Goal: Task Accomplishment & Management: Manage account settings

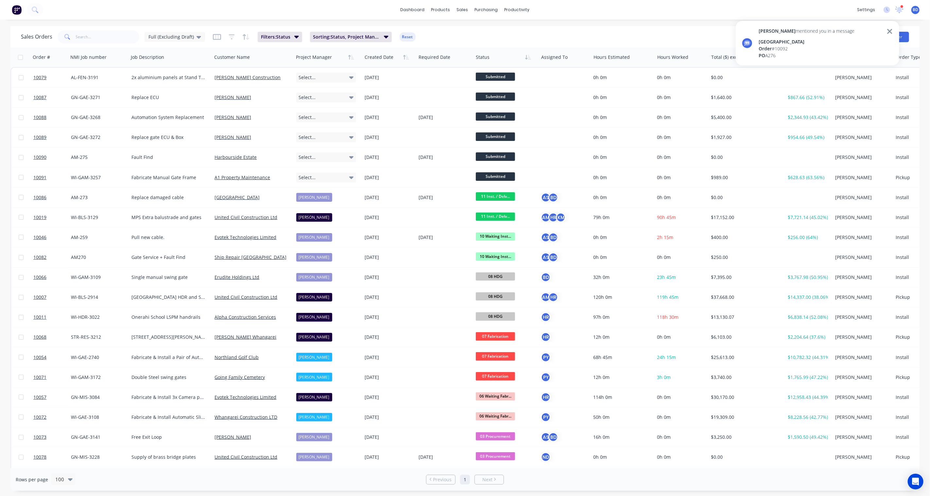
click at [815, 40] on div "[GEOGRAPHIC_DATA]" at bounding box center [806, 41] width 96 height 7
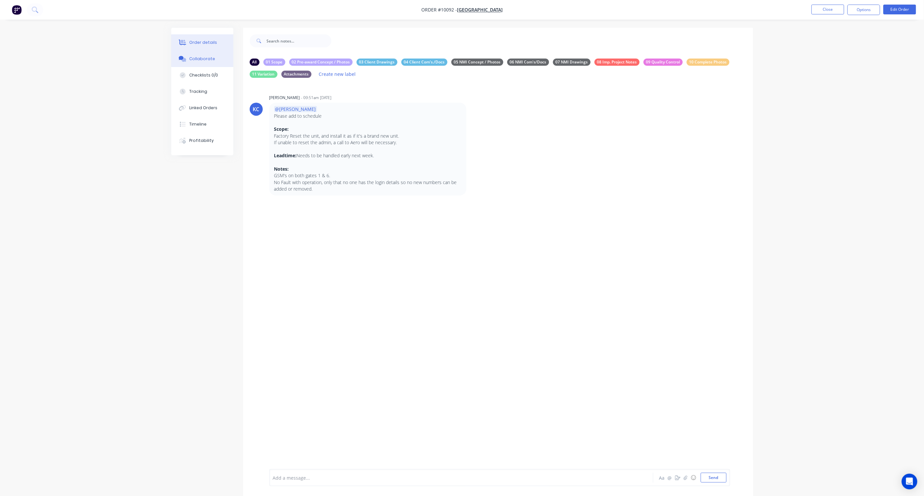
click at [221, 41] on button "Order details" at bounding box center [202, 42] width 62 height 16
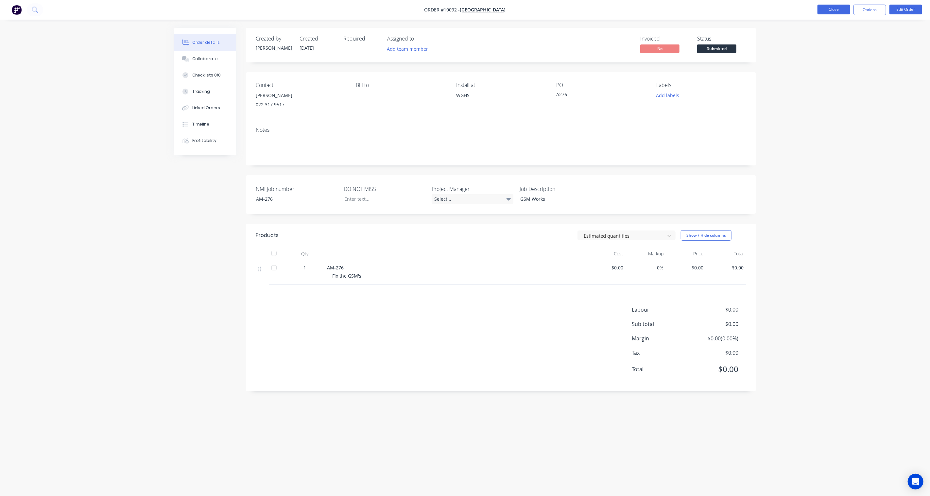
click at [841, 9] on button "Close" at bounding box center [833, 10] width 33 height 10
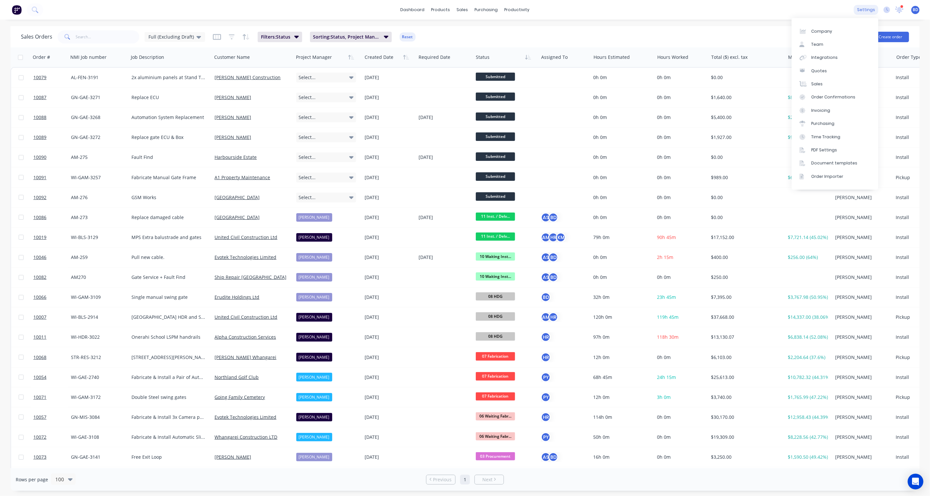
click at [867, 12] on div "settings" at bounding box center [866, 10] width 25 height 10
click at [837, 43] on link "Team" at bounding box center [834, 44] width 87 height 13
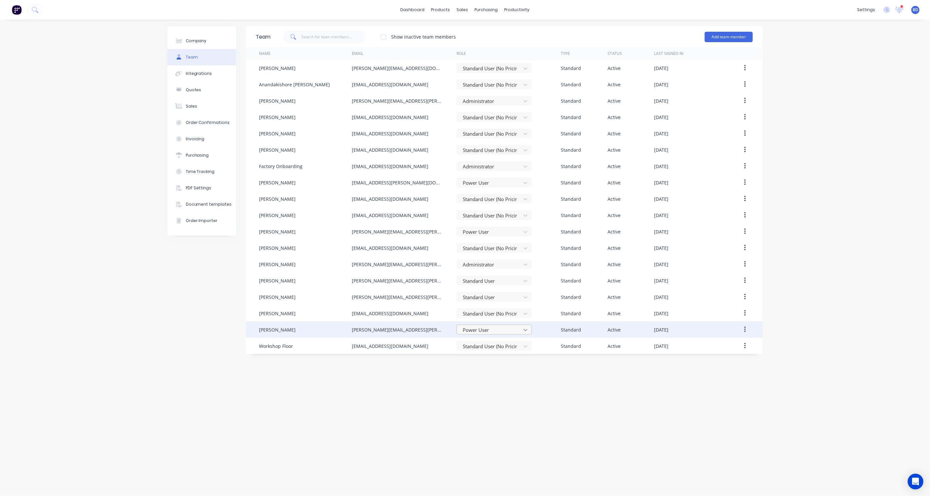
click at [524, 331] on icon at bounding box center [525, 330] width 7 height 7
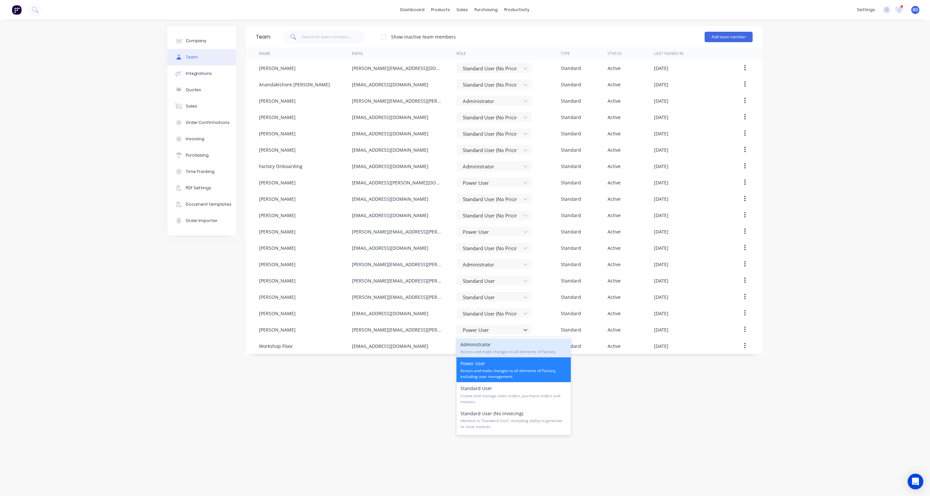
click at [521, 346] on div "Administrator Access and make changes to all elements of Factory." at bounding box center [513, 347] width 114 height 19
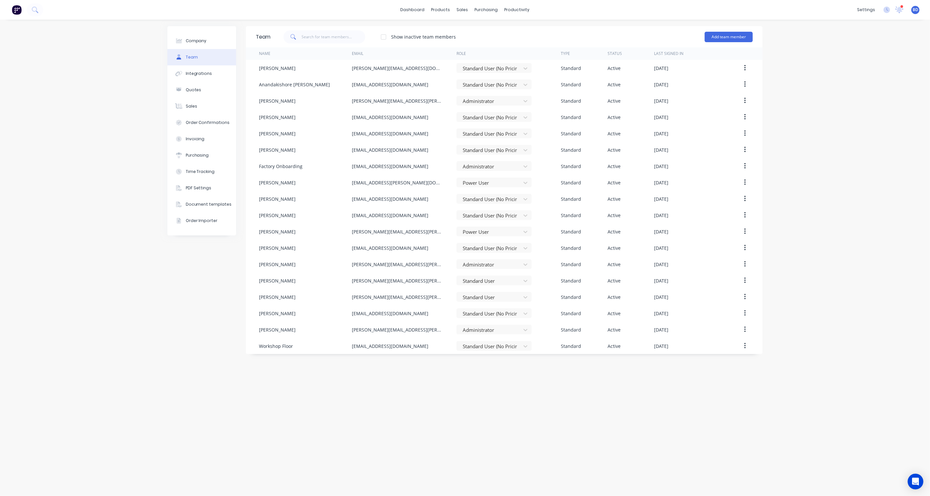
click at [511, 393] on div "Team Show inactive team members Add team member Name Email Role Type Status Las…" at bounding box center [504, 257] width 517 height 463
click at [215, 42] on button "Company" at bounding box center [201, 41] width 69 height 16
select select "NZ"
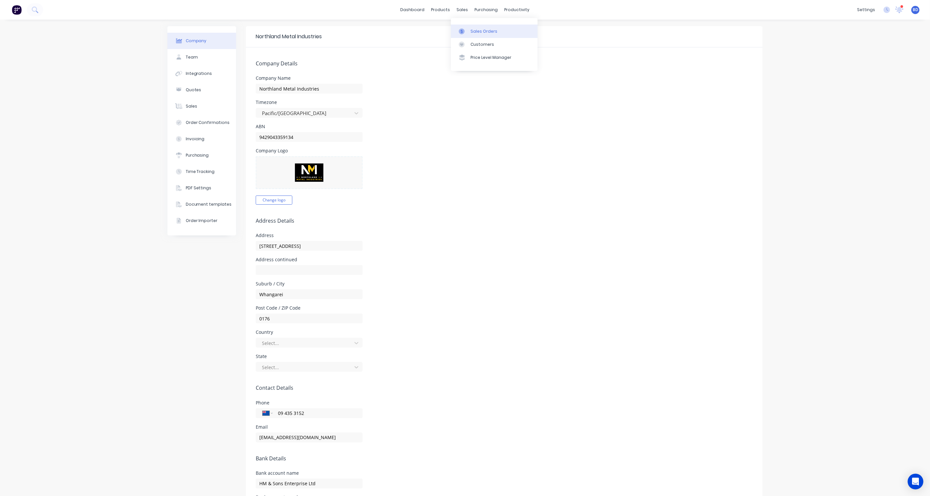
click at [476, 24] on div "Sales Orders Customers Price Level Manager" at bounding box center [494, 44] width 87 height 53
click at [475, 29] on div "Sales Orders" at bounding box center [483, 31] width 27 height 6
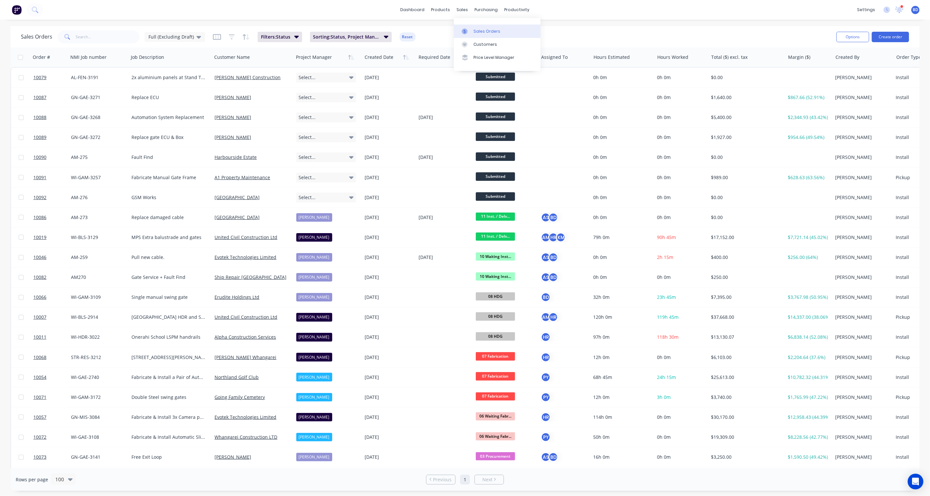
click at [476, 28] on div "Sales Orders" at bounding box center [486, 31] width 27 height 6
click at [615, 20] on div "dashboard products sales purchasing productivity dashboard products Product Cat…" at bounding box center [465, 248] width 930 height 496
click at [192, 37] on div "Full (Excluding Draft)" at bounding box center [174, 37] width 53 height 6
click at [164, 90] on button "None" at bounding box center [183, 93] width 75 height 8
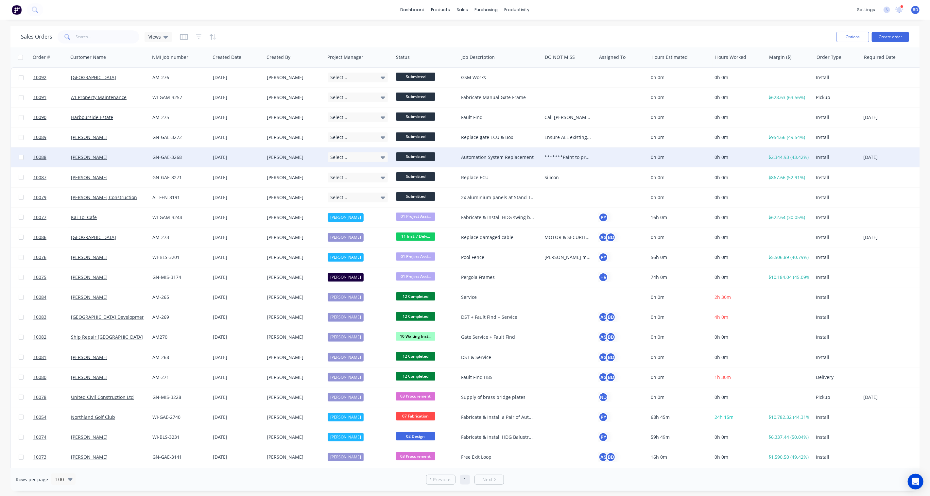
click at [577, 156] on div "**********" at bounding box center [567, 157] width 46 height 7
click at [562, 152] on div "**********" at bounding box center [568, 162] width 53 height 29
click at [590, 167] on div "**********" at bounding box center [568, 159] width 53 height 22
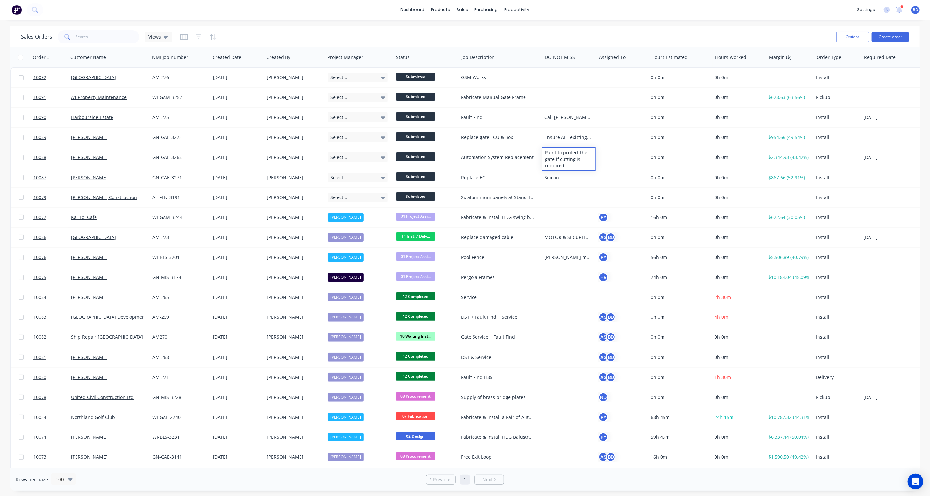
click at [620, 25] on div "dashboard products sales purchasing productivity dashboard products Product Cat…" at bounding box center [465, 248] width 930 height 496
click at [901, 8] on icon at bounding box center [899, 9] width 7 height 6
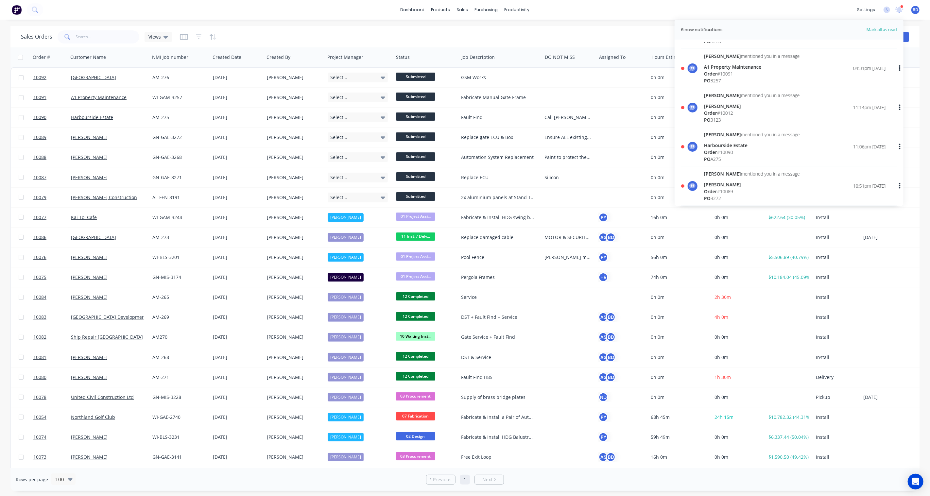
scroll to position [36, 0]
click at [632, 21] on div "dashboard products sales purchasing productivity dashboard products Product Cat…" at bounding box center [465, 248] width 930 height 496
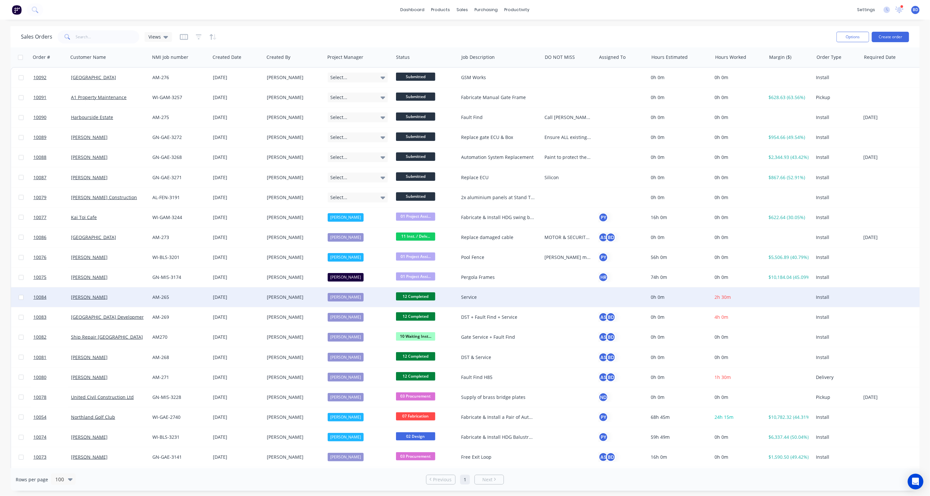
click at [606, 297] on div at bounding box center [620, 297] width 44 height 7
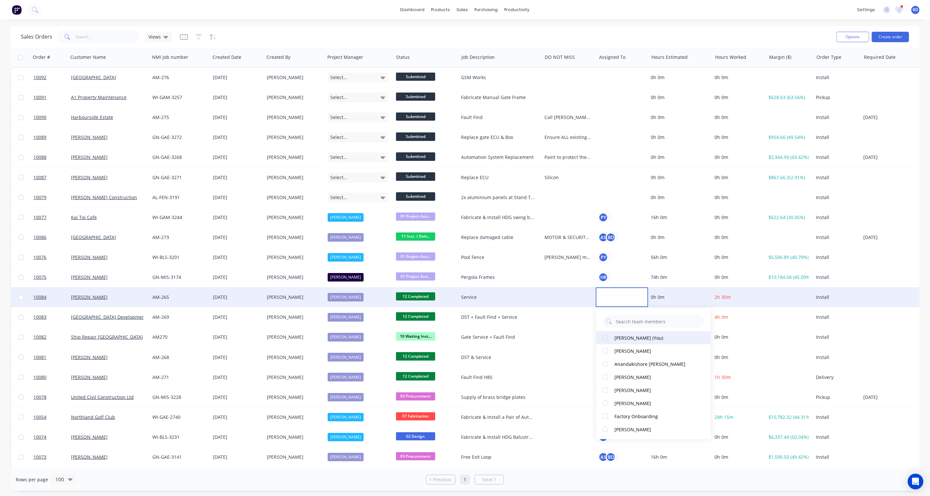
click at [629, 338] on div "[PERSON_NAME] (You)" at bounding box center [638, 337] width 49 height 7
click at [628, 353] on div "[PERSON_NAME]" at bounding box center [632, 352] width 37 height 7
click at [182, 38] on icon "button" at bounding box center [183, 37] width 3 height 4
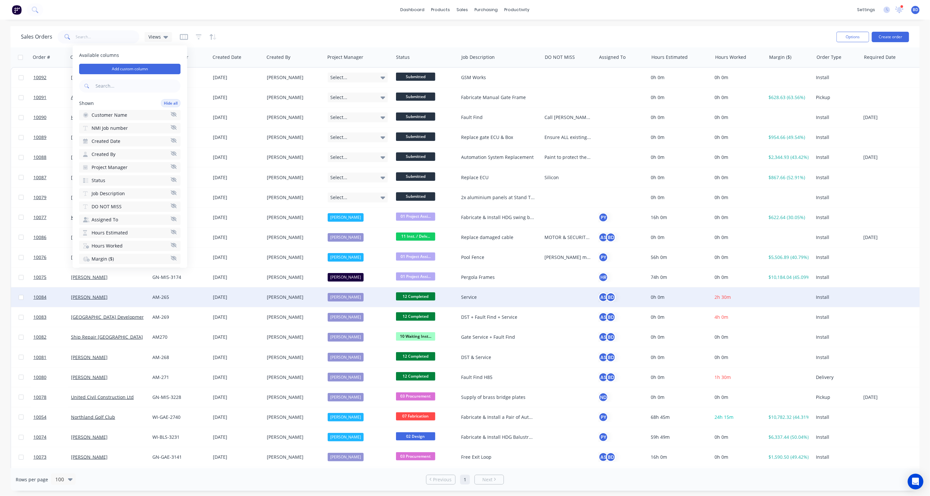
click at [279, 26] on div "Sales Orders Views Options Create order" at bounding box center [464, 36] width 909 height 21
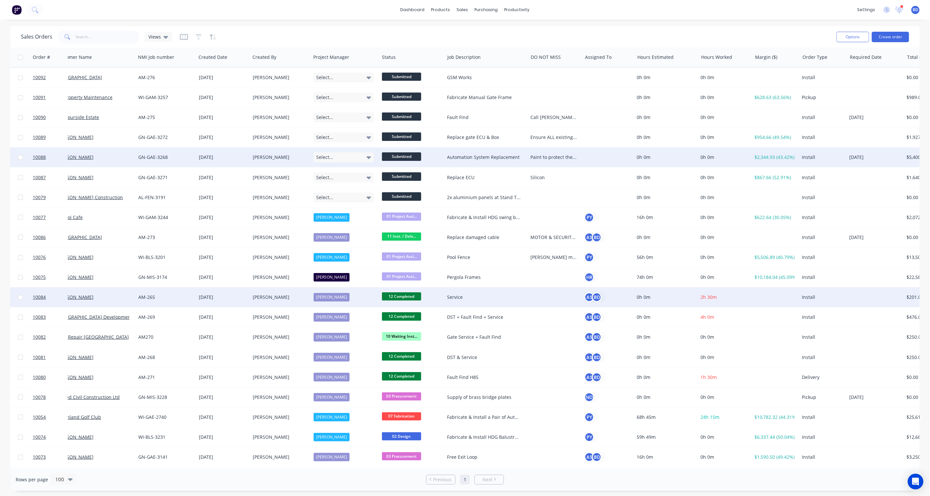
scroll to position [0, 0]
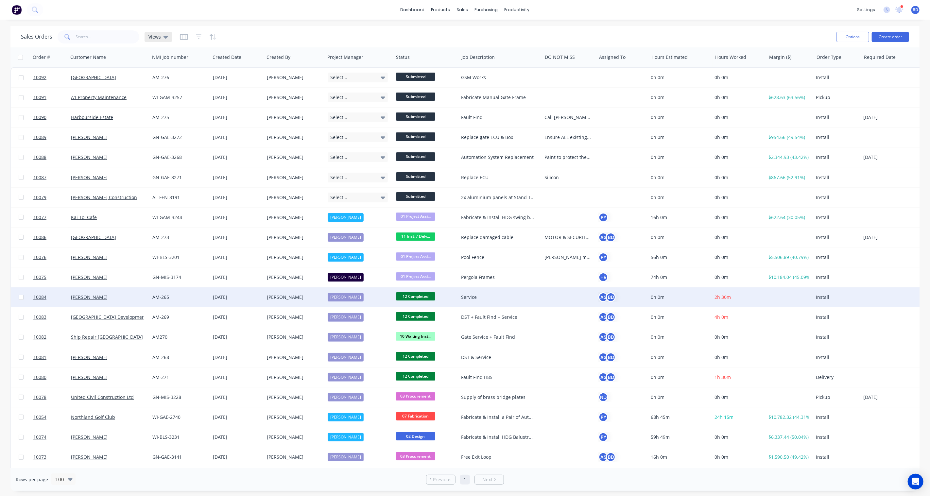
click at [159, 38] on span "Views" at bounding box center [154, 36] width 12 height 7
click at [191, 106] on button "Full (Excluding Draft) (Default)" at bounding box center [183, 106] width 75 height 8
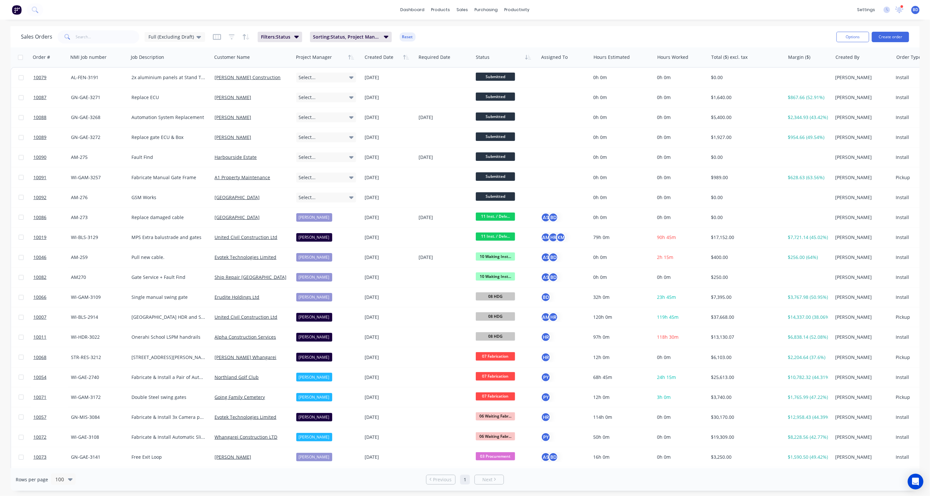
click at [219, 35] on div "Filters: Status Sorting: Status, Project Manager, Created Date Reset" at bounding box center [314, 37] width 203 height 10
click at [215, 35] on icon "button" at bounding box center [216, 37] width 3 height 4
click at [256, 10] on div "dashboard products sales purchasing productivity dashboard products Product Cat…" at bounding box center [465, 10] width 930 height 20
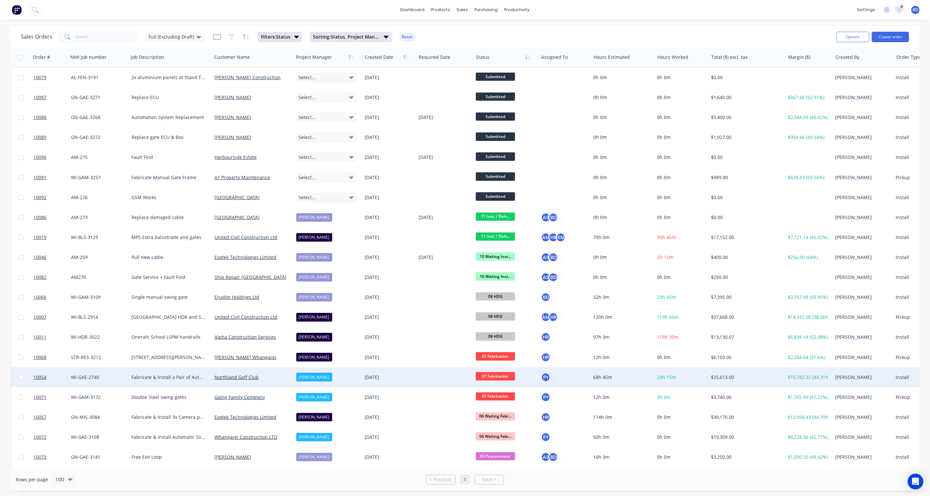
click at [87, 375] on div "WI-GAE-2740" at bounding box center [97, 377] width 53 height 7
click at [43, 377] on span "10054" at bounding box center [39, 377] width 13 height 7
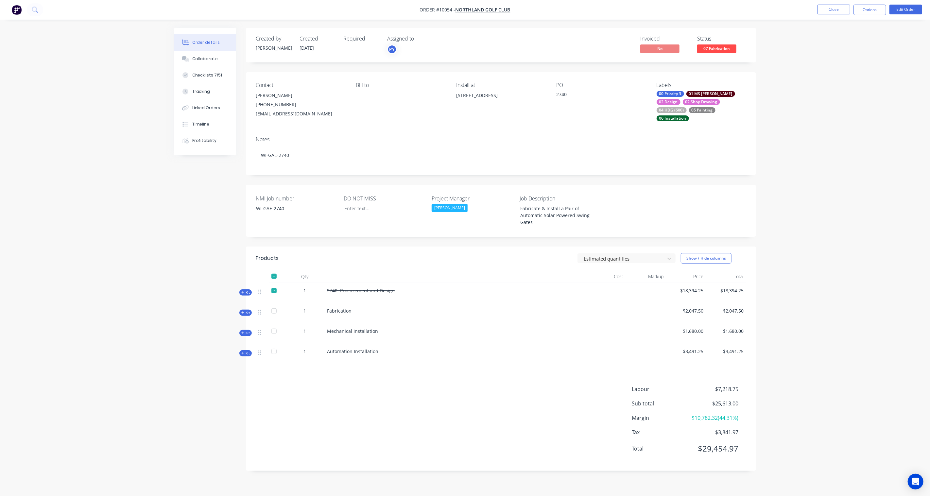
click at [244, 291] on icon "button" at bounding box center [242, 292] width 3 height 3
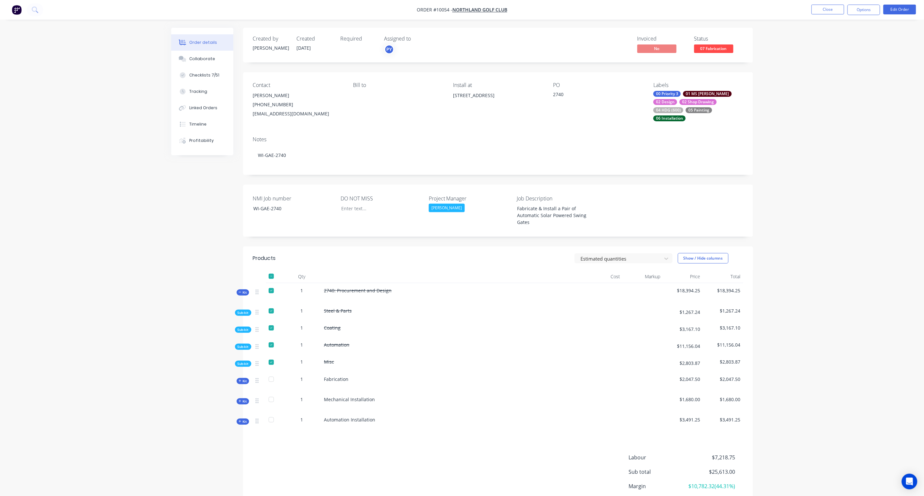
click at [243, 312] on span "Sub-kit" at bounding box center [243, 312] width 11 height 5
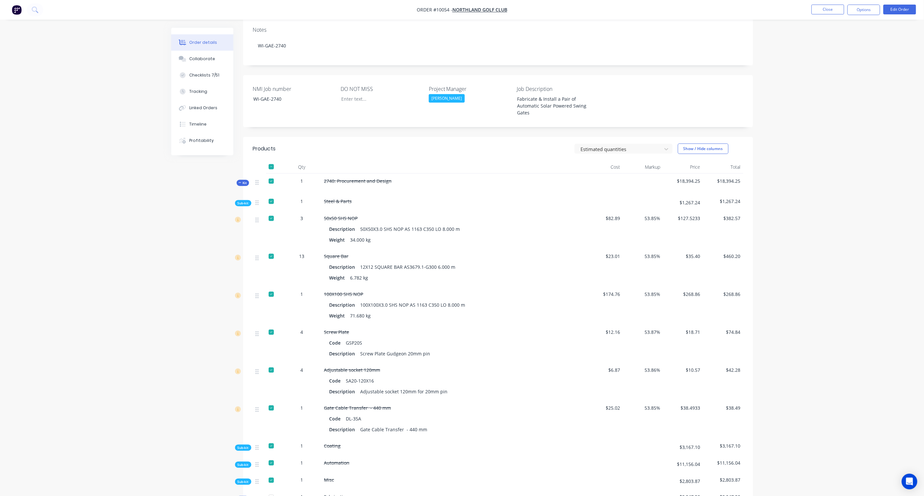
scroll to position [145, 0]
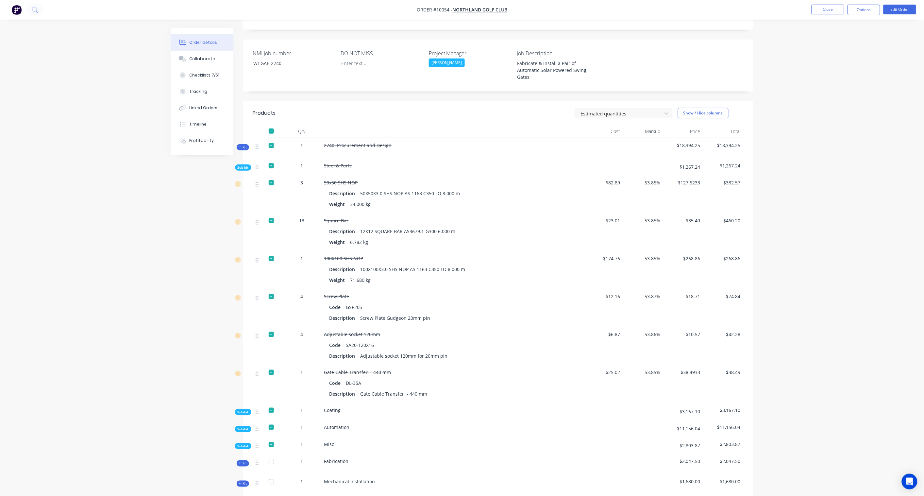
click at [242, 165] on span "Sub-kit" at bounding box center [243, 167] width 11 height 5
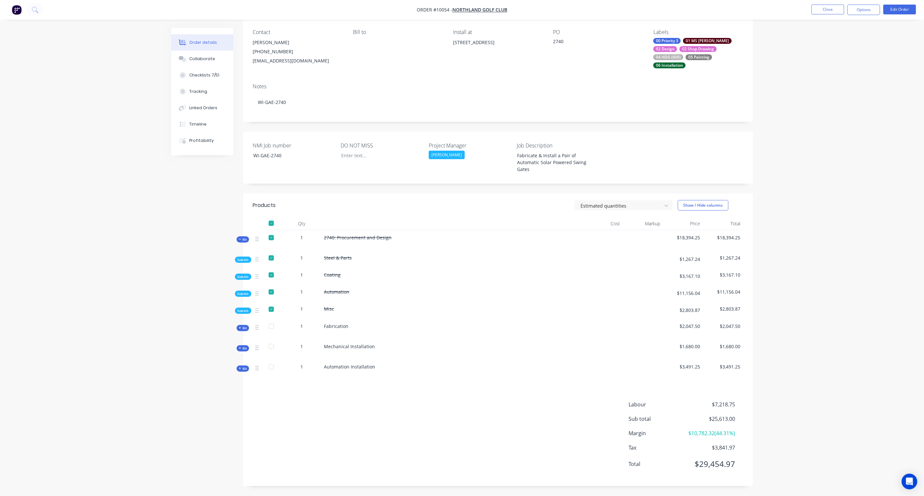
click at [243, 274] on span "Sub-kit" at bounding box center [243, 276] width 11 height 5
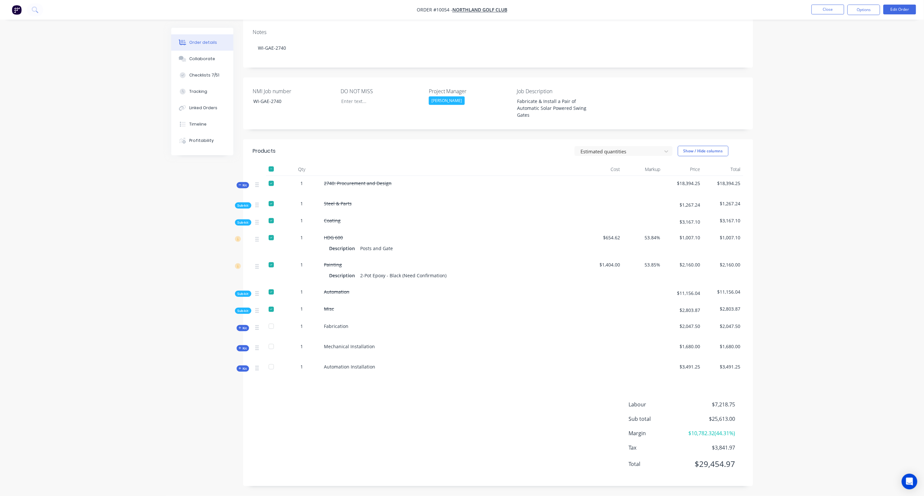
click at [246, 210] on div "Qty Cost Markup Price Total Kit 1 2740: Procurement and Design $18,394.25 $18,3…" at bounding box center [498, 271] width 510 height 217
click at [246, 220] on span "Sub-kit" at bounding box center [243, 222] width 11 height 5
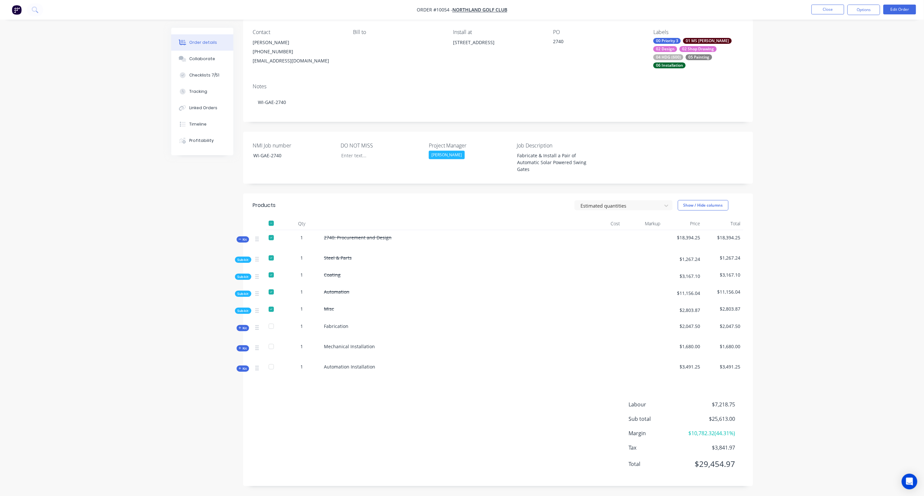
click at [242, 291] on div "Sub-kit" at bounding box center [243, 294] width 16 height 6
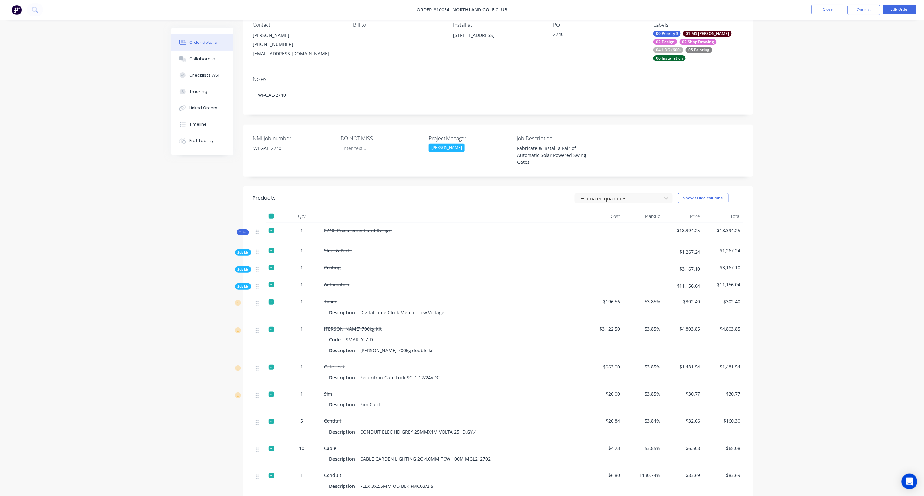
scroll to position [145, 0]
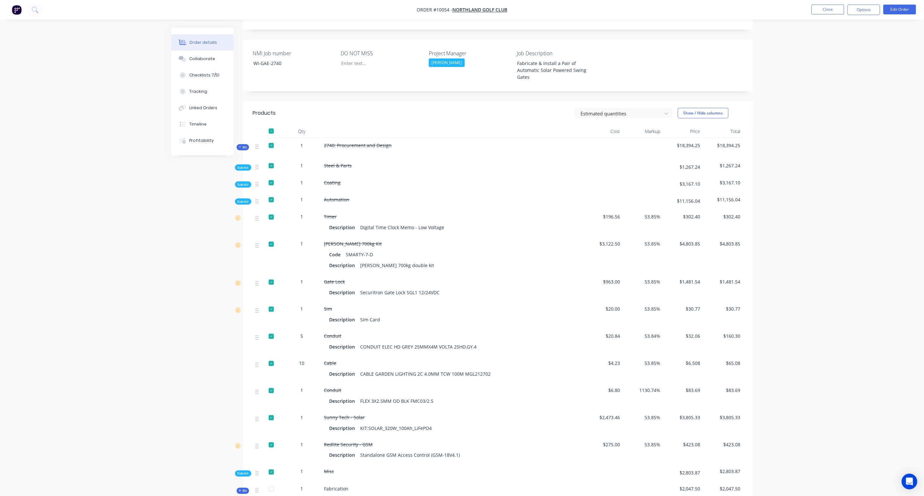
click at [172, 246] on div "Created by [PERSON_NAME] Created [DATE] Required Assigned to PY Invoiced No Sta…" at bounding box center [462, 271] width 582 height 776
click at [240, 199] on span "Sub-kit" at bounding box center [243, 201] width 11 height 5
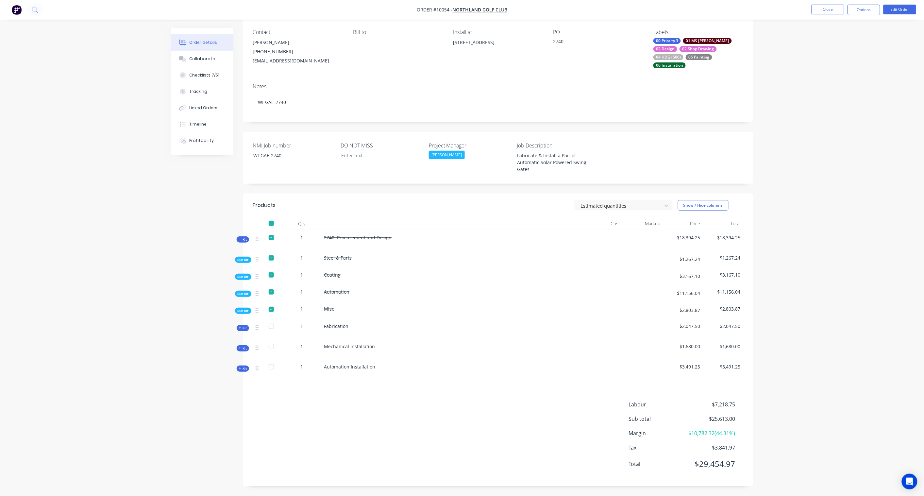
scroll to position [60, 0]
click at [243, 237] on span "Kit" at bounding box center [243, 239] width 8 height 5
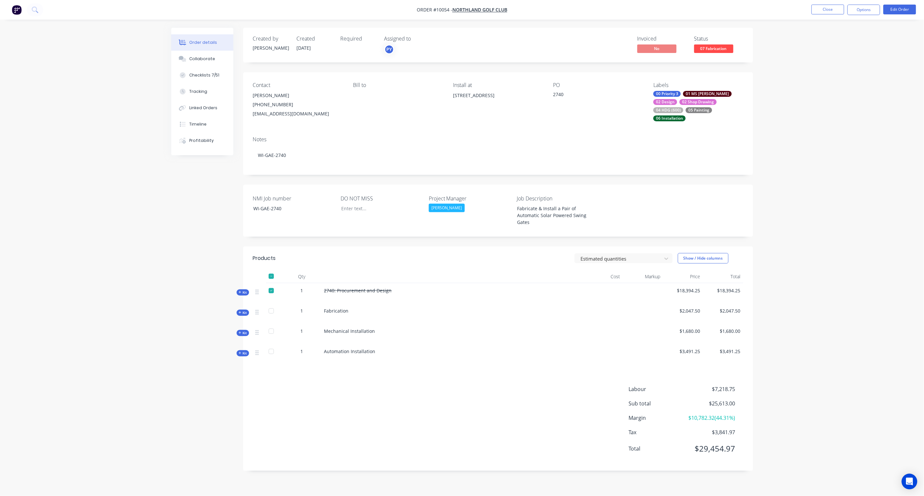
scroll to position [0, 0]
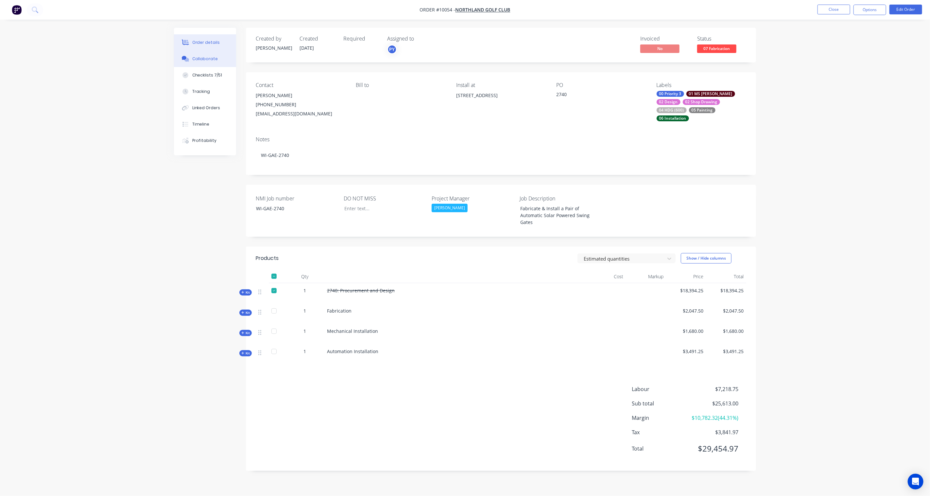
click at [204, 54] on button "Collaborate" at bounding box center [205, 59] width 62 height 16
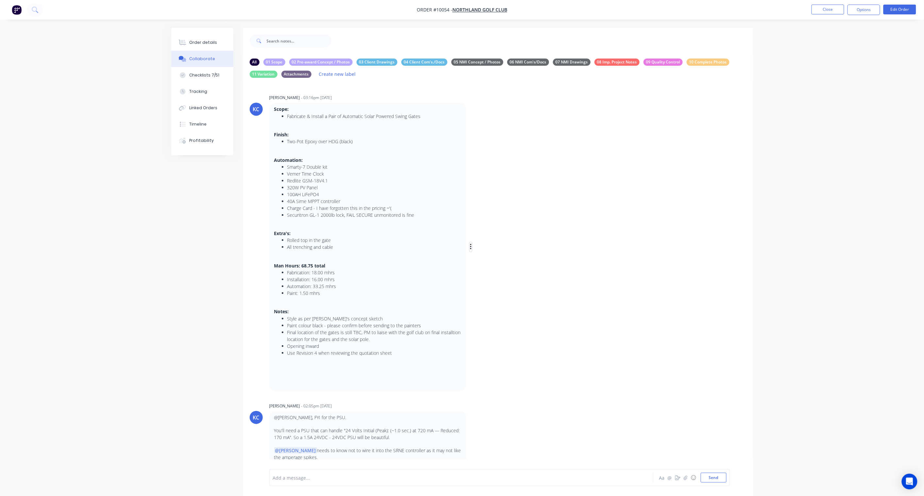
click at [472, 247] on icon "button" at bounding box center [471, 247] width 2 height 8
click at [491, 246] on button "Labels" at bounding box center [494, 248] width 41 height 11
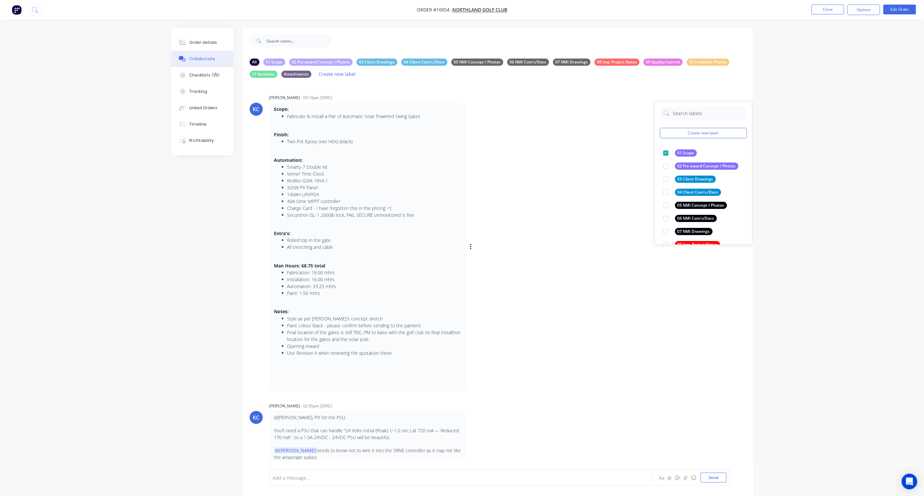
click at [604, 257] on div "KC [PERSON_NAME] - 03:16pm [DATE] Create new label 01 Scope edit 02 Pre-award C…" at bounding box center [498, 242] width 510 height 298
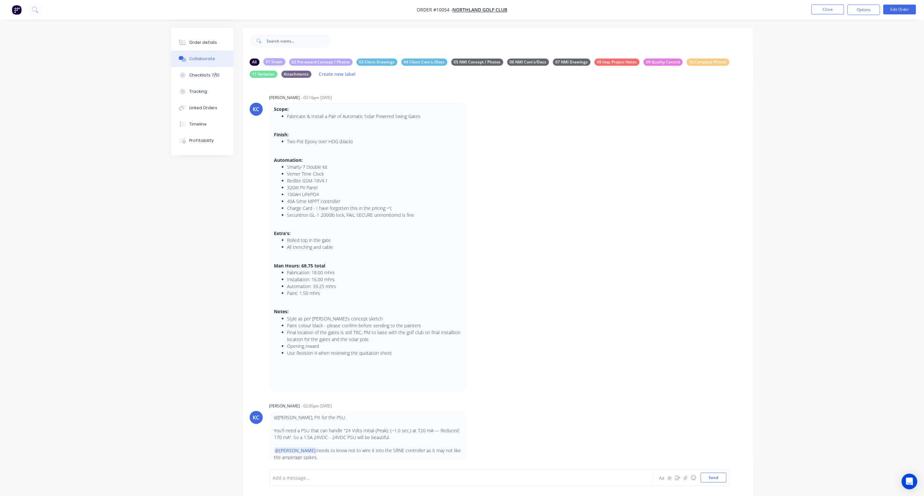
click at [272, 60] on div "01 Scope" at bounding box center [274, 61] width 22 height 7
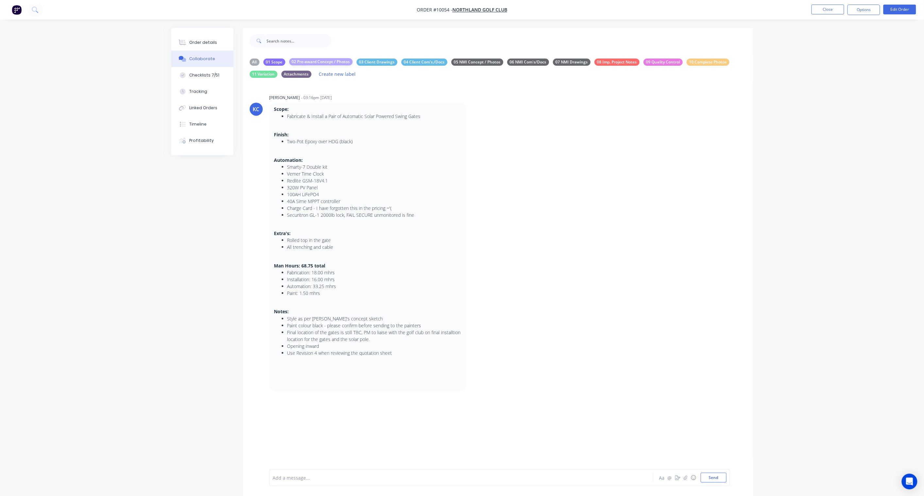
click at [338, 62] on div "02 Pre-award Concept / Photos" at bounding box center [320, 61] width 63 height 7
click at [382, 63] on div "03 Client Drawings" at bounding box center [377, 61] width 41 height 7
click at [418, 61] on div "04 Client Com's./Docs" at bounding box center [424, 61] width 46 height 7
click at [492, 64] on div "05 NMI Concept / Photos" at bounding box center [477, 61] width 52 height 7
click at [250, 62] on div "All" at bounding box center [255, 61] width 10 height 7
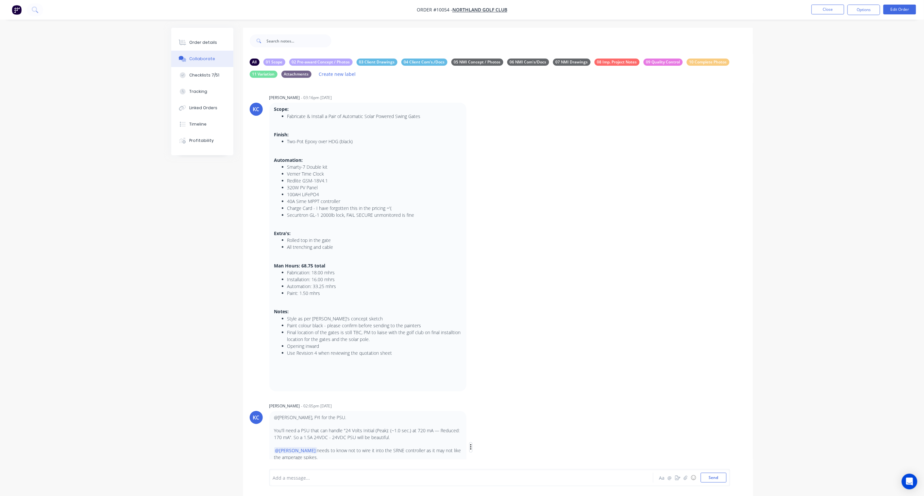
click at [471, 447] on icon "button" at bounding box center [470, 447] width 1 height 6
click at [491, 449] on button "Labels" at bounding box center [494, 448] width 41 height 11
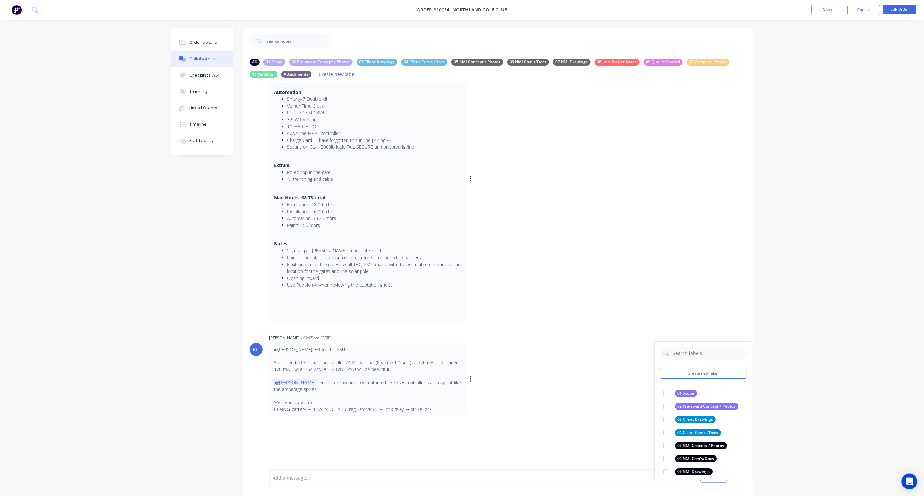
scroll to position [77, 0]
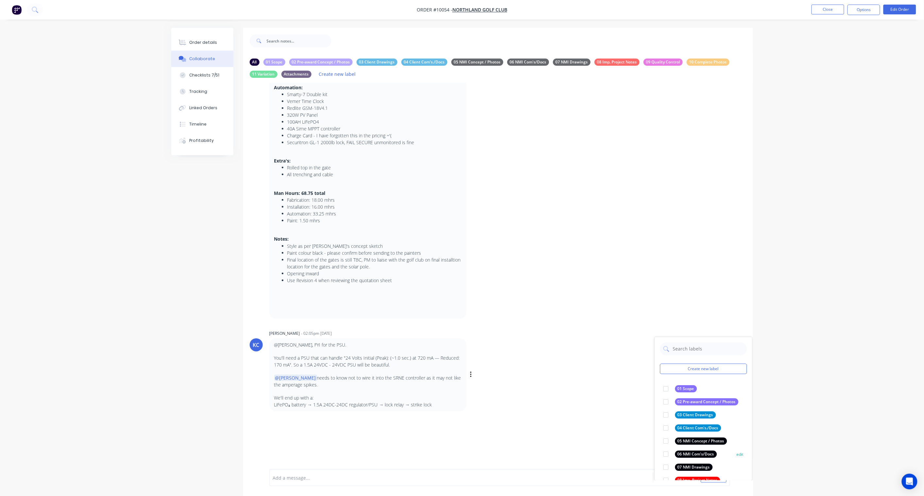
click at [701, 450] on div "06 NMI Com's/Docs" at bounding box center [696, 453] width 42 height 7
click at [593, 366] on div "KC [PERSON_NAME] - 02:05pm [DATE] Create new label 06 NMI Com's/Docs edit 01 Sc…" at bounding box center [498, 370] width 510 height 83
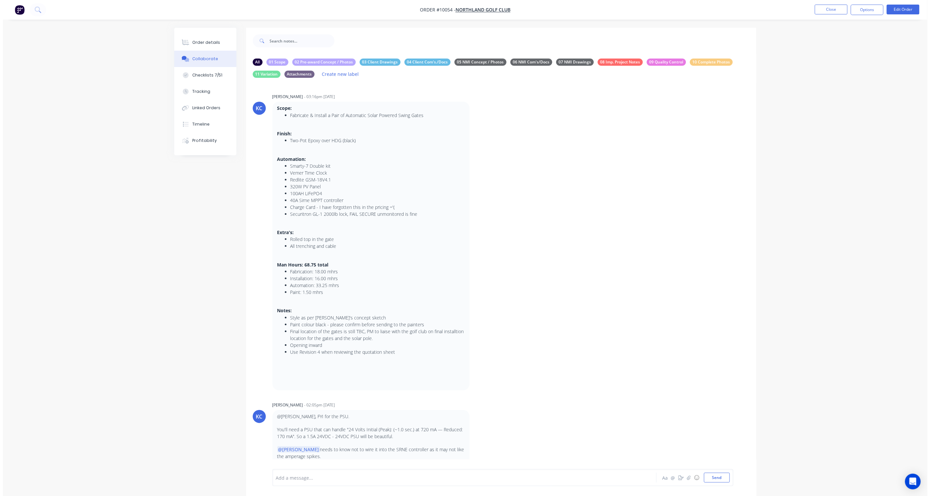
scroll to position [0, 0]
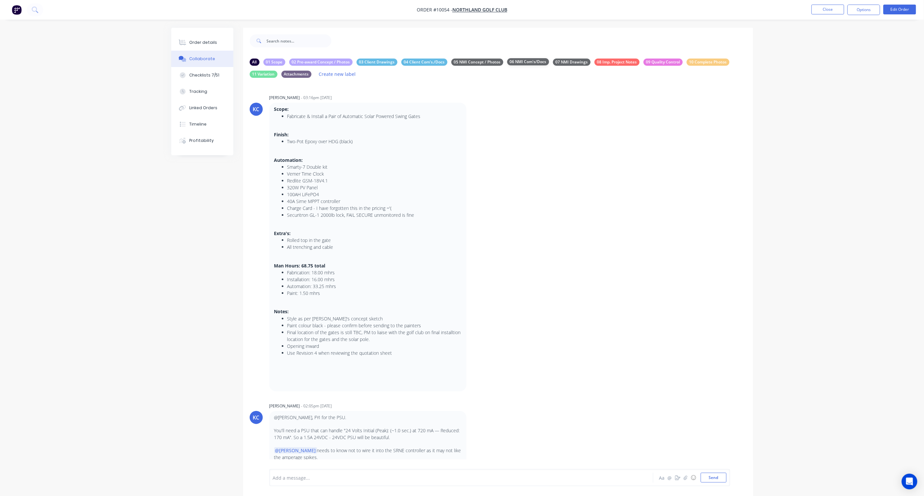
click at [539, 61] on div "06 NMI Com's/Docs" at bounding box center [528, 61] width 42 height 7
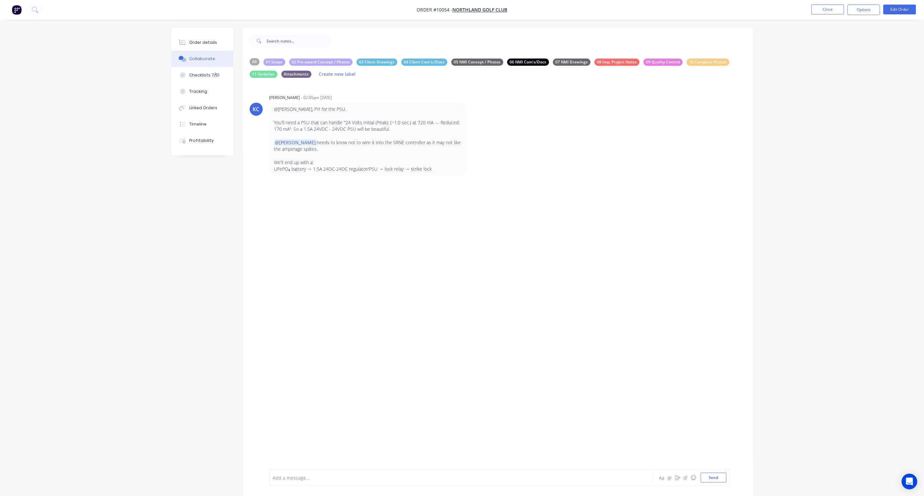
click at [259, 61] on div "All" at bounding box center [255, 61] width 10 height 7
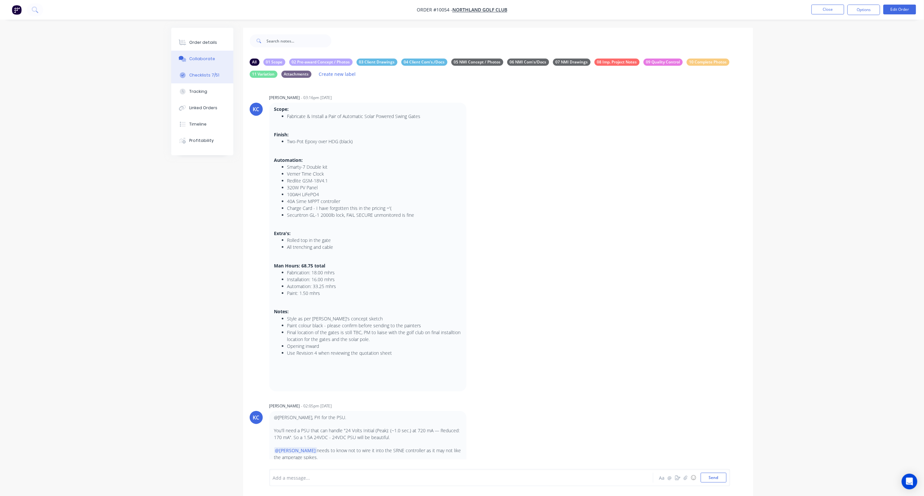
click at [208, 76] on div "Checklists 7/51" at bounding box center [204, 75] width 30 height 6
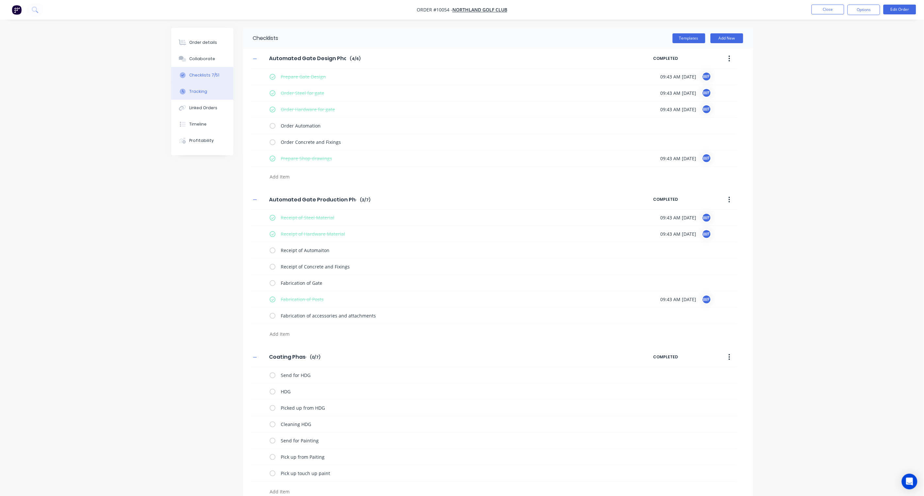
click at [198, 91] on div "Tracking" at bounding box center [198, 92] width 18 height 6
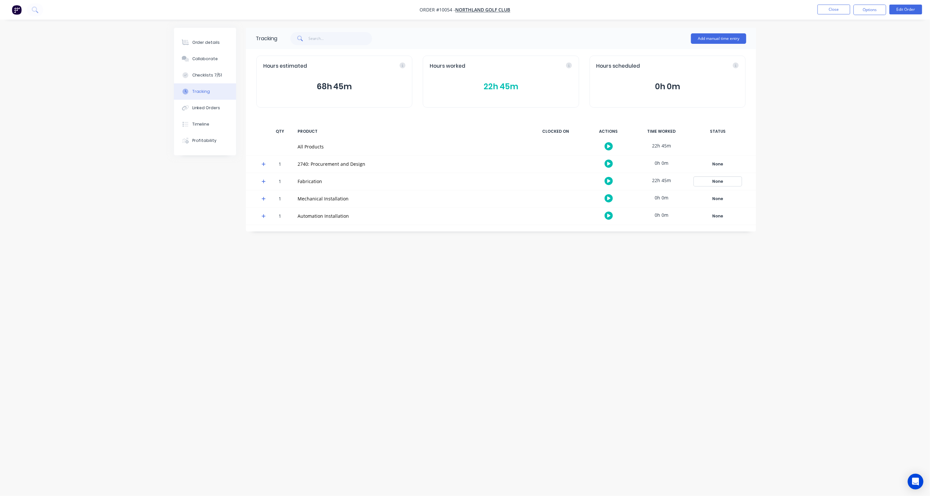
click at [724, 183] on div "None" at bounding box center [717, 181] width 47 height 8
click at [702, 301] on div "Tracking Add manual time entry Hours estimated 68h 45m Hours worked 22h 45m Hou…" at bounding box center [465, 236] width 582 height 416
click at [206, 110] on div "Linked Orders" at bounding box center [206, 108] width 28 height 6
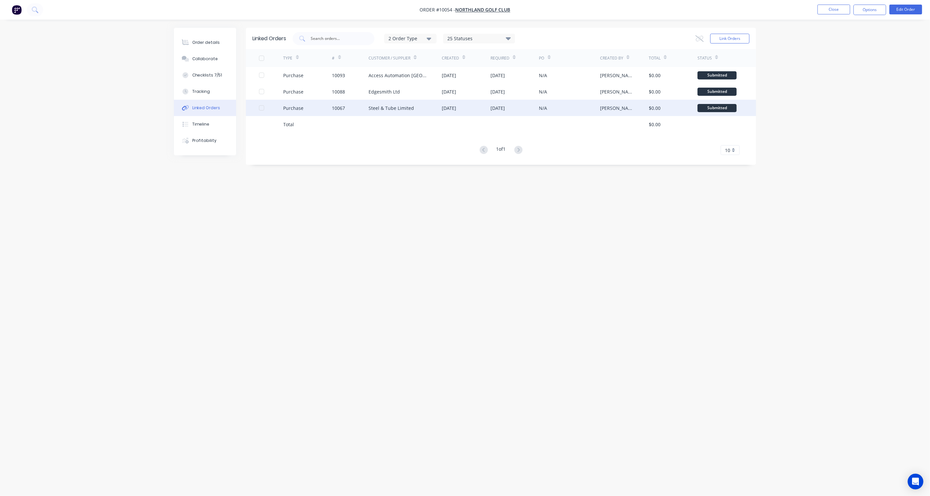
click at [405, 110] on div "Steel & Tube Limited" at bounding box center [390, 108] width 45 height 7
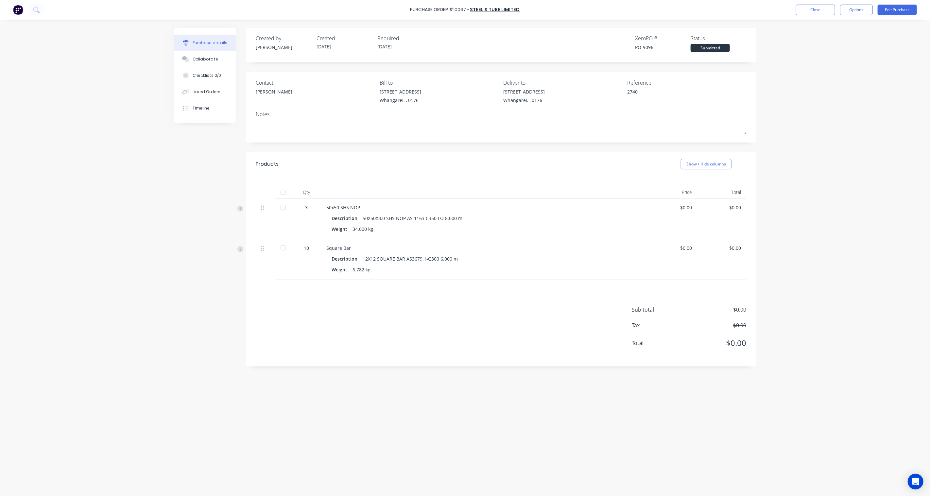
click at [700, 50] on div "Submitted" at bounding box center [709, 48] width 39 height 8
click at [713, 47] on div "Submitted" at bounding box center [709, 48] width 39 height 8
click at [283, 208] on div at bounding box center [283, 207] width 13 height 13
click at [282, 249] on div at bounding box center [283, 247] width 13 height 13
click at [149, 239] on div "Purchase Order #10067 - Steel & Tube Limited Close Options Edit Purchase Purcha…" at bounding box center [465, 248] width 930 height 496
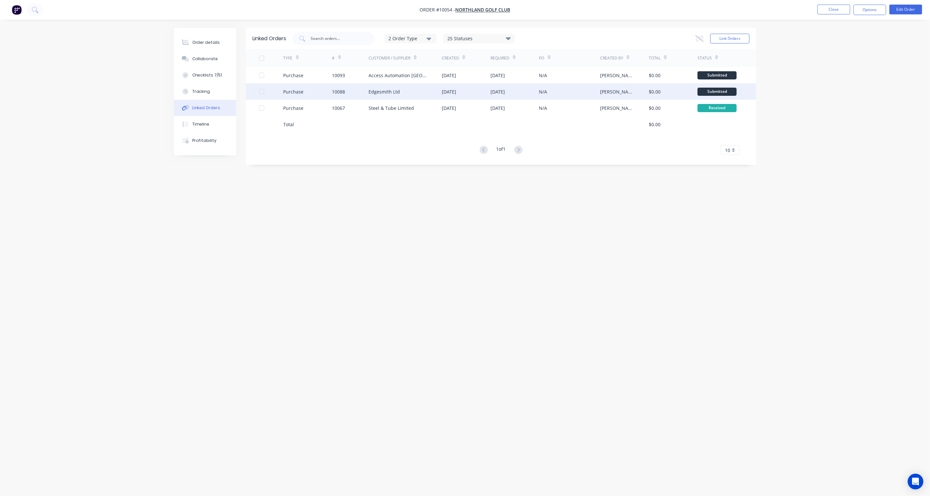
click at [293, 93] on div "Purchase" at bounding box center [293, 91] width 20 height 7
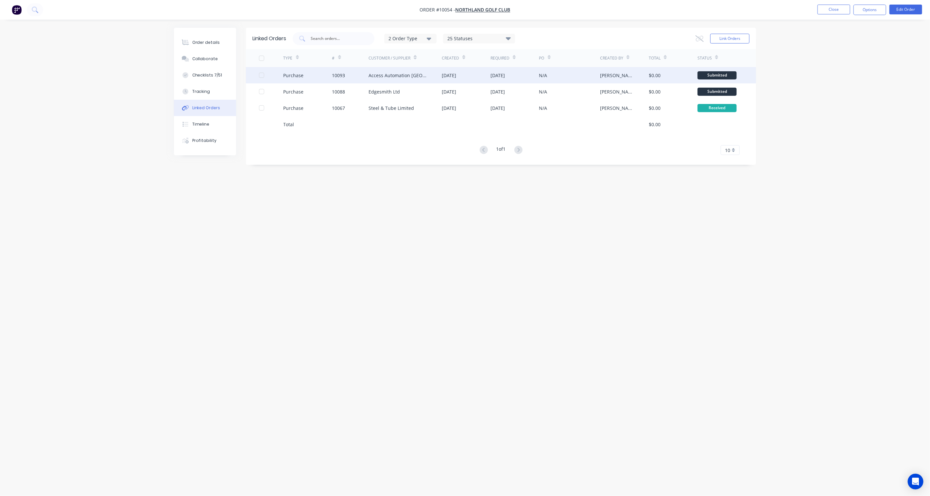
click at [384, 74] on div "Access Automation [GEOGRAPHIC_DATA] (Bella Holdings Ltd)" at bounding box center [398, 75] width 60 height 7
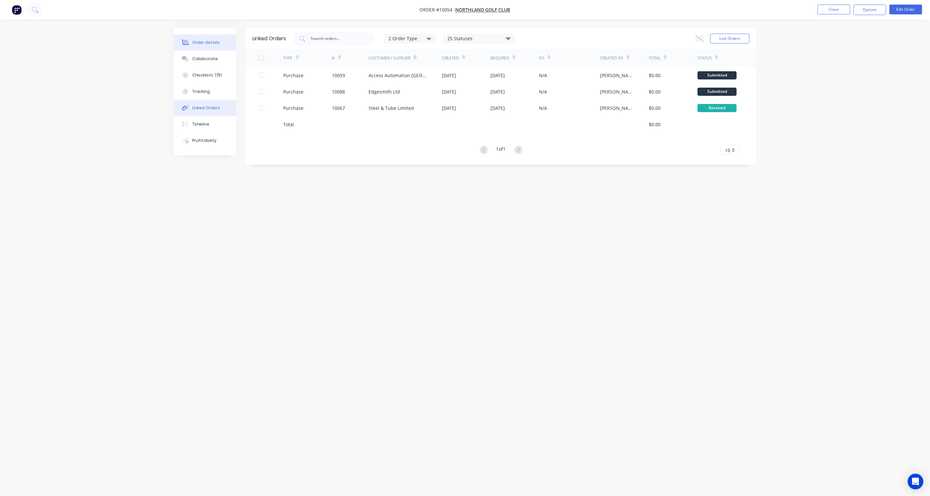
click at [200, 38] on button "Order details" at bounding box center [205, 42] width 62 height 16
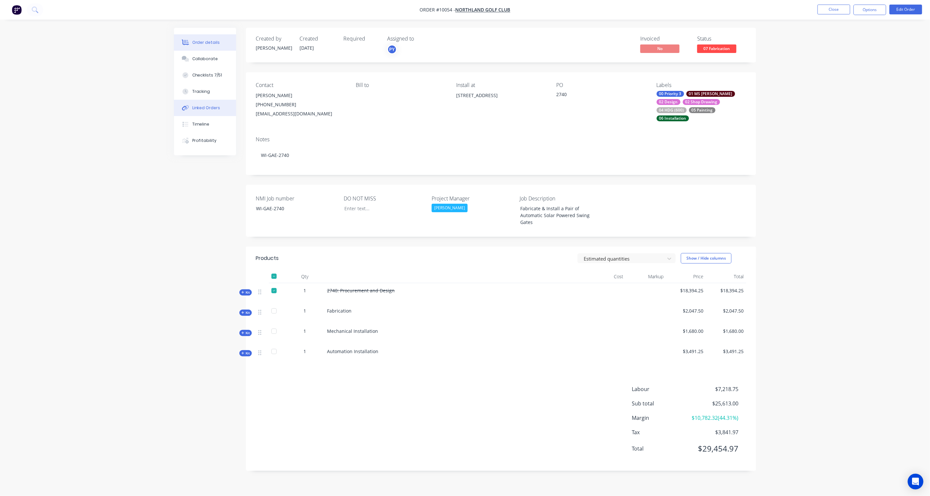
click at [204, 107] on div "Linked Orders" at bounding box center [206, 108] width 28 height 6
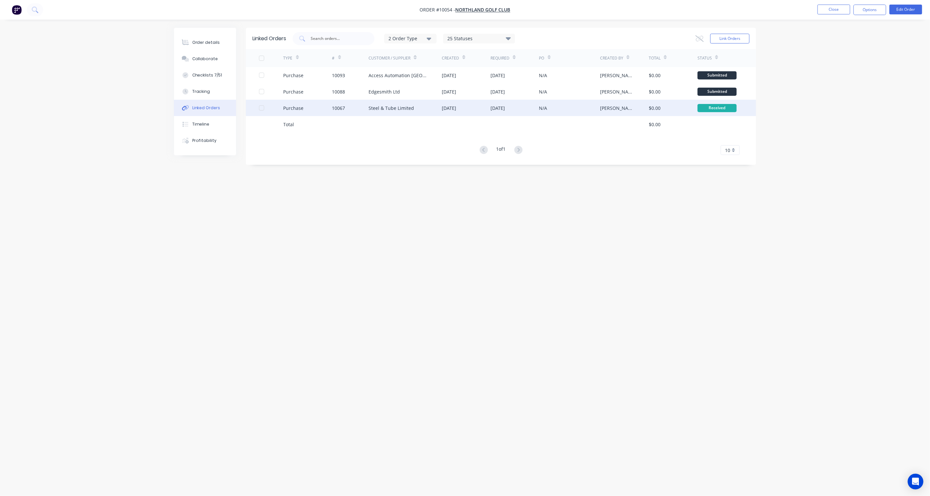
click at [375, 109] on div "Steel & Tube Limited" at bounding box center [390, 108] width 45 height 7
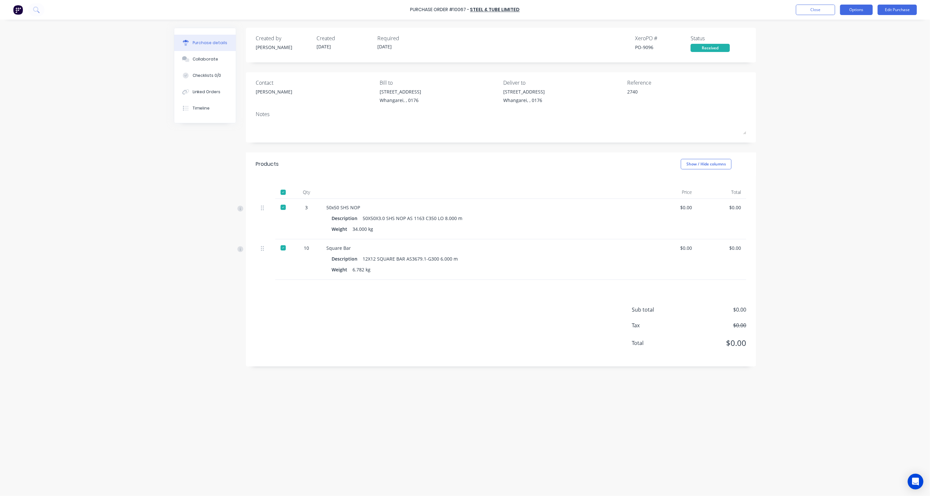
click at [860, 12] on button "Options" at bounding box center [856, 10] width 33 height 10
drag, startPoint x: 653, startPoint y: 46, endPoint x: 626, endPoint y: 47, distance: 27.1
click at [626, 47] on div "Created by [PERSON_NAME] Created [DATE] Required [DATE] Xero PO # PO-9096 Statu…" at bounding box center [501, 43] width 490 height 18
click at [819, 67] on div "Purchase Order #10067 - Steel & Tube Limited Close Options Edit Purchase Purcha…" at bounding box center [465, 248] width 930 height 496
click at [860, 10] on button "Options" at bounding box center [856, 10] width 33 height 10
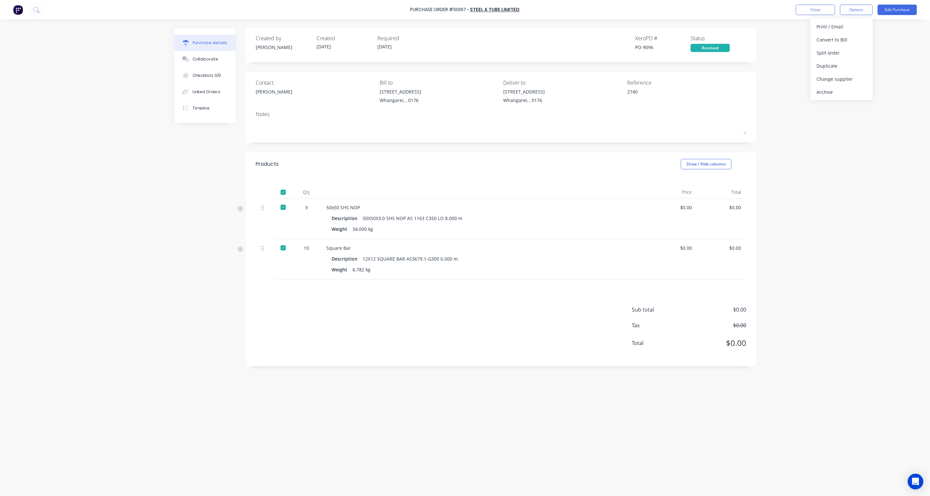
click at [864, 191] on div "Purchase Order #10067 - Steel & Tube Limited Close Options Print / Email Conver…" at bounding box center [465, 248] width 930 height 496
click at [846, 11] on button "Options" at bounding box center [856, 10] width 33 height 10
click at [844, 25] on div "Print / Email" at bounding box center [841, 26] width 50 height 9
click at [834, 37] on div "With pricing" at bounding box center [841, 39] width 50 height 9
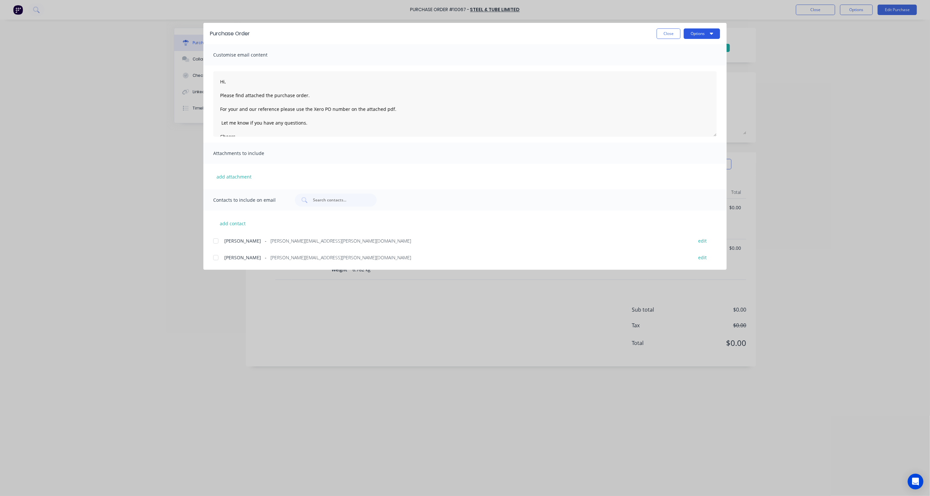
click at [713, 37] on button "Options" at bounding box center [702, 33] width 36 height 10
click at [688, 51] on div "Preview" at bounding box center [689, 49] width 50 height 9
click at [662, 34] on button "Close" at bounding box center [668, 33] width 24 height 10
type textarea "x"
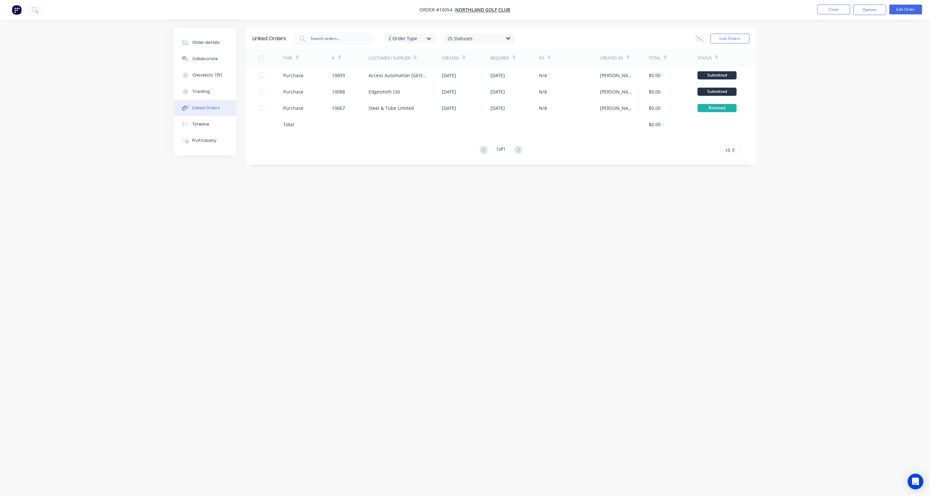
drag, startPoint x: 515, startPoint y: 57, endPoint x: 768, endPoint y: 192, distance: 286.2
click at [768, 192] on div "Order details Collaborate Checklists 7/51 Tracking Linked Orders Timeline Profi…" at bounding box center [465, 248] width 930 height 496
click at [431, 39] on icon "button" at bounding box center [429, 39] width 5 height 3
click at [502, 38] on div "25 Statuses" at bounding box center [478, 38] width 71 height 7
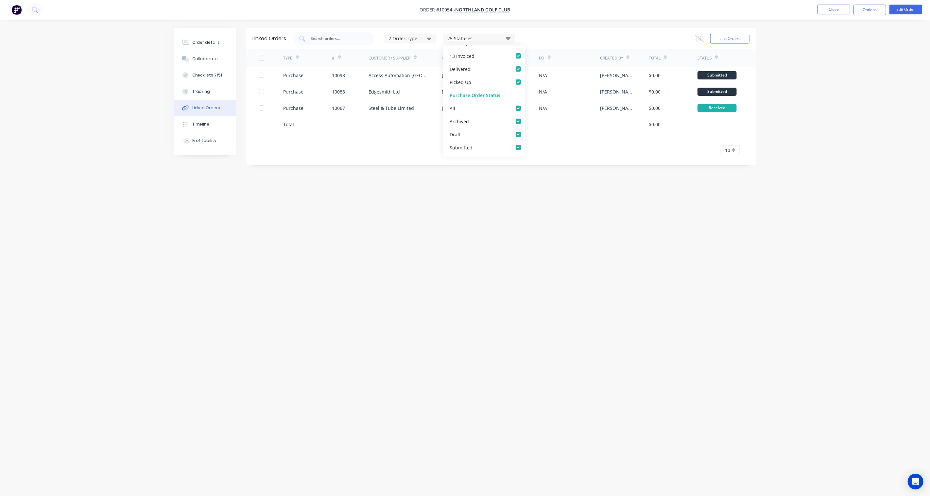
scroll to position [268, 0]
click at [607, 229] on div "Linked Orders 2 Order Type 25 Statuses Sales Order Status All Archived Draft Qu…" at bounding box center [465, 236] width 582 height 416
click at [873, 12] on button "Options" at bounding box center [869, 10] width 33 height 10
click at [822, 10] on button "Close" at bounding box center [833, 10] width 33 height 10
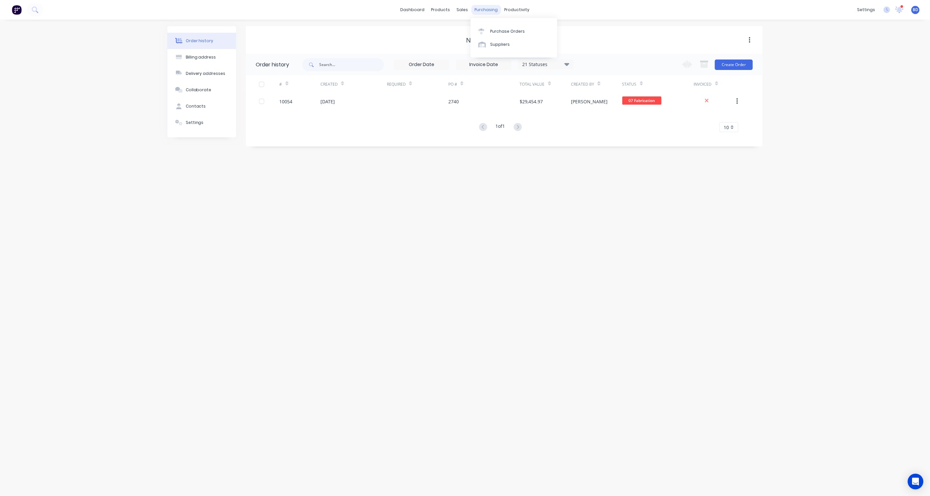
click at [481, 12] on div "purchasing" at bounding box center [486, 10] width 30 height 10
click at [504, 38] on link "Suppliers" at bounding box center [513, 44] width 87 height 13
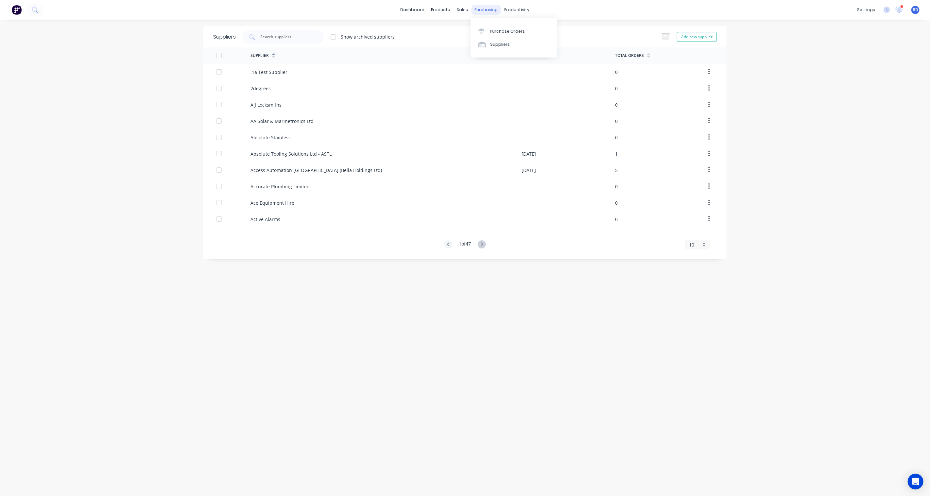
click at [488, 10] on div "purchasing" at bounding box center [486, 10] width 30 height 10
click at [510, 33] on div "Purchase Orders" at bounding box center [507, 31] width 35 height 6
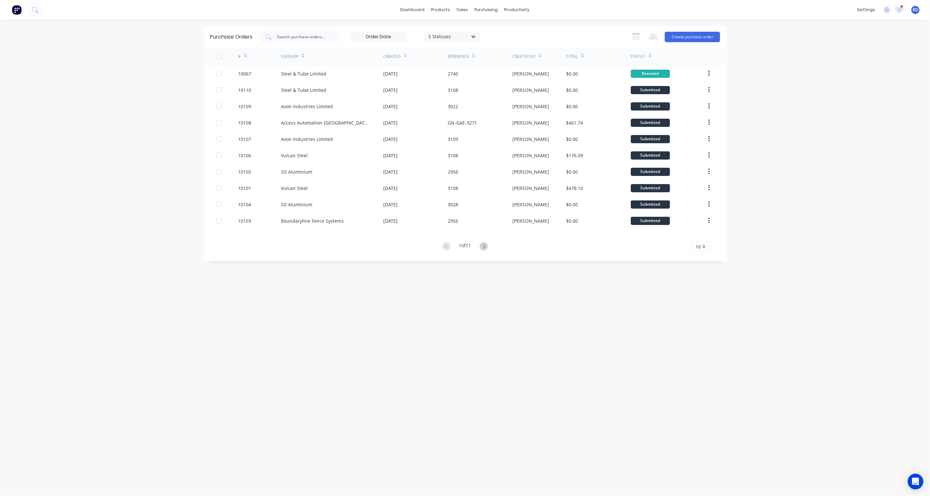
click at [697, 246] on span "10" at bounding box center [697, 246] width 5 height 7
click at [706, 329] on div "35" at bounding box center [700, 327] width 18 height 11
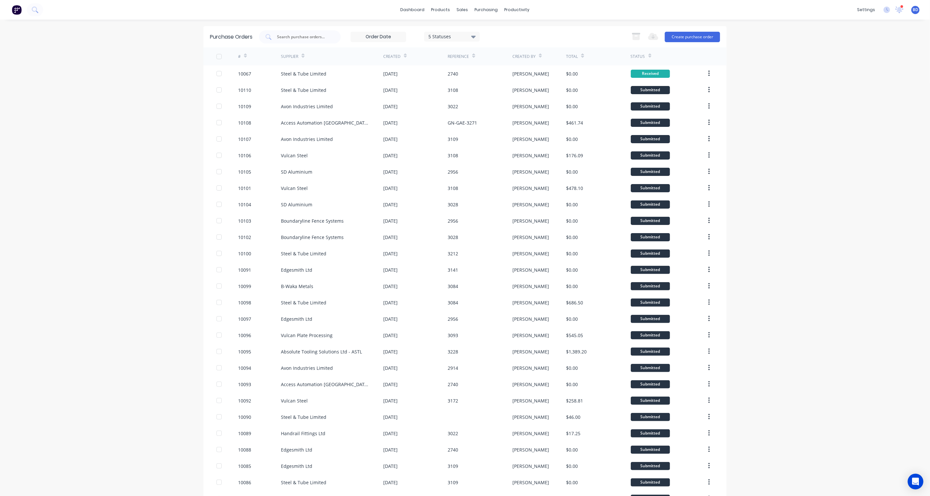
click at [374, 37] on input at bounding box center [378, 37] width 55 height 10
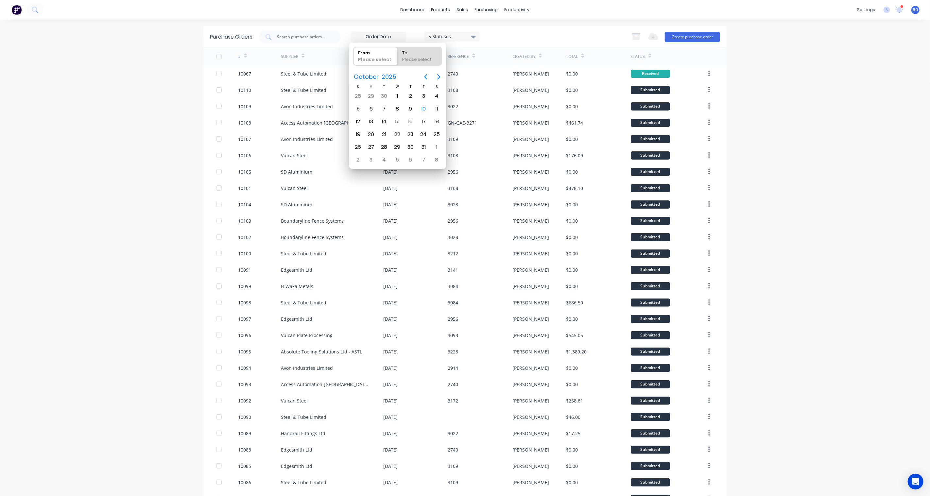
click at [545, 42] on div "5 Statuses 5 Statuses Export to Excel (XLSX) Create purchase order" at bounding box center [489, 36] width 461 height 13
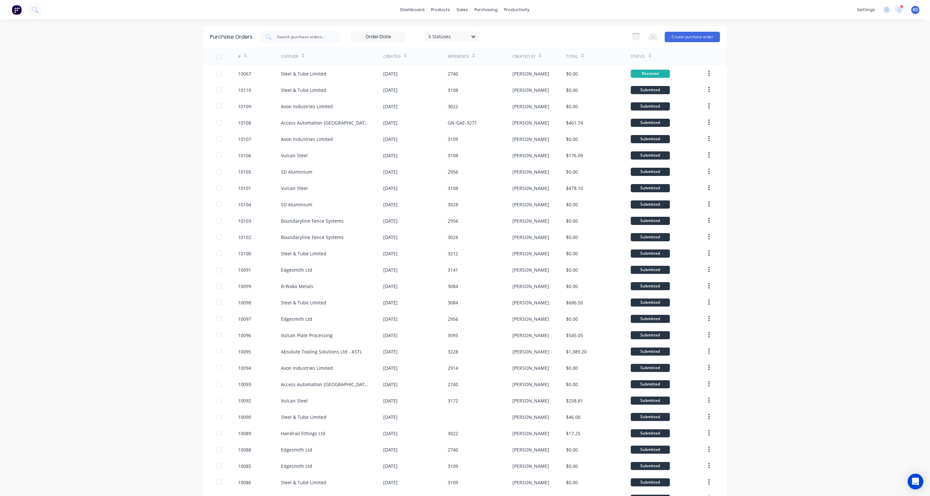
click at [471, 39] on icon at bounding box center [473, 36] width 5 height 7
click at [554, 23] on div "dashboard products sales purchasing productivity dashboard products Product Cat…" at bounding box center [465, 248] width 930 height 496
click at [289, 37] on input "text" at bounding box center [303, 37] width 54 height 7
type input "9192"
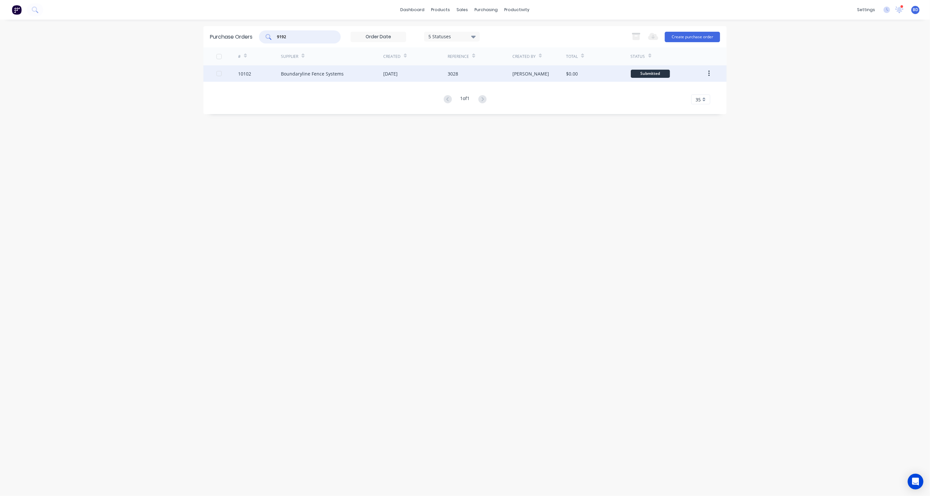
click at [328, 71] on div "Boundaryline Fence Systems" at bounding box center [312, 73] width 63 height 7
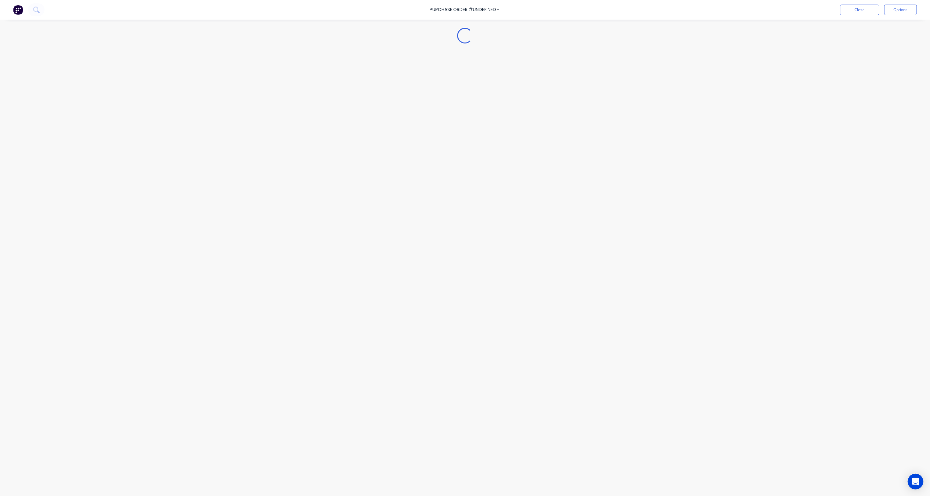
type textarea "x"
drag, startPoint x: 290, startPoint y: 38, endPoint x: 267, endPoint y: 37, distance: 22.3
click at [267, 37] on div "9192" at bounding box center [300, 36] width 82 height 13
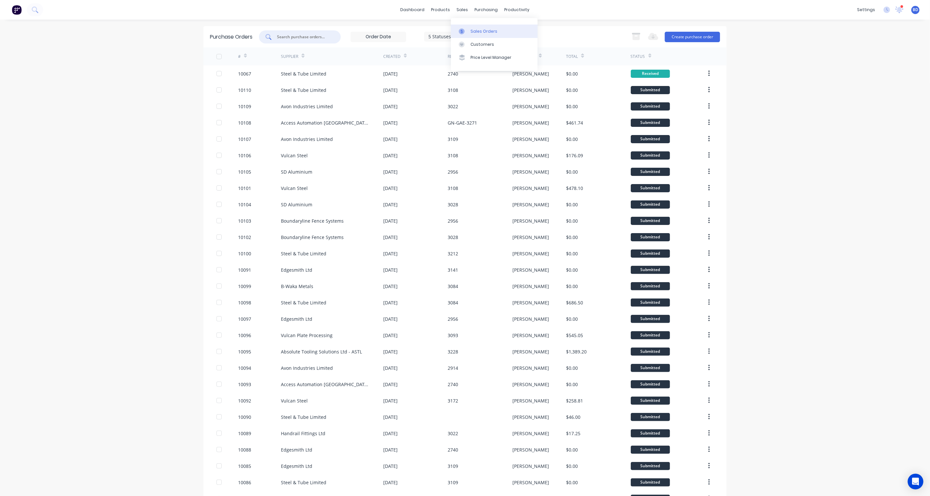
click at [479, 32] on div "Sales Orders" at bounding box center [483, 31] width 27 height 6
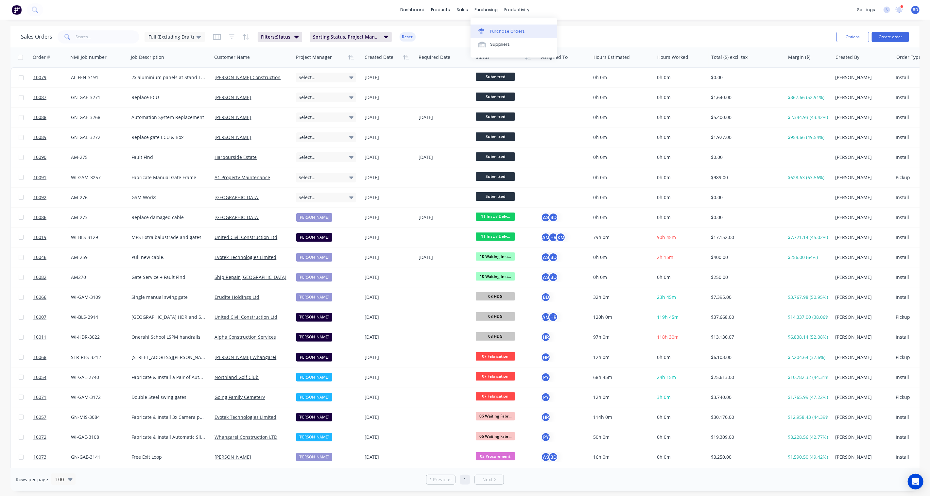
click at [496, 30] on div "Purchase Orders" at bounding box center [507, 31] width 35 height 6
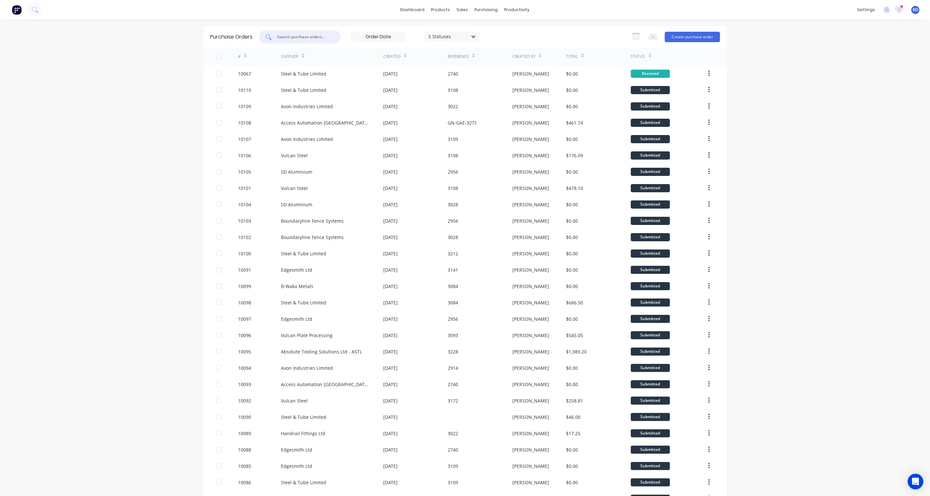
click at [292, 37] on input "text" at bounding box center [303, 37] width 54 height 7
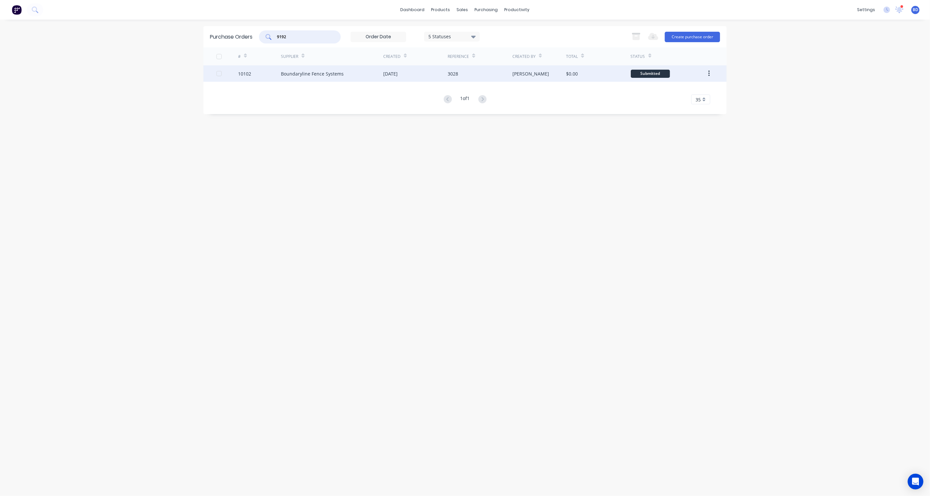
type input "9192"
click at [321, 74] on div "Boundaryline Fence Systems" at bounding box center [312, 73] width 63 height 7
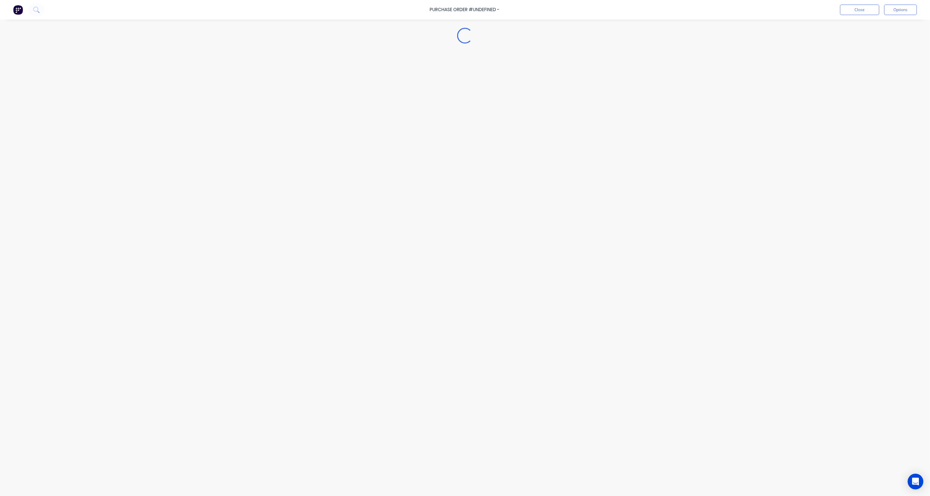
type textarea "x"
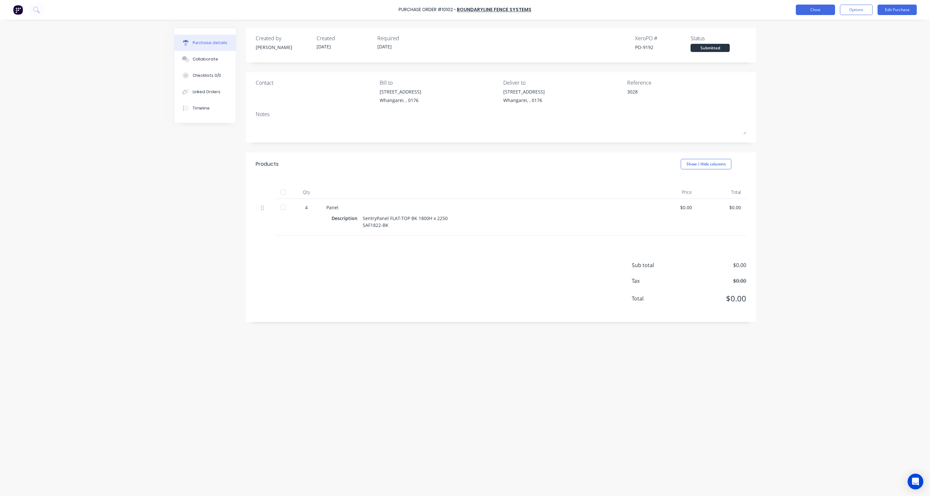
click at [826, 10] on button "Close" at bounding box center [815, 10] width 39 height 10
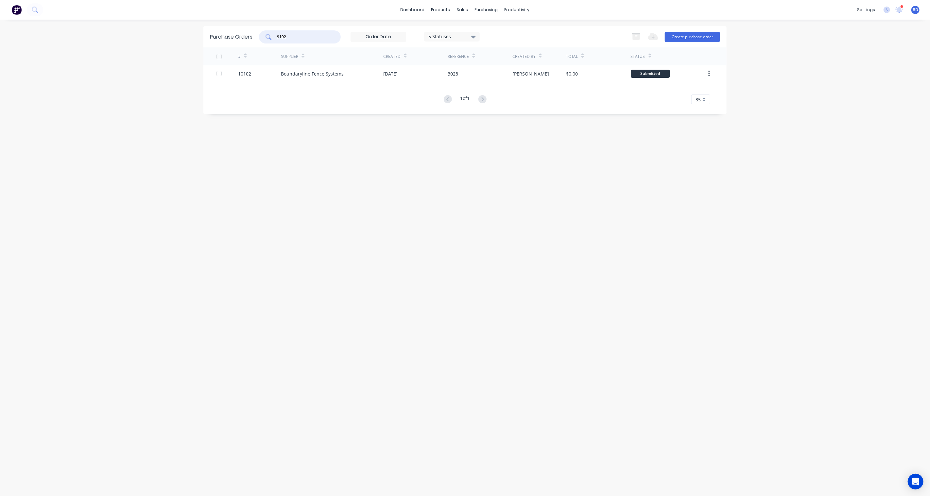
drag, startPoint x: 308, startPoint y: 40, endPoint x: 233, endPoint y: 35, distance: 75.7
click at [233, 35] on div "Purchase Orders 9192 5 Statuses 5 Statuses Export to Excel (XLSX) Create purcha…" at bounding box center [464, 36] width 523 height 21
type input "9190"
click at [312, 79] on div "Vulcan Steel" at bounding box center [332, 73] width 102 height 16
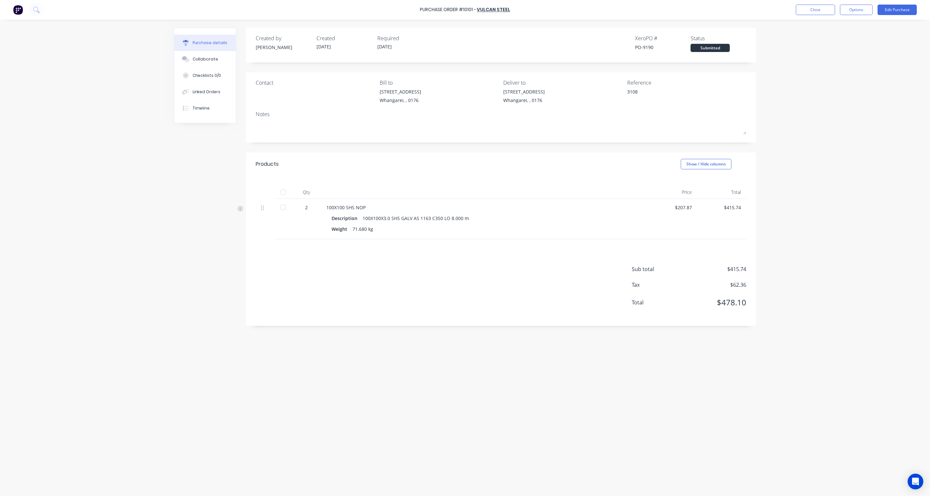
click at [711, 49] on div "Submitted" at bounding box center [709, 48] width 39 height 8
click at [283, 210] on div at bounding box center [283, 207] width 13 height 13
click at [182, 241] on div "Created by [PERSON_NAME] Created [DATE] Required [DATE] Xero PO # PO-9190 Statu…" at bounding box center [465, 256] width 582 height 457
click at [859, 9] on button "Options" at bounding box center [856, 10] width 33 height 10
click at [849, 40] on div "Convert to Bill" at bounding box center [841, 39] width 50 height 9
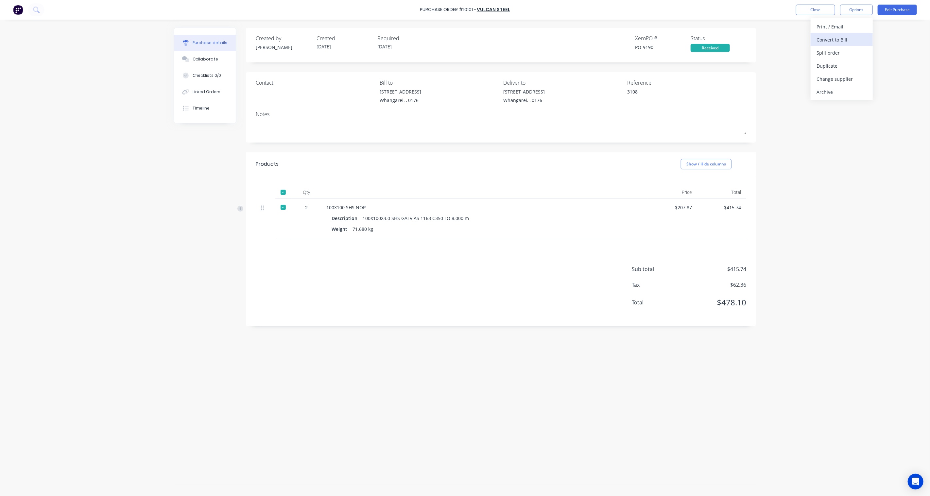
type textarea "x"
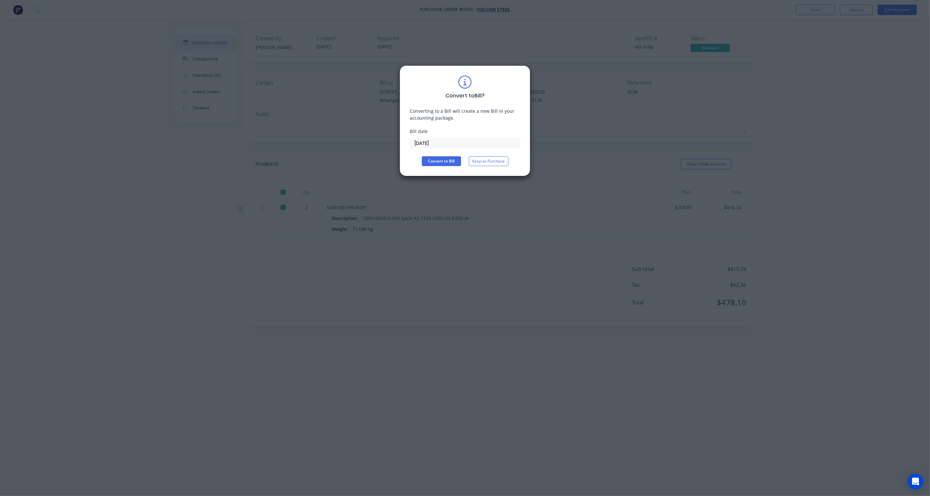
click at [600, 92] on div "Convert to Bill ? Converting to a Bill will create a new Bill in your accountin…" at bounding box center [465, 248] width 930 height 496
click at [374, 305] on div "Convert to Bill ? Converting to a Bill will create a new Bill in your accountin…" at bounding box center [465, 248] width 930 height 496
click at [442, 141] on input "[DATE]" at bounding box center [465, 143] width 110 height 10
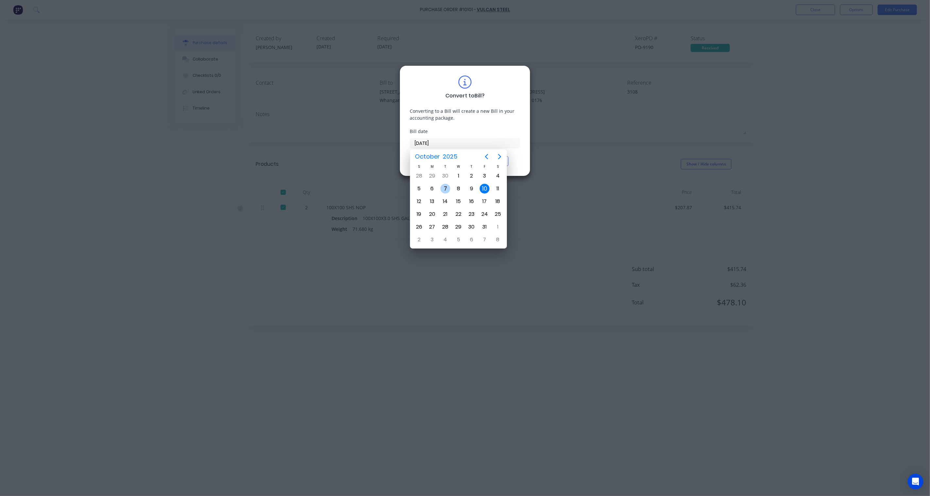
click at [445, 192] on div "7" at bounding box center [445, 189] width 10 height 10
type input "[DATE]"
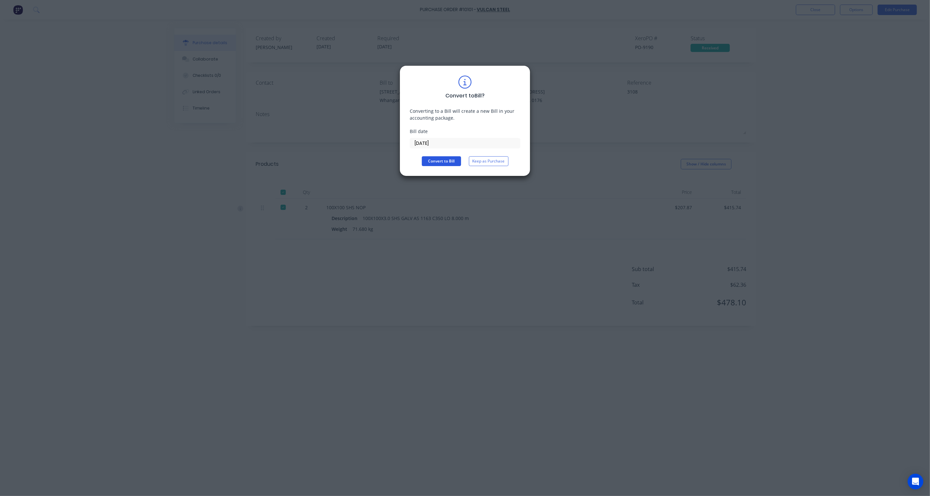
click at [447, 162] on button "Convert to Bill" at bounding box center [441, 161] width 39 height 10
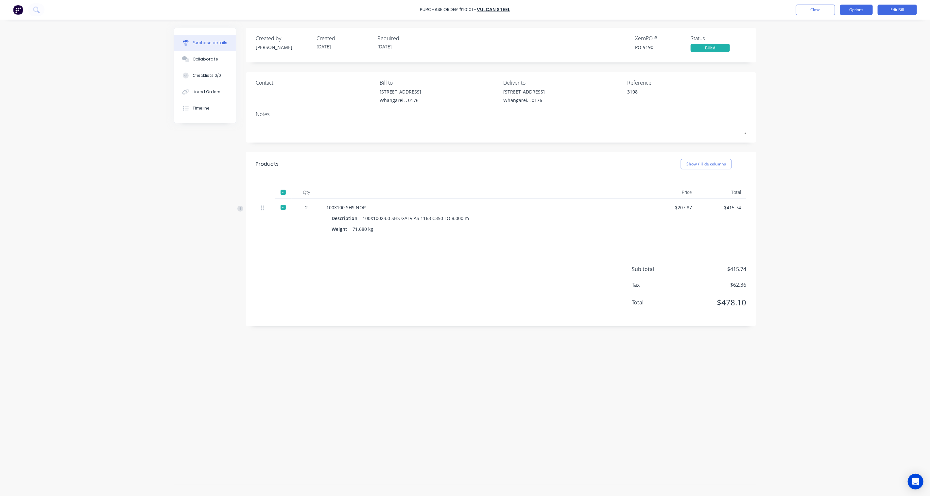
click at [865, 10] on button "Options" at bounding box center [856, 10] width 33 height 10
click at [919, 150] on div "Purchase Order #10101 - Vulcan Steel Close Options Print / Email Convert to Pur…" at bounding box center [465, 248] width 930 height 496
click at [715, 48] on div "Billed" at bounding box center [709, 48] width 39 height 8
click at [867, 11] on button "Options" at bounding box center [856, 10] width 33 height 10
click at [890, 10] on button "Edit Bill" at bounding box center [896, 10] width 39 height 10
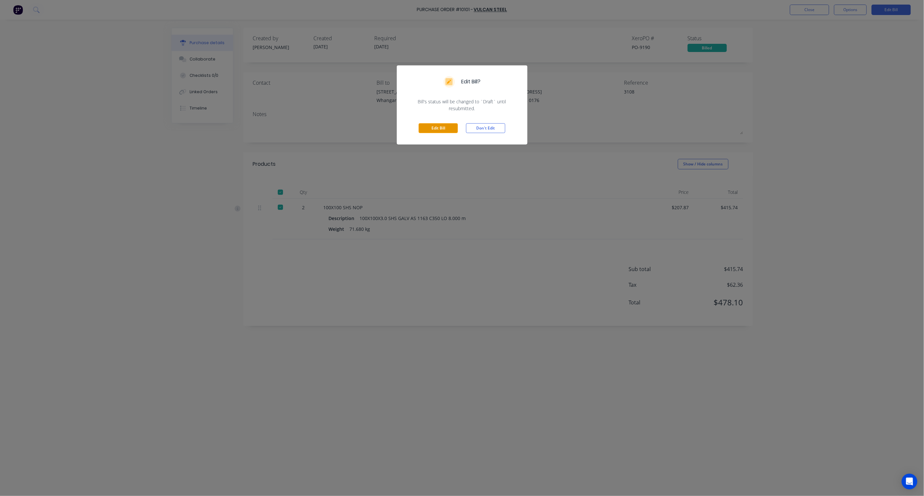
click at [445, 129] on button "Edit Bill" at bounding box center [438, 128] width 39 height 10
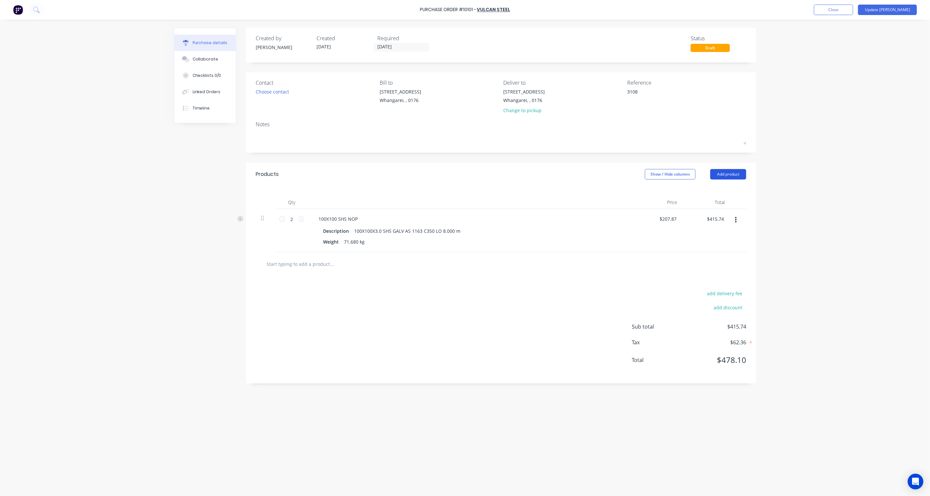
click at [739, 177] on button "Add product" at bounding box center [728, 174] width 36 height 10
click at [707, 206] on div "Basic product" at bounding box center [715, 203] width 50 height 9
click at [737, 262] on button "button" at bounding box center [735, 263] width 15 height 12
click at [719, 319] on button "Delete" at bounding box center [716, 319] width 56 height 13
click at [857, 261] on div "Purchase Order #10101 - Vulcan Steel Add product Close Update Bill Purchase det…" at bounding box center [465, 248] width 930 height 496
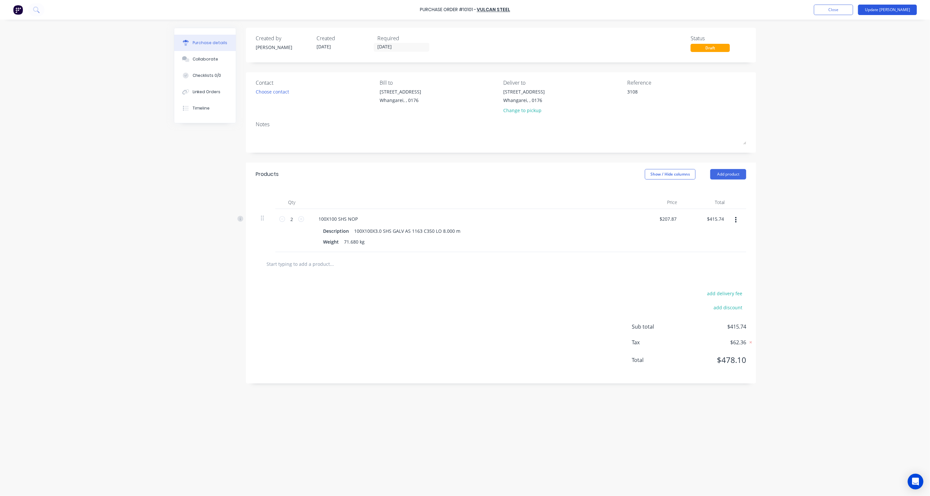
click at [907, 11] on button "Update [PERSON_NAME]" at bounding box center [887, 10] width 59 height 10
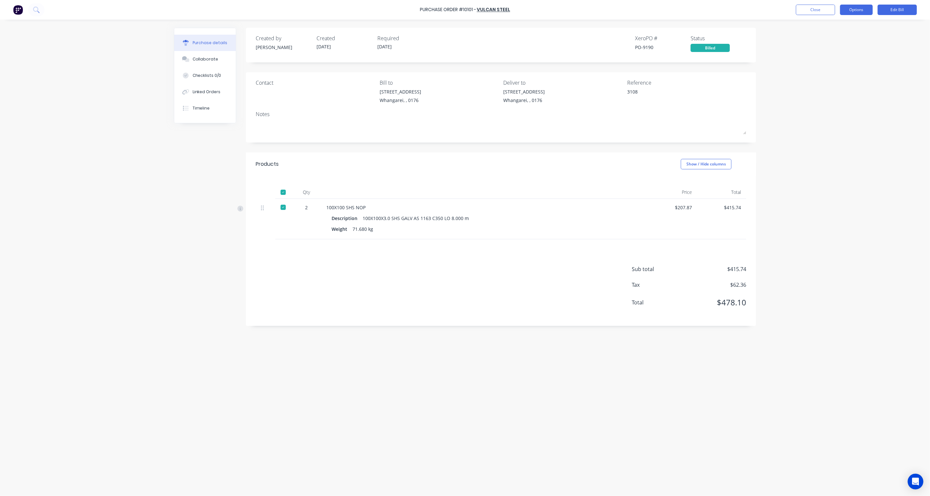
click at [851, 9] on button "Options" at bounding box center [856, 10] width 33 height 10
click at [829, 25] on div "Print / Email" at bounding box center [841, 26] width 50 height 9
click at [828, 25] on div "Back" at bounding box center [841, 26] width 50 height 9
type textarea "x"
click at [895, 39] on div "Purchase Order #10101 - Vulcan Steel Close Options Print / Email Convert to Pur…" at bounding box center [465, 248] width 930 height 496
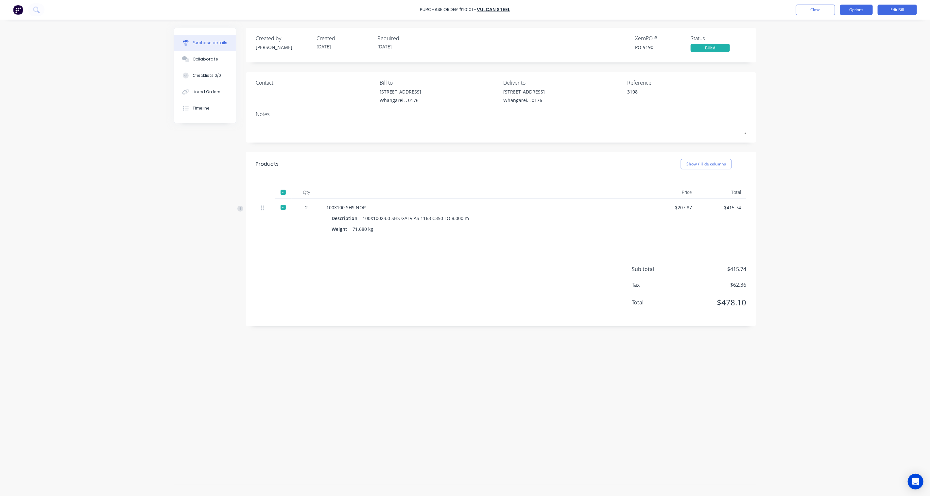
click at [862, 9] on button "Options" at bounding box center [856, 10] width 33 height 10
click at [914, 481] on icon "Open Intercom Messenger" at bounding box center [915, 481] width 8 height 8
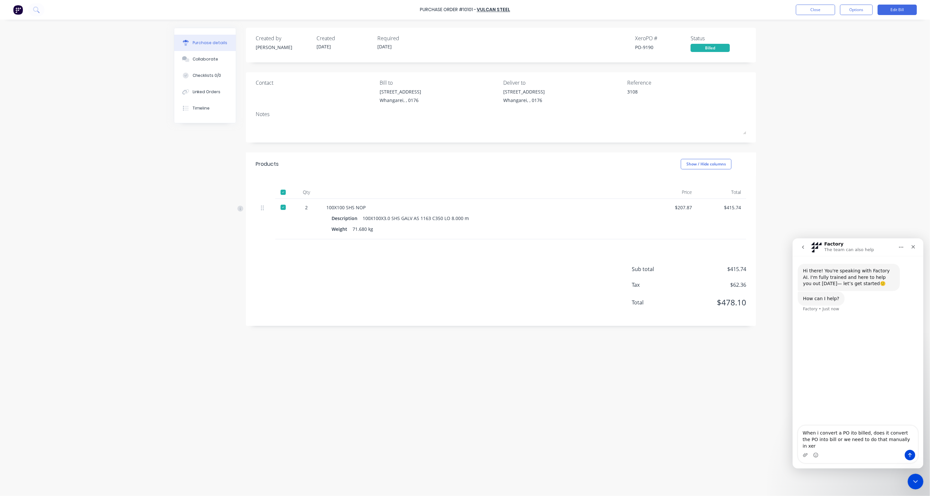
type textarea "When i convert a PO ito billed, does it convert the PO into bill or we need to …"
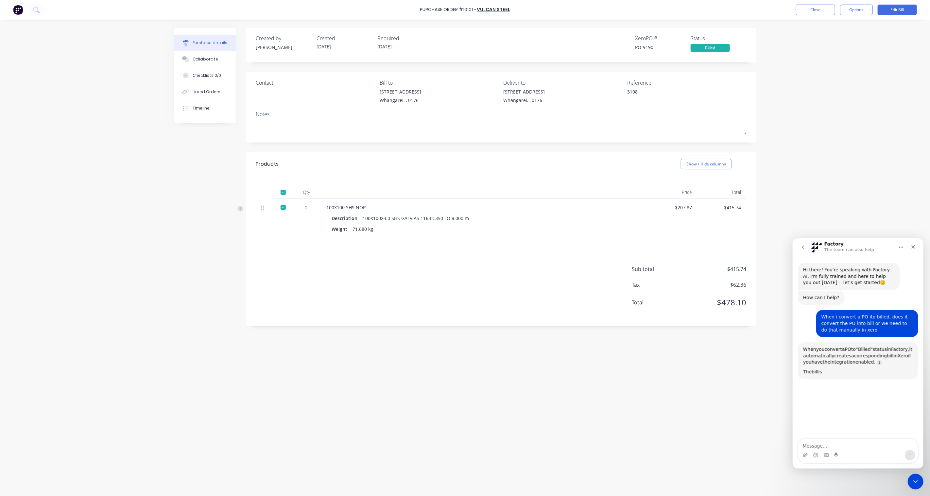
scroll to position [57, 0]
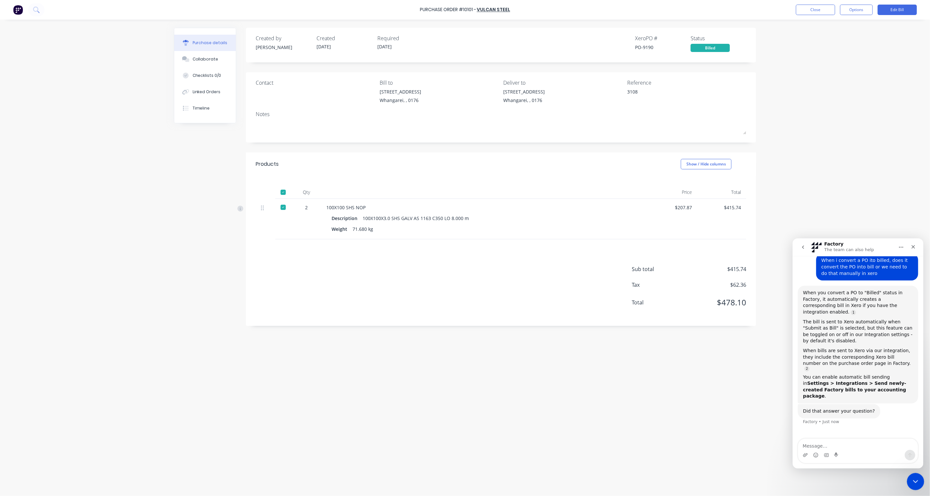
click at [918, 480] on div "Close Intercom Messenger" at bounding box center [915, 481] width 16 height 16
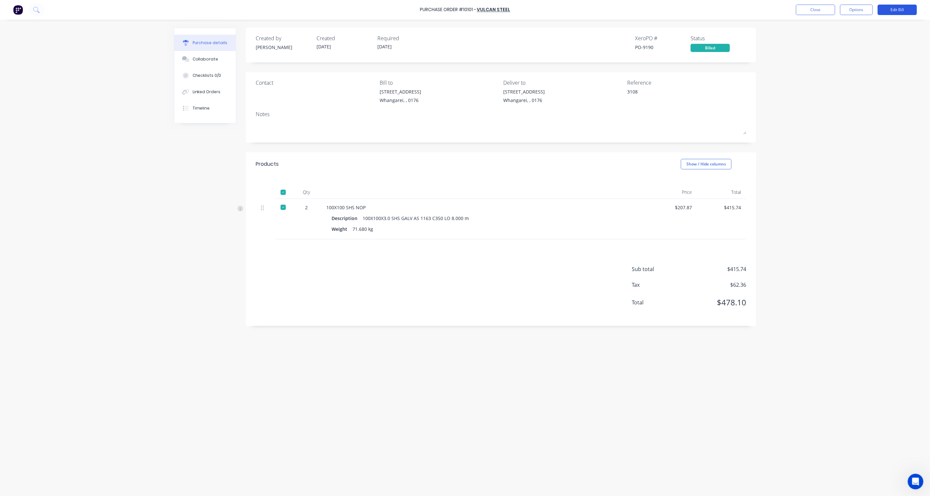
scroll to position [34, 0]
click at [816, 10] on button "Close" at bounding box center [815, 10] width 39 height 10
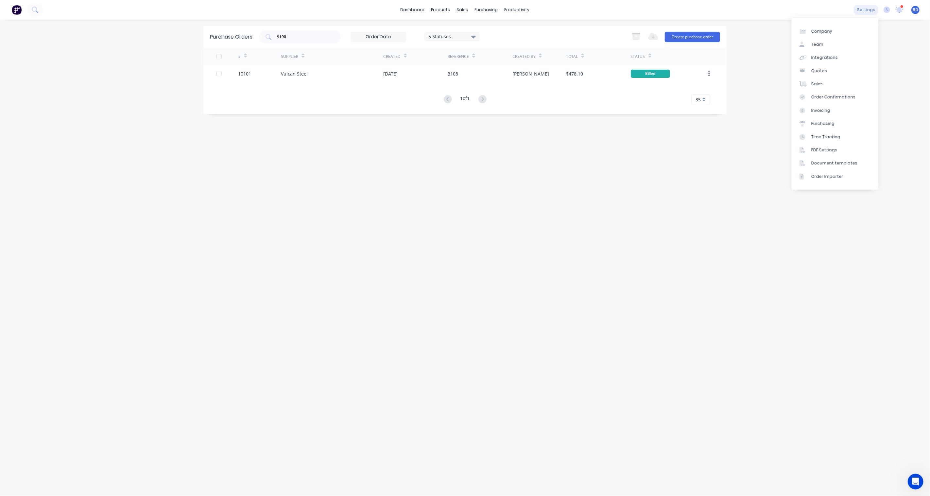
click at [875, 11] on div "settings" at bounding box center [866, 10] width 25 height 10
click at [832, 121] on div "Purchasing" at bounding box center [822, 124] width 23 height 6
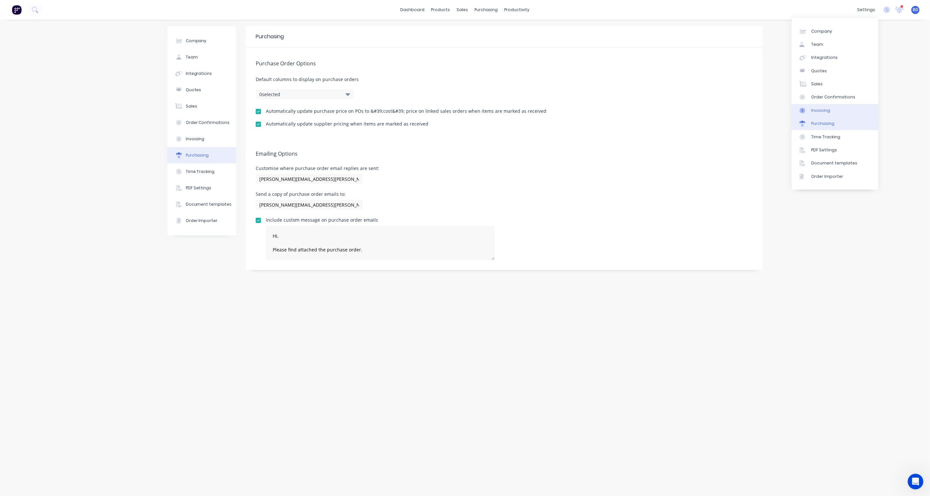
click at [835, 111] on link "Invoicing" at bounding box center [834, 110] width 87 height 13
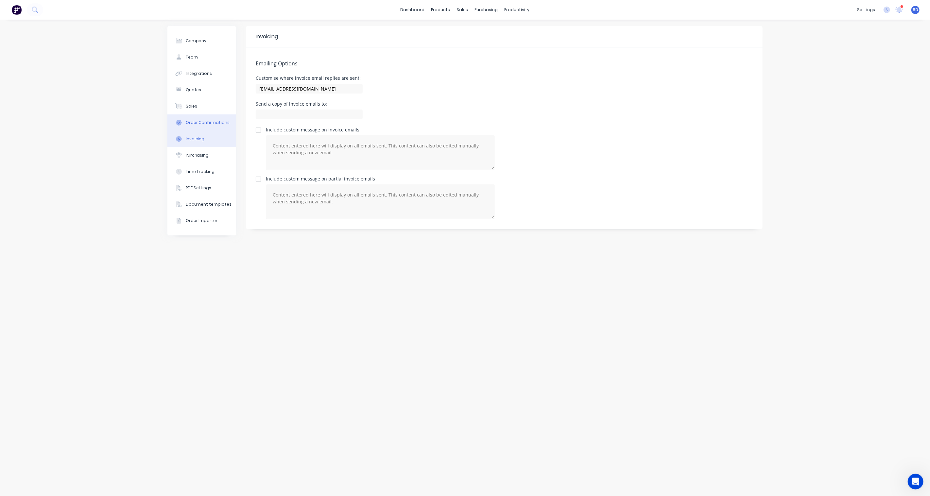
click at [203, 123] on div "Order Confirmations" at bounding box center [208, 123] width 44 height 6
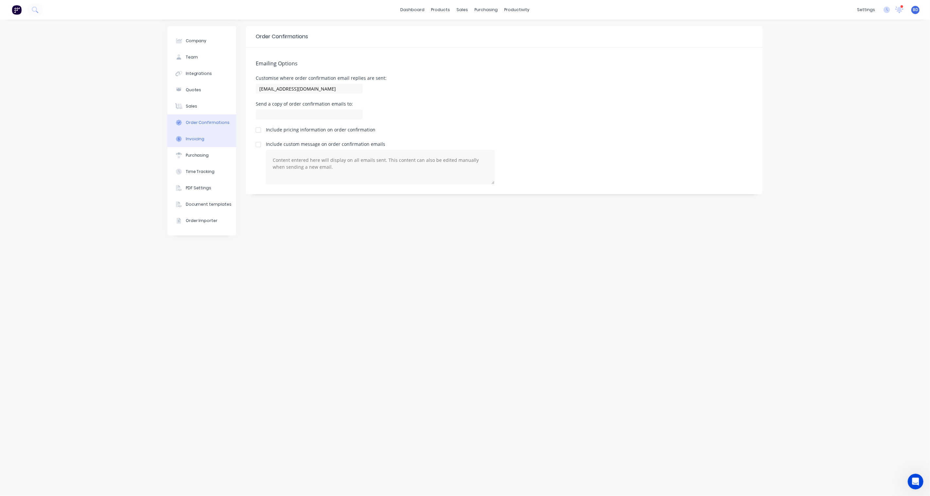
click at [197, 145] on button "Invoicing" at bounding box center [201, 139] width 69 height 16
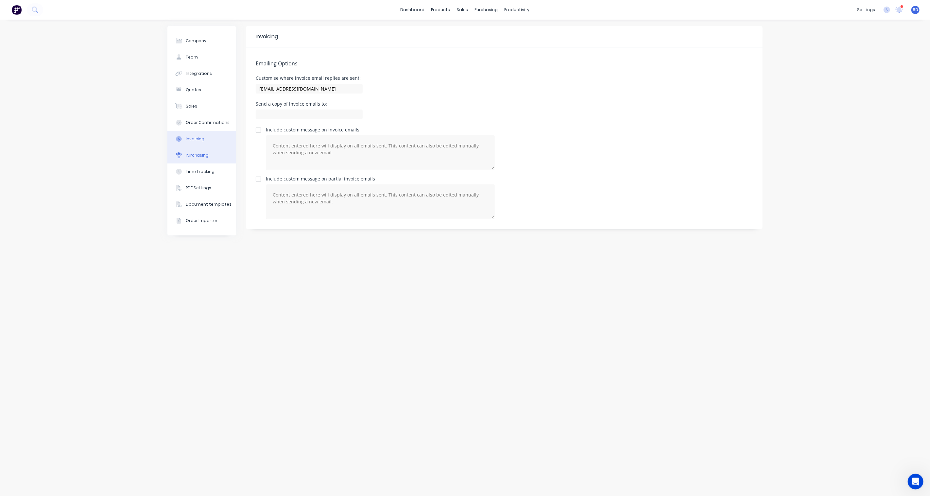
click at [198, 156] on div "Purchasing" at bounding box center [197, 155] width 23 height 6
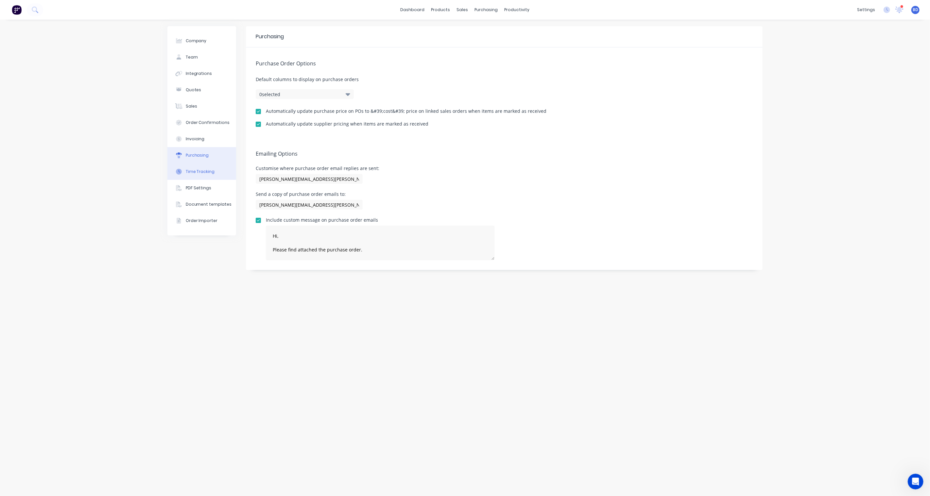
click at [196, 169] on div "Time Tracking" at bounding box center [200, 172] width 29 height 6
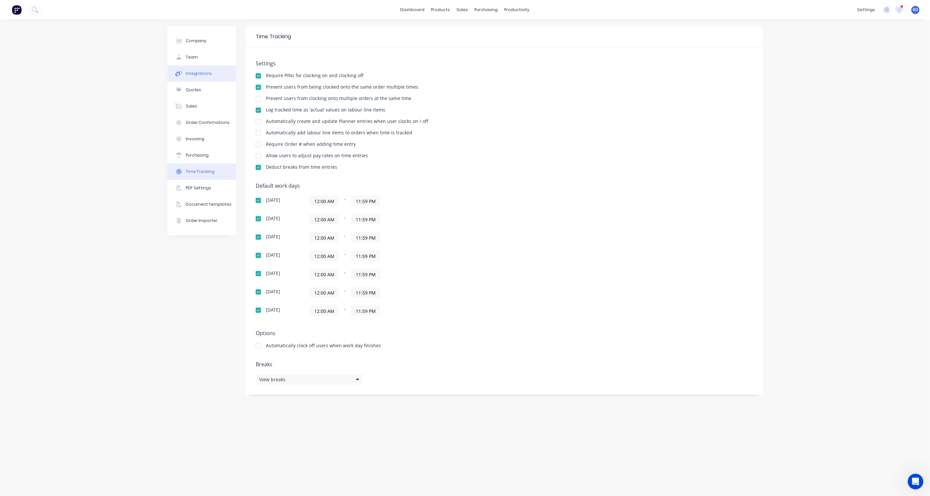
click at [201, 73] on div "Integrations" at bounding box center [199, 74] width 26 height 6
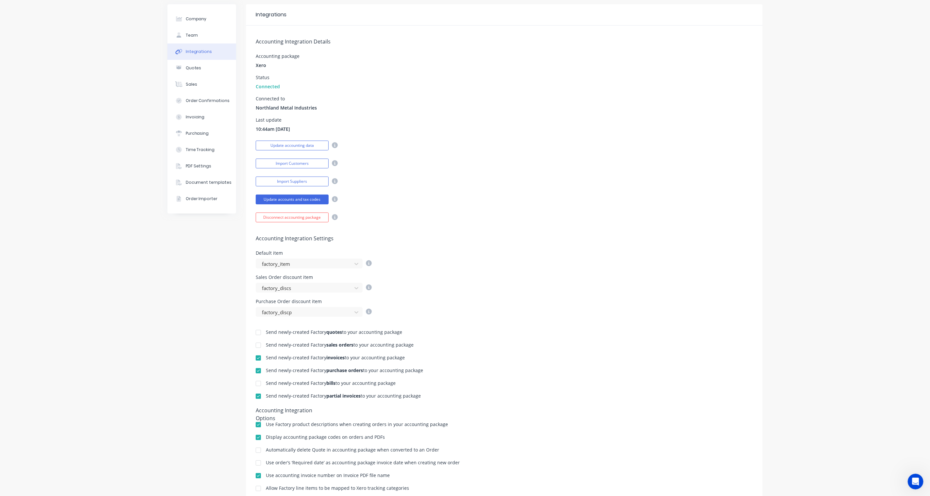
scroll to position [57, 0]
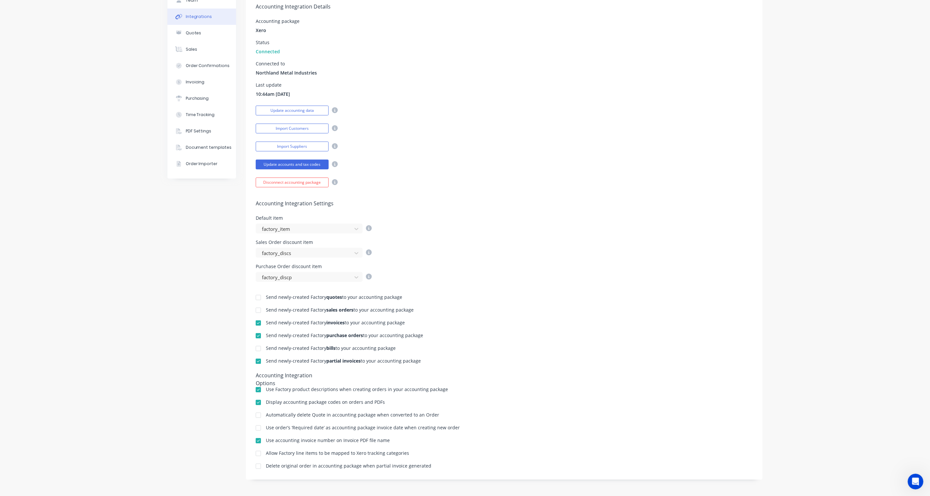
click at [256, 350] on div at bounding box center [258, 348] width 13 height 13
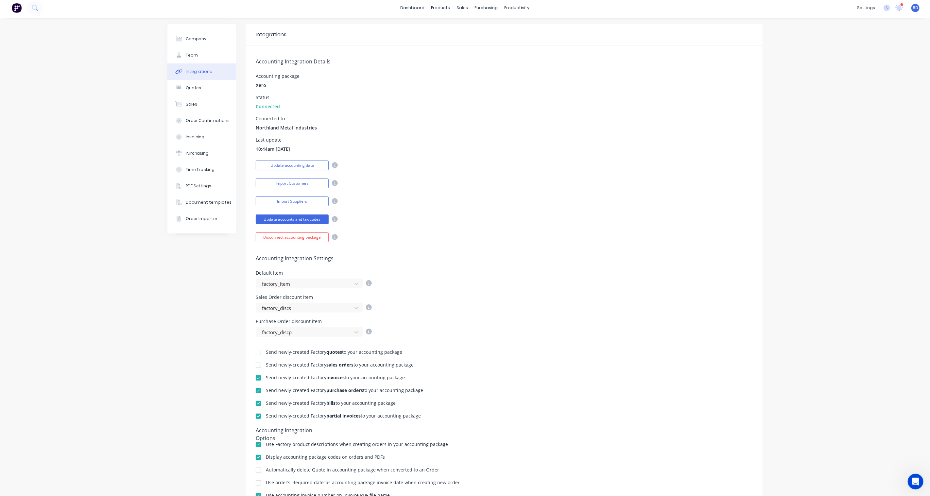
scroll to position [0, 0]
click at [483, 8] on div "purchasing" at bounding box center [486, 10] width 30 height 10
click at [494, 30] on div "Purchase Orders" at bounding box center [504, 31] width 35 height 6
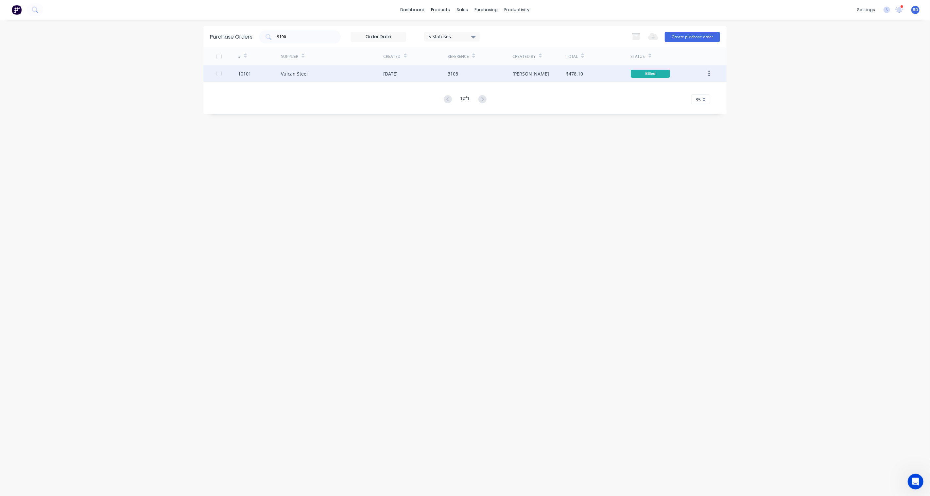
click at [710, 73] on button "button" at bounding box center [708, 74] width 15 height 12
click at [294, 69] on div "Vulcan Steel" at bounding box center [332, 73] width 102 height 16
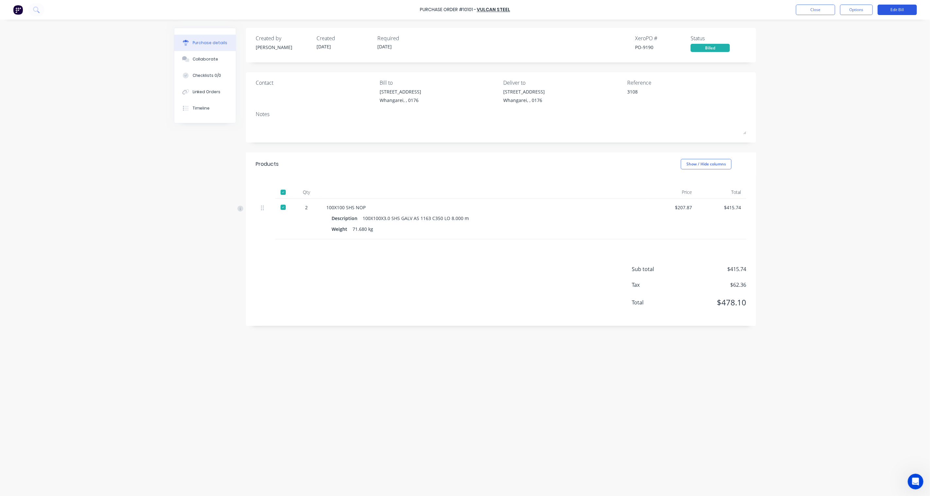
click at [899, 10] on button "Edit Bill" at bounding box center [896, 10] width 39 height 10
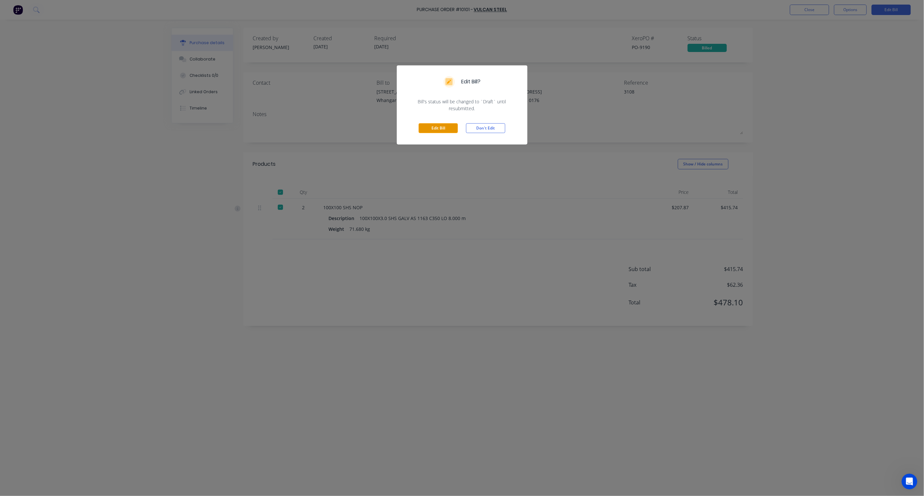
click at [433, 125] on button "Edit Bill" at bounding box center [438, 128] width 39 height 10
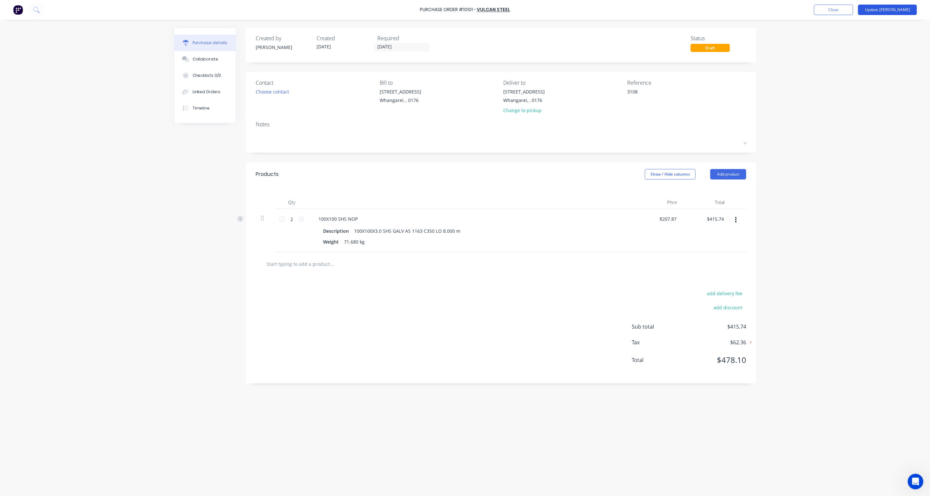
click at [897, 10] on button "Update [PERSON_NAME]" at bounding box center [887, 10] width 59 height 10
type textarea "x"
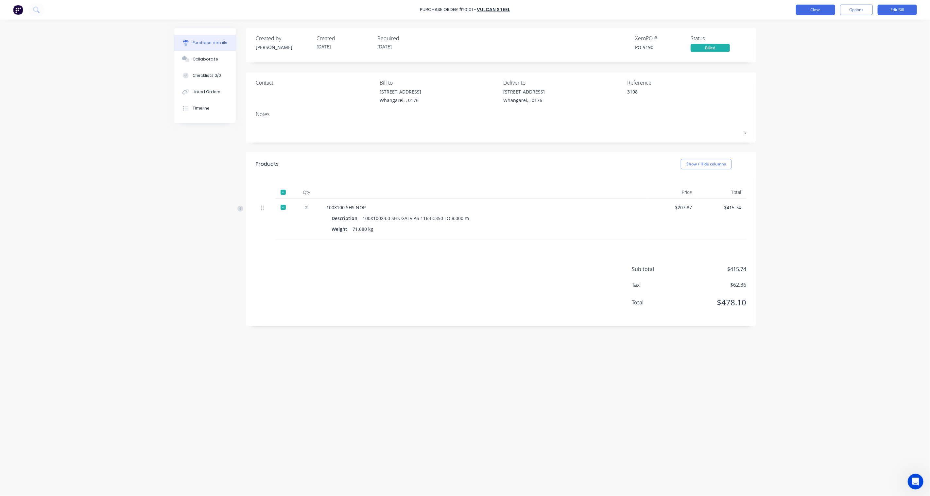
click at [813, 11] on button "Close" at bounding box center [815, 10] width 39 height 10
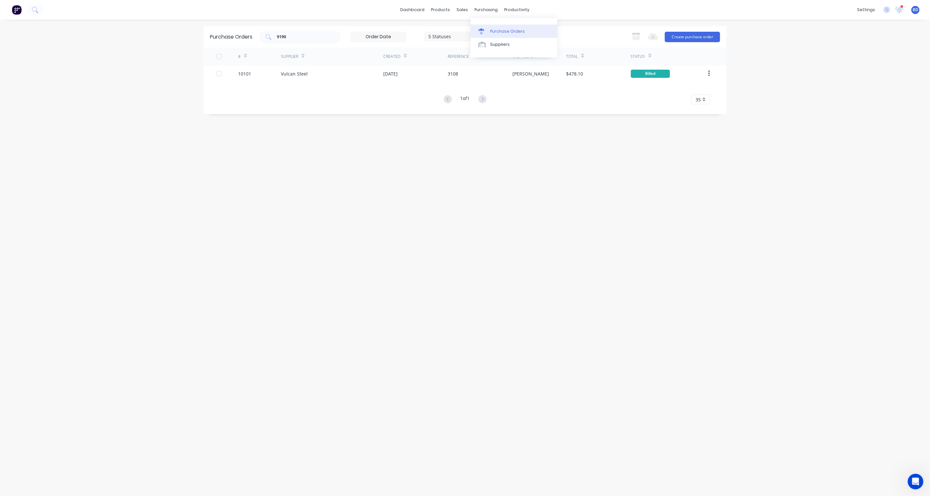
click at [494, 27] on link "Purchase Orders" at bounding box center [513, 31] width 87 height 13
click at [506, 31] on div "Purchase Orders" at bounding box center [507, 31] width 35 height 6
drag, startPoint x: 299, startPoint y: 37, endPoint x: 216, endPoint y: 35, distance: 83.0
click at [216, 35] on div "Purchase Orders 9190 5 Statuses 5 Statuses Export to Excel (XLSX) Create purcha…" at bounding box center [464, 36] width 523 height 21
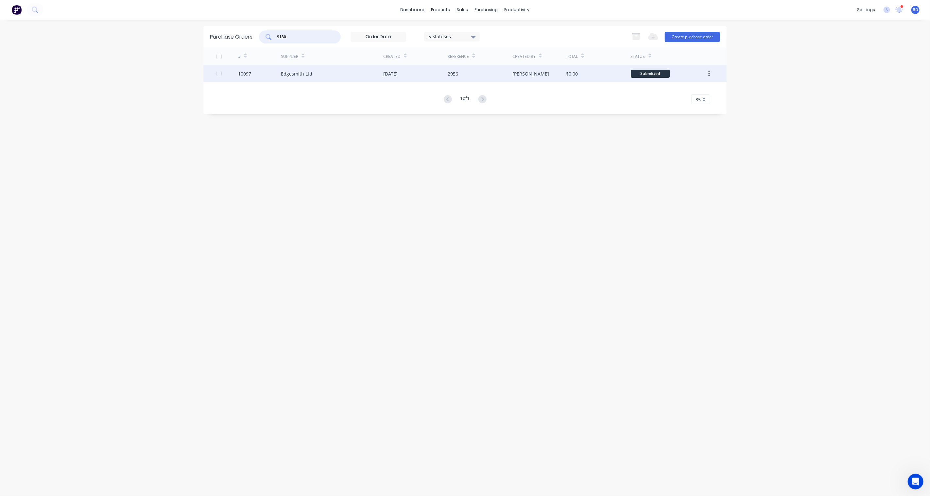
type input "9180"
click at [303, 74] on div "Edgesmith Ltd" at bounding box center [296, 73] width 31 height 7
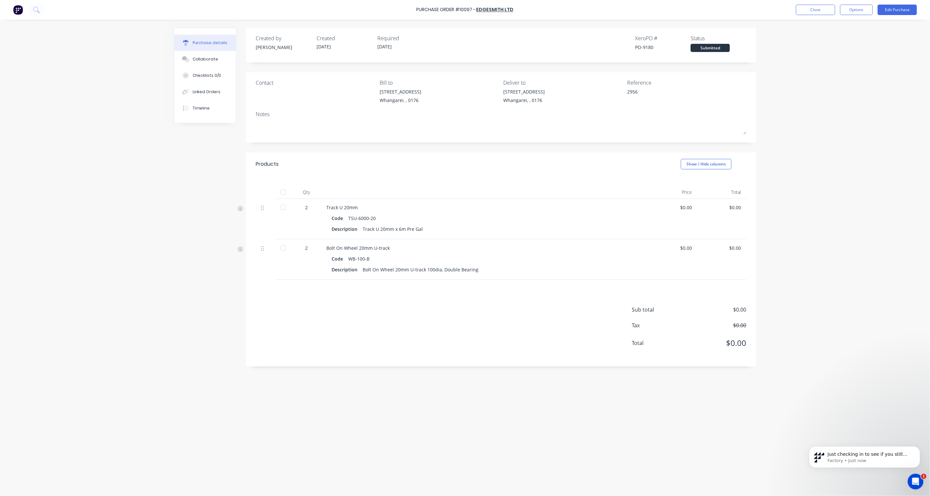
scroll to position [87, 0]
click at [857, 12] on button "Options" at bounding box center [856, 10] width 33 height 10
click at [851, 37] on div "Convert to Bill" at bounding box center [841, 39] width 50 height 9
type textarea "x"
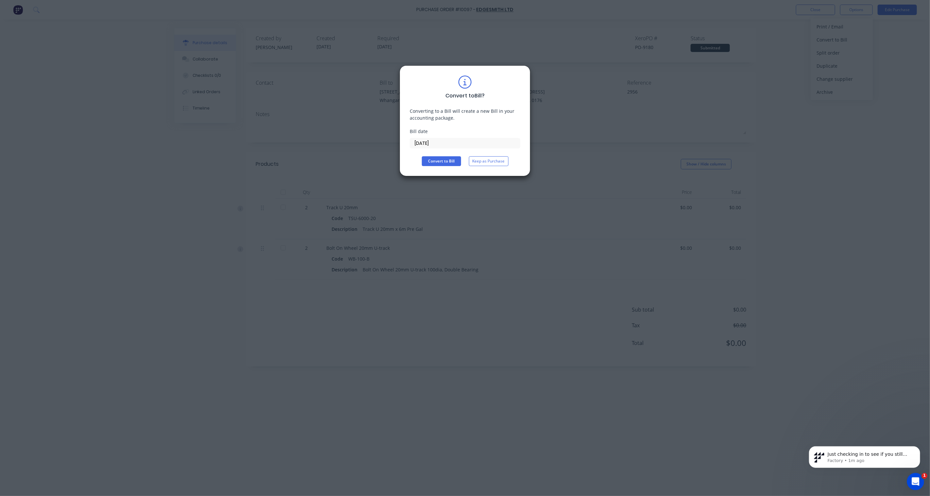
click at [916, 481] on icon "Open Intercom Messenger" at bounding box center [914, 480] width 11 height 11
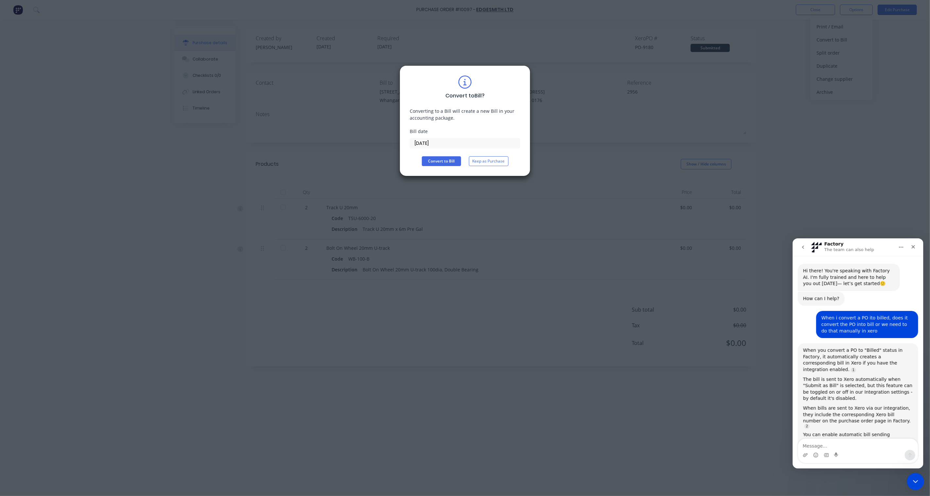
scroll to position [1, 0]
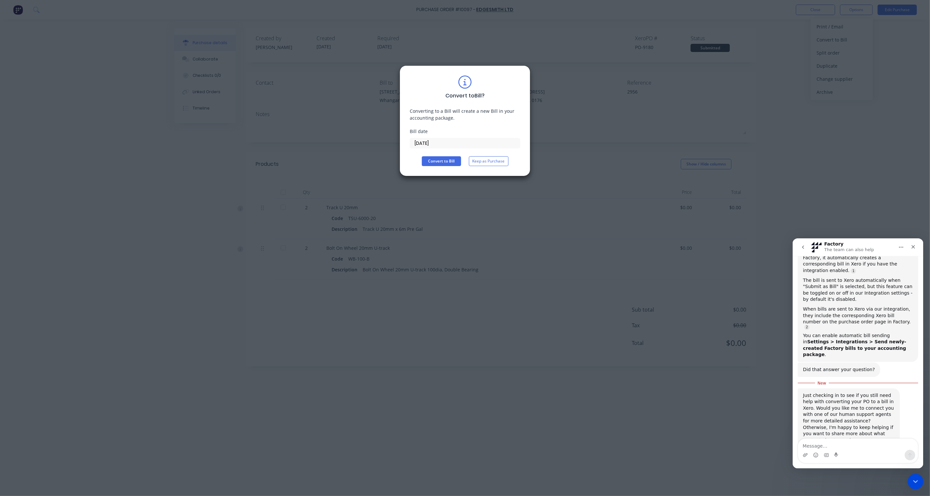
click at [850, 444] on textarea "Message…" at bounding box center [858, 443] width 120 height 11
type textarea "nope, all sorted"
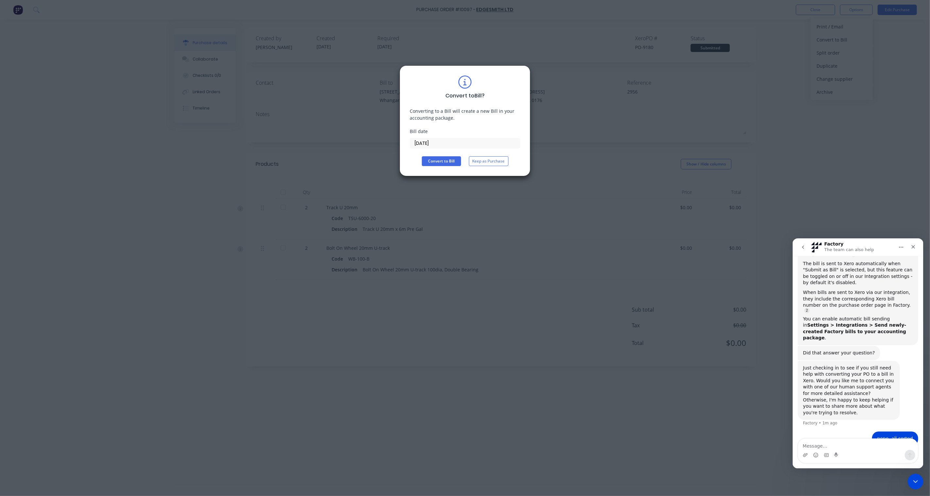
scroll to position [128, 0]
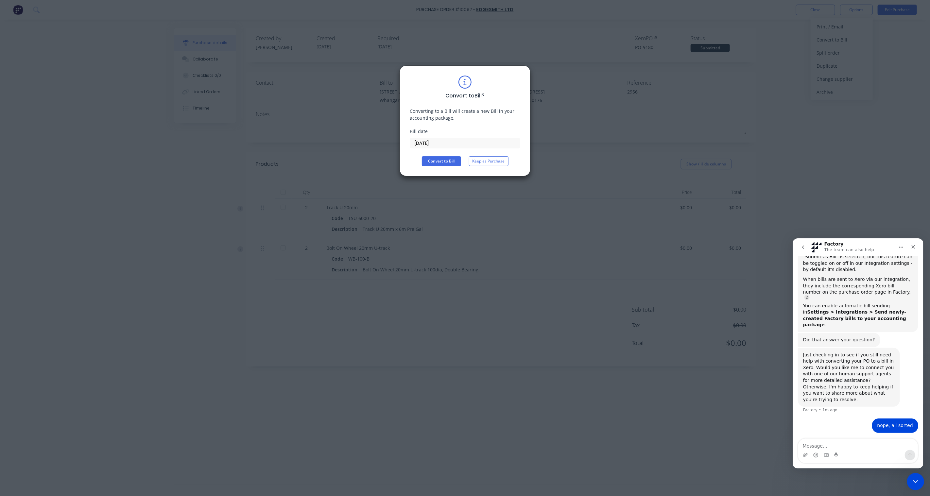
click at [917, 480] on icon "Close Intercom Messenger" at bounding box center [914, 481] width 8 height 8
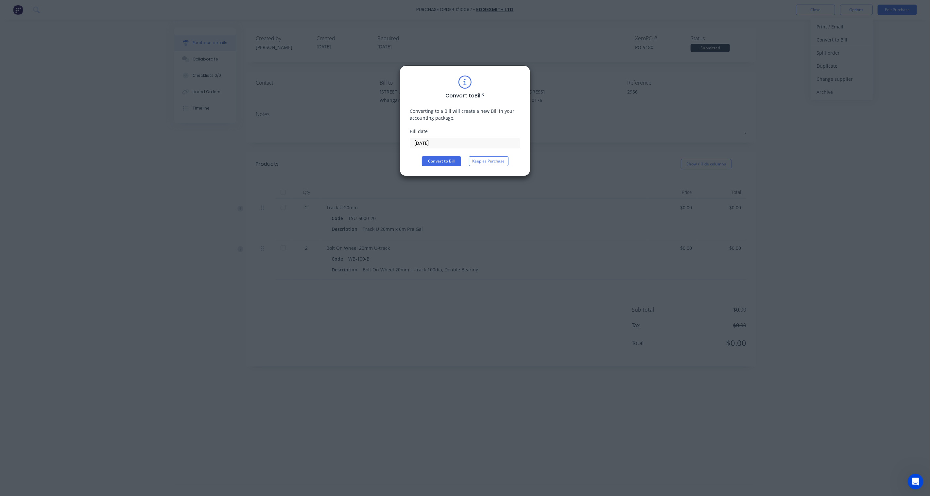
click at [432, 144] on input "[DATE]" at bounding box center [465, 143] width 110 height 10
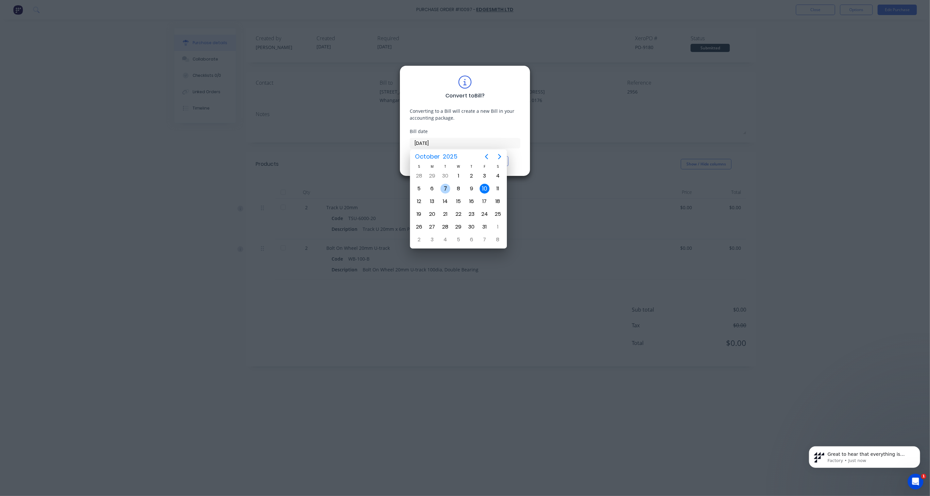
scroll to position [145, 0]
click at [486, 175] on div "3" at bounding box center [485, 176] width 10 height 10
type input "[DATE]"
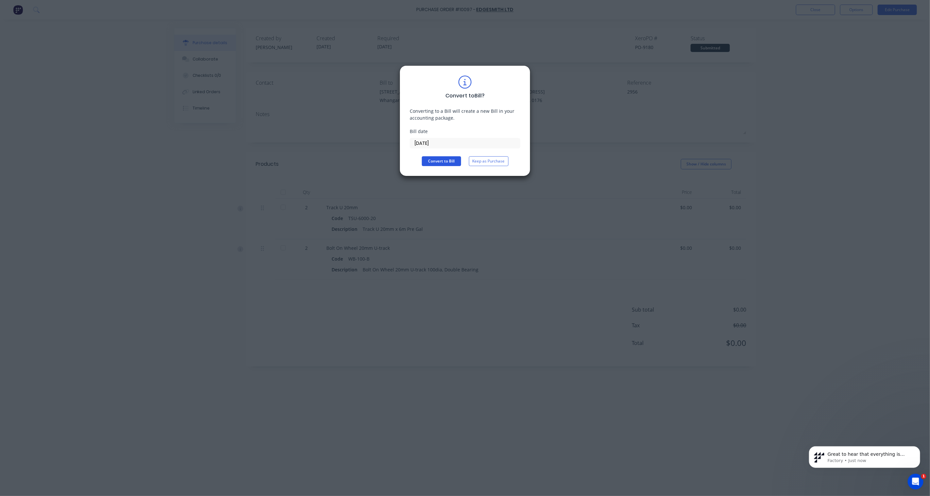
click at [437, 160] on button "Convert to Bill" at bounding box center [441, 161] width 39 height 10
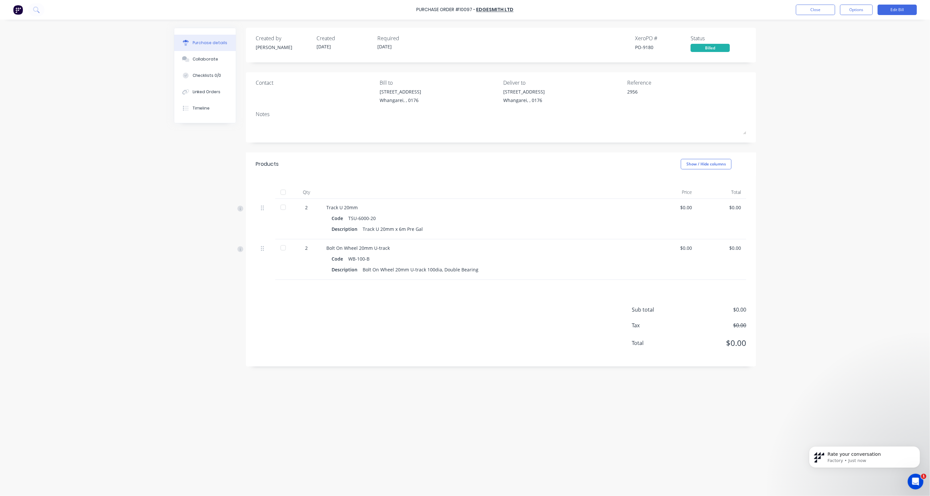
scroll to position [193, 0]
click at [902, 12] on button "Edit Bill" at bounding box center [896, 10] width 39 height 10
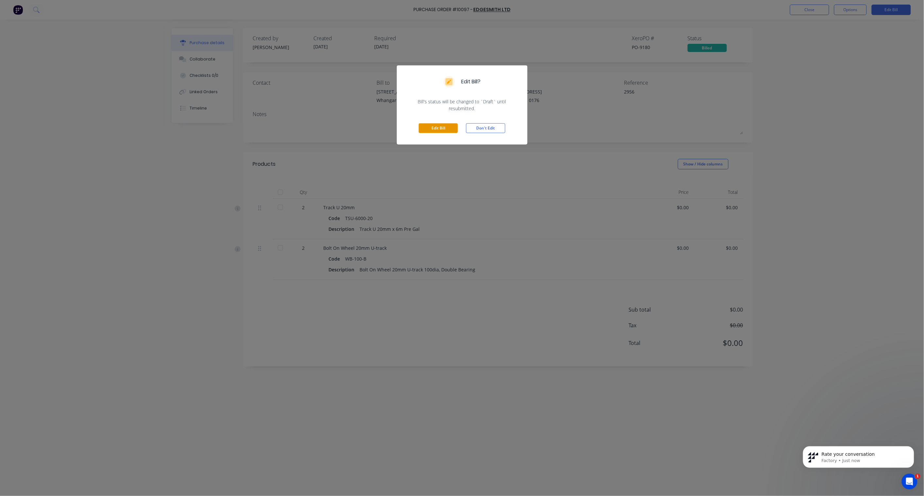
click at [445, 128] on button "Edit Bill" at bounding box center [438, 128] width 39 height 10
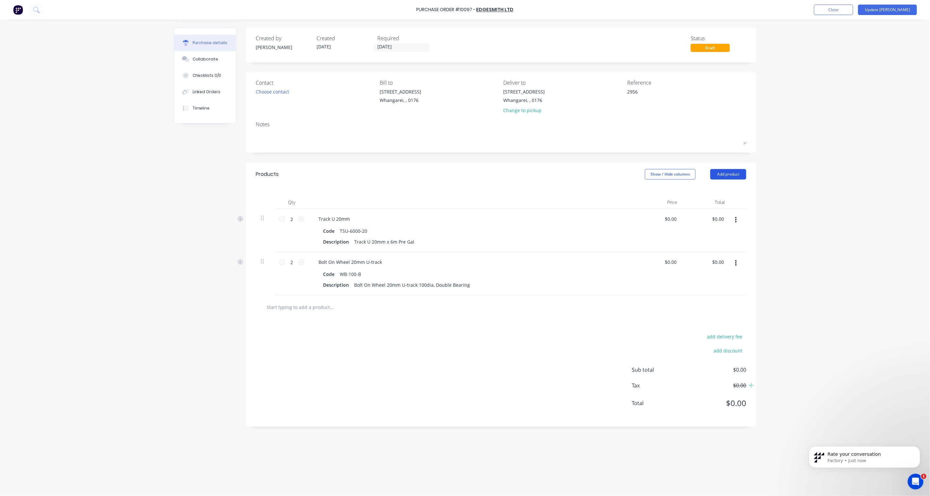
click at [737, 176] on button "Add product" at bounding box center [728, 174] width 36 height 10
click at [715, 192] on div "Product catalogue" at bounding box center [715, 190] width 50 height 9
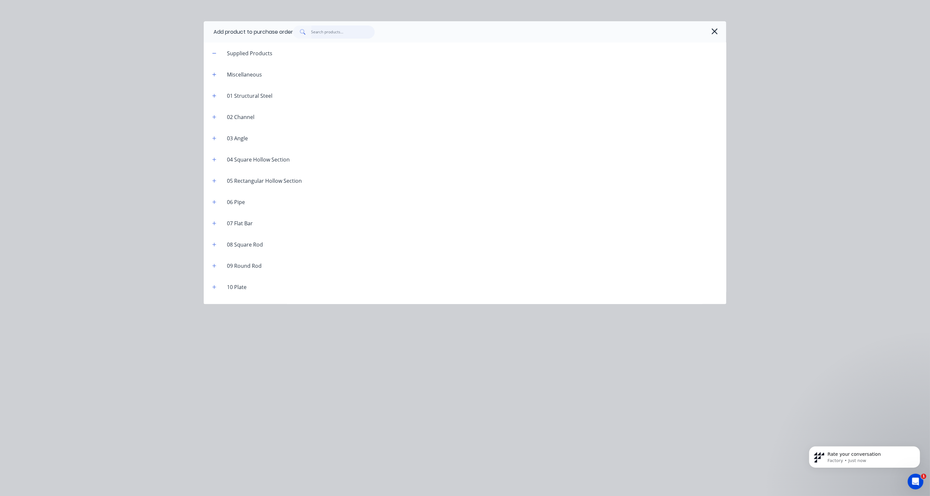
type textarea "x"
click at [335, 34] on input "text" at bounding box center [343, 31] width 64 height 13
type input "p"
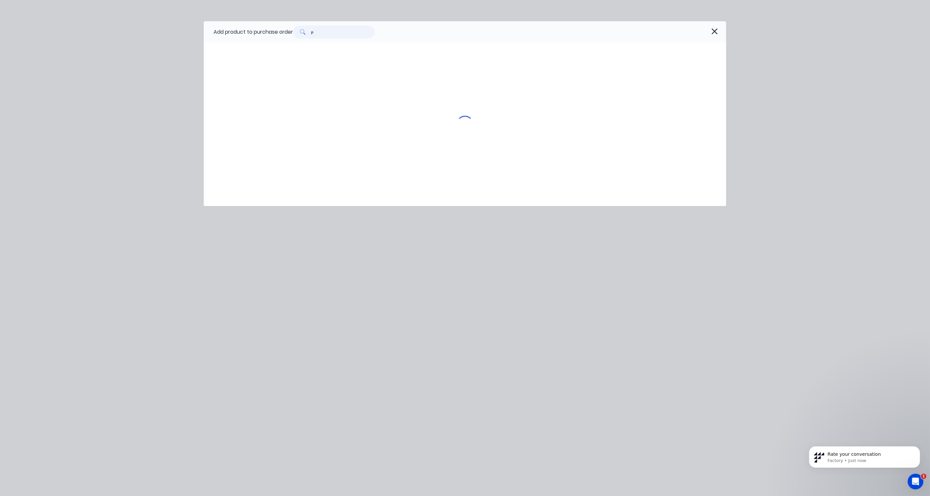
type textarea "x"
type input "po"
type textarea "x"
type input "pos"
type textarea "x"
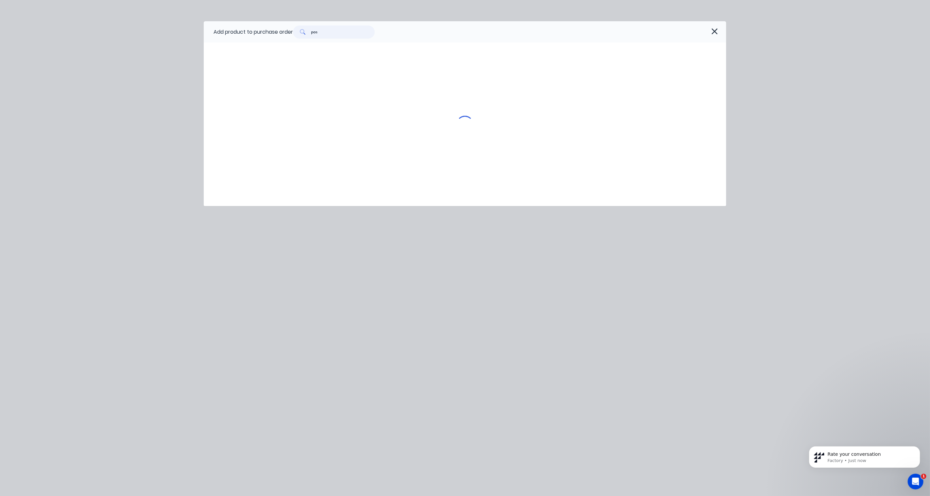
type input "post"
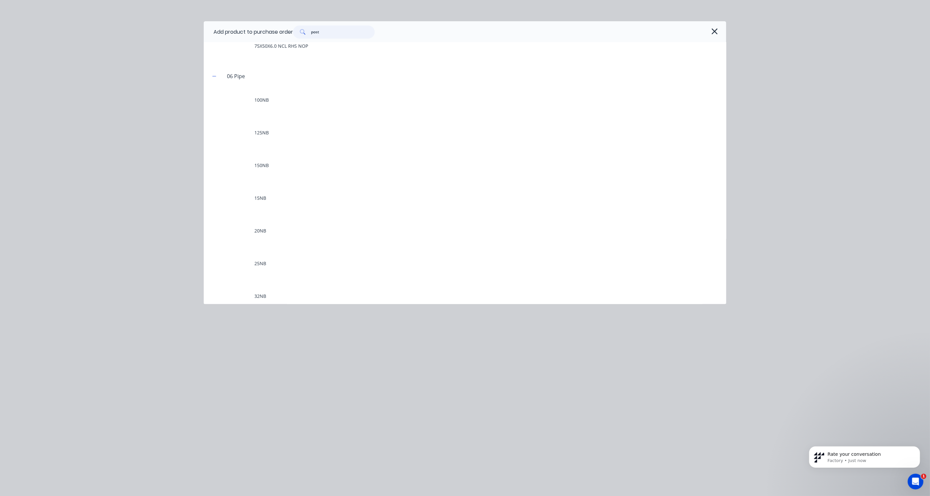
scroll to position [1562, 0]
click at [332, 31] on input "post" at bounding box center [343, 31] width 64 height 13
type textarea "x"
type input "post"
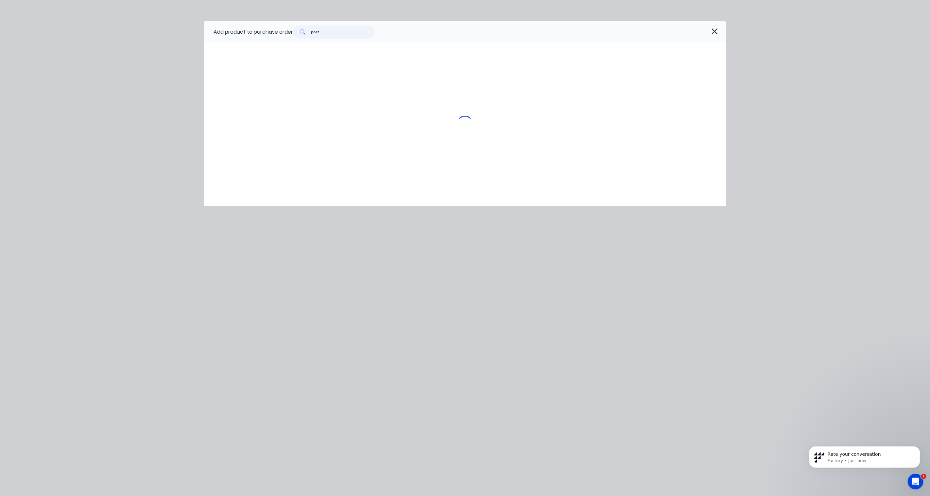
scroll to position [0, 0]
type textarea "x"
type input "post c"
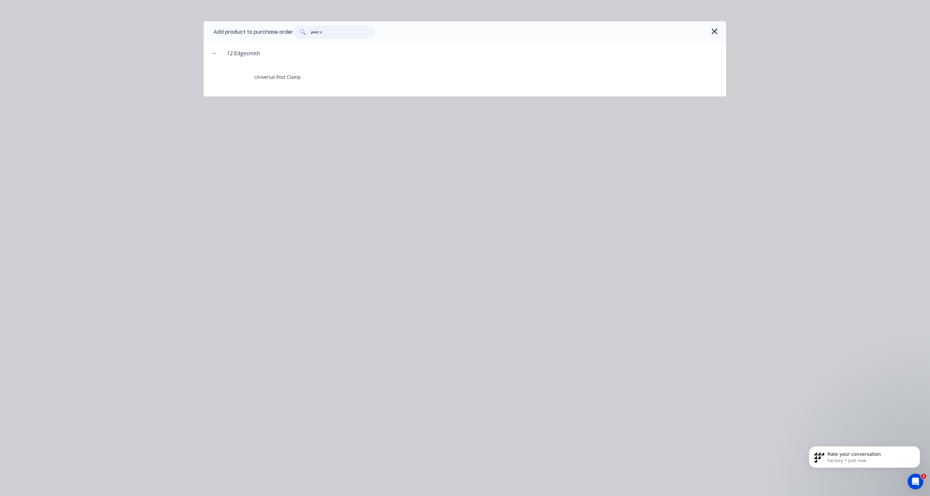
type textarea "x"
type input "post ca"
type textarea "x"
type input "post cap"
type textarea "x"
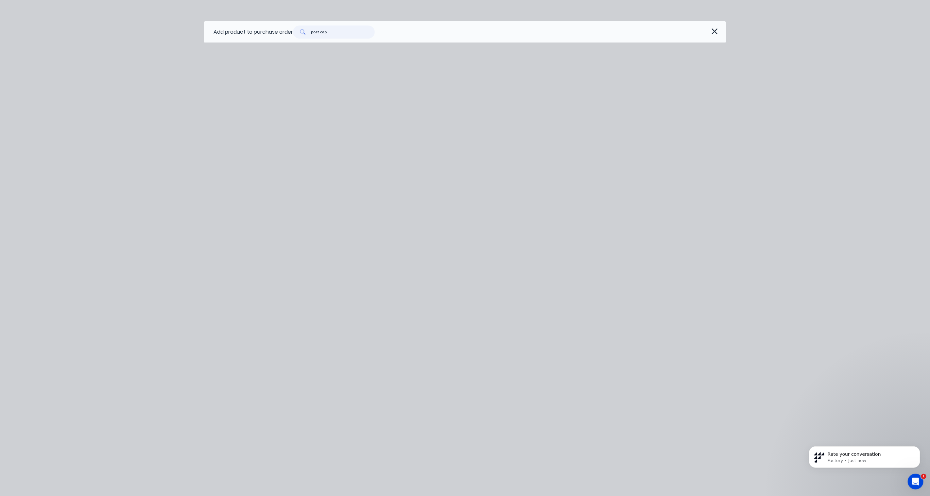
type input "post ca"
type textarea "x"
type input "post c"
type textarea "x"
type input "post"
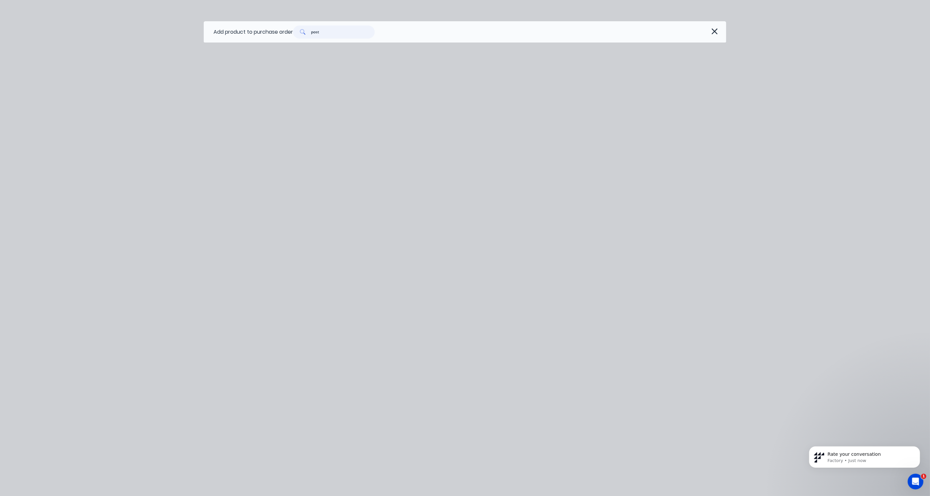
type textarea "x"
type input "post"
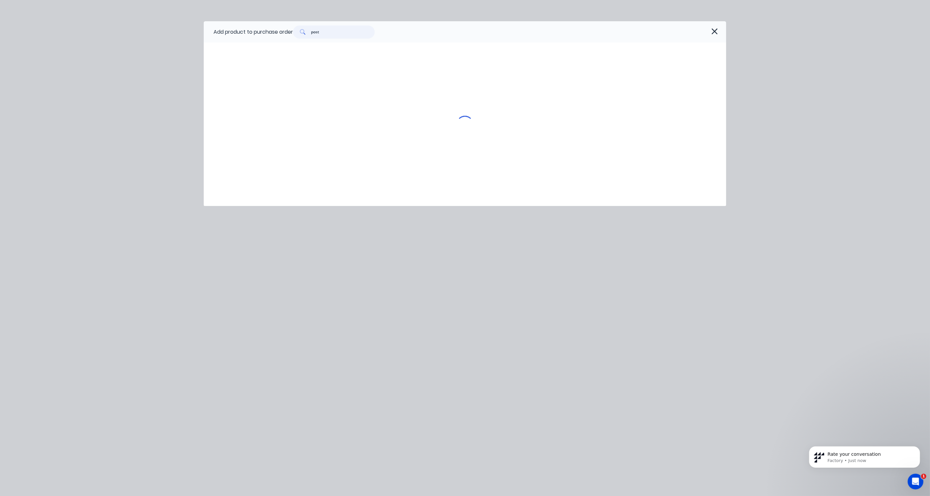
type textarea "x"
type input "pos"
type textarea "x"
type input "po"
type textarea "x"
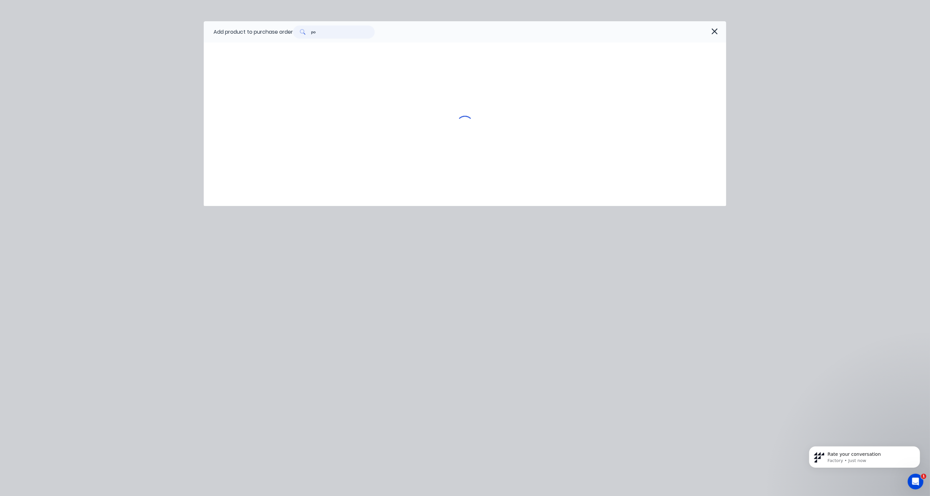
type input "p"
type textarea "x"
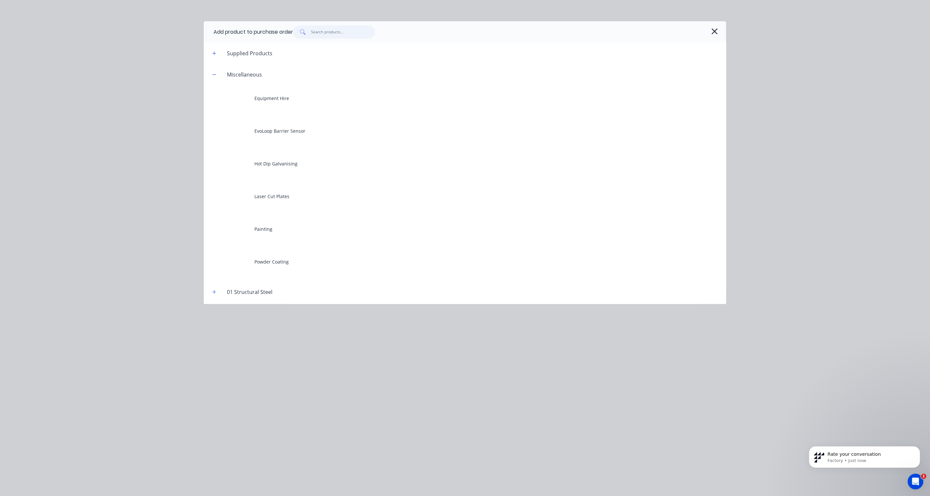
type textarea "x"
type input "c"
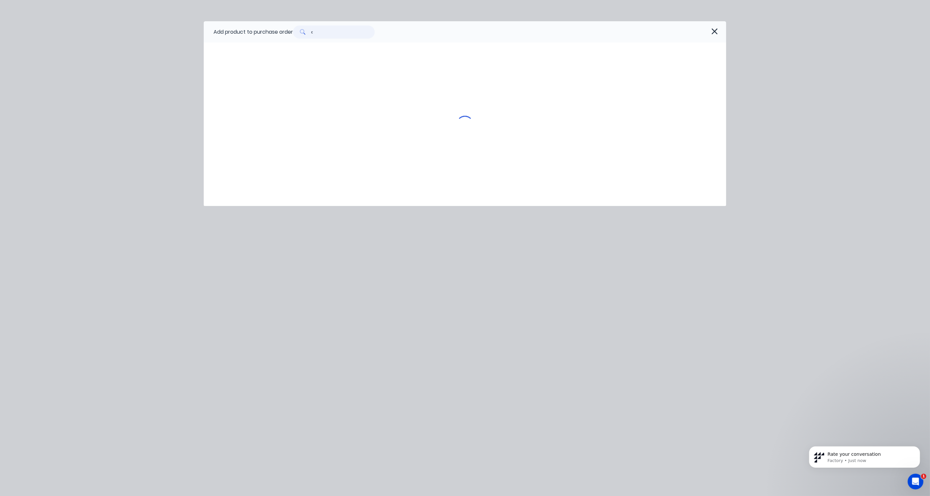
type textarea "x"
type input "ca"
type textarea "x"
type input "cap"
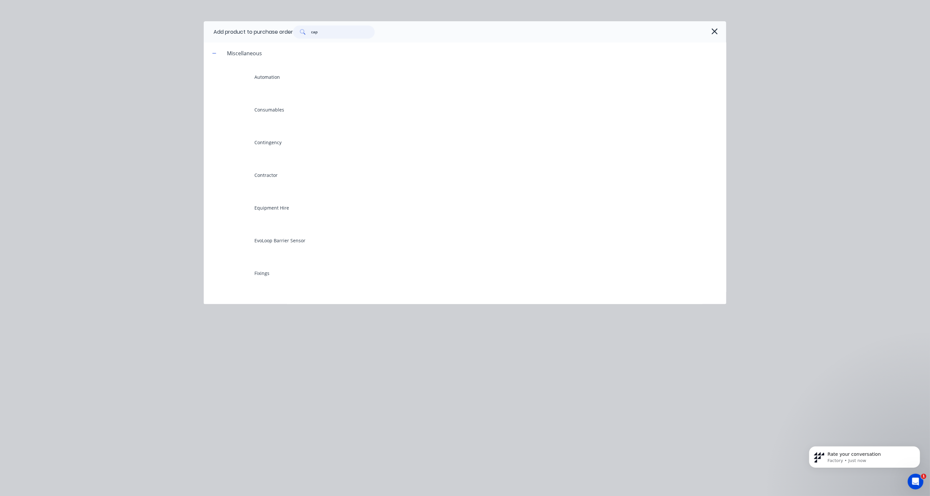
type textarea "x"
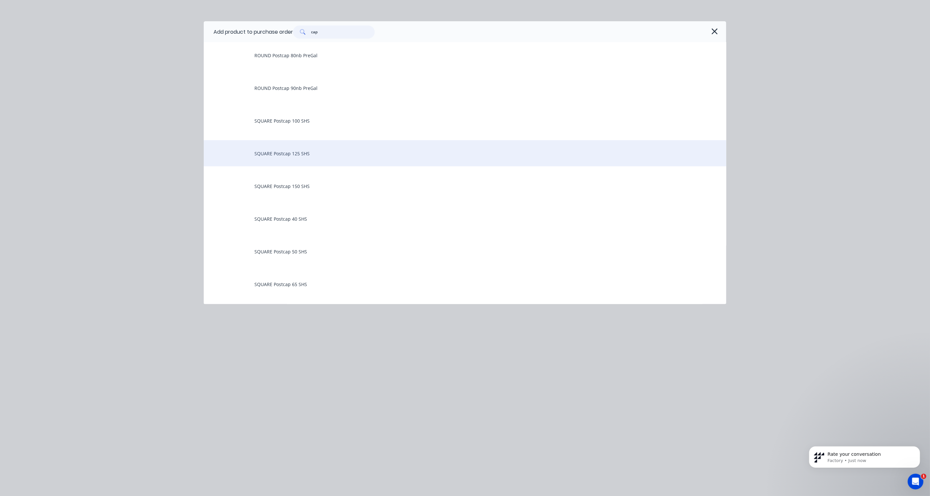
type input "cap"
click at [304, 154] on div "SQUARE Postcap 125 SHS" at bounding box center [465, 153] width 522 height 26
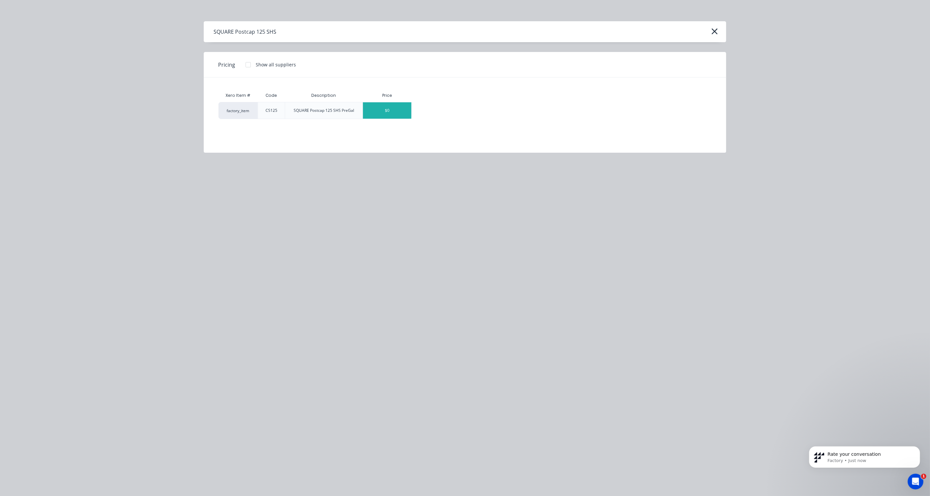
click at [381, 112] on div "$0" at bounding box center [387, 110] width 48 height 16
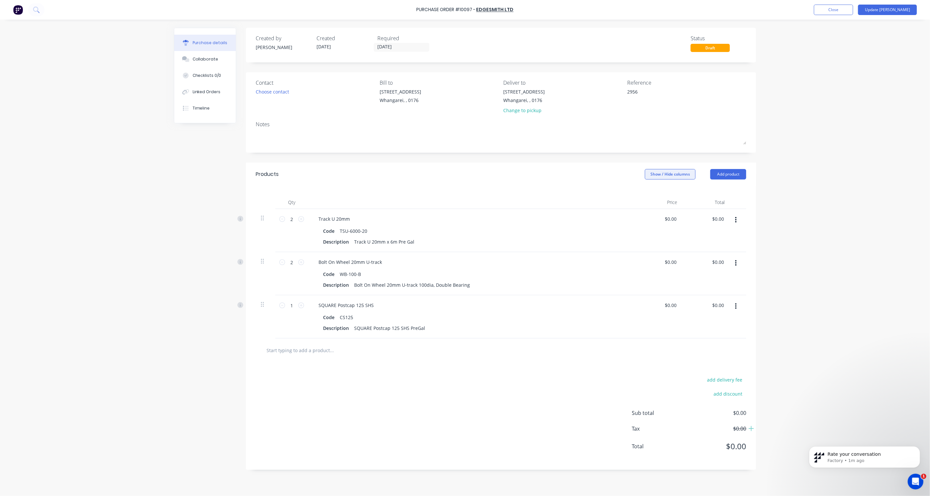
click at [678, 174] on button "Show / Hide columns" at bounding box center [670, 174] width 51 height 10
click at [669, 195] on span "Discount" at bounding box center [687, 196] width 49 height 7
click at [647, 194] on input "Discount" at bounding box center [647, 194] width 0 height 0
click at [821, 221] on div "Purchase Order #10097 - Edgesmith Ltd Add product Close Update Bill Purchase de…" at bounding box center [465, 248] width 930 height 496
click at [675, 177] on button "Show / Hide columns" at bounding box center [670, 174] width 51 height 10
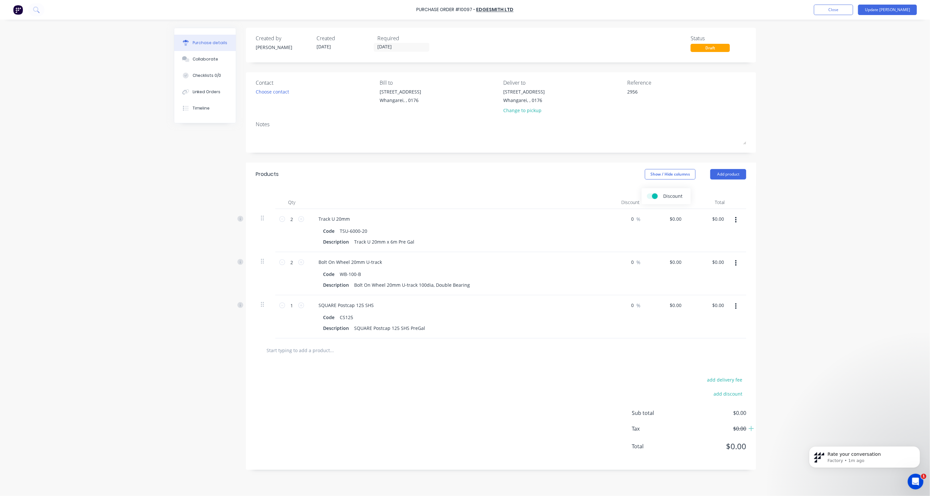
click at [619, 180] on div "Products Show / Hide columns Add product" at bounding box center [501, 174] width 510 height 24
click at [631, 221] on input "0" at bounding box center [630, 218] width 9 height 9
type textarea "x"
type input "30"
type textarea "x"
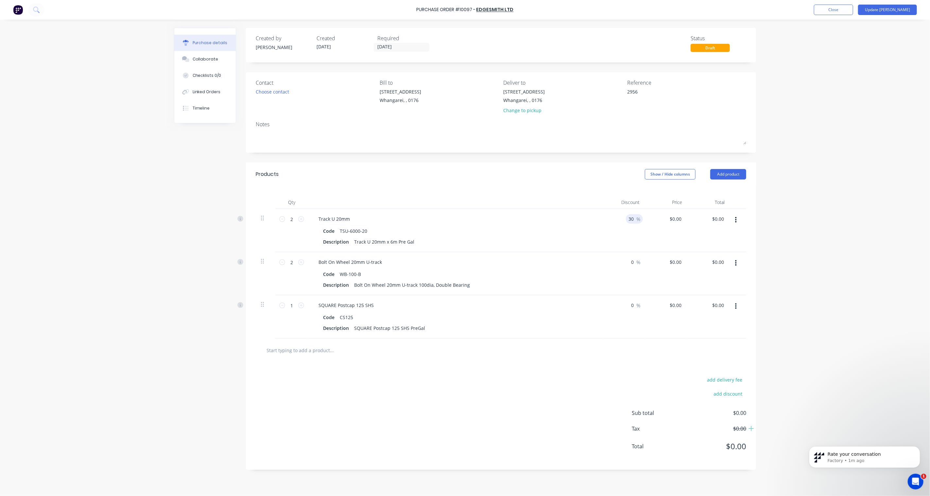
type input "300"
type textarea "x"
type input "30"
type textarea "x"
type input "30"
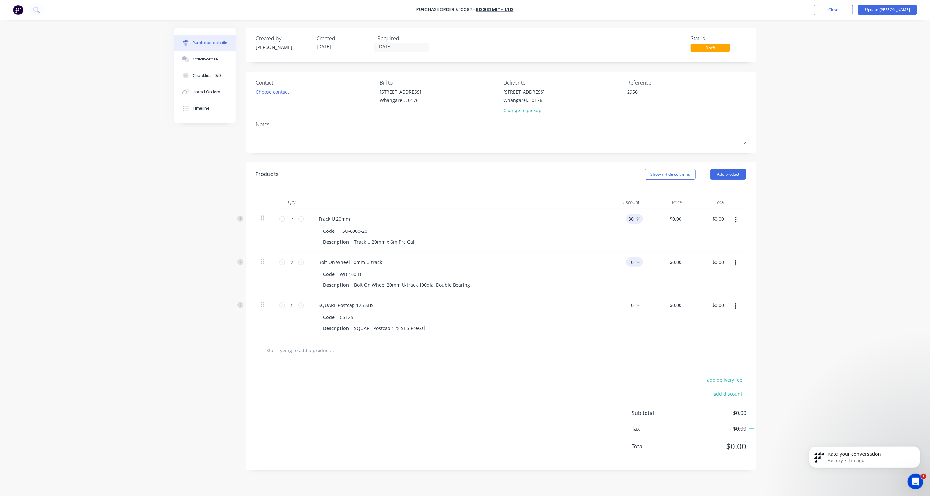
type textarea "x"
click at [633, 264] on input "0" at bounding box center [630, 261] width 9 height 9
type input "3"
type textarea "x"
type input "30"
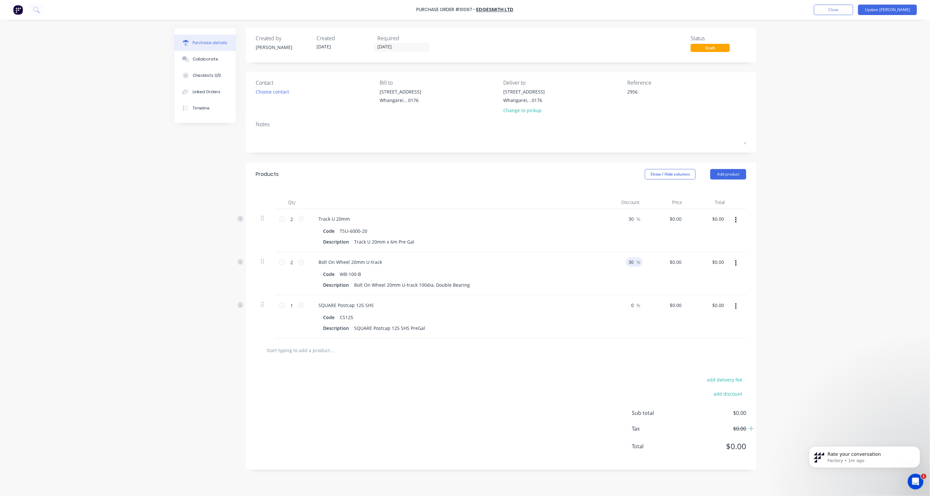
type textarea "x"
type input "30"
click at [634, 307] on input "0" at bounding box center [630, 304] width 9 height 9
type textarea "x"
type input "3"
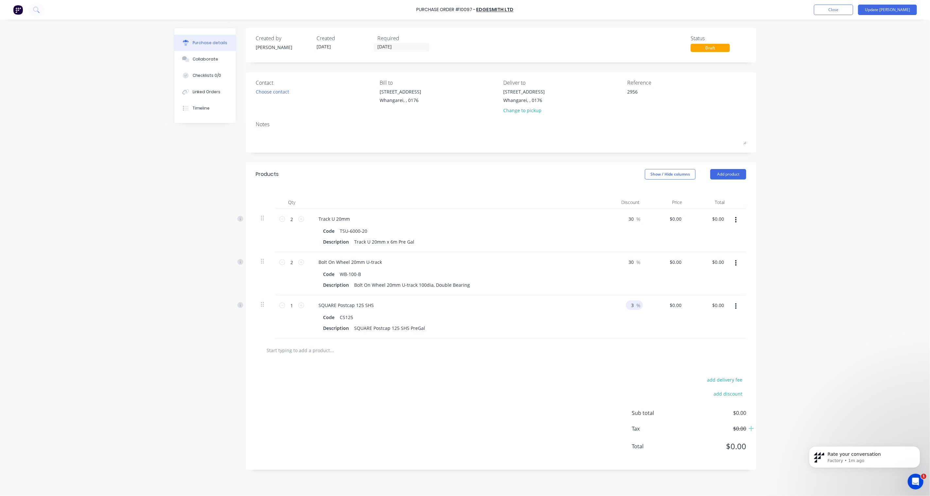
type textarea "x"
type input "30"
type textarea "x"
type input "30"
type textarea "x"
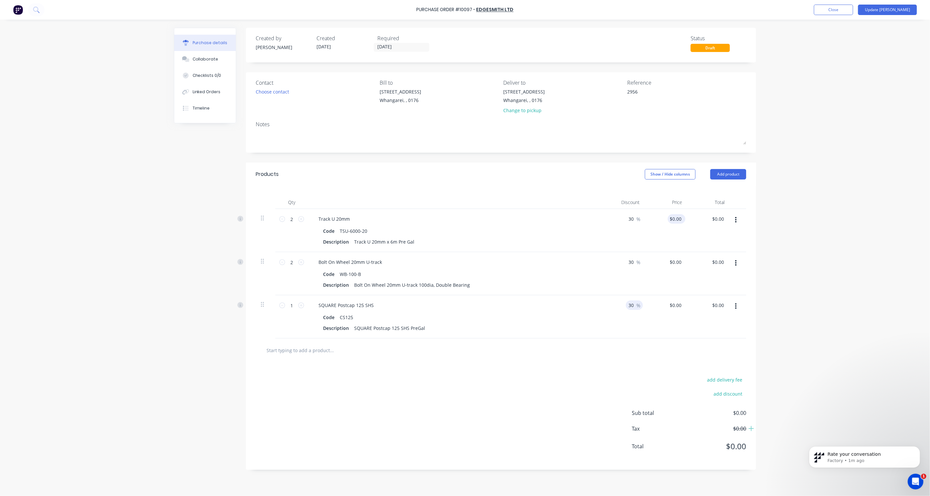
type input "0.00"
click at [676, 217] on input "0.00" at bounding box center [676, 218] width 12 height 9
type textarea "x"
drag, startPoint x: 672, startPoint y: 220, endPoint x: 720, endPoint y: 218, distance: 47.8
click at [720, 218] on div "2 2 Track U 20mm Code TSU-6000-20 Description Track U 20mm x 6m Pre Gal 30 30 %…" at bounding box center [501, 230] width 490 height 43
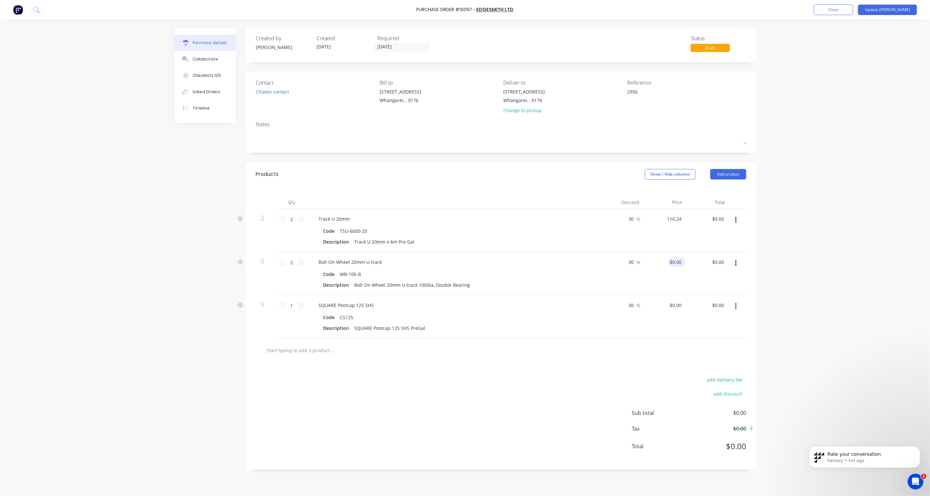
type input "110.24"
type textarea "x"
type input "$110.24"
type input "$154.34"
type input "0.00"
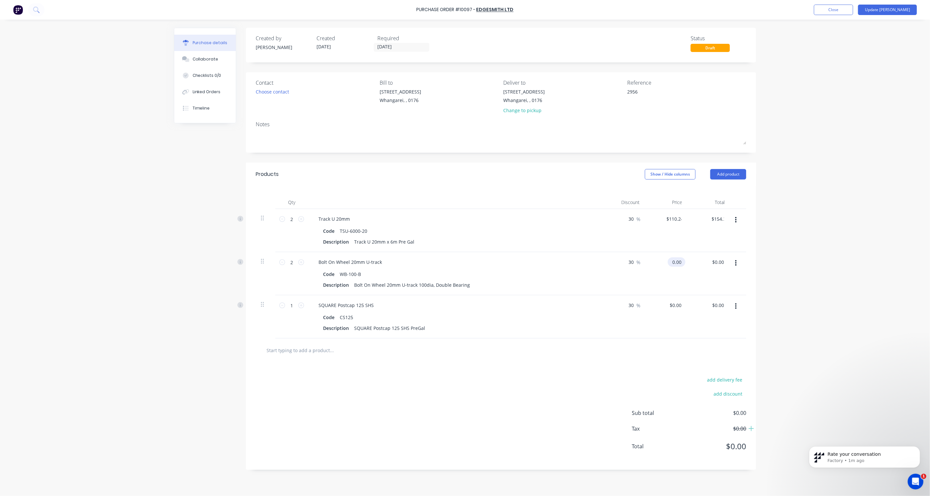
click at [678, 260] on input "0.00" at bounding box center [675, 261] width 15 height 9
type textarea "x"
type input "$0.00"
drag, startPoint x: 683, startPoint y: 262, endPoint x: 666, endPoint y: 263, distance: 17.1
click at [666, 263] on div "$0.00 $0.00" at bounding box center [666, 273] width 42 height 43
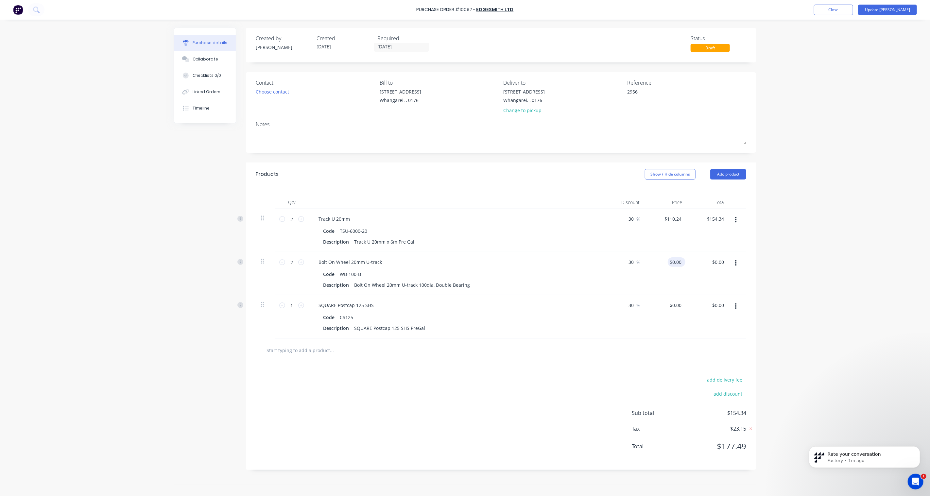
type textarea "x"
type input "0.00"
click at [677, 262] on input "0.00" at bounding box center [675, 261] width 15 height 9
type textarea "x"
drag, startPoint x: 682, startPoint y: 262, endPoint x: 671, endPoint y: 260, distance: 11.0
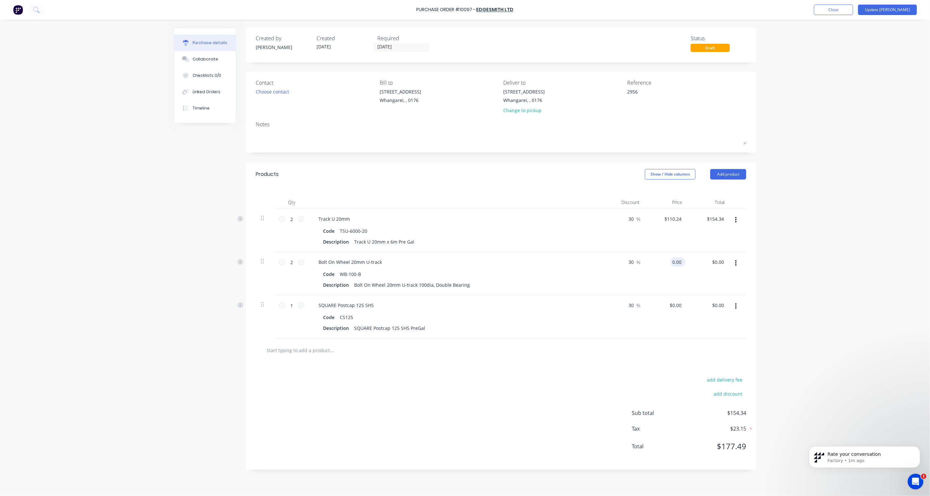
click at [671, 260] on input "0.00" at bounding box center [676, 261] width 12 height 9
type input "51"
type textarea "x"
type input "$51.00"
type input "$71.40"
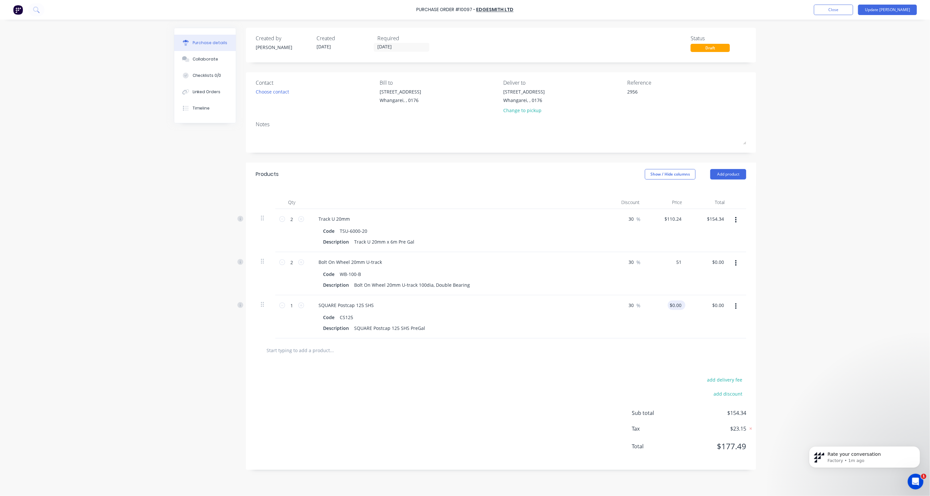
type input "0.00"
click at [674, 307] on input "0.00" at bounding box center [676, 304] width 12 height 9
type textarea "x"
type input "$0.00"
drag, startPoint x: 683, startPoint y: 304, endPoint x: 672, endPoint y: 306, distance: 10.5
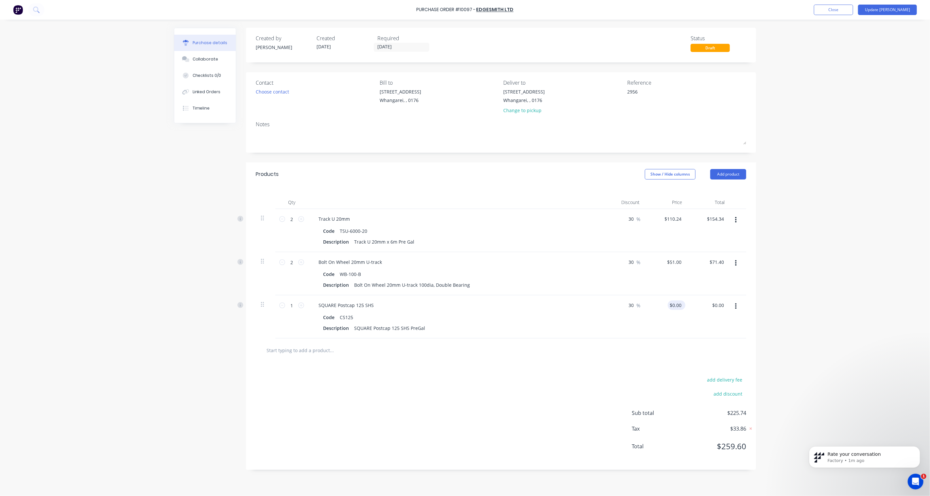
click at [672, 306] on div "$0.00 $0.00" at bounding box center [677, 304] width 18 height 9
type textarea "x"
drag, startPoint x: 681, startPoint y: 303, endPoint x: 667, endPoint y: 305, distance: 13.5
click at [667, 305] on div "0.00 0.00" at bounding box center [666, 316] width 42 height 43
type input "18.41"
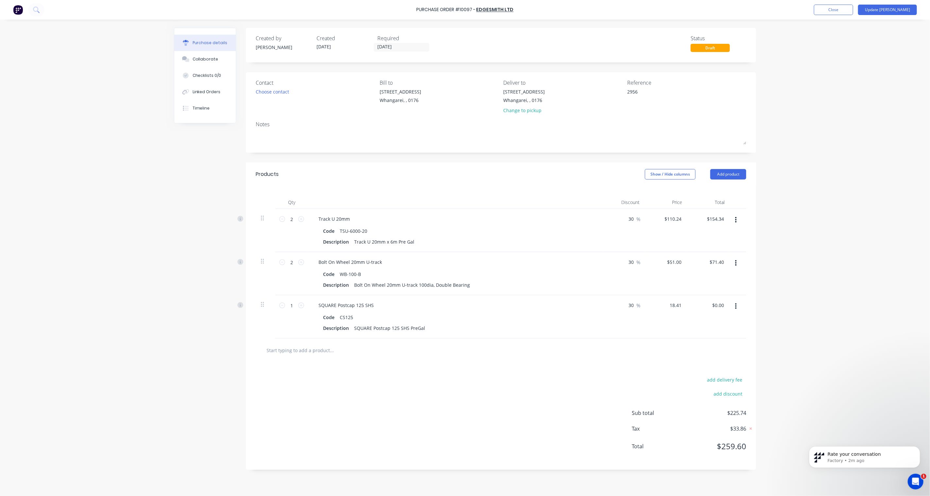
type textarea "x"
type input "$18.41"
type input "$12.89"
click at [818, 289] on div "Purchase Order #10097 - Edgesmith Ltd Add product Close Update Bill Purchase de…" at bounding box center [465, 248] width 930 height 496
click at [301, 305] on icon at bounding box center [301, 305] width 6 height 6
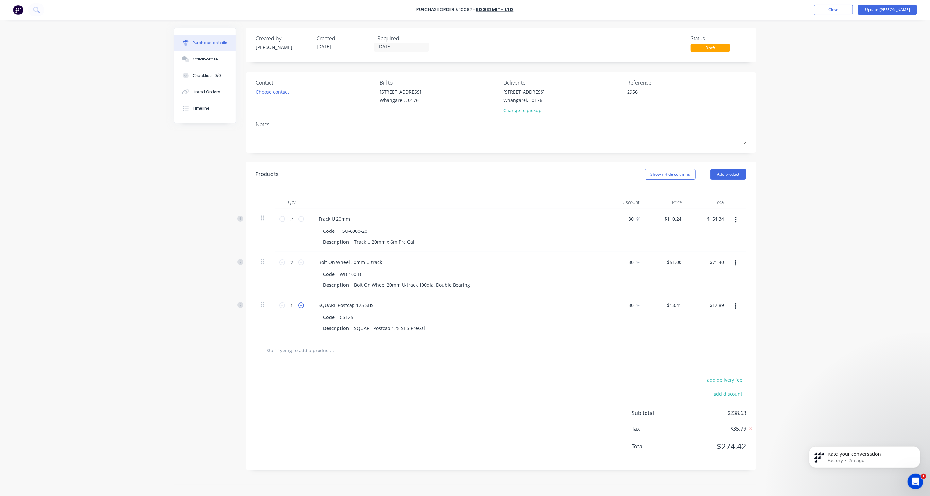
type textarea "x"
type input "2"
type input "$25.77"
click at [738, 175] on button "Add product" at bounding box center [728, 174] width 36 height 10
click at [721, 190] on div "Product catalogue" at bounding box center [715, 190] width 50 height 9
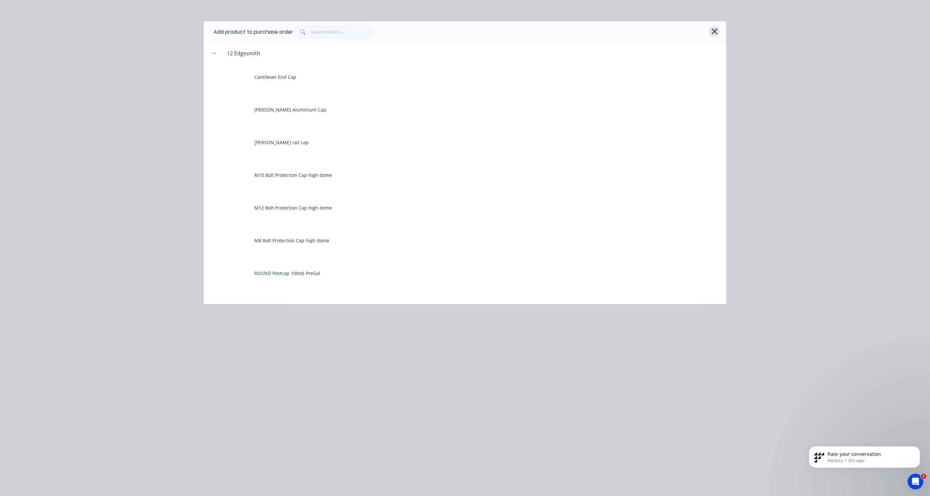
click at [716, 33] on icon "button" at bounding box center [714, 31] width 6 height 6
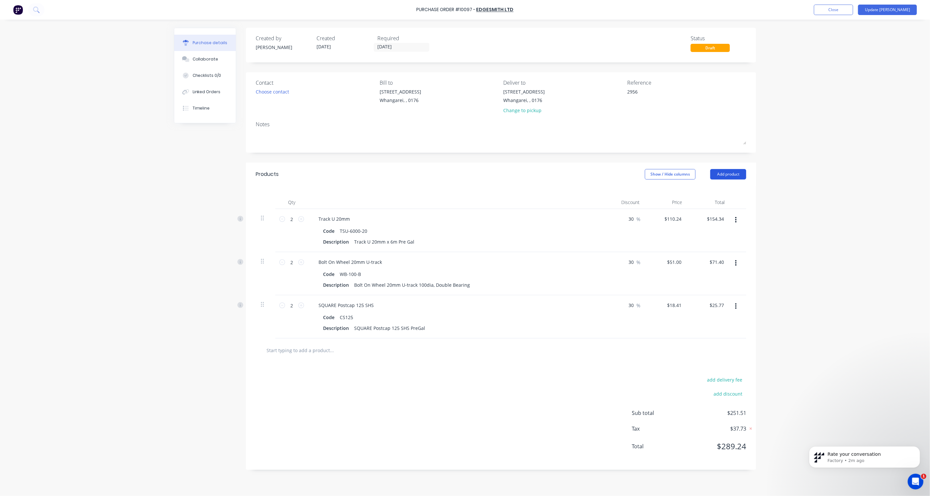
click at [736, 178] on button "Add product" at bounding box center [728, 174] width 36 height 10
click at [715, 190] on div "Product catalogue" at bounding box center [715, 190] width 50 height 9
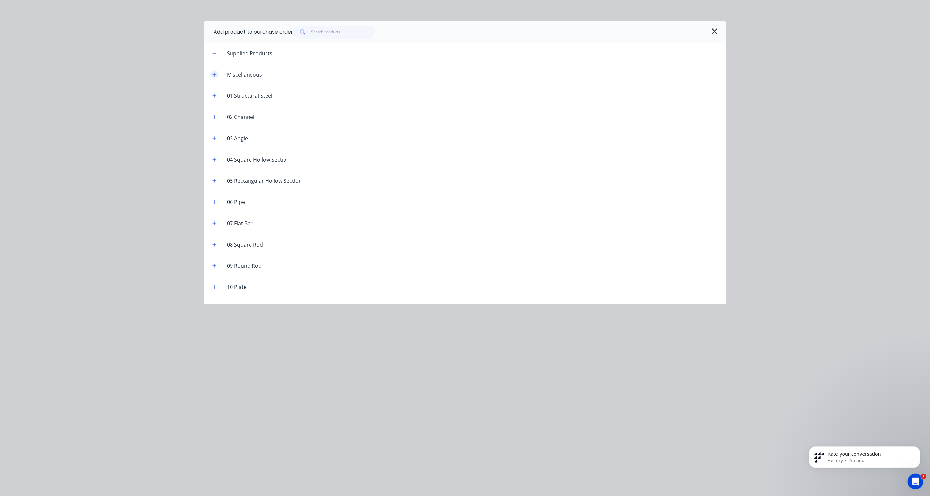
click at [214, 73] on icon "button" at bounding box center [214, 75] width 4 height 4
click at [715, 33] on icon "button" at bounding box center [714, 31] width 7 height 9
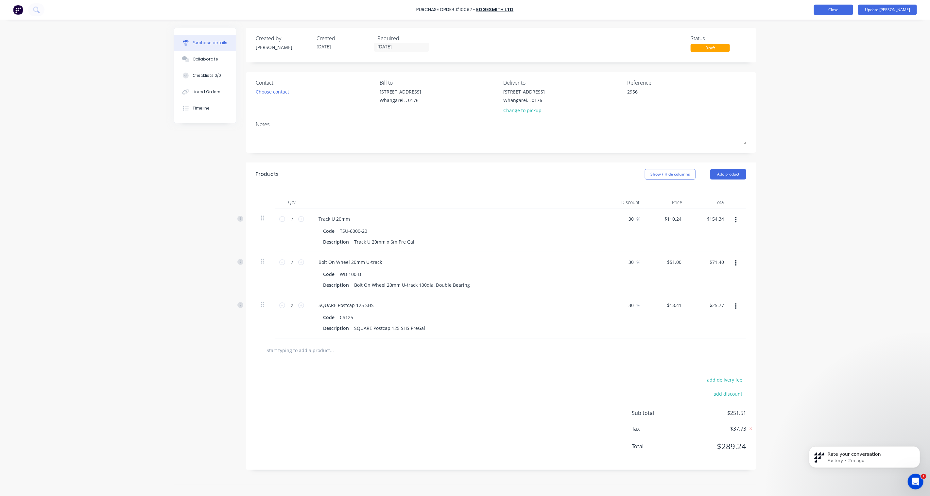
scroll to position [210, 0]
click at [729, 173] on button "Add product" at bounding box center [728, 174] width 36 height 10
click at [718, 204] on div "Basic product" at bounding box center [715, 203] width 50 height 9
type textarea "x"
click at [343, 350] on div at bounding box center [340, 348] width 55 height 9
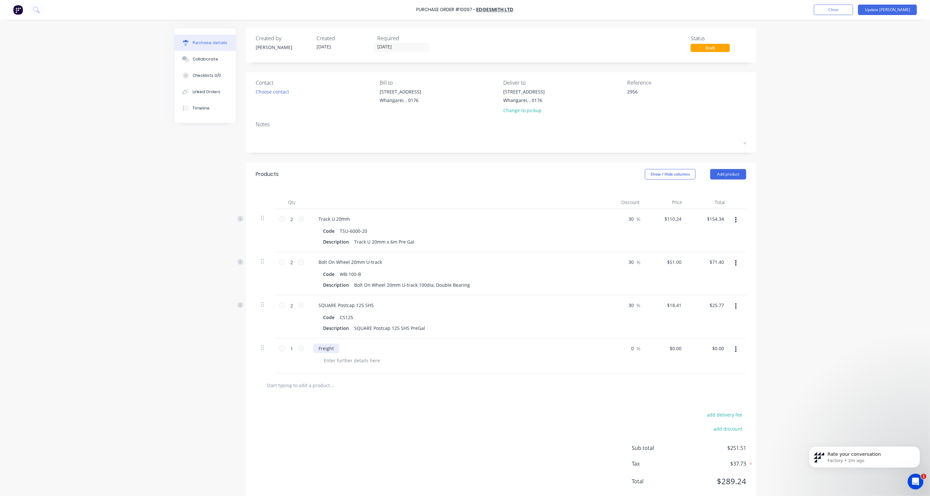
scroll to position [193, 0]
type textarea "x"
type input "0.00"
click at [673, 347] on input "0.00" at bounding box center [675, 348] width 15 height 9
type textarea "x"
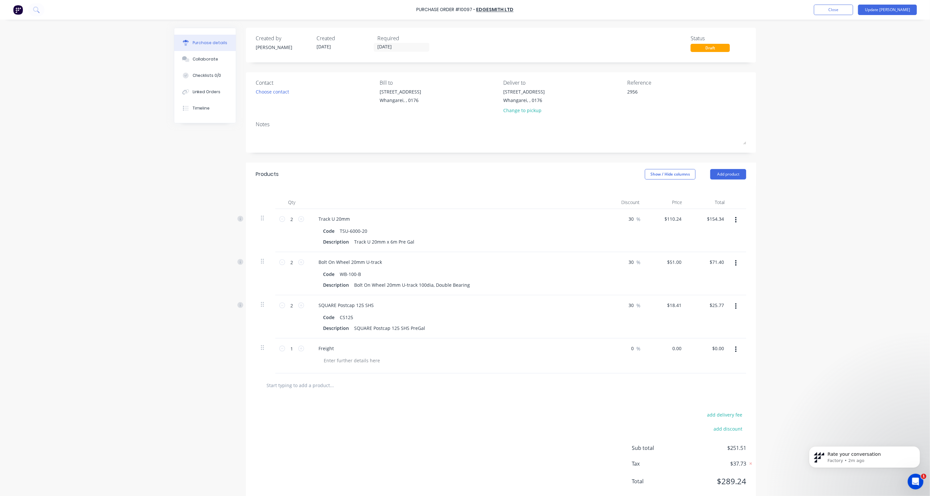
drag, startPoint x: 678, startPoint y: 349, endPoint x: 664, endPoint y: 350, distance: 13.8
click at [664, 350] on div "0.00 0.00" at bounding box center [666, 355] width 42 height 35
type input "65"
type textarea "x"
type input "$65.00"
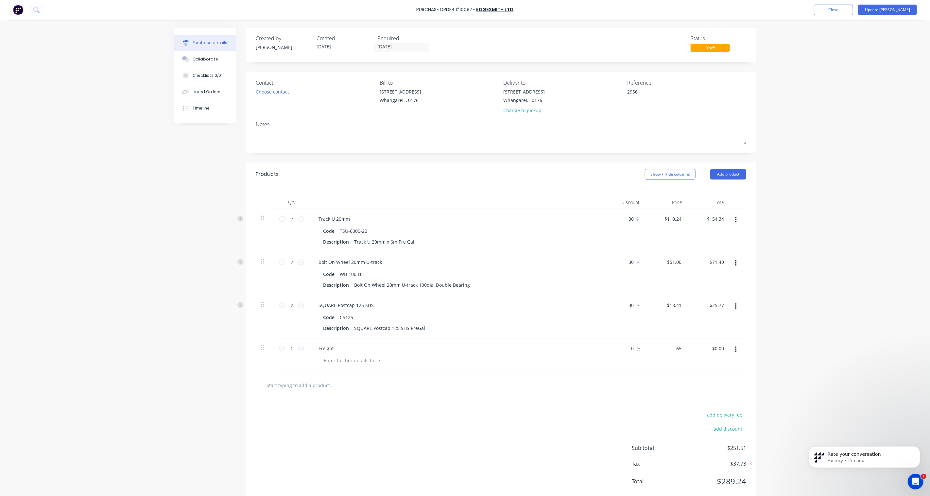
type input "$65.00"
click at [819, 333] on div "Purchase Order #10097 - Edgesmith Ltd Add product Close Update Bill Purchase de…" at bounding box center [465, 248] width 930 height 496
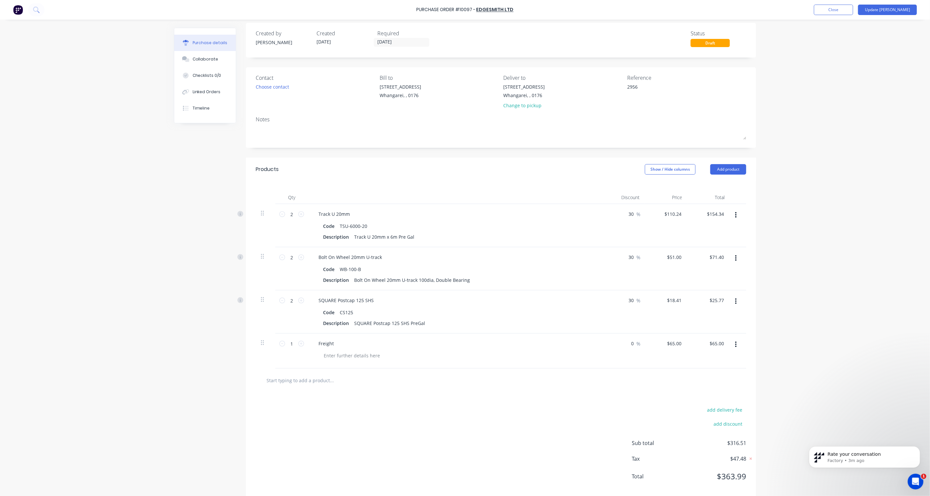
scroll to position [0, 0]
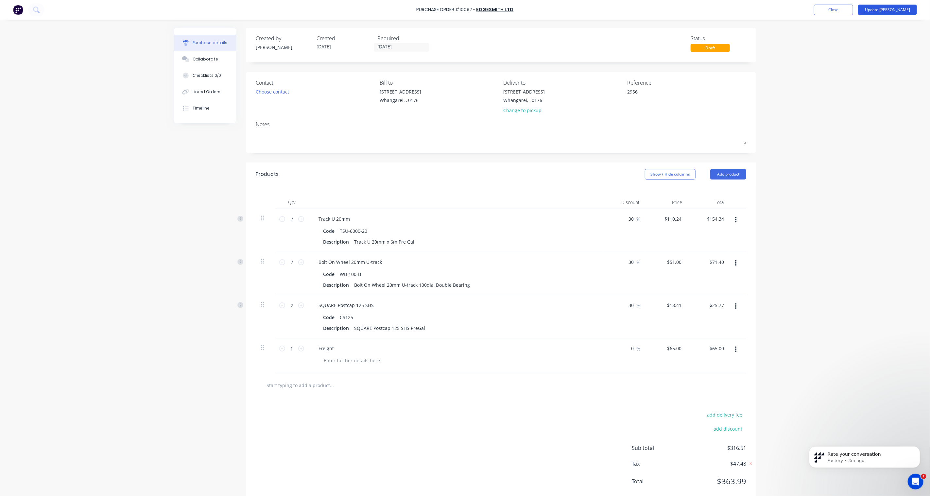
click at [893, 8] on button "Update [PERSON_NAME]" at bounding box center [887, 10] width 59 height 10
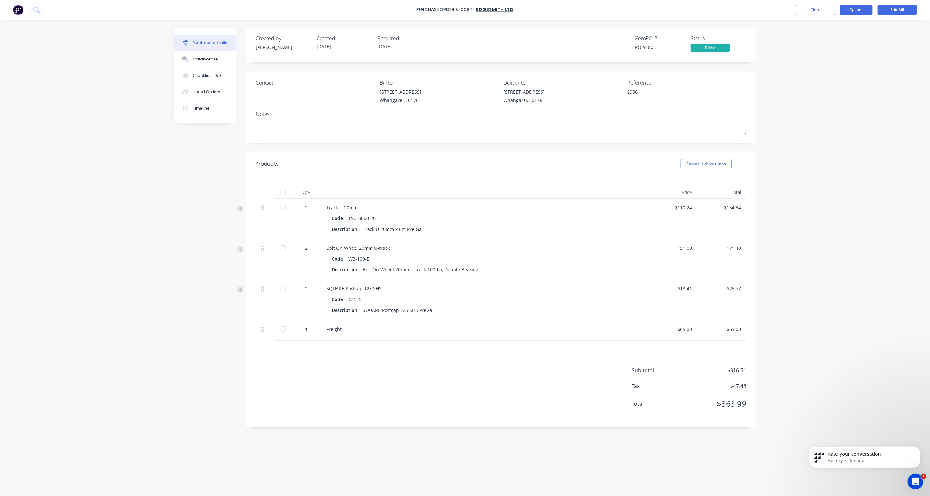
click at [853, 12] on button "Options" at bounding box center [856, 10] width 33 height 10
click at [844, 25] on div "Print / Email" at bounding box center [841, 26] width 50 height 9
click at [843, 38] on div "With pricing" at bounding box center [841, 39] width 50 height 9
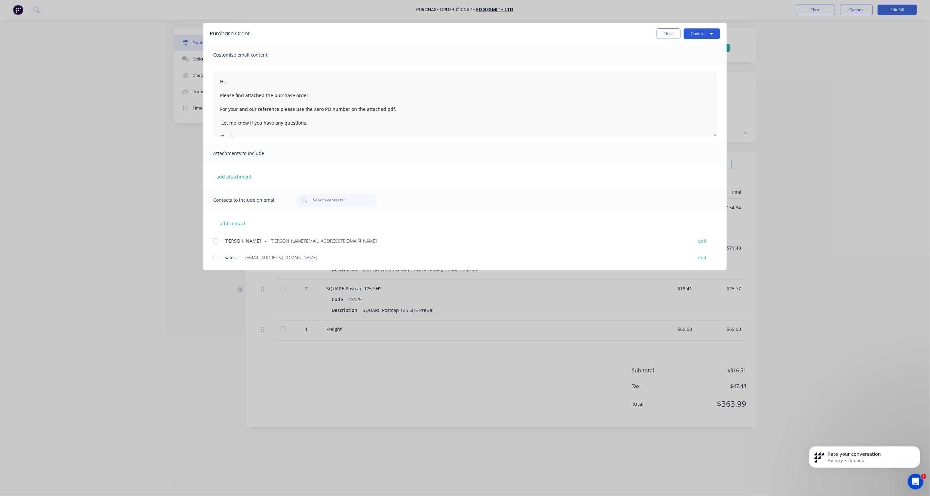
click at [698, 33] on button "Options" at bounding box center [702, 33] width 36 height 10
click at [690, 47] on div "Preview" at bounding box center [689, 49] width 50 height 9
click at [668, 31] on button "Close" at bounding box center [668, 33] width 24 height 10
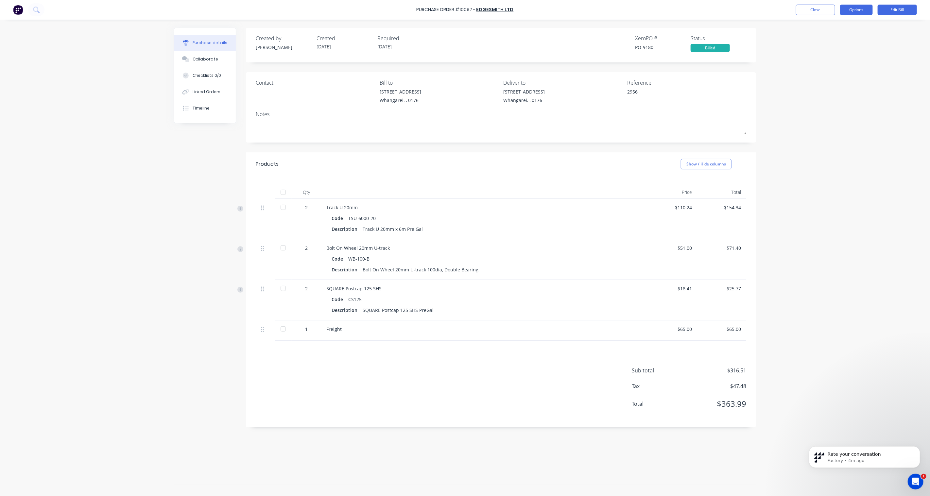
click at [853, 14] on button "Options" at bounding box center [856, 10] width 33 height 10
click at [305, 46] on div "Created by [PERSON_NAME] Created [DATE] Required [DATE]" at bounding box center [344, 43] width 177 height 18
click at [897, 11] on button "Edit Bill" at bounding box center [896, 10] width 39 height 10
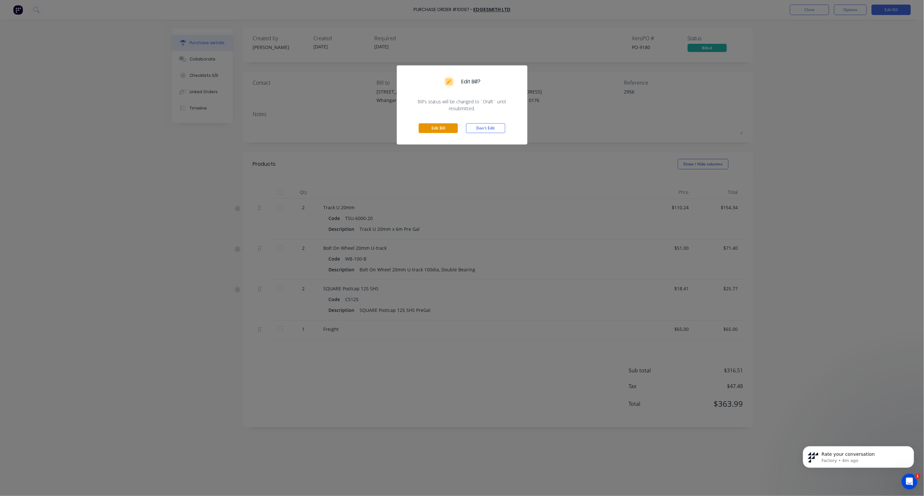
click at [439, 127] on button "Edit Bill" at bounding box center [438, 128] width 39 height 10
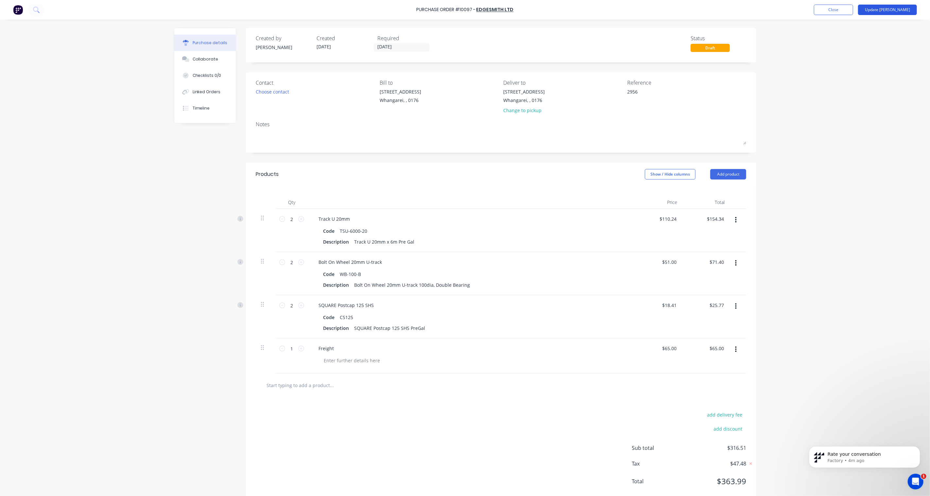
click at [907, 10] on button "Update [PERSON_NAME]" at bounding box center [887, 10] width 59 height 10
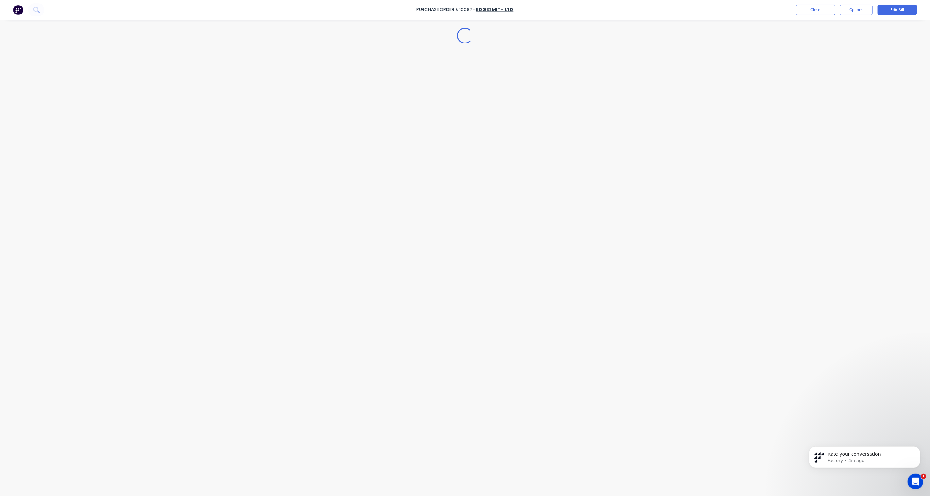
type textarea "x"
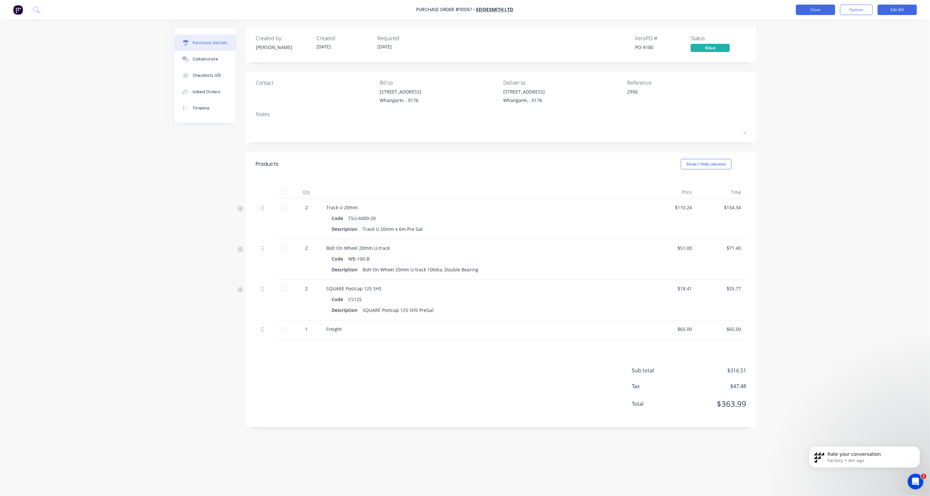
click at [811, 9] on button "Close" at bounding box center [815, 10] width 39 height 10
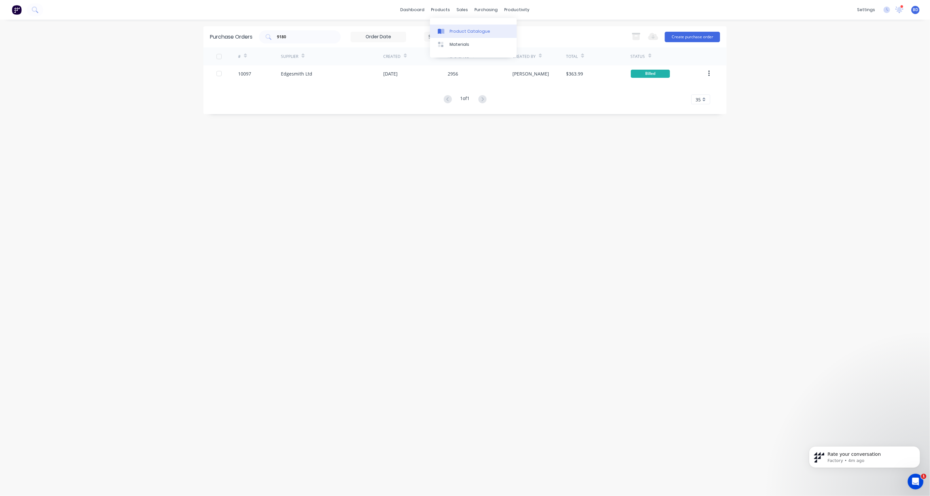
click at [456, 30] on div "Product Catalogue" at bounding box center [470, 31] width 41 height 6
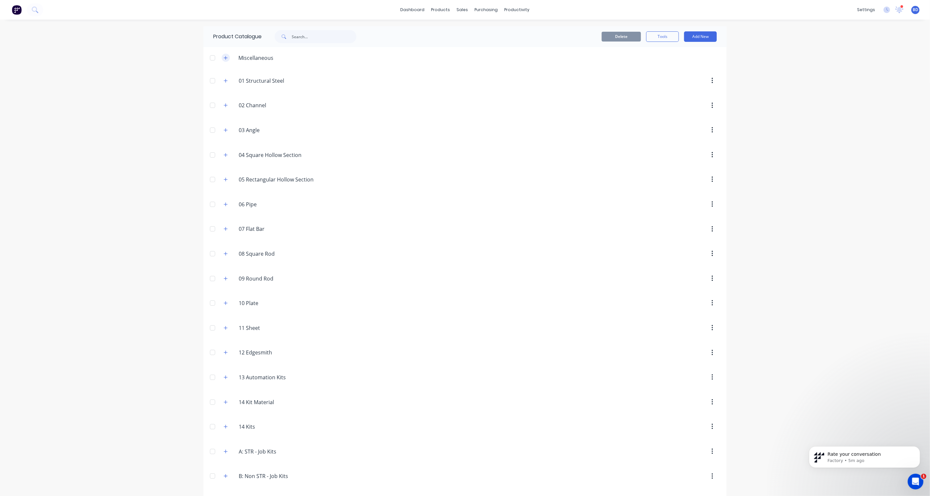
click at [224, 58] on icon "button" at bounding box center [226, 58] width 4 height 5
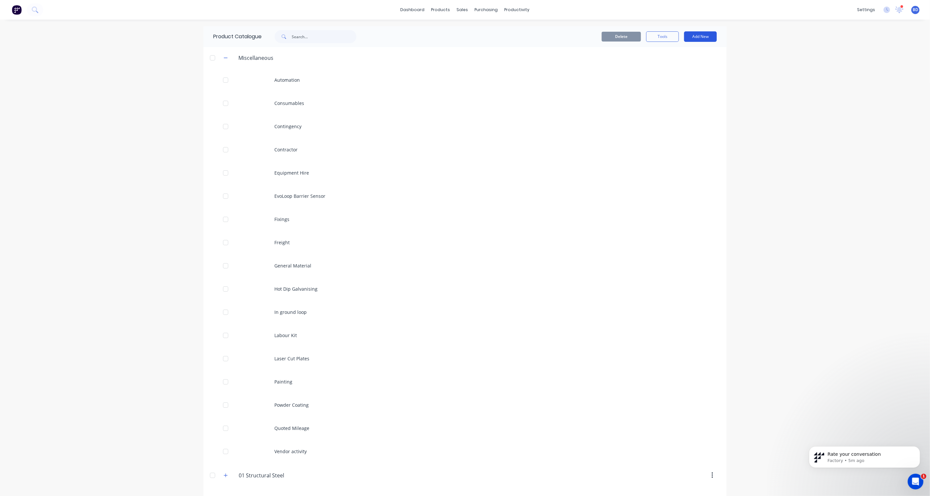
click at [704, 35] on button "Add New" at bounding box center [700, 36] width 33 height 10
click at [800, 131] on div "dashboard products sales purchasing productivity dashboard products Product Cat…" at bounding box center [465, 248] width 930 height 496
click at [494, 28] on div "Purchase Orders" at bounding box center [504, 31] width 35 height 6
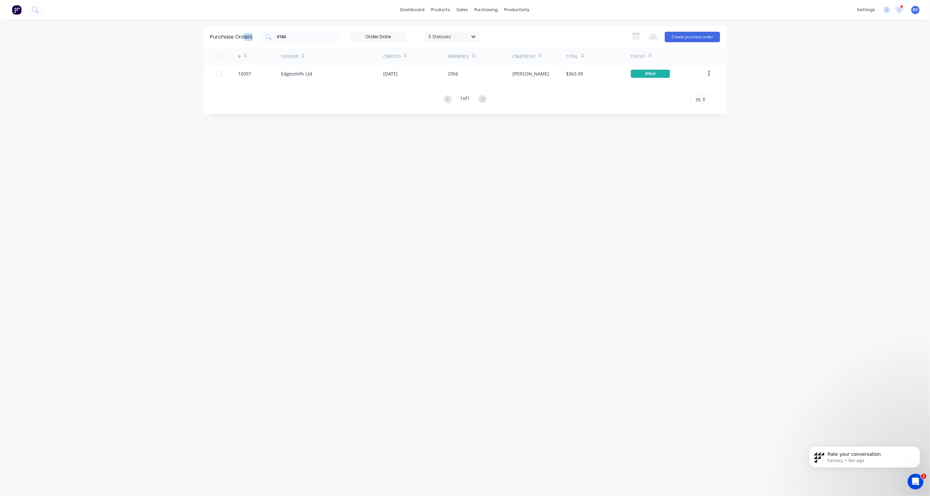
drag, startPoint x: 306, startPoint y: 31, endPoint x: 246, endPoint y: 33, distance: 60.5
click at [246, 33] on div "Purchase Orders 9180 5 Statuses 5 Statuses Export to Excel (XLSX) Create purcha…" at bounding box center [464, 36] width 523 height 21
click at [296, 37] on input "9180" at bounding box center [303, 37] width 54 height 7
drag, startPoint x: 306, startPoint y: 38, endPoint x: 263, endPoint y: 32, distance: 43.8
click at [263, 32] on div "9180" at bounding box center [300, 36] width 82 height 13
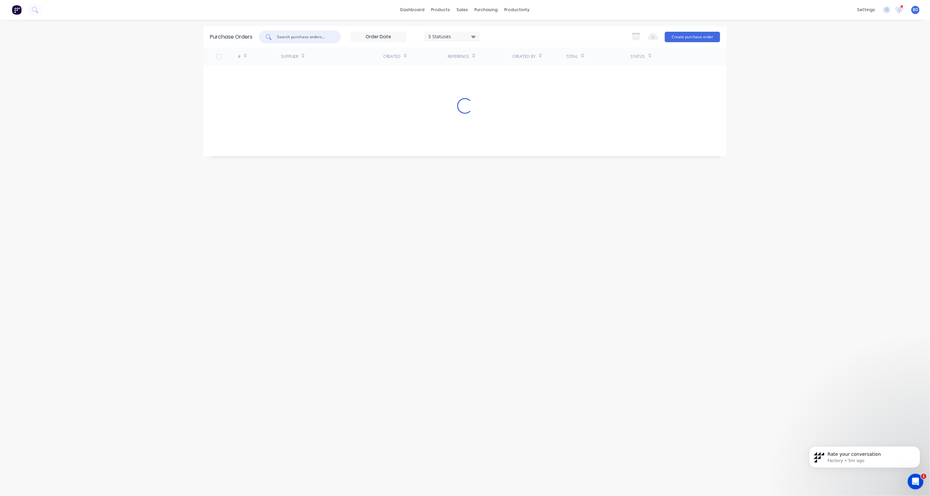
click at [357, 212] on div "Purchase Orders 5 Statuses 5 Statuses Export to Excel (XLSX) Create purchase or…" at bounding box center [464, 257] width 523 height 463
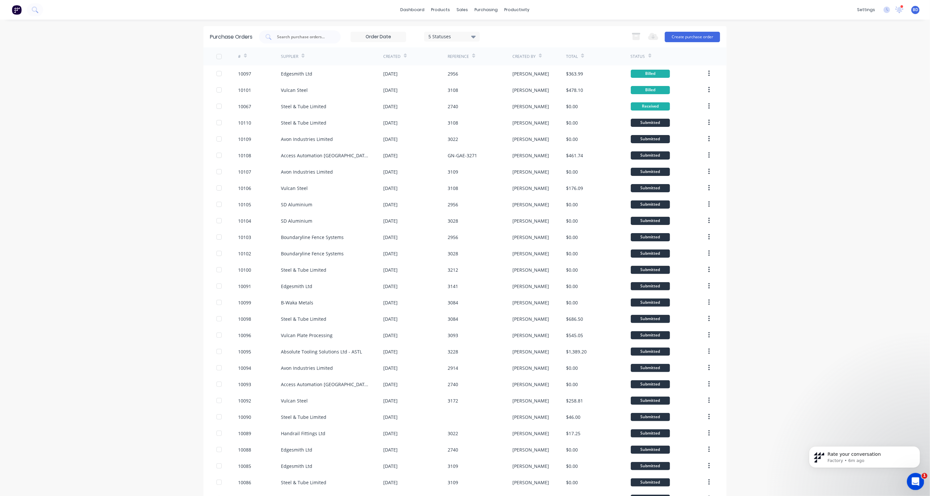
click at [920, 484] on div "Open Intercom Messenger" at bounding box center [915, 481] width 22 height 22
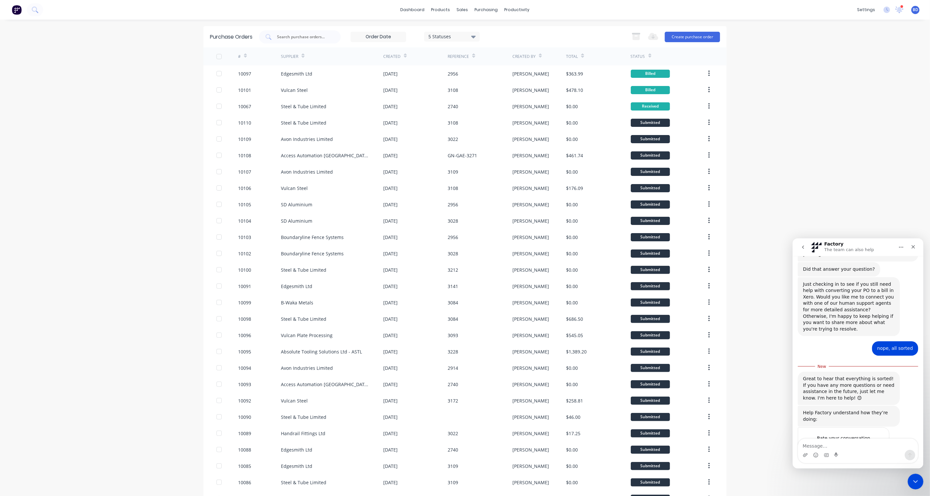
scroll to position [204, 0]
click at [874, 440] on span "Amazing" at bounding box center [874, 446] width 12 height 12
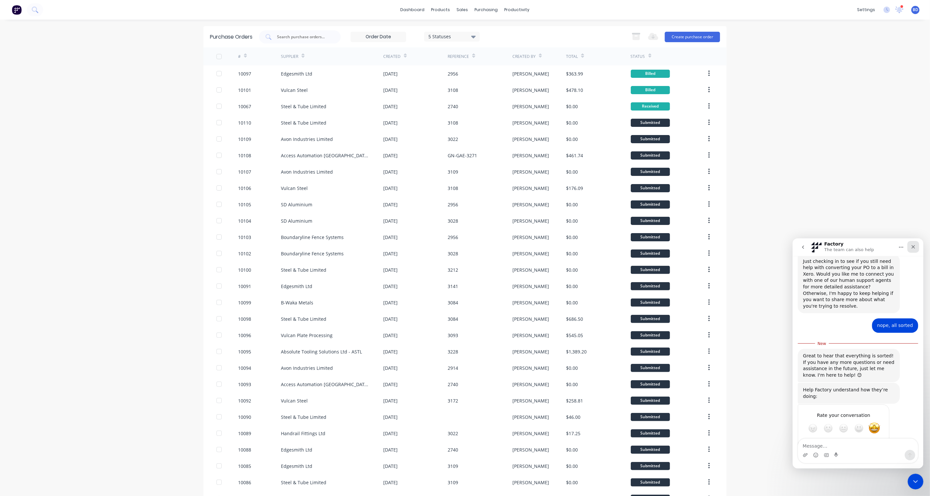
click at [915, 248] on icon "Close" at bounding box center [912, 246] width 5 height 5
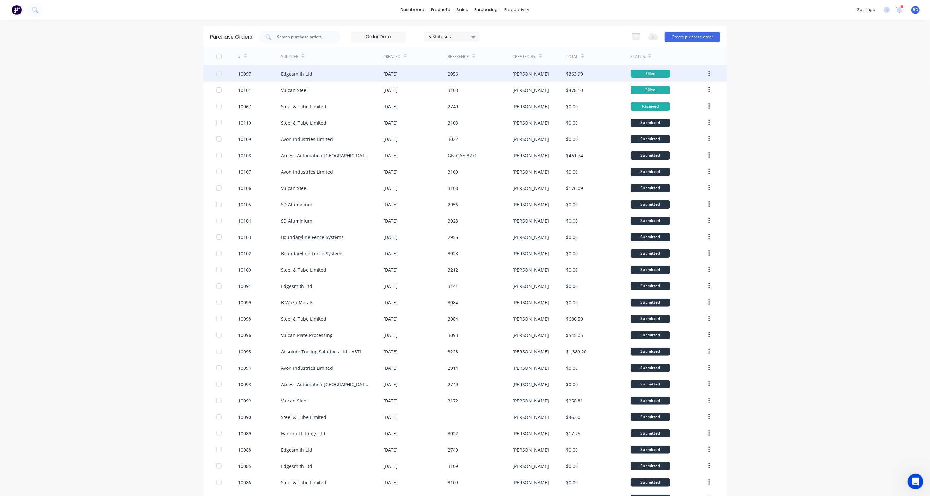
click at [295, 69] on div "Edgesmith Ltd" at bounding box center [332, 73] width 102 height 16
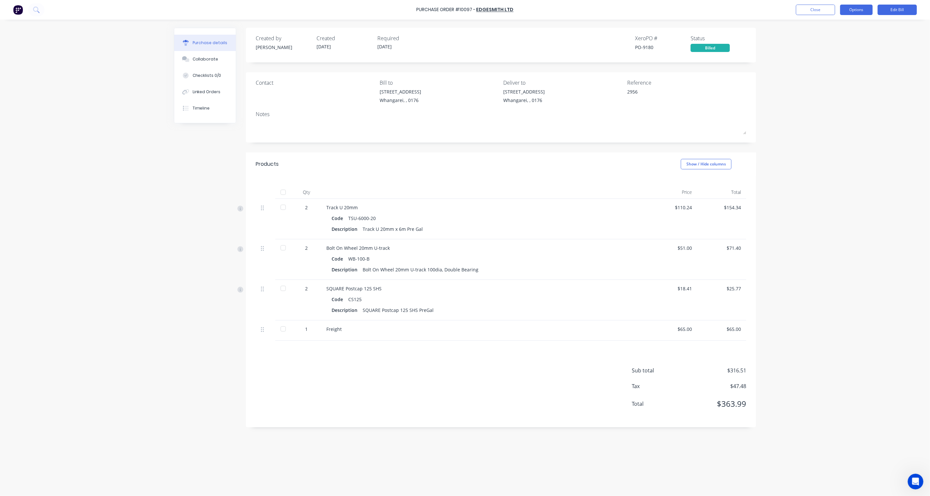
click at [862, 7] on button "Options" at bounding box center [856, 10] width 33 height 10
click at [164, 172] on div "Purchase Order #10097 - Edgesmith Ltd Close Options Edit Bill Purchase details …" at bounding box center [465, 248] width 930 height 496
click at [908, 11] on button "Edit Bill" at bounding box center [896, 10] width 39 height 10
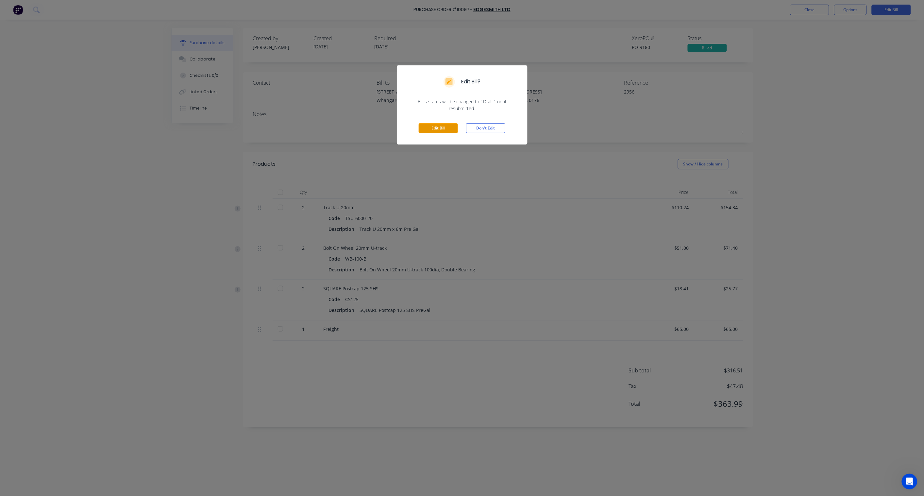
click at [442, 127] on button "Edit Bill" at bounding box center [438, 128] width 39 height 10
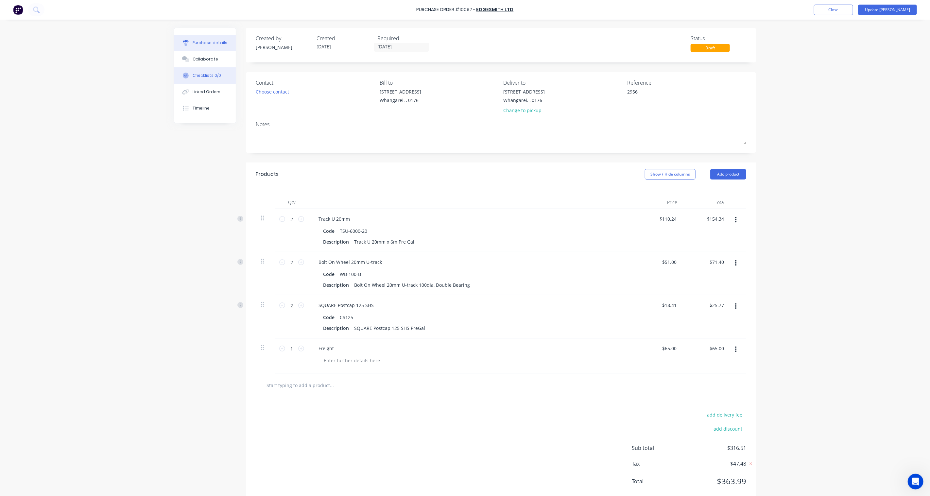
click at [198, 74] on div "Checklists 0/0" at bounding box center [207, 76] width 29 height 6
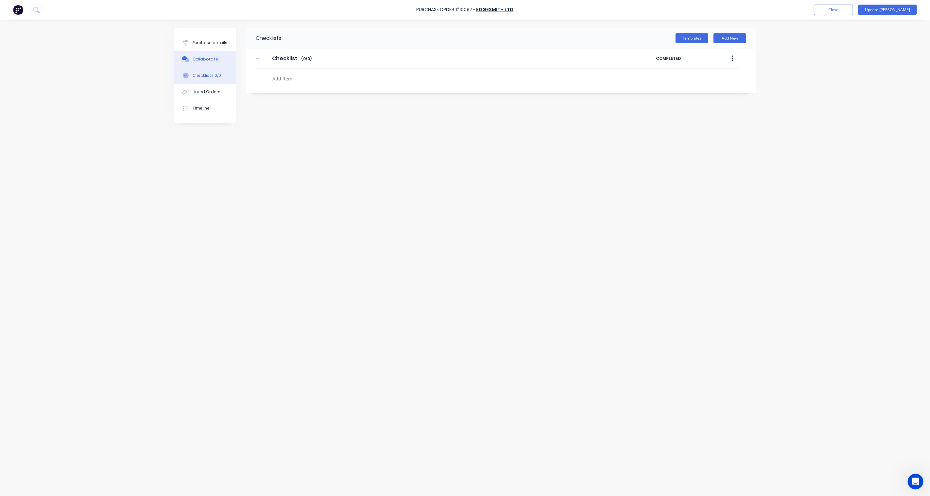
click at [203, 57] on div "Collaborate" at bounding box center [206, 59] width 26 height 6
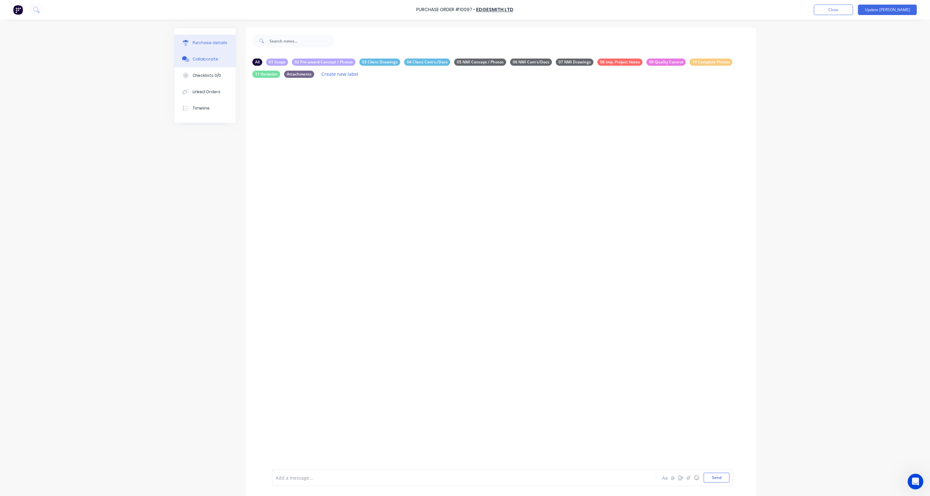
click at [213, 42] on div "Purchase details" at bounding box center [210, 43] width 35 height 6
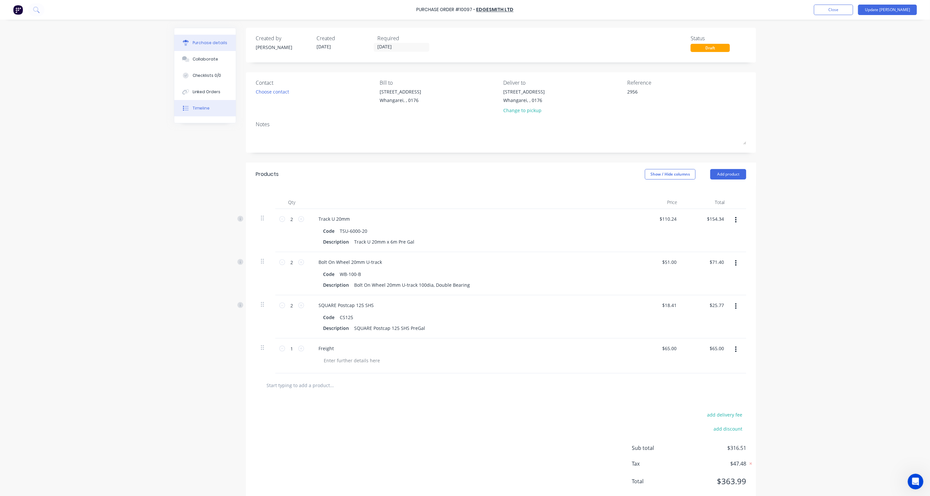
click at [200, 108] on div "Timeline" at bounding box center [201, 108] width 17 height 6
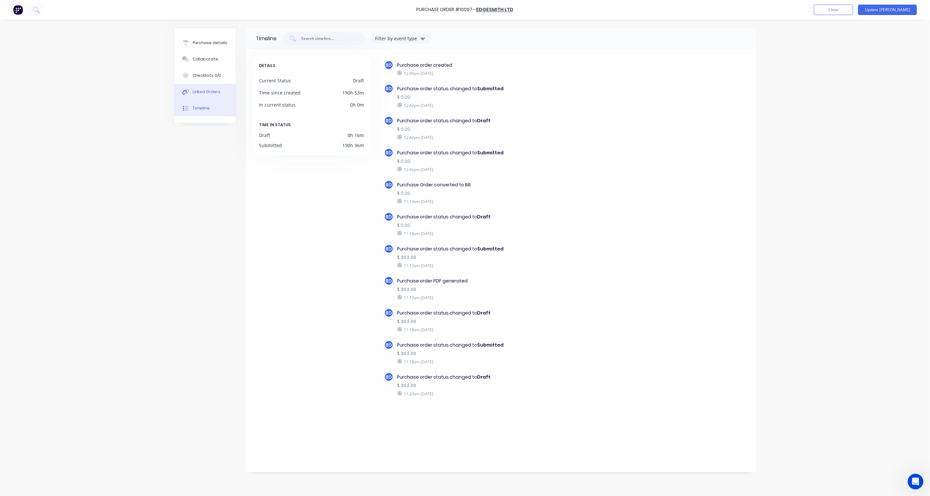
click at [204, 94] on div "Linked Orders" at bounding box center [207, 92] width 28 height 6
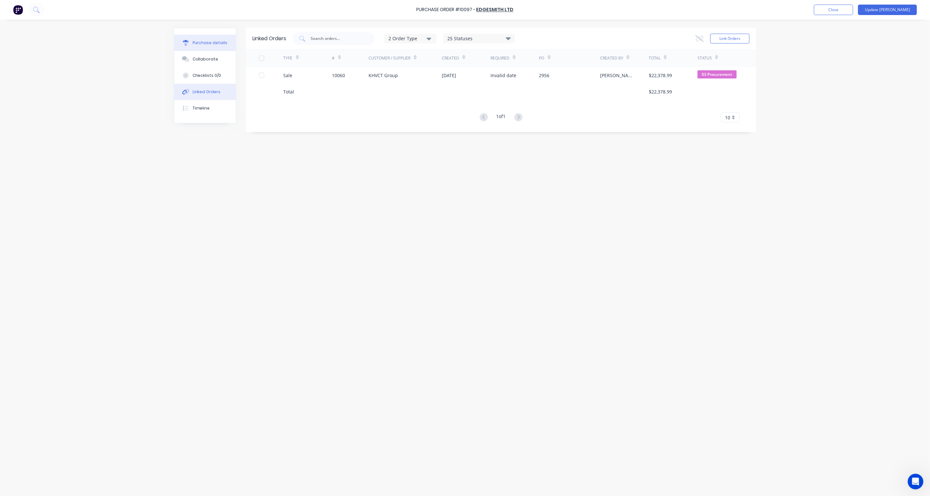
click at [205, 42] on div "Purchase details" at bounding box center [210, 43] width 35 height 6
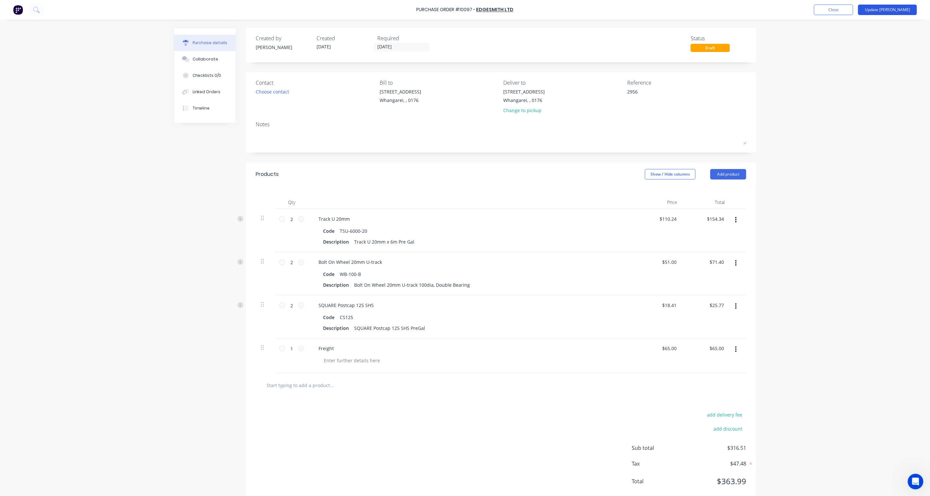
click at [901, 9] on button "Update [PERSON_NAME]" at bounding box center [887, 10] width 59 height 10
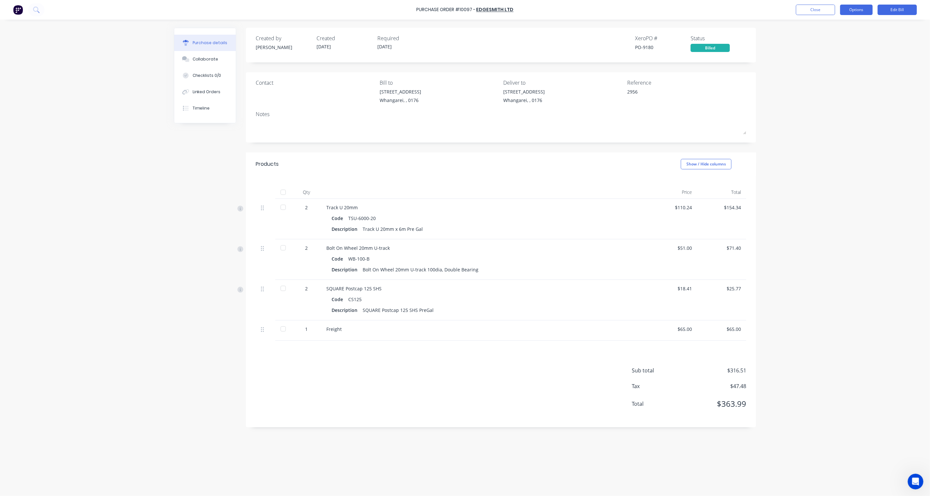
click at [856, 8] on button "Options" at bounding box center [856, 10] width 33 height 10
click at [863, 175] on div "Purchase Order #10097 - Edgesmith Ltd Close Options Edit Bill Purchase details …" at bounding box center [465, 248] width 930 height 496
click at [210, 62] on button "Collaborate" at bounding box center [204, 59] width 61 height 16
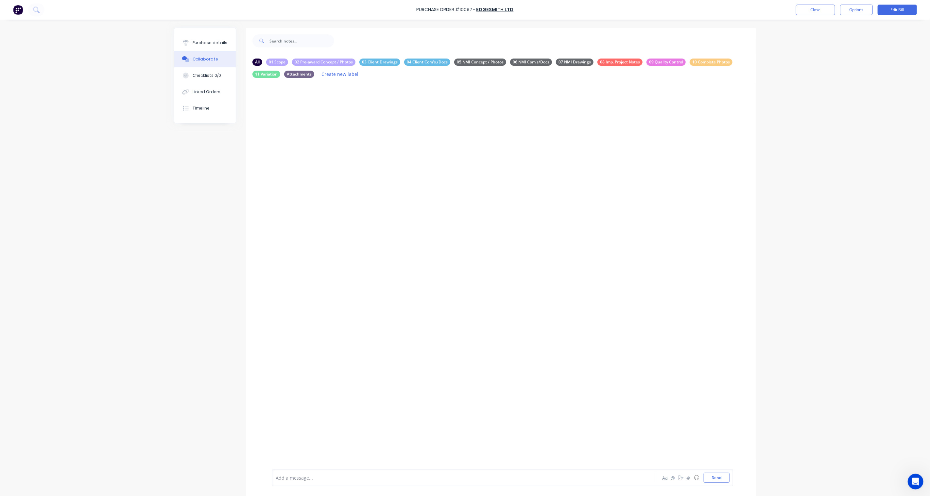
click at [209, 33] on div "Purchase details Collaborate Checklists 0/0 Linked Orders Timeline" at bounding box center [204, 75] width 61 height 95
click at [207, 43] on div "Purchase details" at bounding box center [210, 43] width 35 height 6
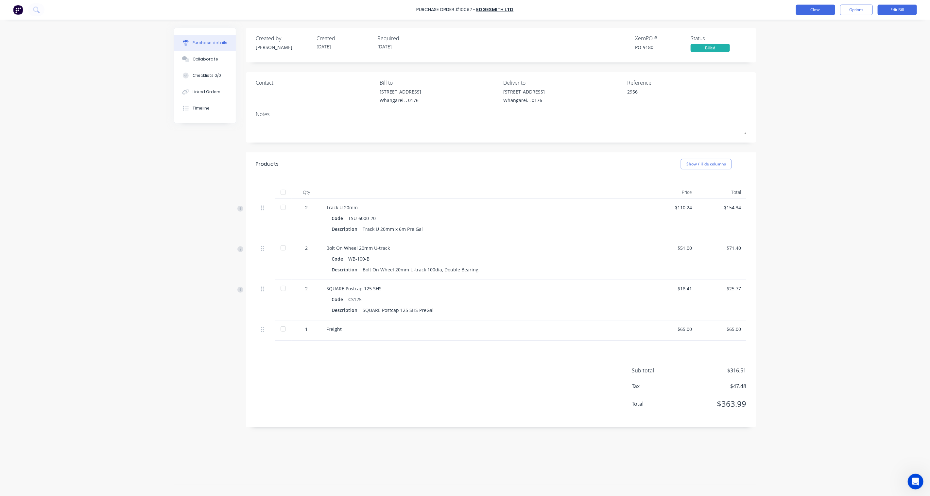
click at [827, 7] on button "Close" at bounding box center [815, 10] width 39 height 10
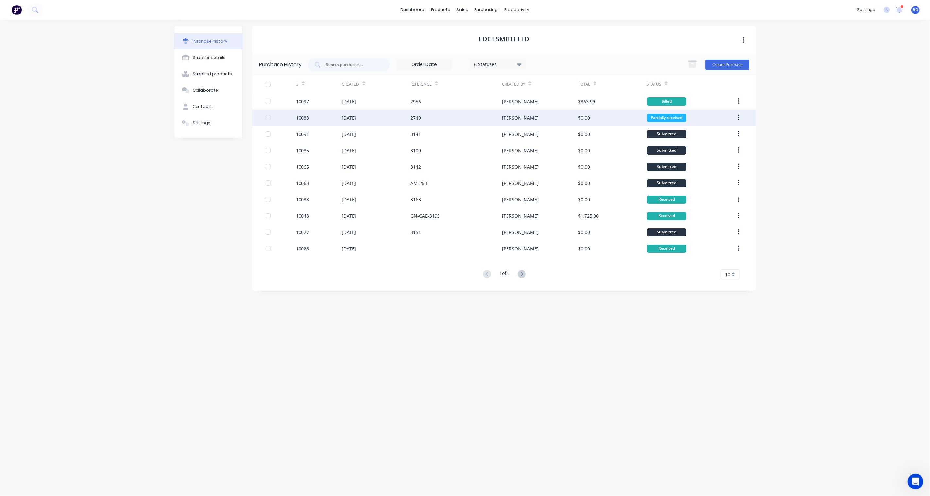
click at [345, 119] on div "[DATE]" at bounding box center [349, 117] width 14 height 7
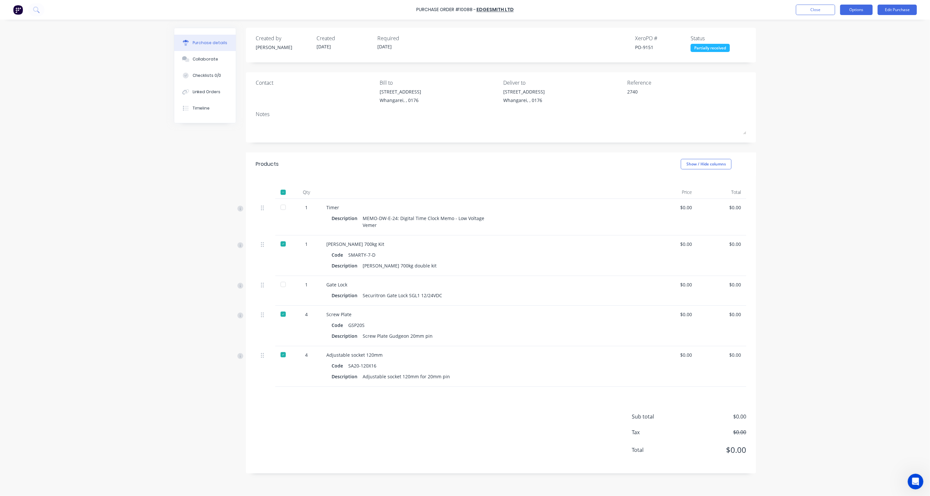
click at [857, 10] on button "Options" at bounding box center [856, 10] width 33 height 10
click at [843, 53] on div "Split order" at bounding box center [841, 52] width 50 height 9
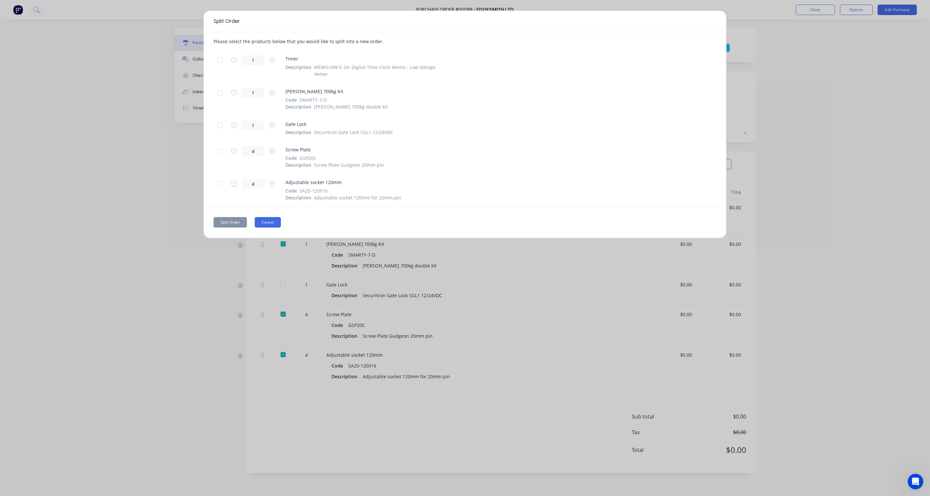
click at [275, 225] on button "Cancel" at bounding box center [268, 222] width 26 height 10
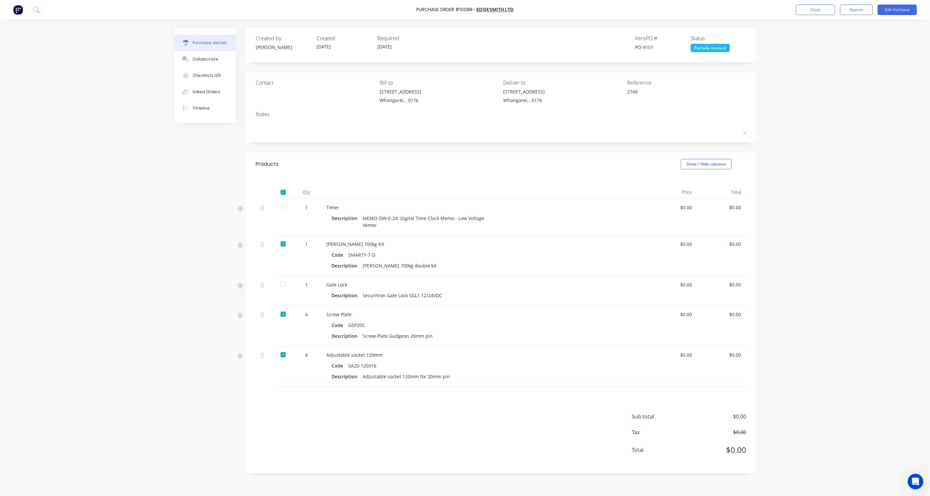
click at [802, 145] on div "Purchase Order #10088 - Edgesmith Ltd Close Options Edit Purchase Purchase deta…" at bounding box center [465, 248] width 930 height 496
click at [284, 285] on div at bounding box center [283, 284] width 13 height 13
click at [282, 285] on div at bounding box center [283, 284] width 13 height 13
click at [903, 10] on button "Edit Purchase" at bounding box center [896, 10] width 39 height 10
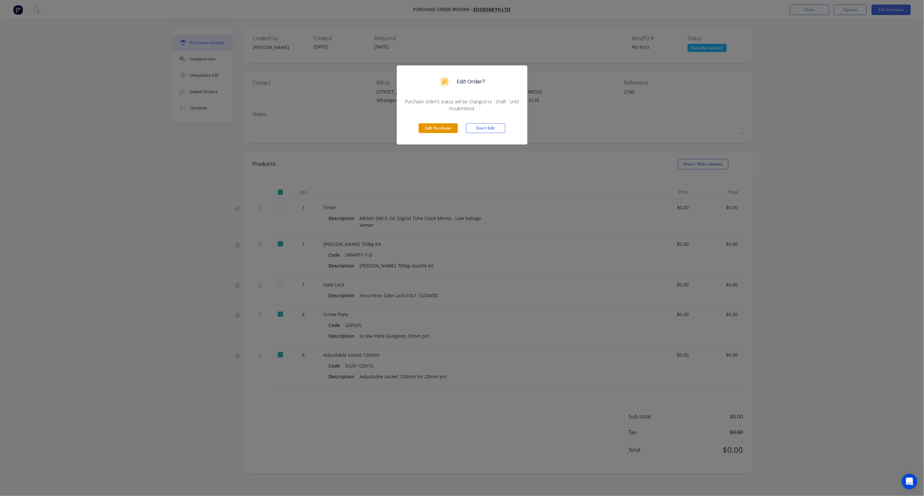
click at [437, 131] on button "Edit Purchase" at bounding box center [438, 128] width 39 height 10
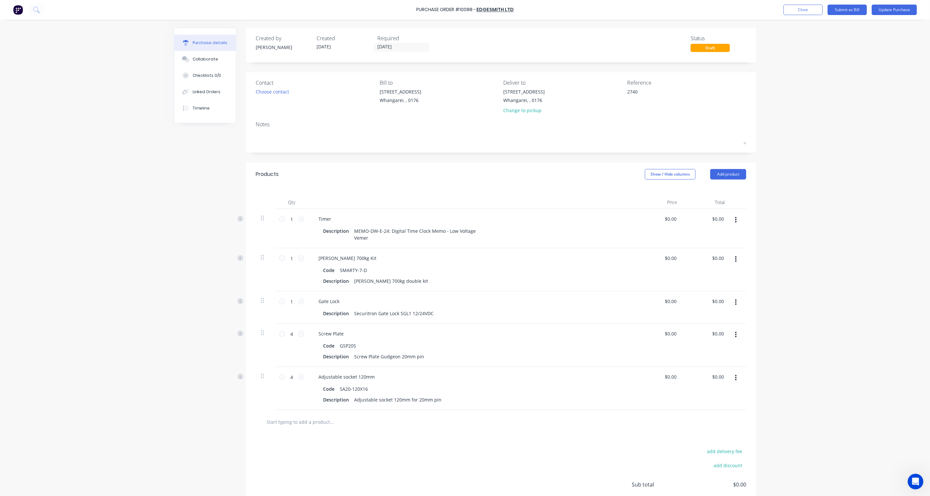
click at [735, 301] on icon "button" at bounding box center [736, 302] width 2 height 7
click at [707, 361] on button "Delete" at bounding box center [716, 358] width 56 height 13
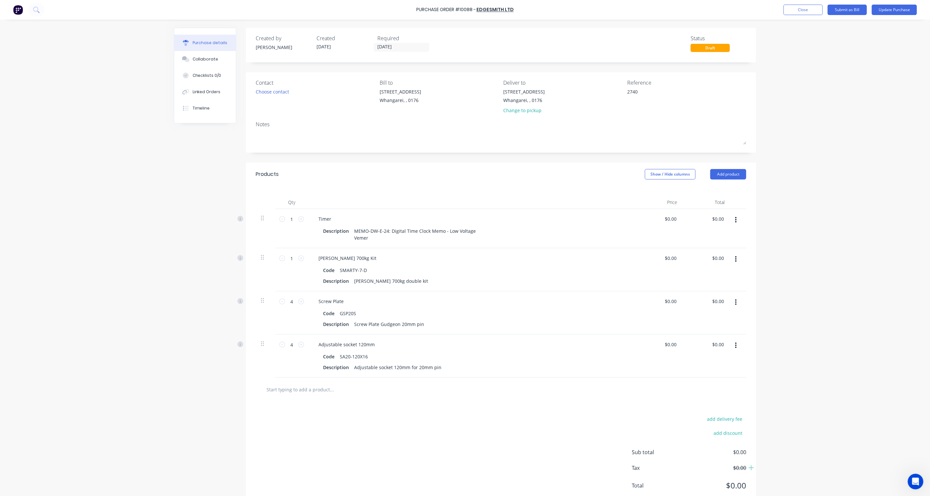
click at [852, 262] on div "Purchase Order #10088 - Edgesmith Ltd Add product Close Submit as Bill Update P…" at bounding box center [465, 248] width 930 height 496
click at [893, 9] on button "Update Purchase" at bounding box center [894, 10] width 45 height 10
click at [899, 11] on button "Update Purchase" at bounding box center [894, 10] width 45 height 10
click at [848, 10] on button "Submit as Bill" at bounding box center [846, 10] width 39 height 10
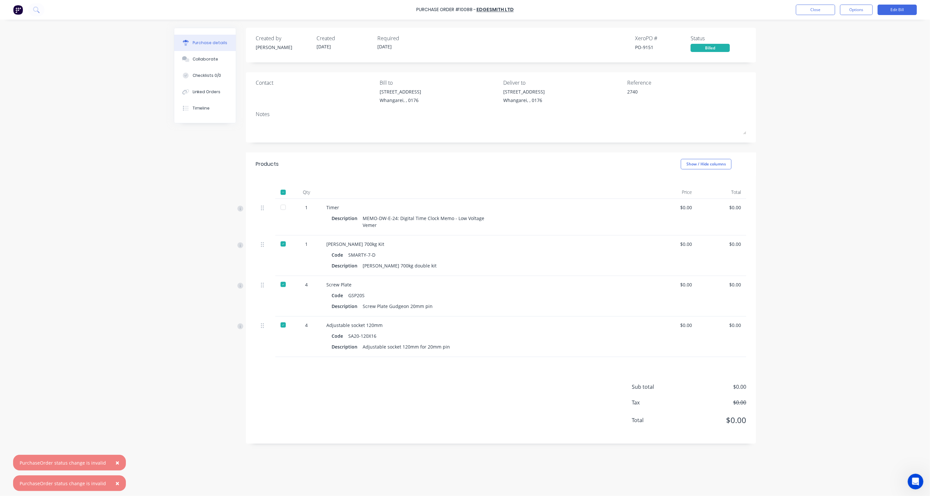
click at [115, 462] on span "×" at bounding box center [117, 462] width 4 height 9
click at [115, 485] on span "×" at bounding box center [117, 483] width 4 height 9
click at [284, 243] on div at bounding box center [283, 243] width 13 height 13
click at [864, 9] on button "Options" at bounding box center [856, 10] width 33 height 10
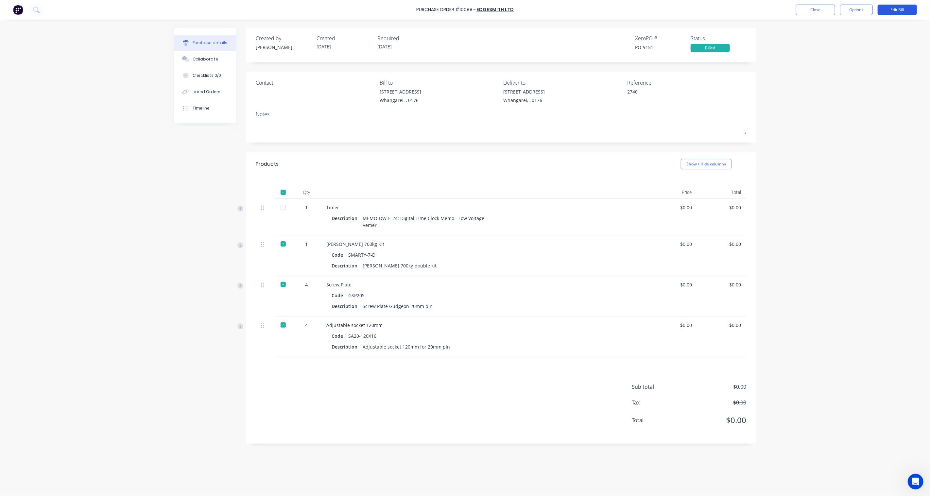
click at [905, 9] on button "Edit Bill" at bounding box center [896, 10] width 39 height 10
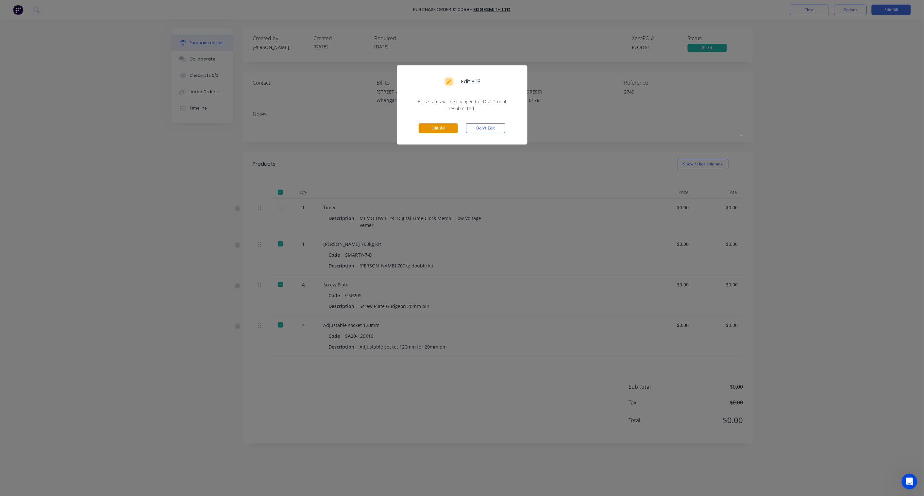
click at [430, 129] on button "Edit Bill" at bounding box center [438, 128] width 39 height 10
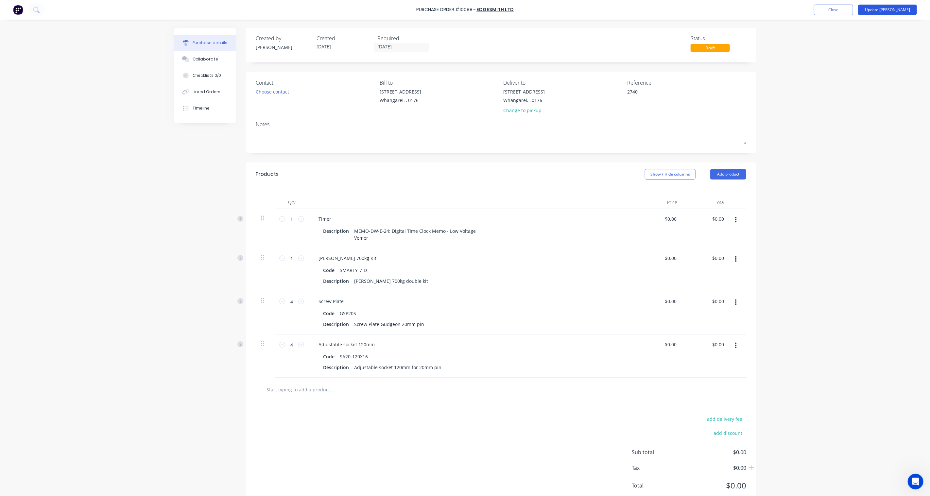
click at [900, 12] on button "Update [PERSON_NAME]" at bounding box center [887, 10] width 59 height 10
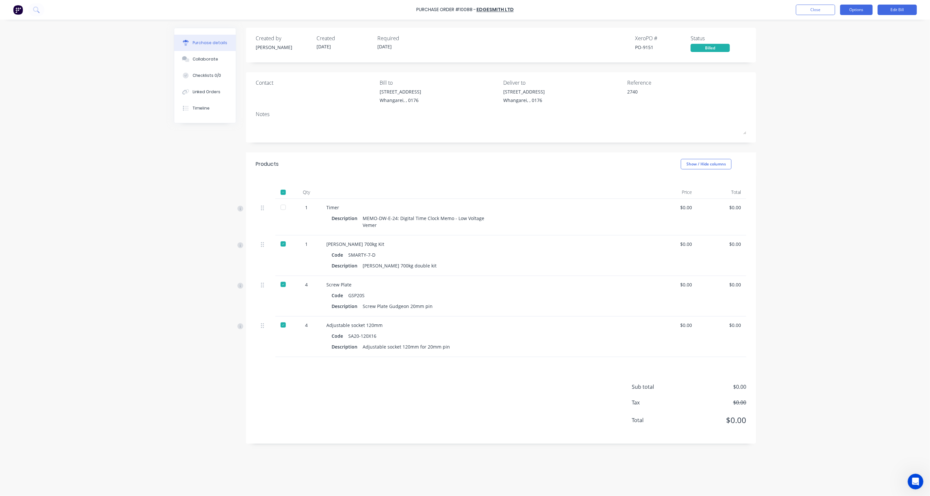
click at [867, 11] on button "Options" at bounding box center [856, 10] width 33 height 10
click at [802, 185] on div "Purchase Order #10088 - Edgesmith Ltd Close Options Print / Email Convert to Pu…" at bounding box center [465, 248] width 930 height 496
click at [859, 12] on button "Options" at bounding box center [856, 10] width 33 height 10
click at [835, 56] on div "Split order" at bounding box center [841, 55] width 50 height 9
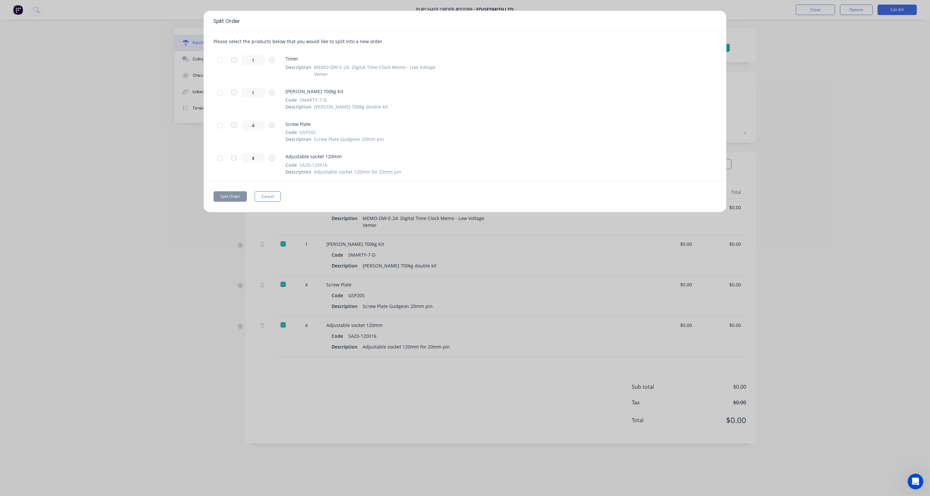
click at [221, 60] on div at bounding box center [219, 60] width 13 height 13
click at [234, 197] on button "Split Order" at bounding box center [229, 196] width 33 height 10
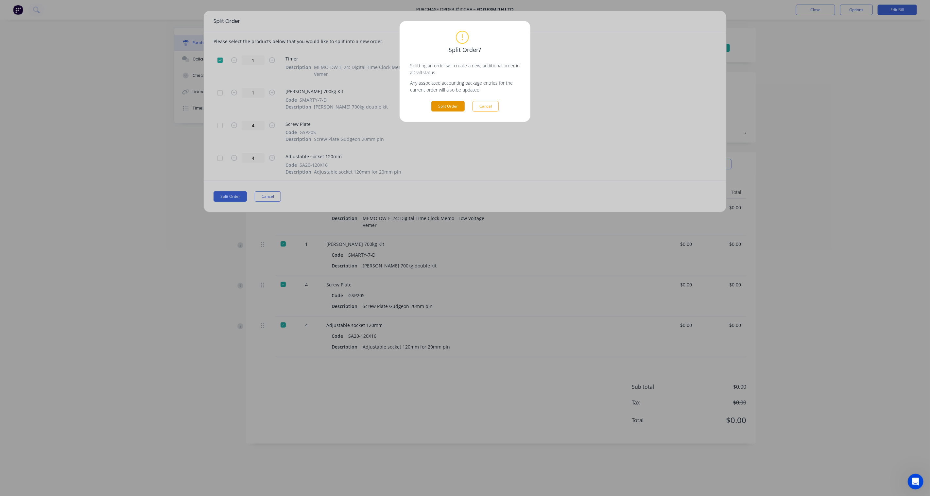
click at [454, 108] on button "Split Order" at bounding box center [447, 106] width 33 height 10
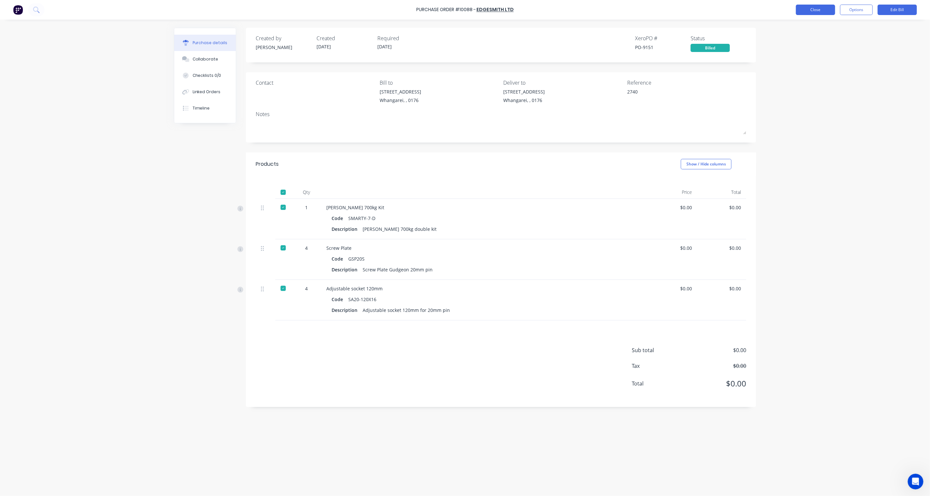
click at [818, 8] on button "Close" at bounding box center [815, 10] width 39 height 10
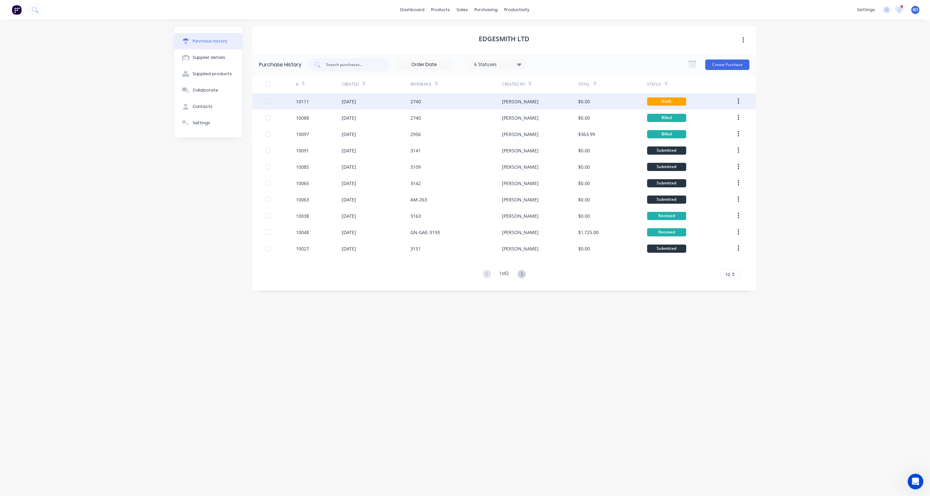
click at [356, 99] on div "[DATE]" at bounding box center [349, 101] width 14 height 7
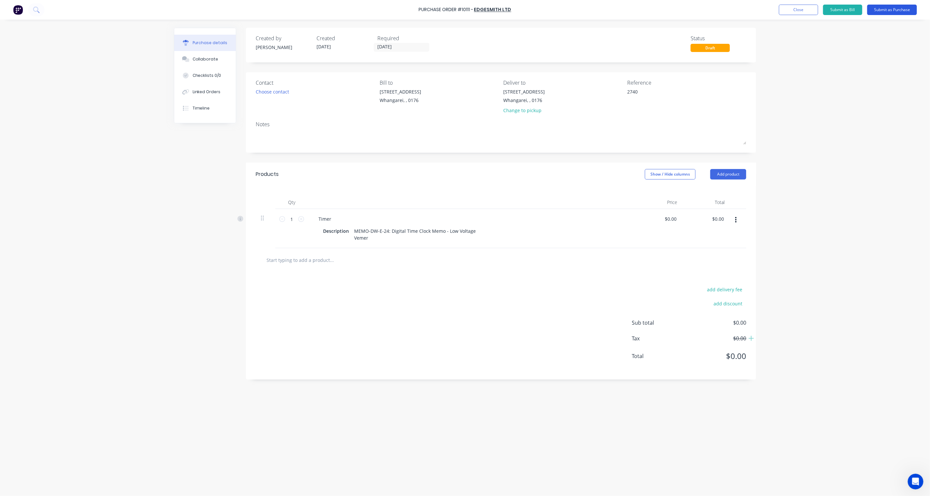
click at [890, 8] on button "Submit as Purchase" at bounding box center [892, 10] width 50 height 10
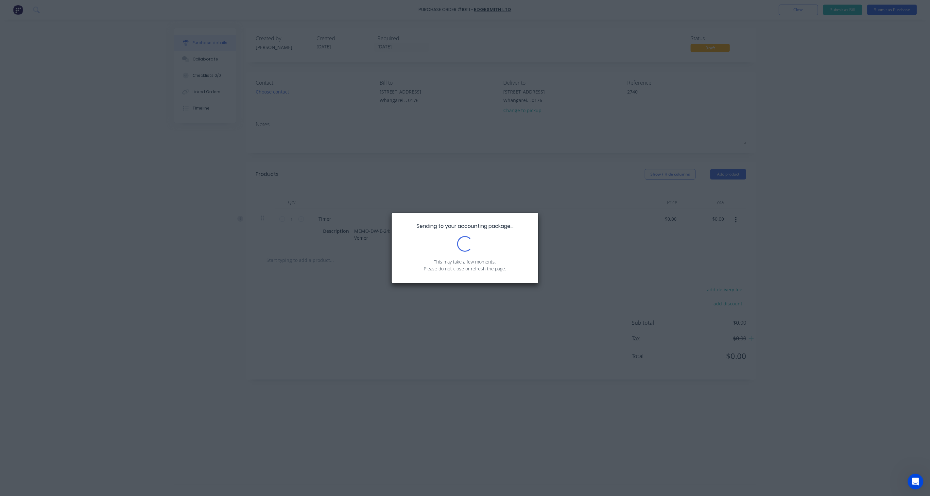
type textarea "x"
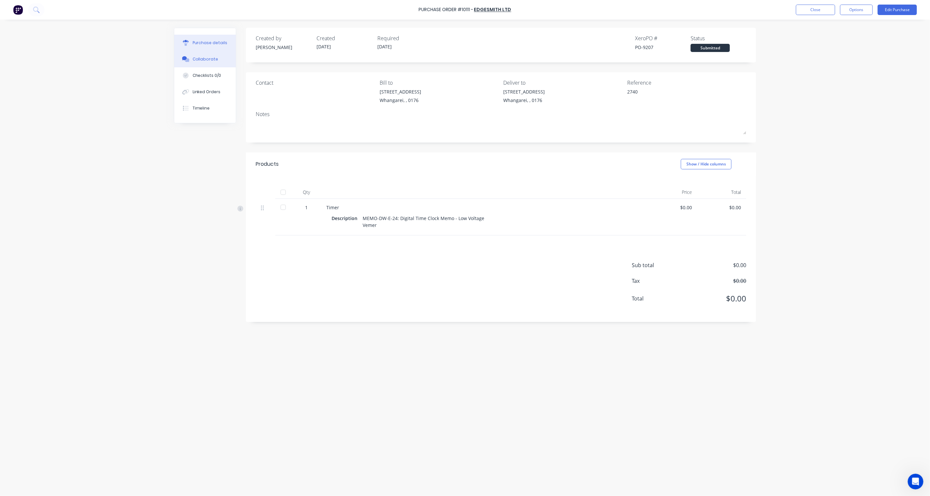
click at [210, 53] on button "Collaborate" at bounding box center [204, 59] width 61 height 16
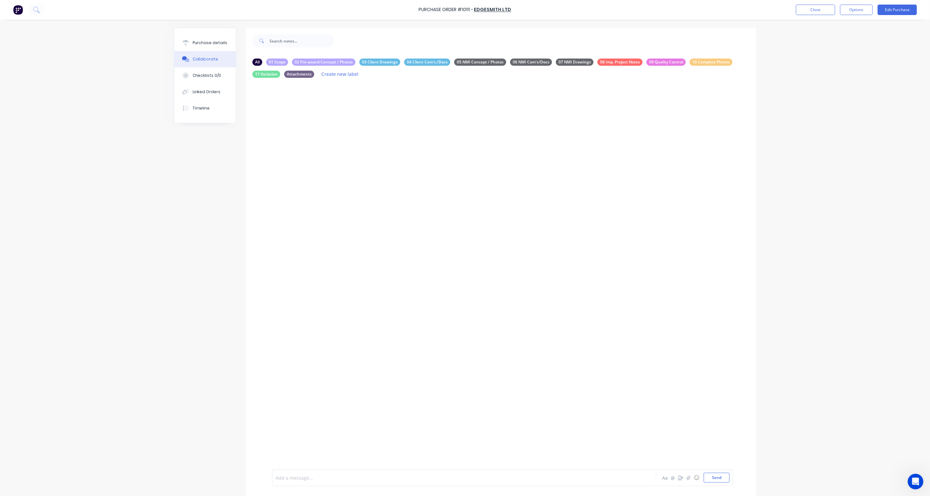
click at [349, 479] on div at bounding box center [446, 477] width 340 height 7
click at [714, 480] on button "Send" at bounding box center [717, 478] width 26 height 10
click at [212, 90] on div "Linked Orders" at bounding box center [207, 92] width 28 height 6
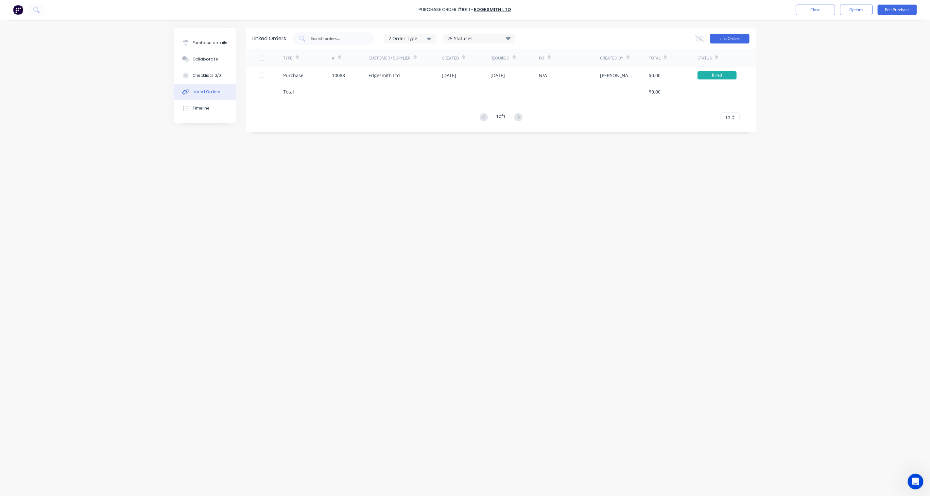
click at [736, 39] on button "Link Orders" at bounding box center [729, 39] width 39 height 10
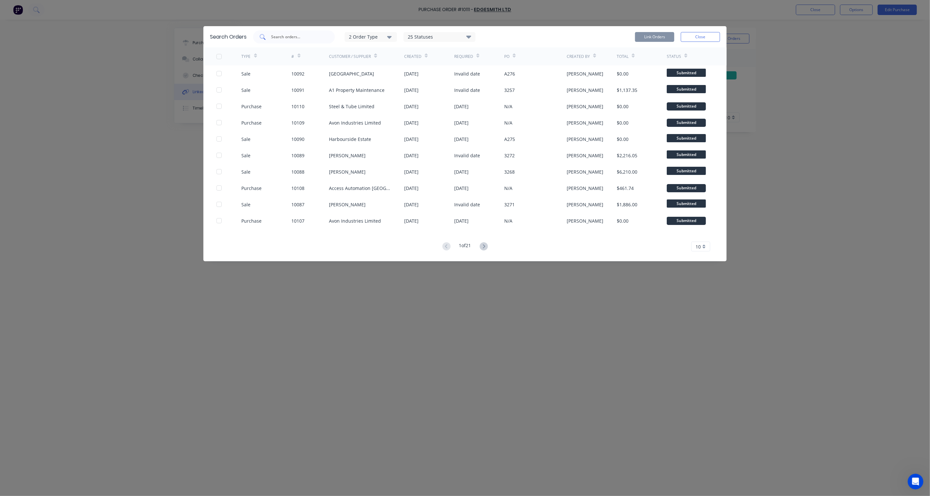
click at [281, 35] on input "text" at bounding box center [297, 37] width 54 height 7
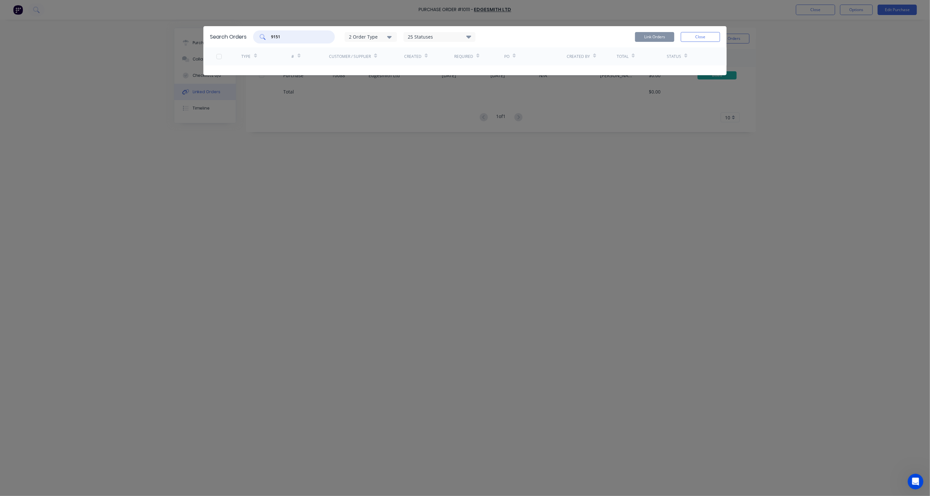
type input "9151"
drag, startPoint x: 290, startPoint y: 40, endPoint x: 257, endPoint y: 33, distance: 33.1
click at [257, 33] on div "9151" at bounding box center [294, 36] width 82 height 13
drag, startPoint x: 286, startPoint y: 36, endPoint x: 259, endPoint y: 33, distance: 27.4
click at [259, 33] on div "9151" at bounding box center [294, 36] width 82 height 13
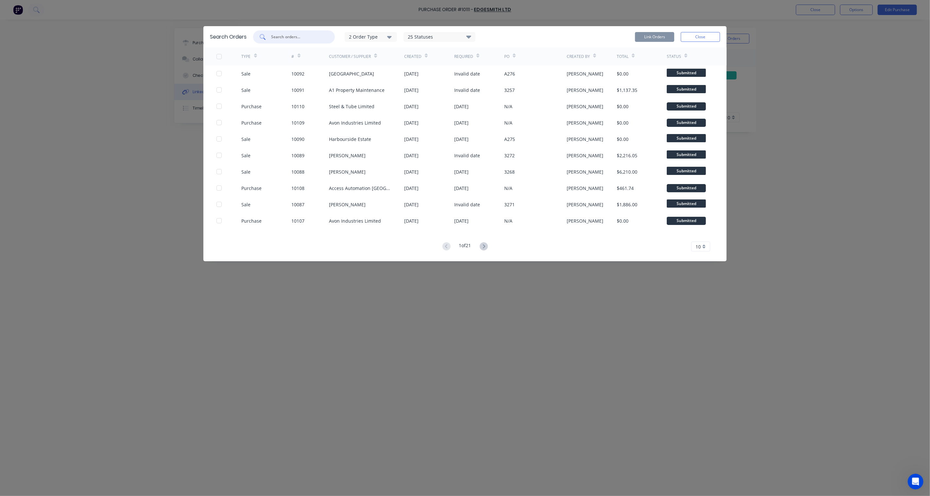
click at [302, 35] on input "text" at bounding box center [297, 37] width 54 height 7
type input "9207"
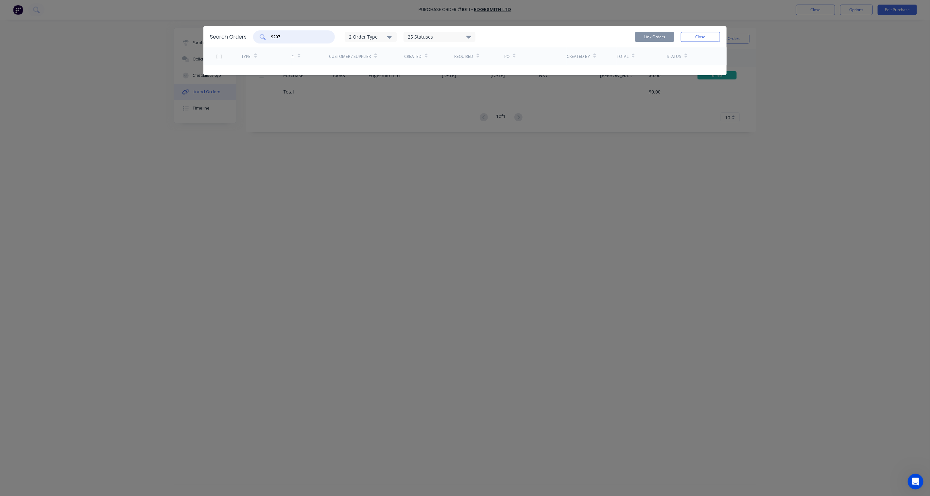
drag, startPoint x: 302, startPoint y: 35, endPoint x: 244, endPoint y: 35, distance: 58.8
click at [244, 35] on div "Search Orders 9207 2 Order Type 25 Statuses Sales Order Status All Archived Dra…" at bounding box center [464, 36] width 523 height 21
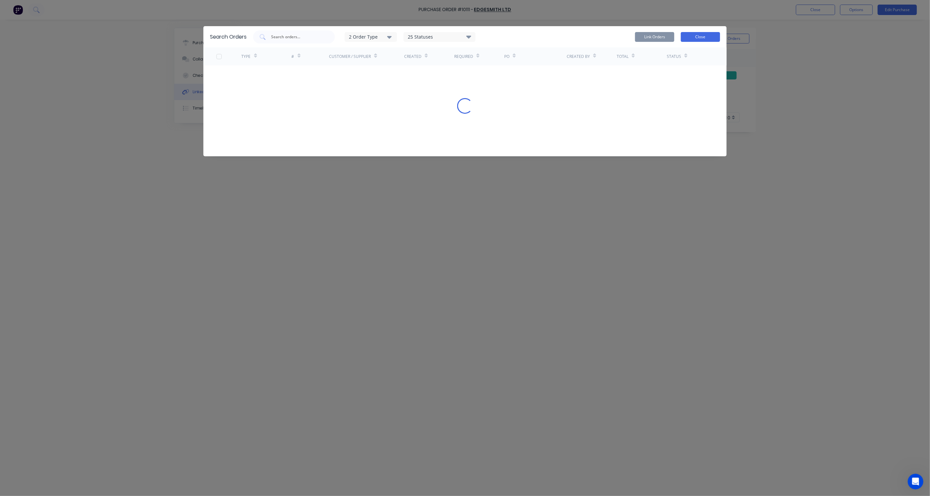
click at [693, 34] on button "Close" at bounding box center [700, 37] width 39 height 10
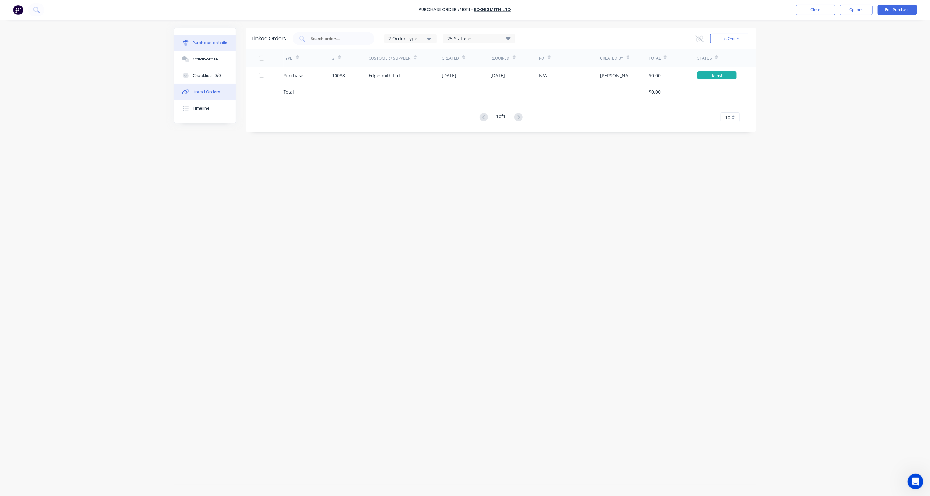
click at [214, 43] on div "Purchase details" at bounding box center [210, 43] width 35 height 6
type textarea "x"
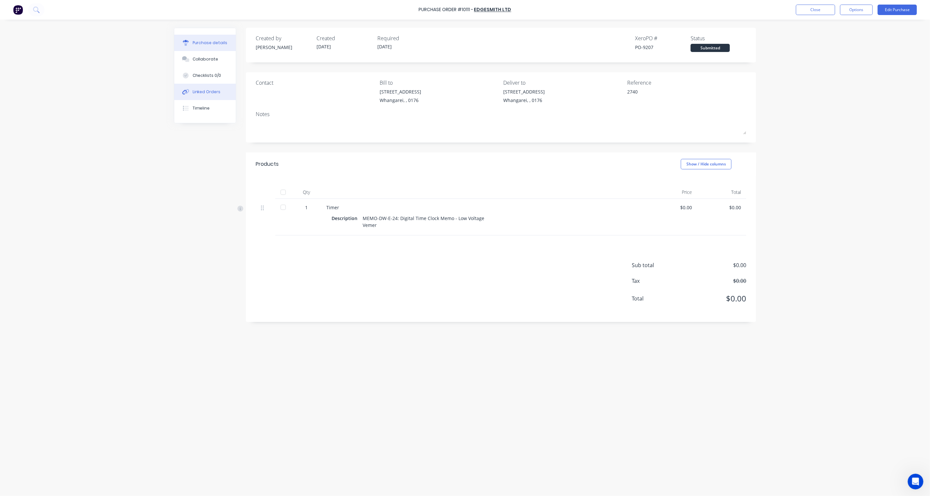
click at [211, 94] on div "Linked Orders" at bounding box center [207, 92] width 28 height 6
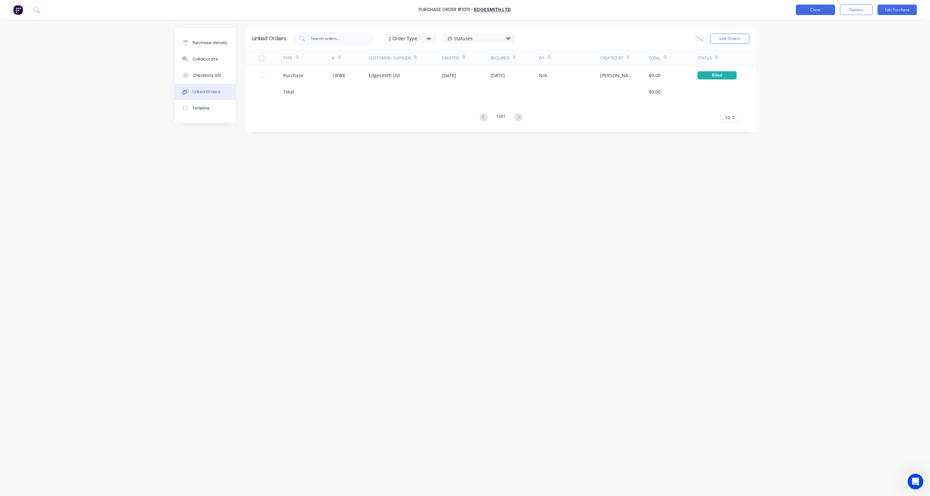
click at [816, 5] on button "Close" at bounding box center [815, 10] width 39 height 10
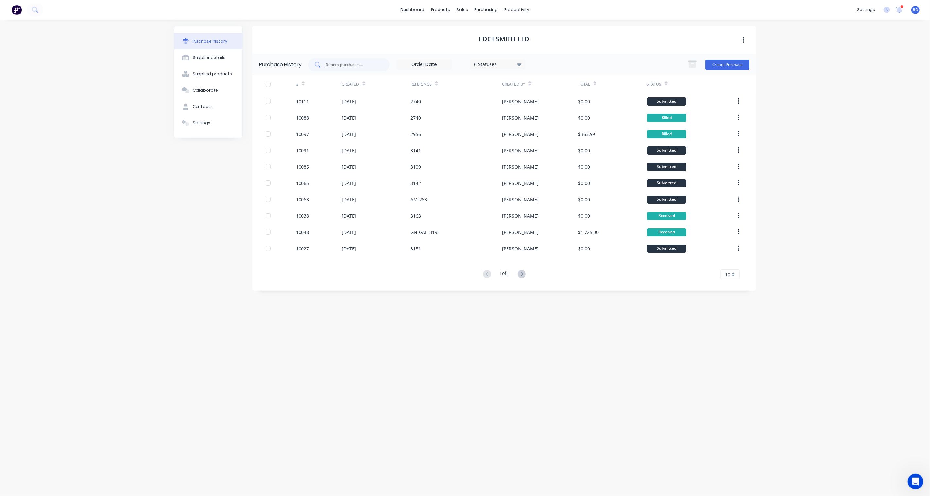
click at [348, 65] on input "text" at bounding box center [352, 64] width 54 height 7
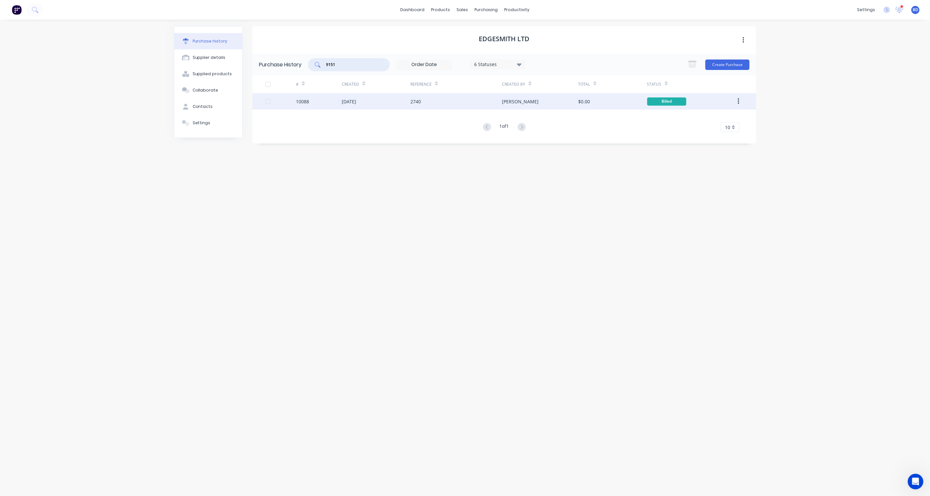
type input "9151"
click at [303, 101] on div "10088" at bounding box center [302, 101] width 13 height 7
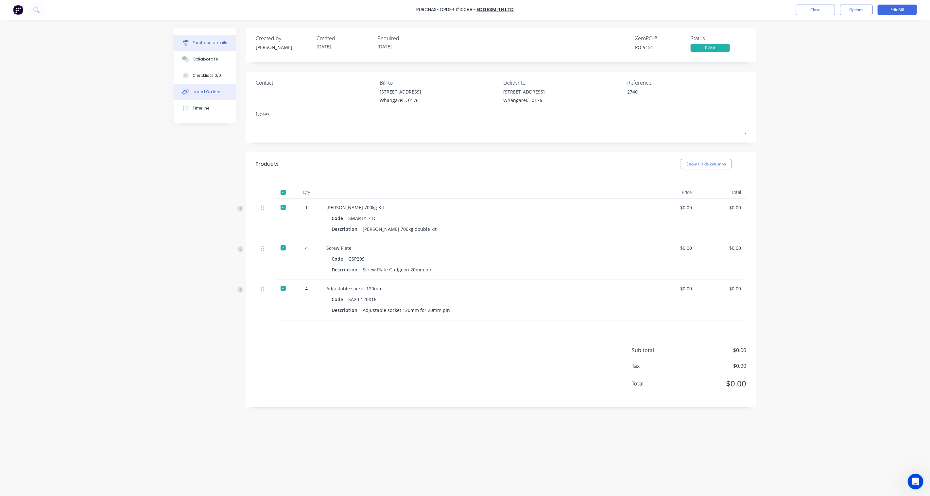
click at [206, 94] on div "Linked Orders" at bounding box center [207, 92] width 28 height 6
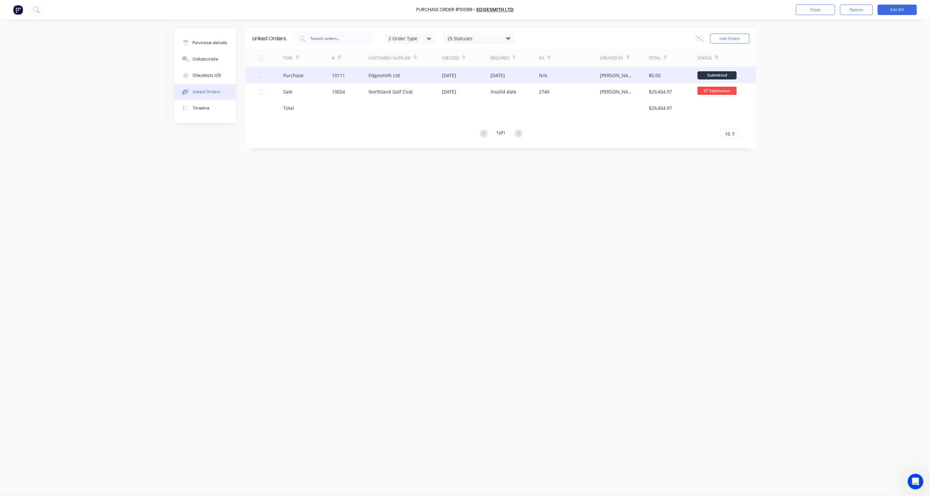
click at [324, 76] on div "Purchase" at bounding box center [307, 75] width 49 height 16
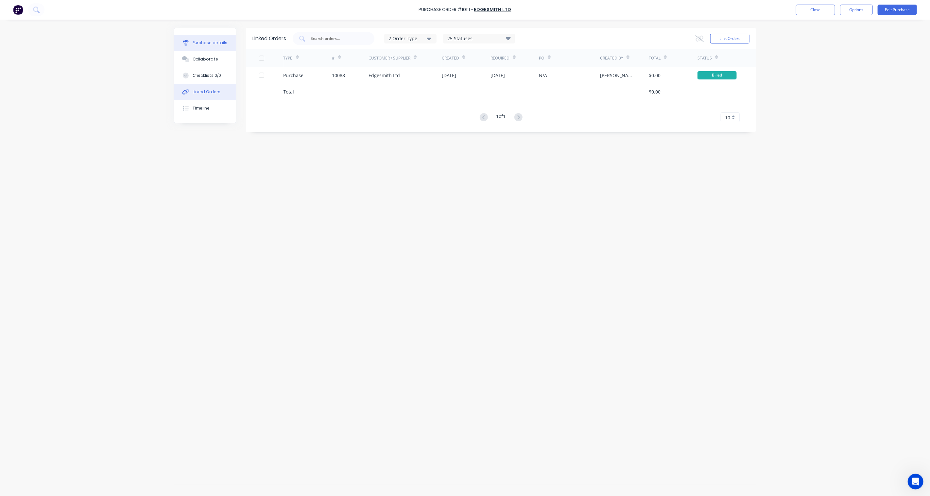
click at [205, 46] on div "Purchase details" at bounding box center [210, 43] width 35 height 6
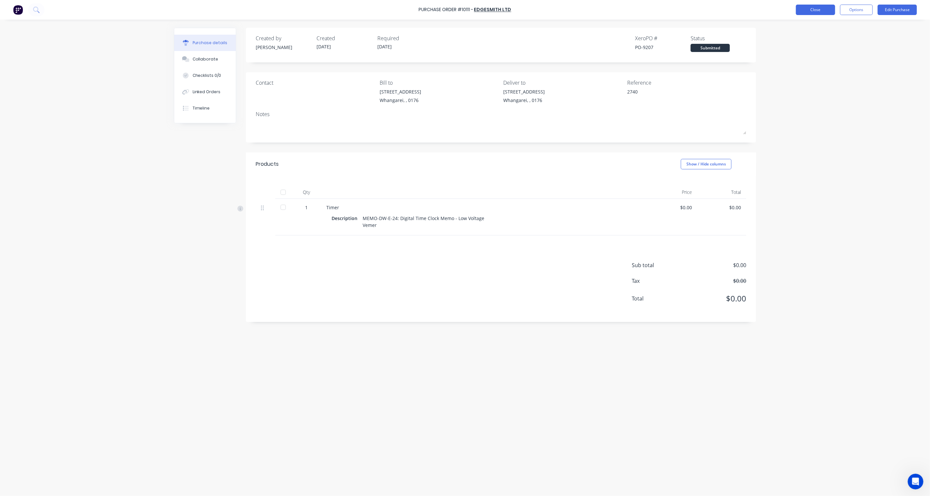
click at [818, 7] on button "Close" at bounding box center [815, 10] width 39 height 10
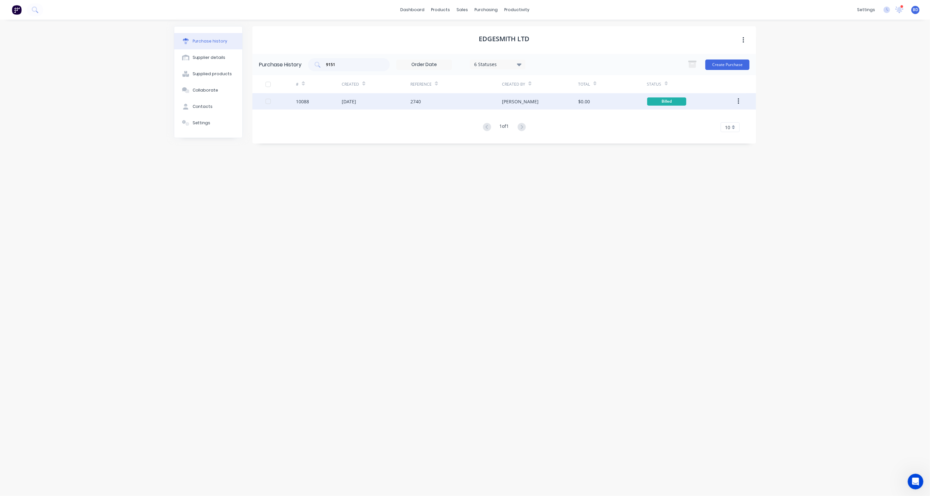
click at [356, 103] on div "[DATE]" at bounding box center [349, 101] width 14 height 7
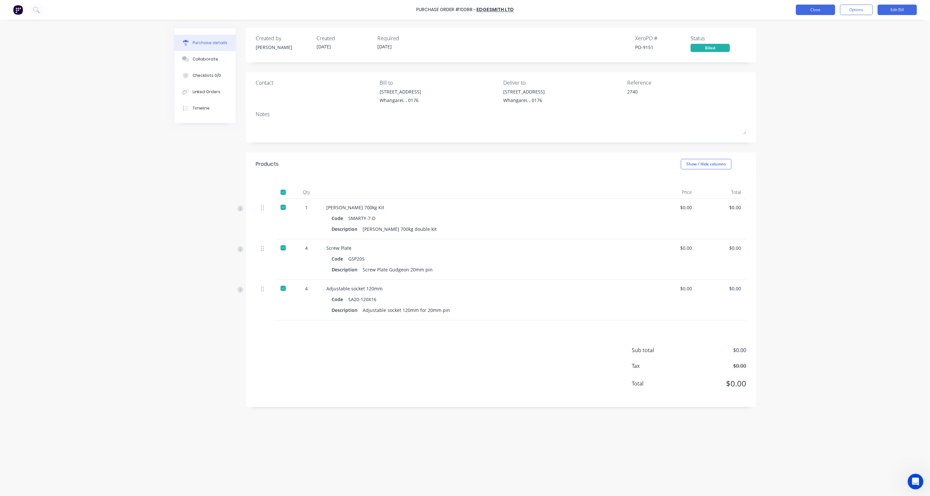
click at [830, 9] on button "Close" at bounding box center [815, 10] width 39 height 10
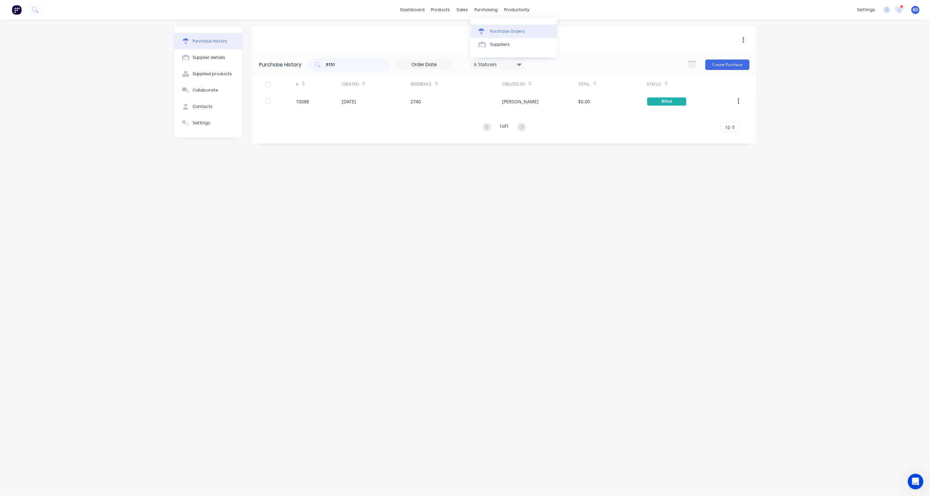
click at [492, 28] on div "Purchase Orders" at bounding box center [507, 31] width 35 height 6
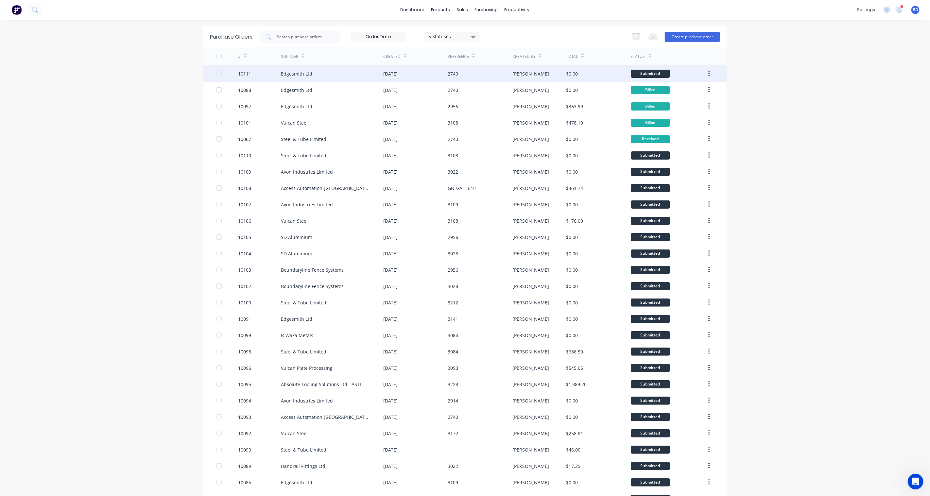
click at [301, 73] on div "Edgesmith Ltd" at bounding box center [296, 73] width 31 height 7
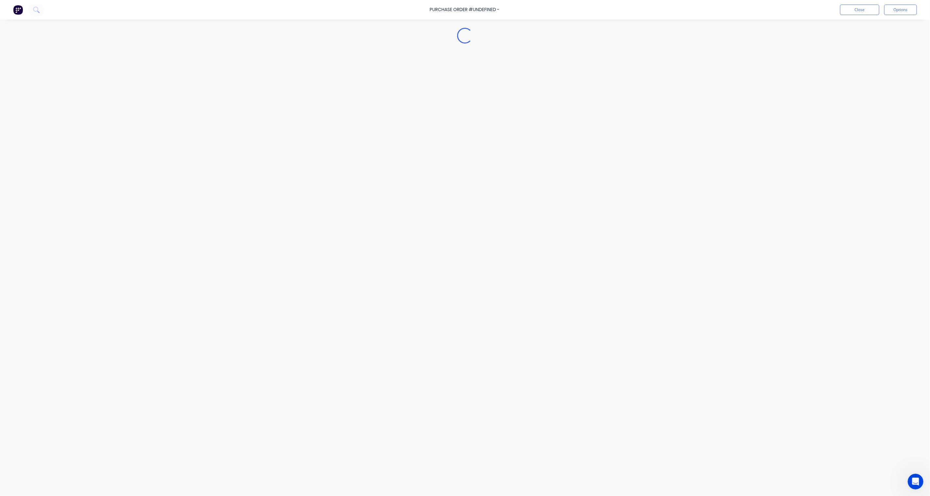
type textarea "x"
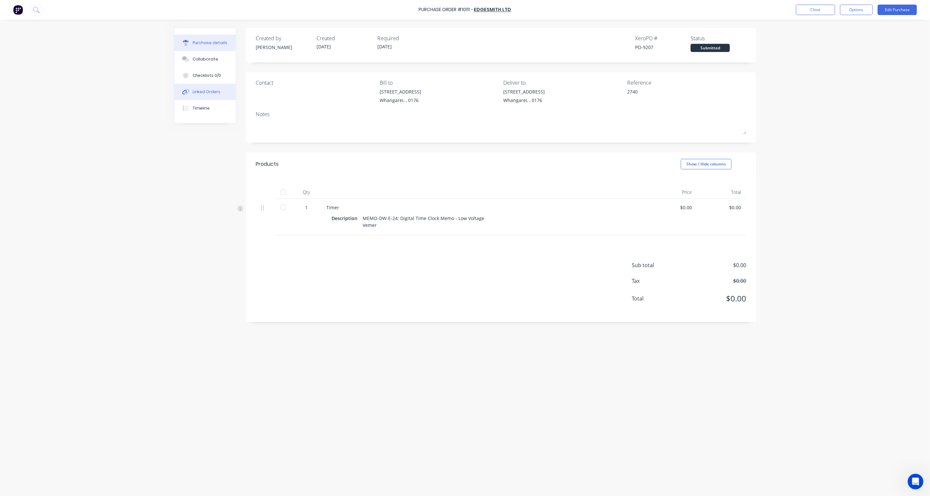
click at [206, 93] on div "Linked Orders" at bounding box center [207, 92] width 28 height 6
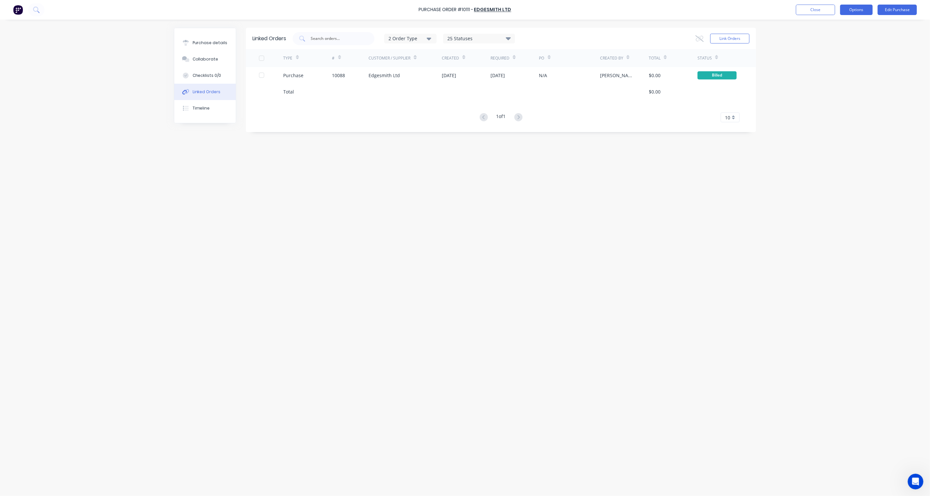
click at [859, 7] on button "Options" at bounding box center [856, 10] width 33 height 10
click at [839, 118] on div "Purchase Order #10111 - Edgesmith Ltd Close Options Print / Email Convert to Bi…" at bounding box center [465, 248] width 930 height 496
click at [819, 15] on div "Purchase Order #10111 - Edgesmith Ltd Close Options Edit Purchase" at bounding box center [465, 10] width 930 height 20
click at [822, 11] on button "Close" at bounding box center [815, 10] width 39 height 10
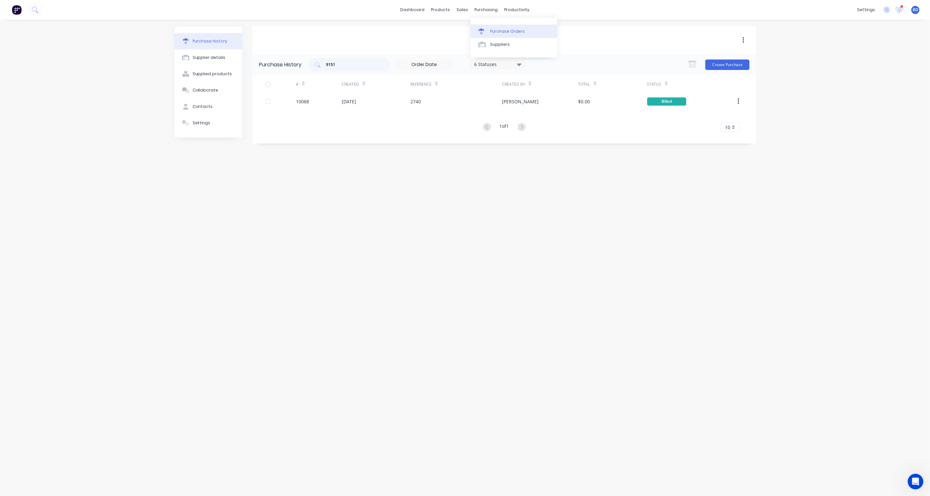
click at [491, 25] on link "Purchase Orders" at bounding box center [513, 31] width 87 height 13
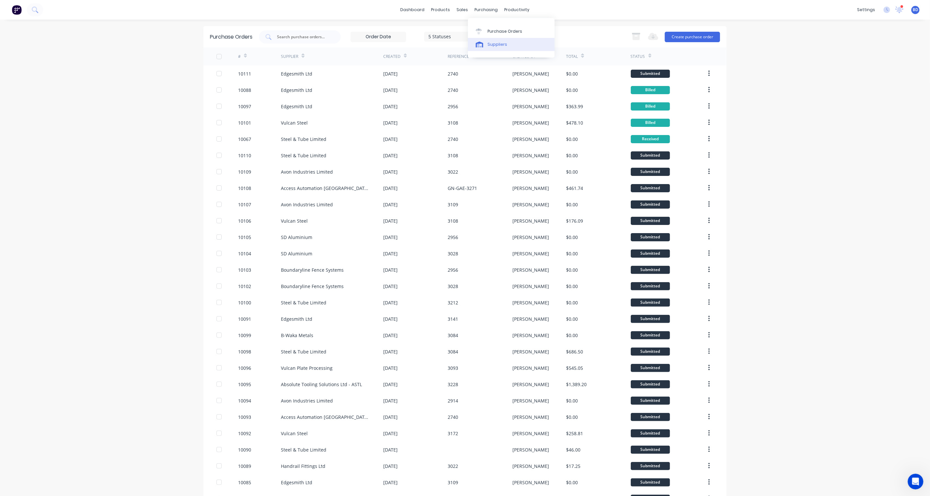
click at [490, 44] on div "Suppliers" at bounding box center [497, 45] width 20 height 6
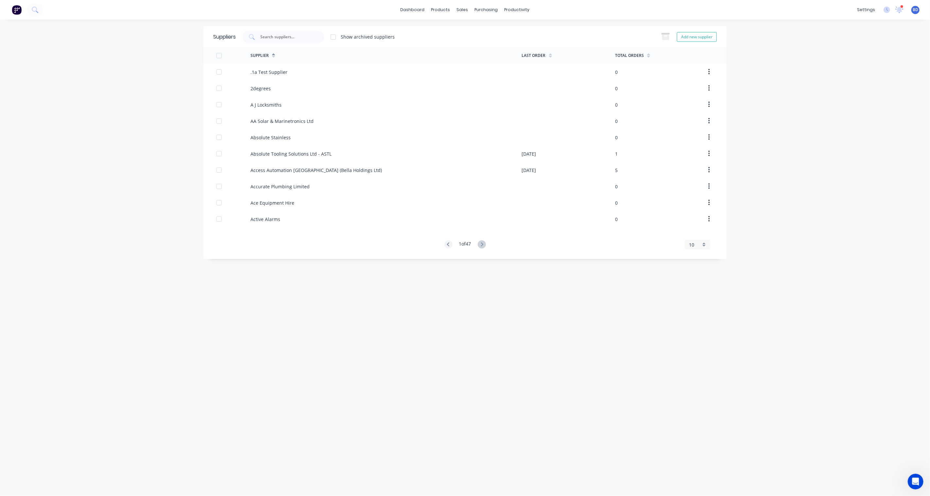
click at [698, 248] on div "10" at bounding box center [695, 244] width 12 height 7
click at [773, 245] on div "dashboard products sales purchasing productivity dashboard products Product Cat…" at bounding box center [465, 248] width 930 height 496
click at [498, 28] on div "Purchase Orders" at bounding box center [507, 31] width 35 height 6
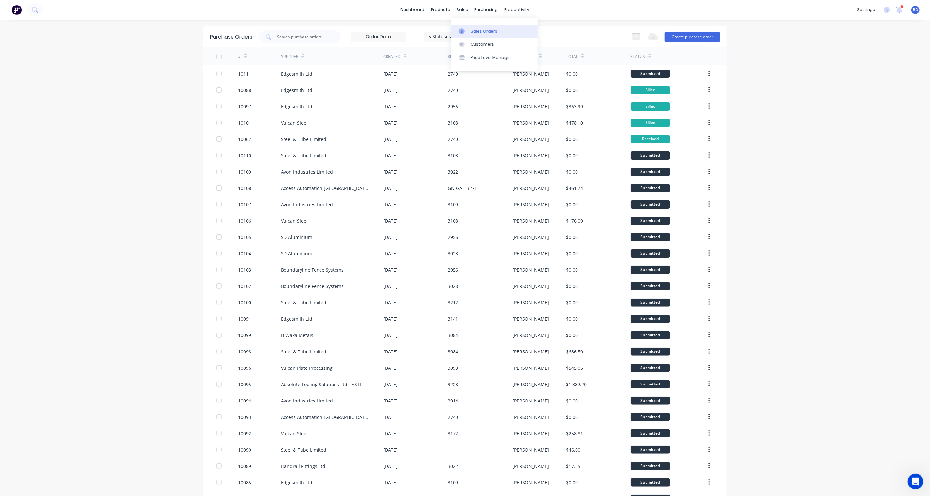
click at [469, 30] on link "Sales Orders" at bounding box center [494, 31] width 87 height 13
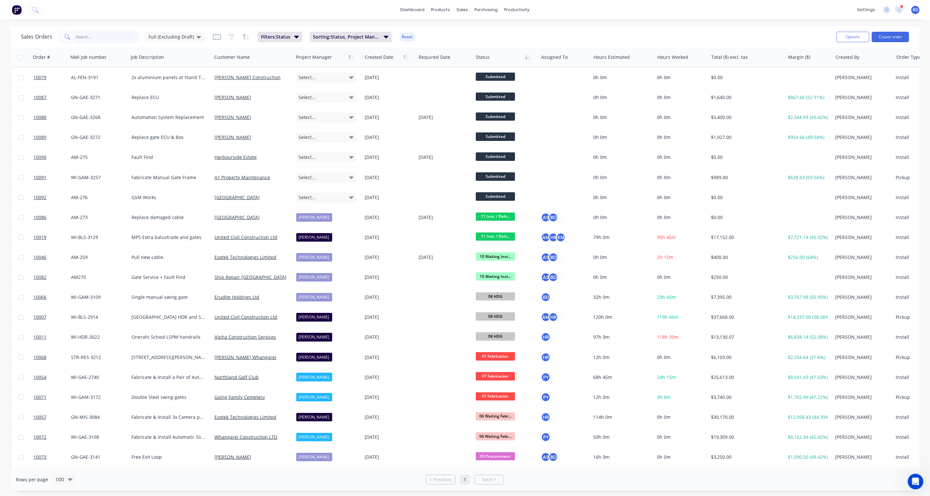
click at [87, 38] on input "text" at bounding box center [108, 36] width 64 height 13
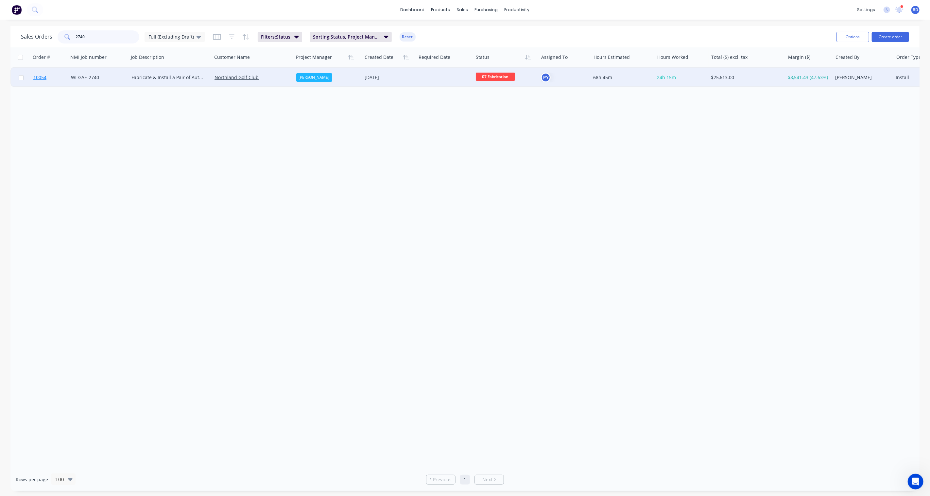
type input "2740"
click at [37, 79] on span "10054" at bounding box center [39, 77] width 13 height 7
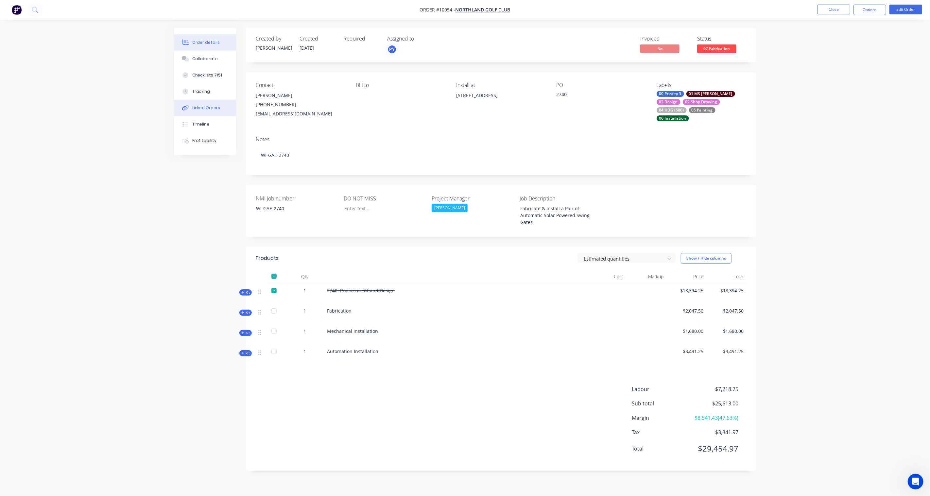
click at [204, 110] on div "Linked Orders" at bounding box center [206, 108] width 28 height 6
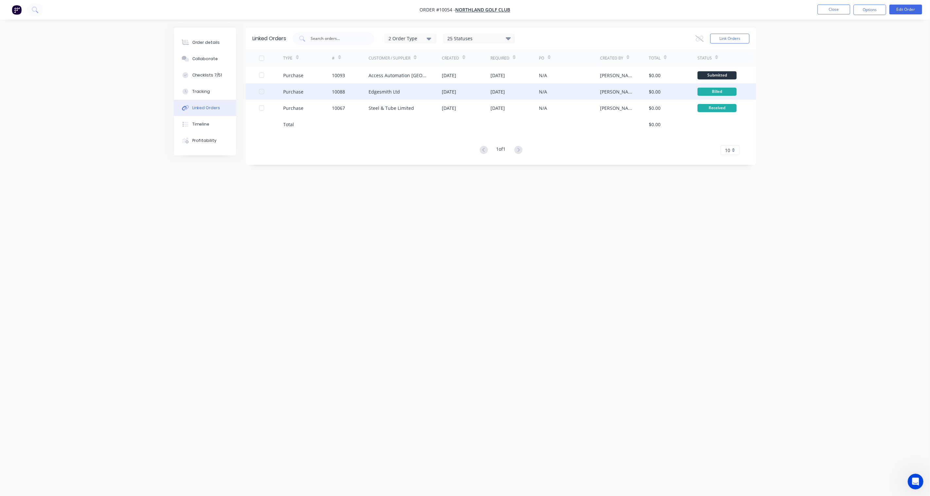
click at [389, 92] on div "Edgesmith Ltd" at bounding box center [383, 91] width 31 height 7
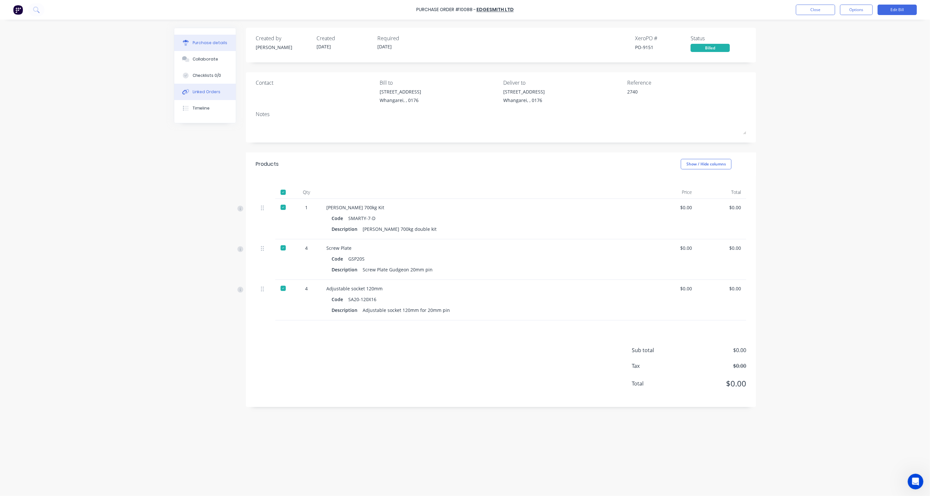
click at [204, 90] on div "Linked Orders" at bounding box center [207, 92] width 28 height 6
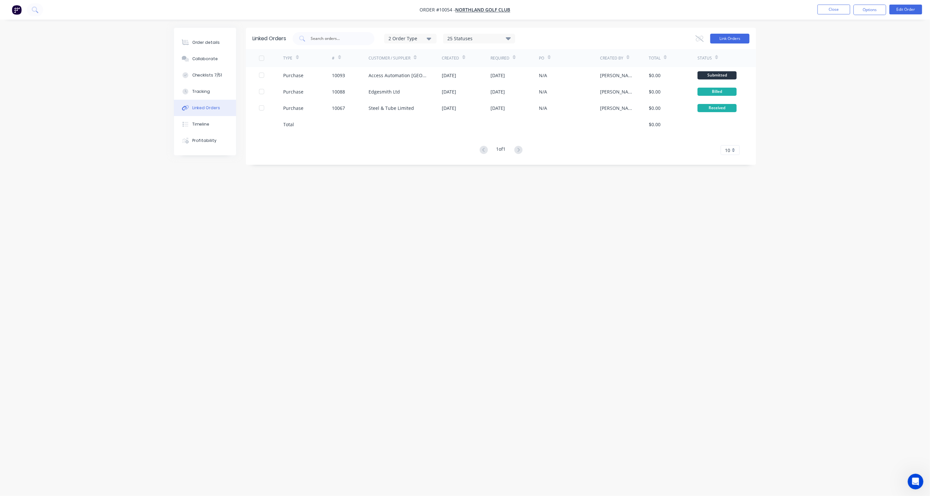
click at [733, 38] on button "Link Orders" at bounding box center [729, 39] width 39 height 10
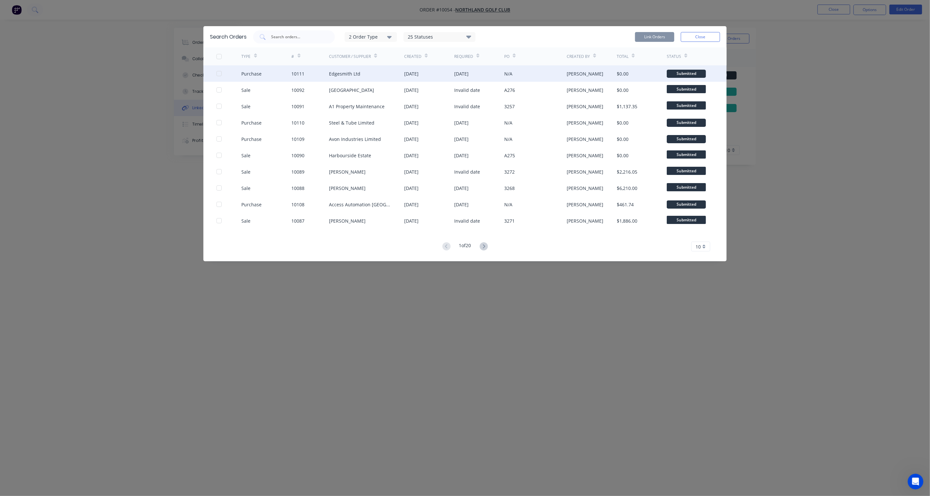
click at [218, 74] on div at bounding box center [218, 73] width 13 height 13
click at [654, 37] on button "Link Orders" at bounding box center [654, 37] width 39 height 10
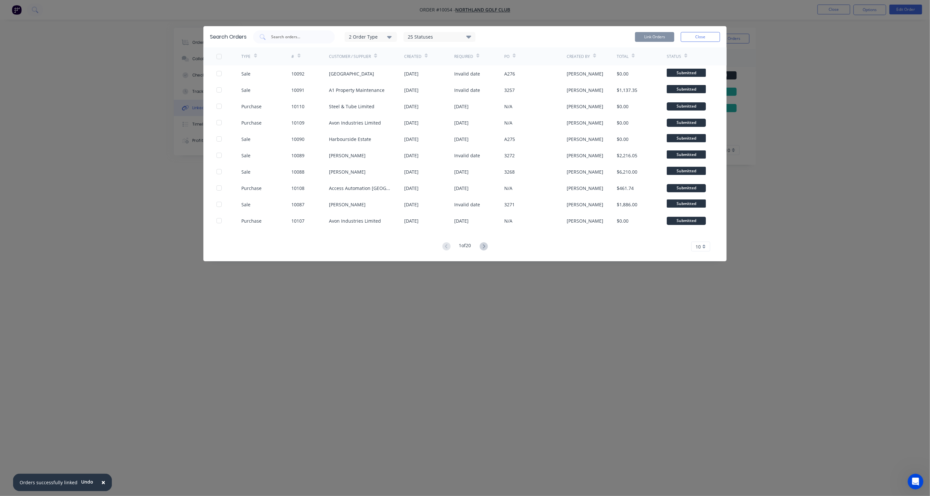
click at [821, 85] on div "Search Orders 2 Order Type 25 Statuses Sales Order Status All Archived Draft Qu…" at bounding box center [465, 248] width 930 height 496
click at [707, 37] on button "Close" at bounding box center [700, 37] width 39 height 10
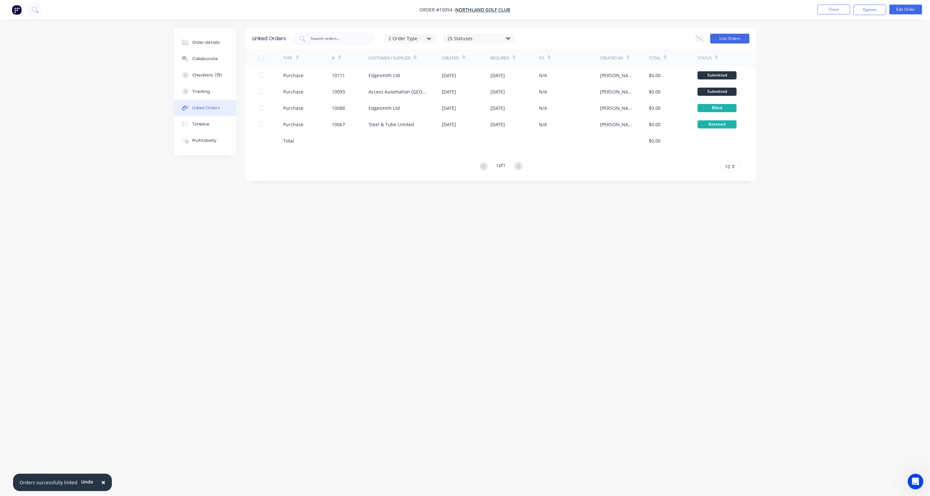
click at [737, 39] on button "Link Orders" at bounding box center [729, 39] width 39 height 10
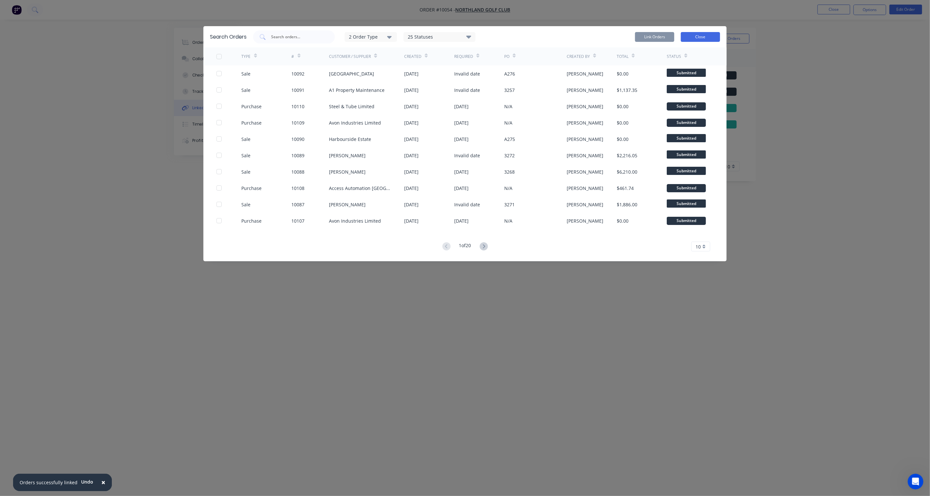
click at [709, 39] on button "Close" at bounding box center [700, 37] width 39 height 10
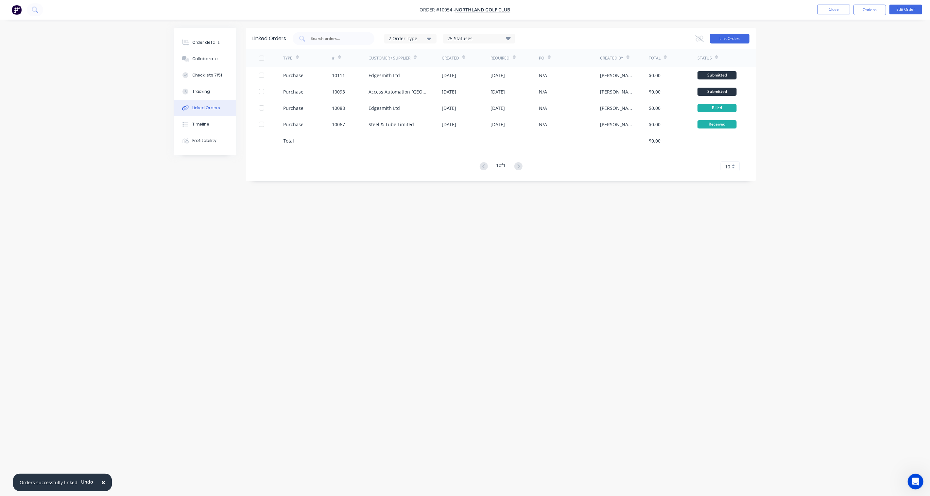
click at [736, 39] on button "Link Orders" at bounding box center [729, 39] width 39 height 10
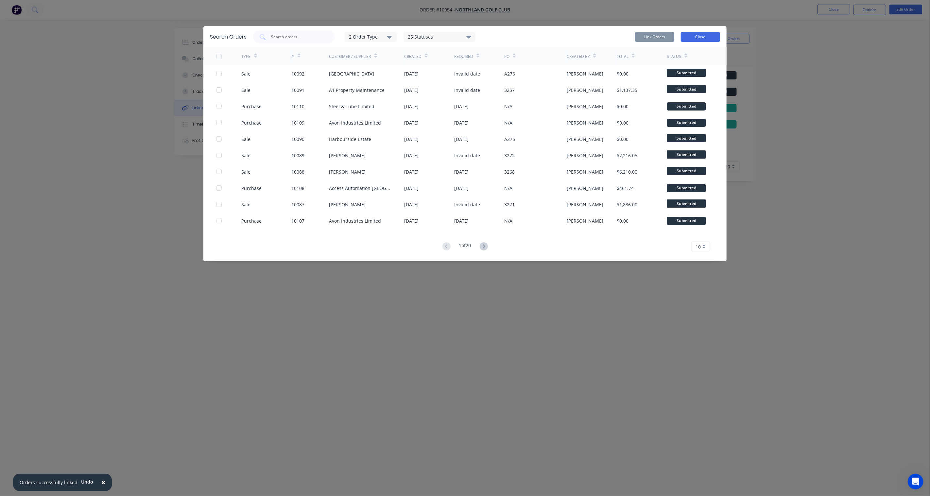
click at [691, 35] on button "Close" at bounding box center [700, 37] width 39 height 10
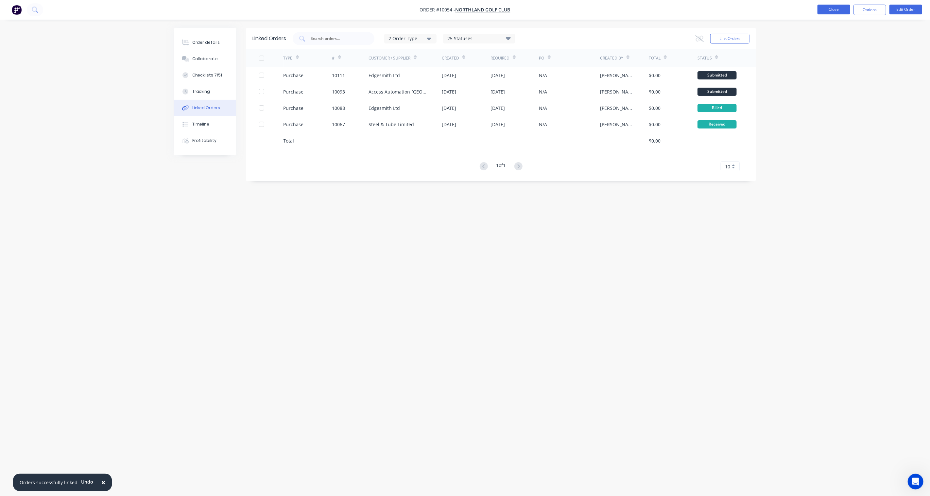
click at [831, 11] on button "Close" at bounding box center [833, 10] width 33 height 10
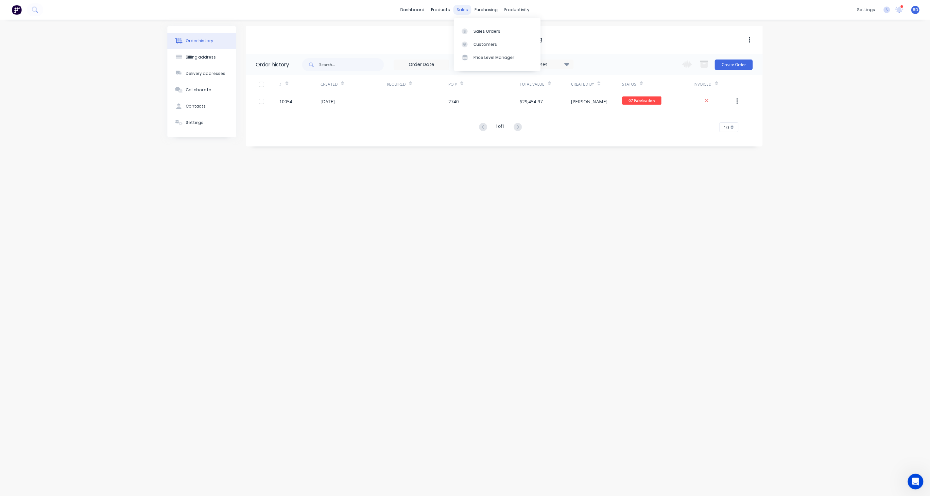
click at [462, 10] on div "sales" at bounding box center [462, 10] width 18 height 10
click at [496, 29] on div "Sales Orders" at bounding box center [486, 31] width 27 height 6
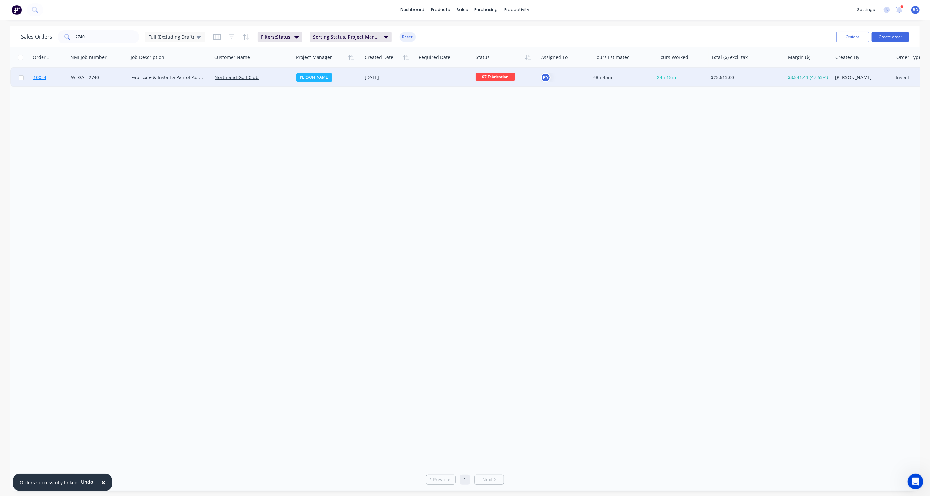
click at [35, 77] on span "10054" at bounding box center [39, 77] width 13 height 7
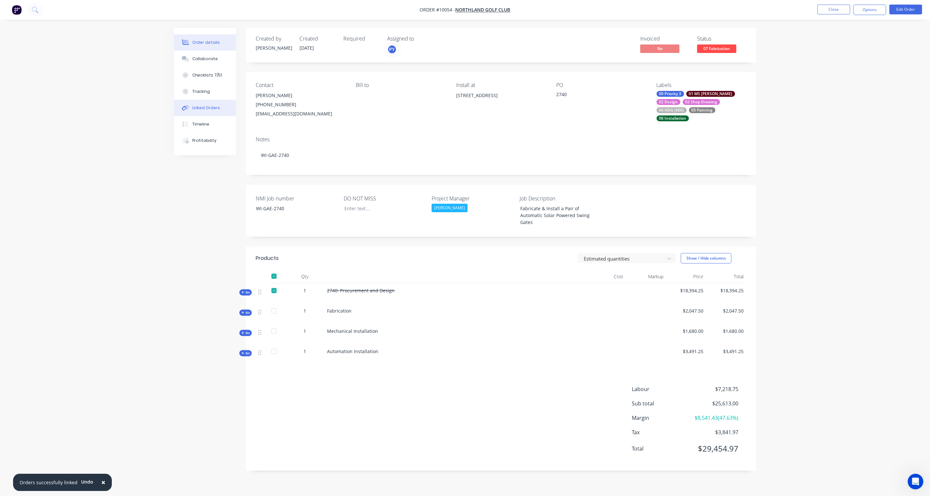
click at [207, 109] on div "Linked Orders" at bounding box center [206, 108] width 28 height 6
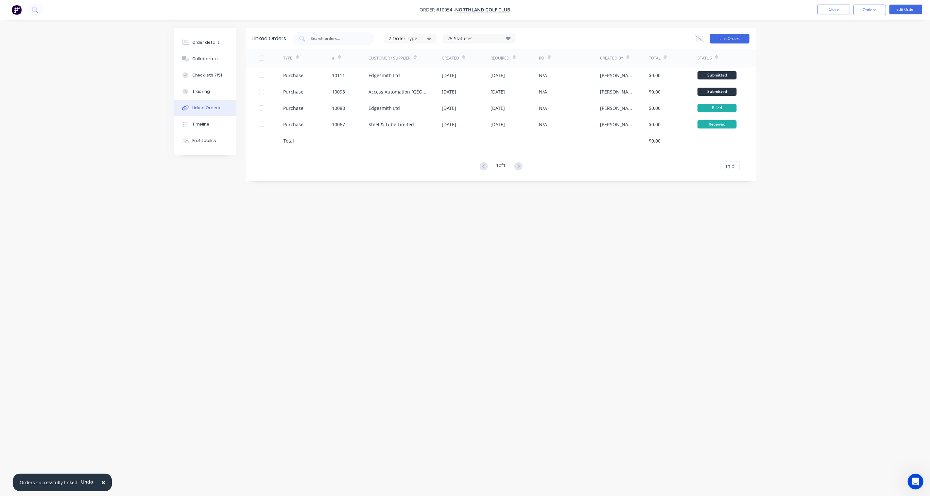
click at [741, 37] on button "Link Orders" at bounding box center [729, 39] width 39 height 10
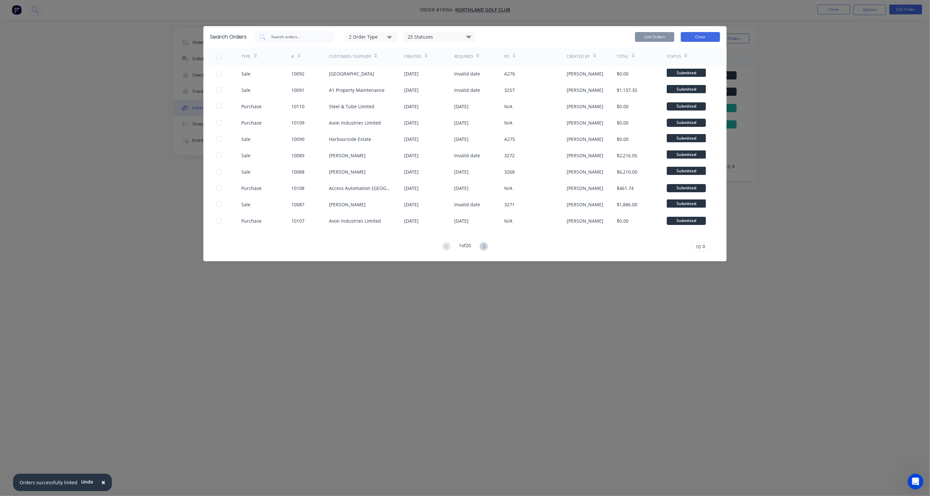
click at [702, 34] on button "Close" at bounding box center [700, 37] width 39 height 10
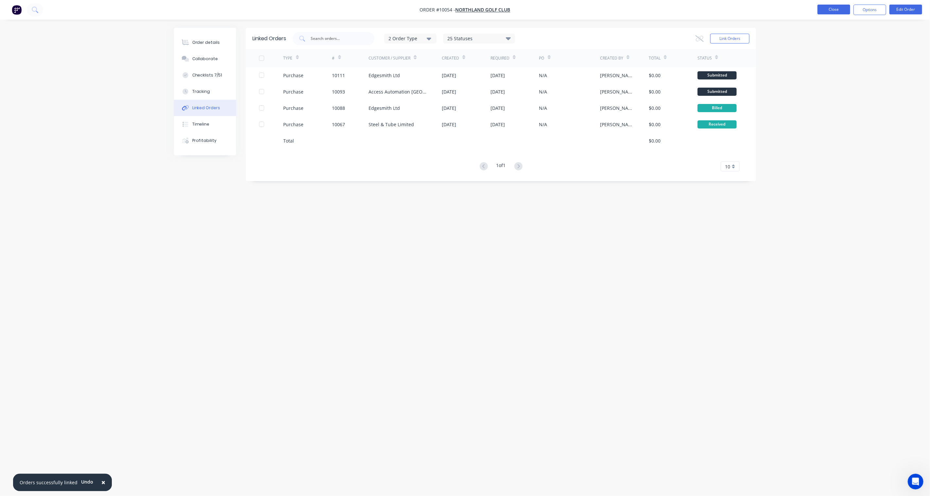
click at [827, 7] on button "Close" at bounding box center [833, 10] width 33 height 10
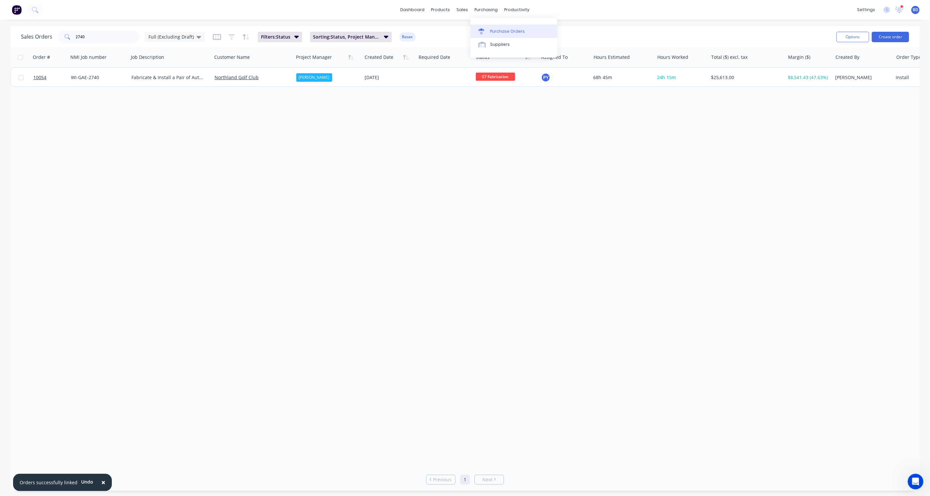
click at [494, 27] on link "Purchase Orders" at bounding box center [513, 31] width 87 height 13
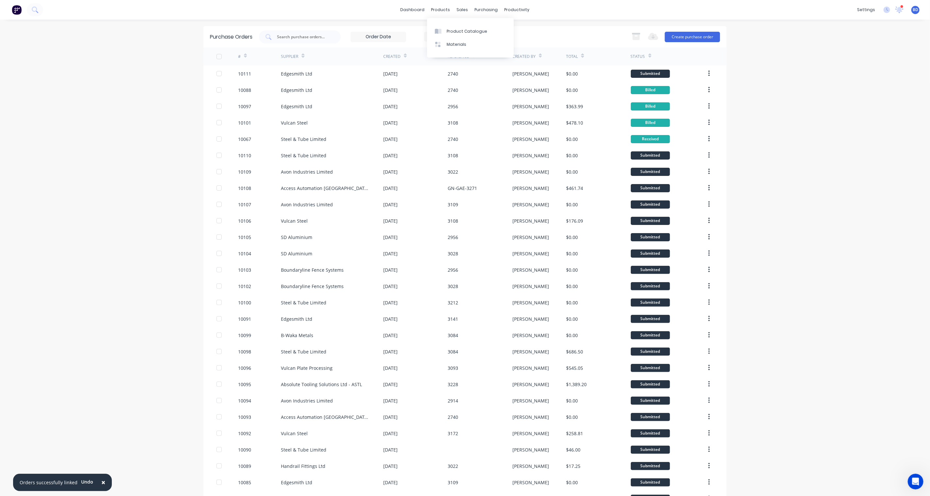
click at [443, 23] on div "Product Catalogue Materials" at bounding box center [470, 38] width 87 height 40
click at [443, 26] on link "Product Catalogue" at bounding box center [470, 31] width 87 height 13
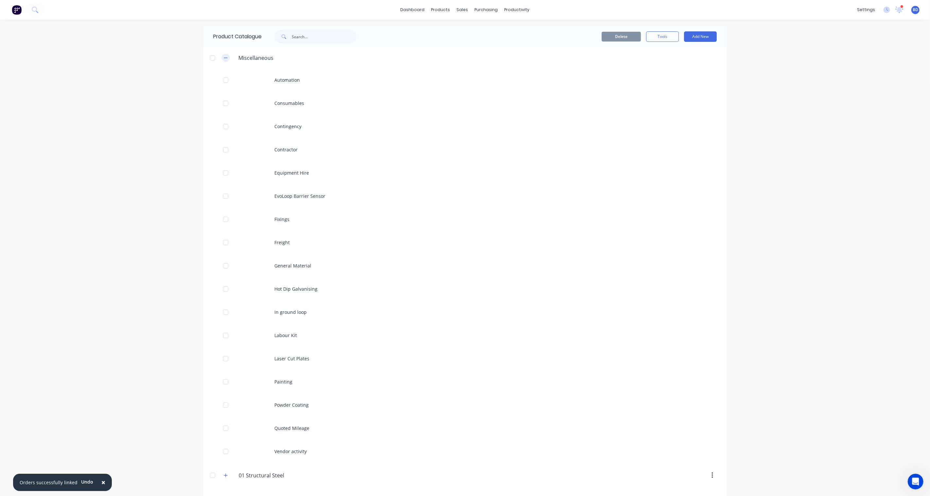
click at [224, 57] on icon "button" at bounding box center [226, 58] width 4 height 5
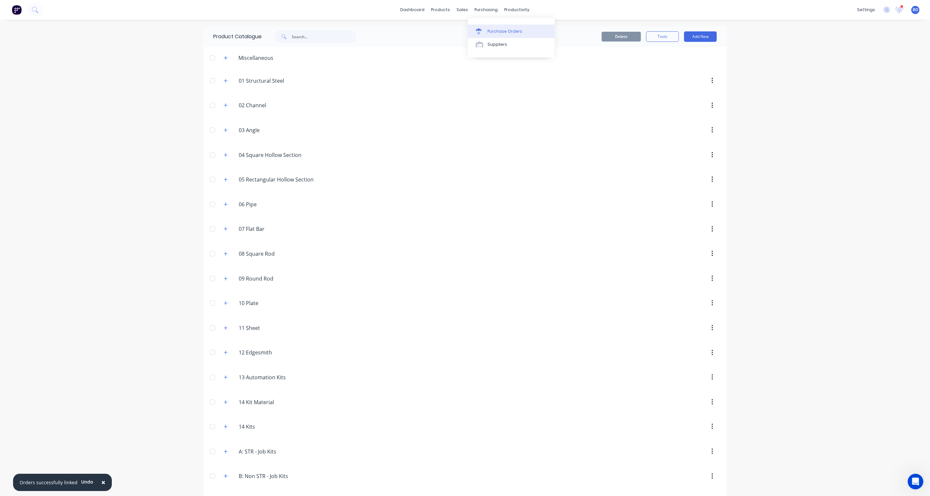
click at [495, 29] on div "Purchase Orders" at bounding box center [504, 31] width 35 height 6
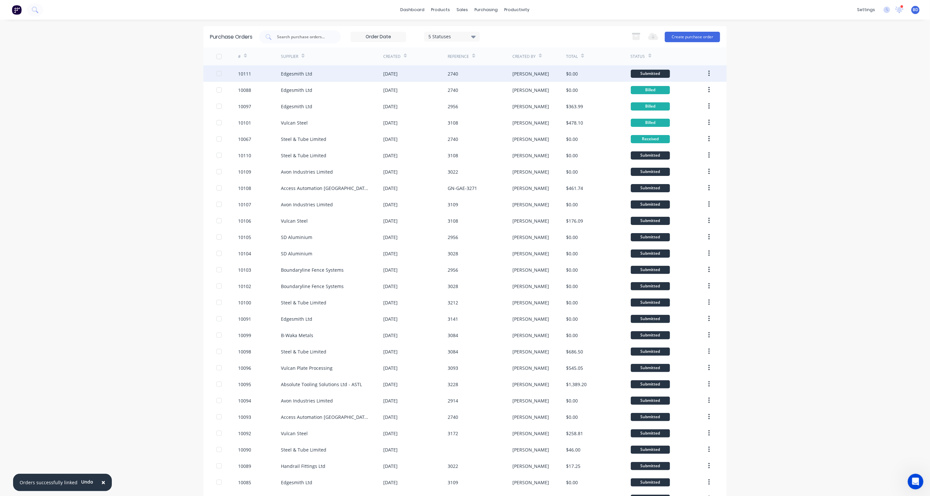
click at [298, 74] on div "Edgesmith Ltd" at bounding box center [296, 73] width 31 height 7
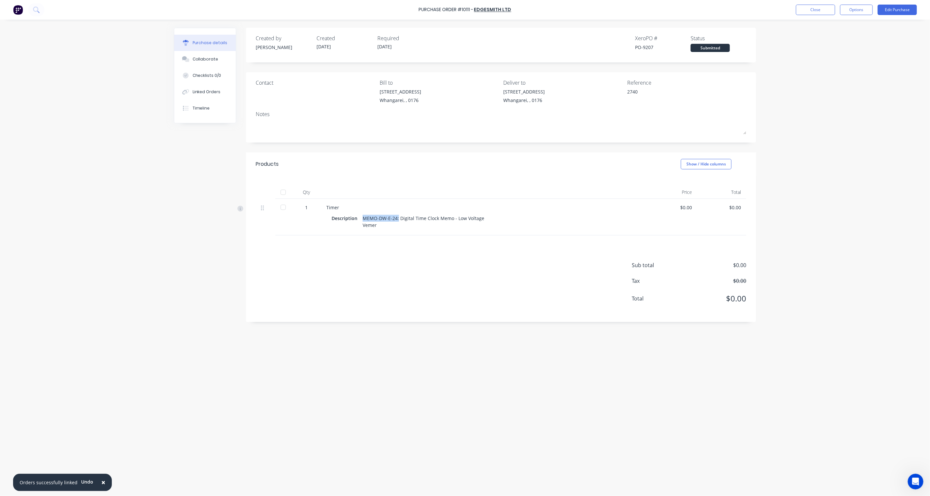
drag, startPoint x: 397, startPoint y: 218, endPoint x: 362, endPoint y: 217, distance: 35.3
click at [362, 217] on div "Description MEMO-DW-E-24: Digital Time Clock Memo - Low Voltage Vemer" at bounding box center [484, 221] width 306 height 16
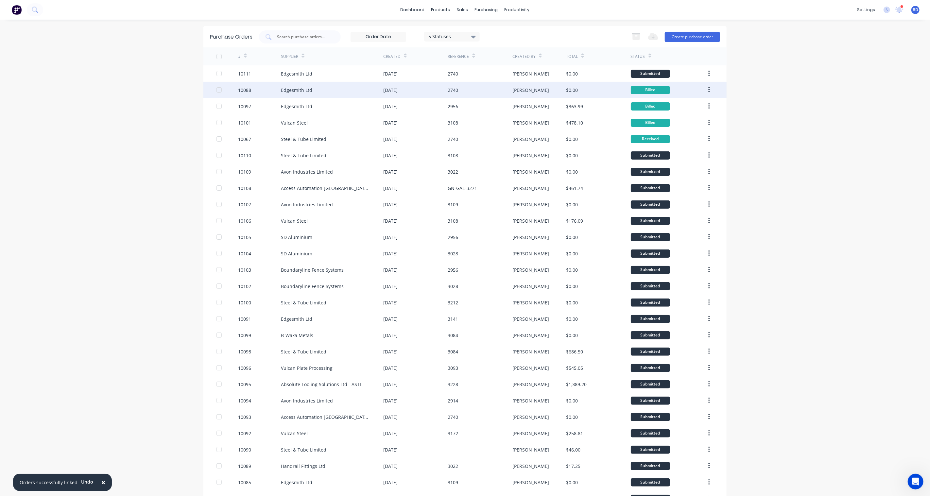
click at [295, 87] on div "Edgesmith Ltd" at bounding box center [296, 90] width 31 height 7
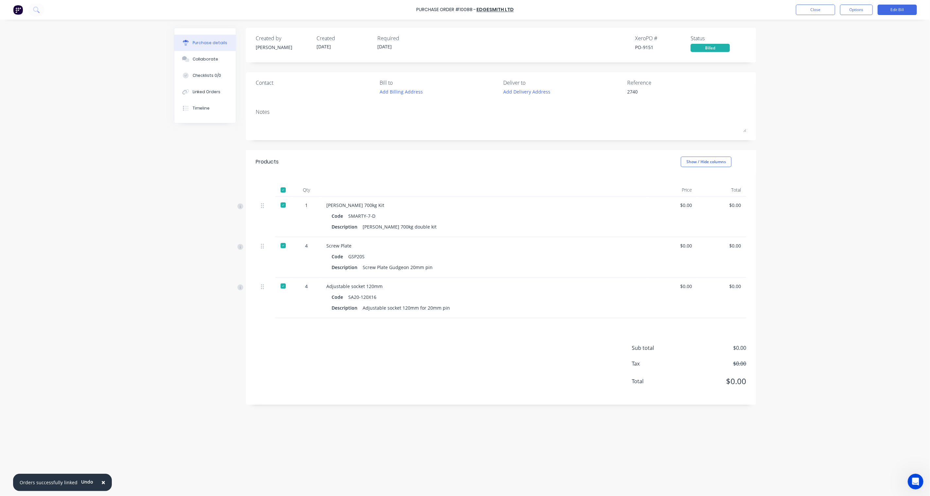
type textarea "x"
click at [801, 9] on button "Close" at bounding box center [815, 10] width 39 height 10
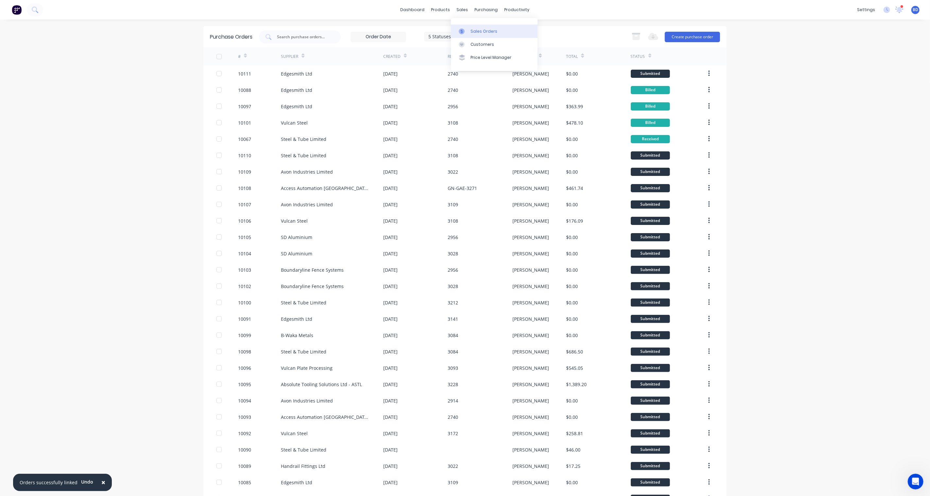
click at [471, 28] on div "Sales Orders" at bounding box center [483, 31] width 27 height 6
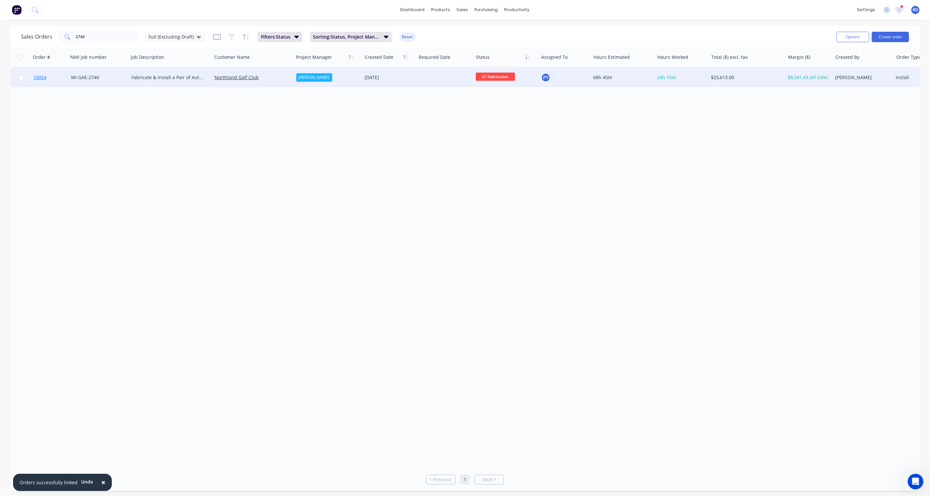
click at [37, 76] on span "10054" at bounding box center [39, 77] width 13 height 7
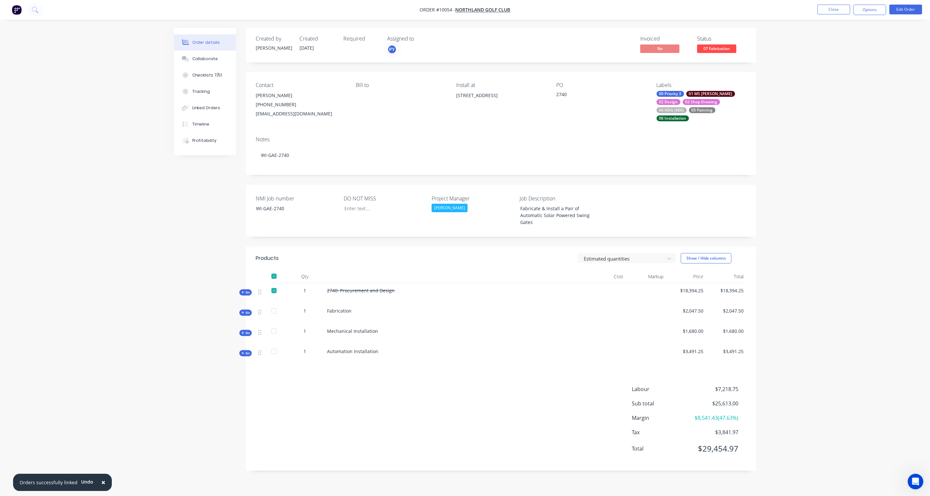
click at [249, 290] on span "Kit" at bounding box center [245, 292] width 8 height 5
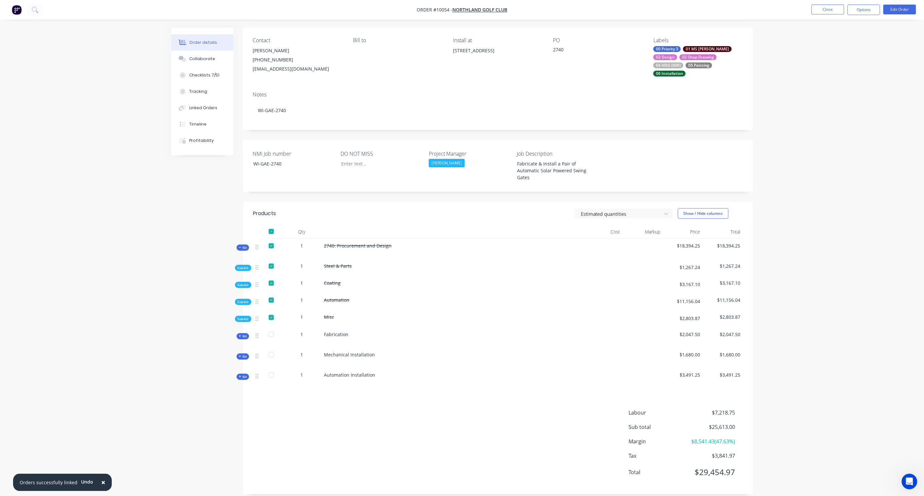
scroll to position [52, 0]
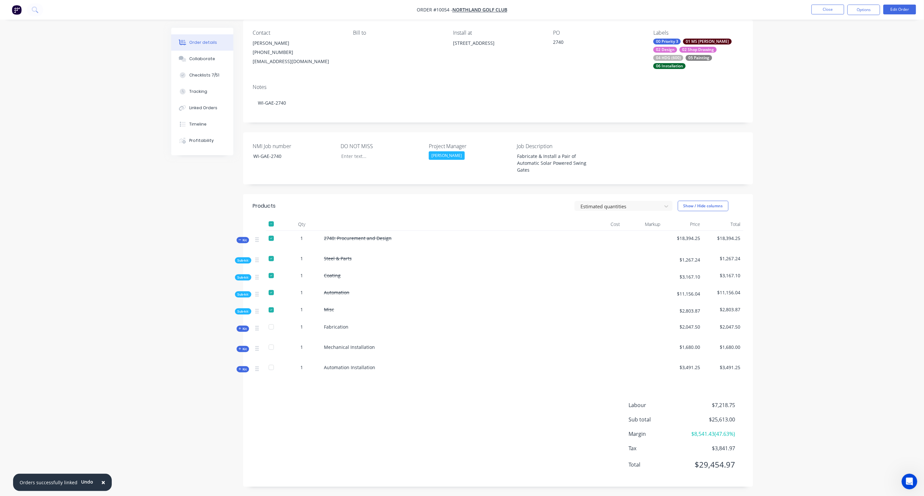
click at [246, 258] on span "Sub-kit" at bounding box center [243, 260] width 11 height 5
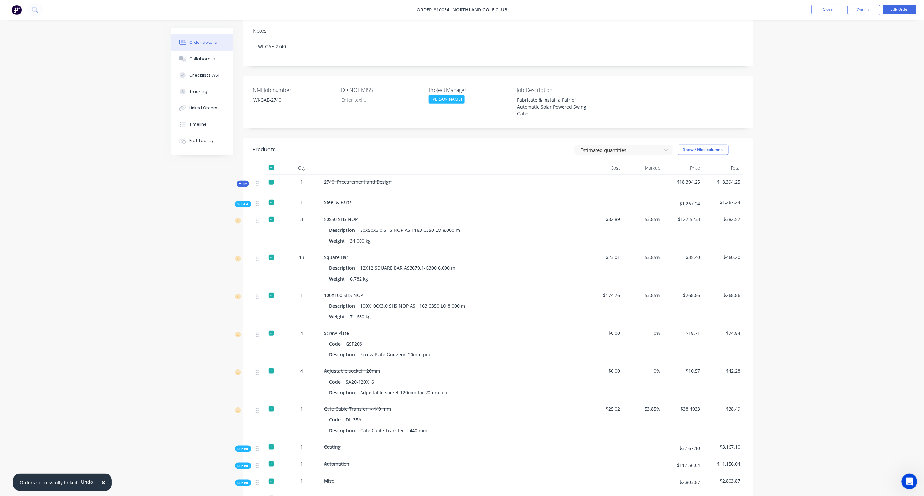
scroll to position [98, 0]
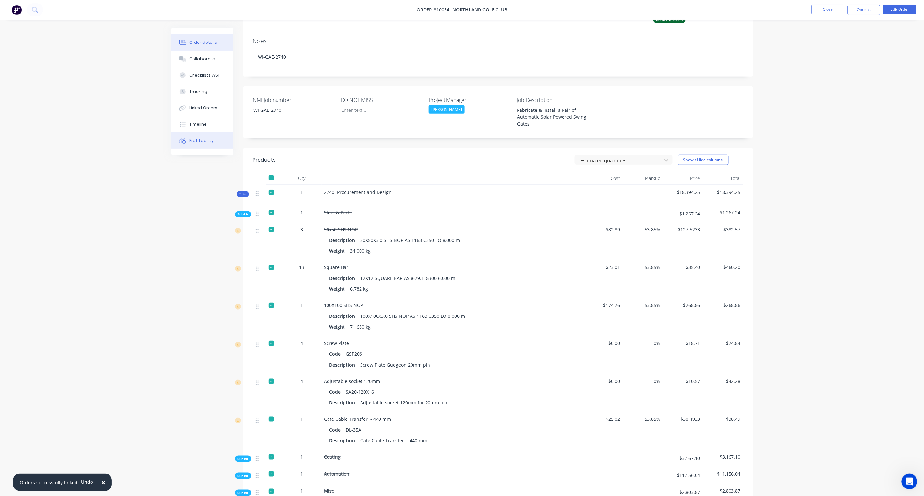
click at [191, 143] on button "Profitability" at bounding box center [202, 140] width 62 height 16
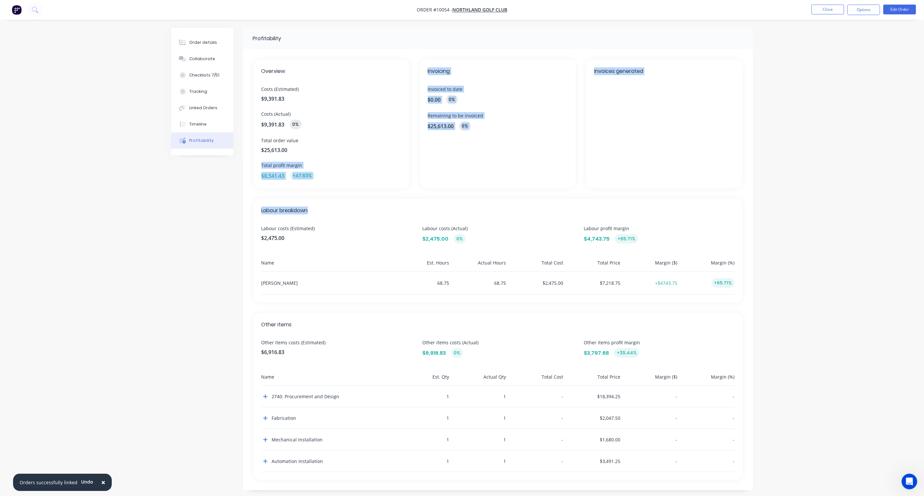
drag, startPoint x: 256, startPoint y: 161, endPoint x: 326, endPoint y: 194, distance: 77.2
click at [326, 194] on div "Overview Costs (Estimated) $9,391.83 Costs (Actual) $9,391.83 0% Total order va…" at bounding box center [498, 269] width 510 height 441
click at [328, 179] on div "$8,541.43 +47.63%" at bounding box center [332, 175] width 140 height 9
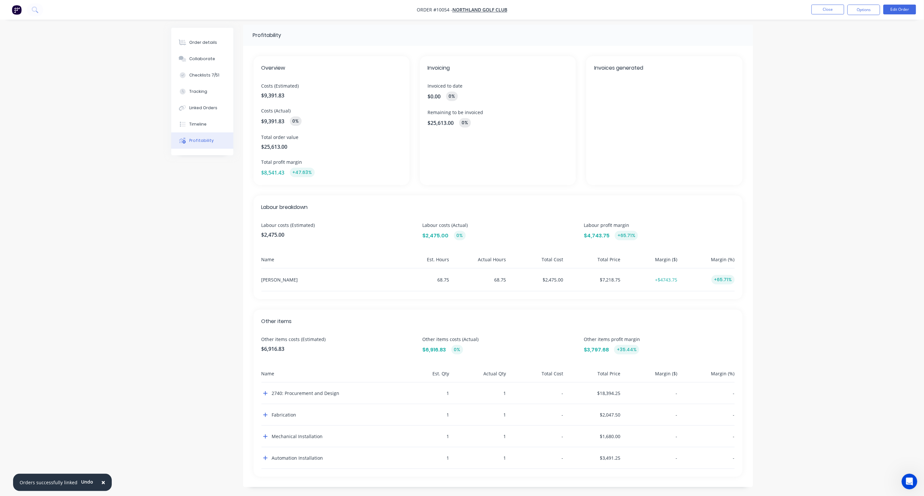
scroll to position [5, 0]
click at [205, 43] on div "Order details" at bounding box center [203, 43] width 28 height 6
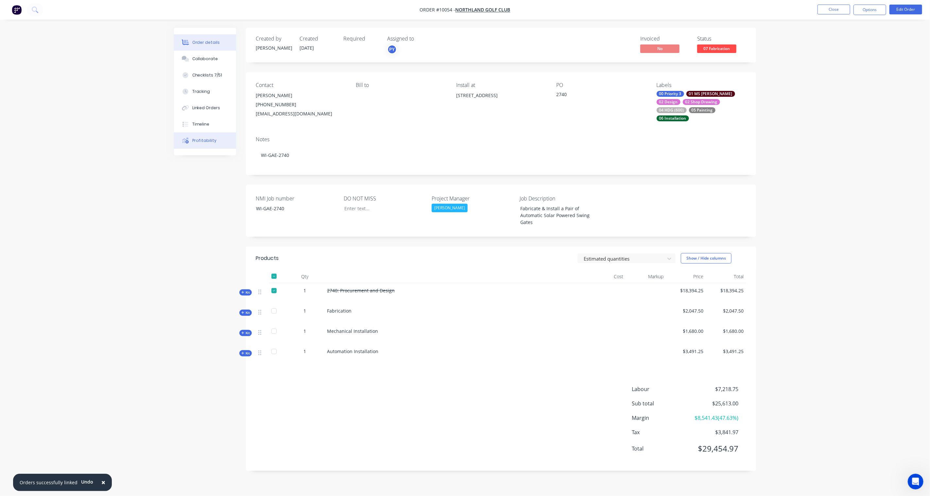
click at [206, 139] on div "Profitability" at bounding box center [204, 141] width 25 height 6
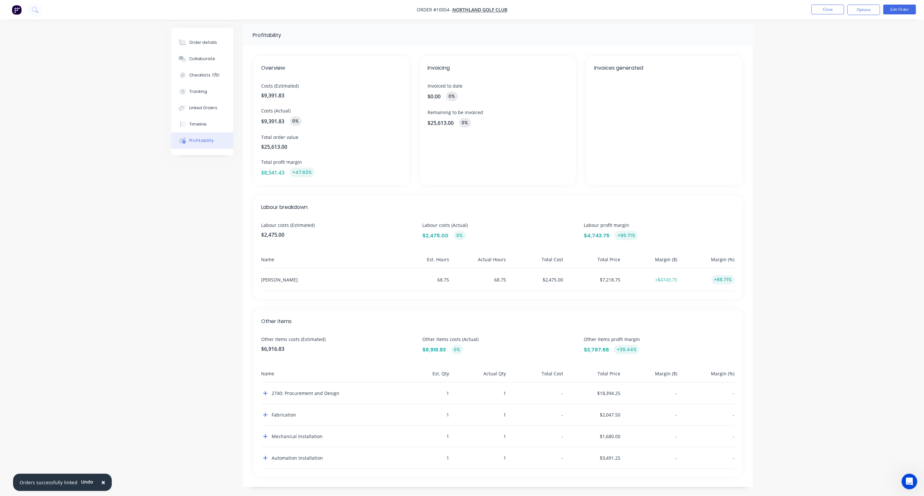
scroll to position [5, 0]
click at [265, 414] on icon "button" at bounding box center [265, 414] width 4 height 4
click at [265, 414] on icon "button" at bounding box center [265, 413] width 4 height 1
click at [830, 9] on button "Close" at bounding box center [828, 10] width 33 height 10
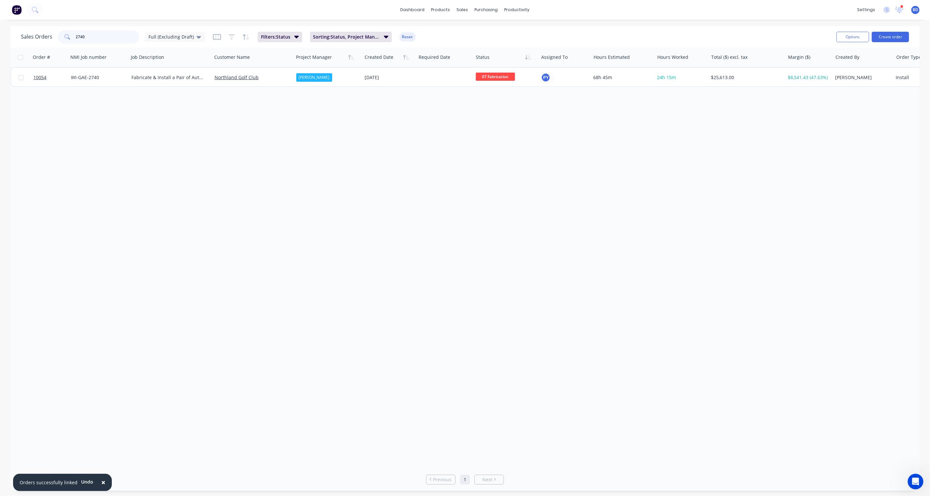
drag, startPoint x: 98, startPoint y: 37, endPoint x: 42, endPoint y: 33, distance: 55.7
click at [42, 33] on div "Sales Orders 2740 Full (Excluding Draft)" at bounding box center [113, 36] width 184 height 13
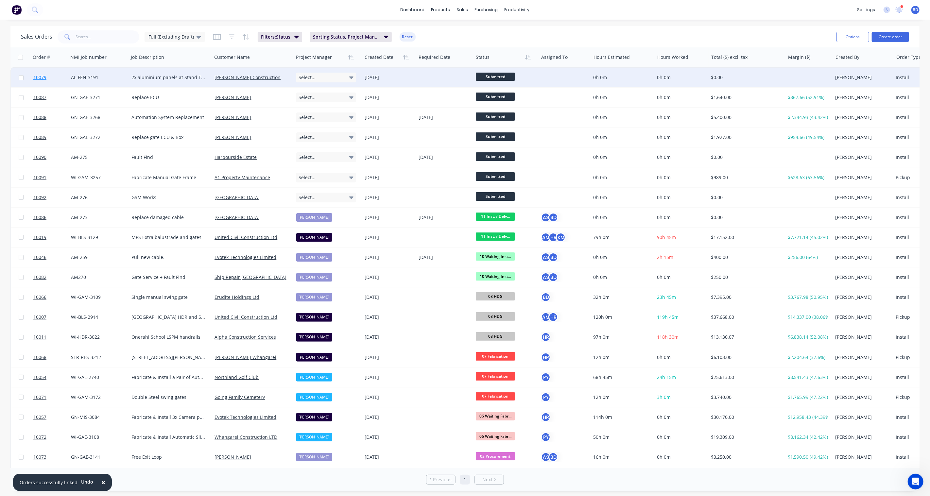
click at [39, 79] on span "10079" at bounding box center [39, 77] width 13 height 7
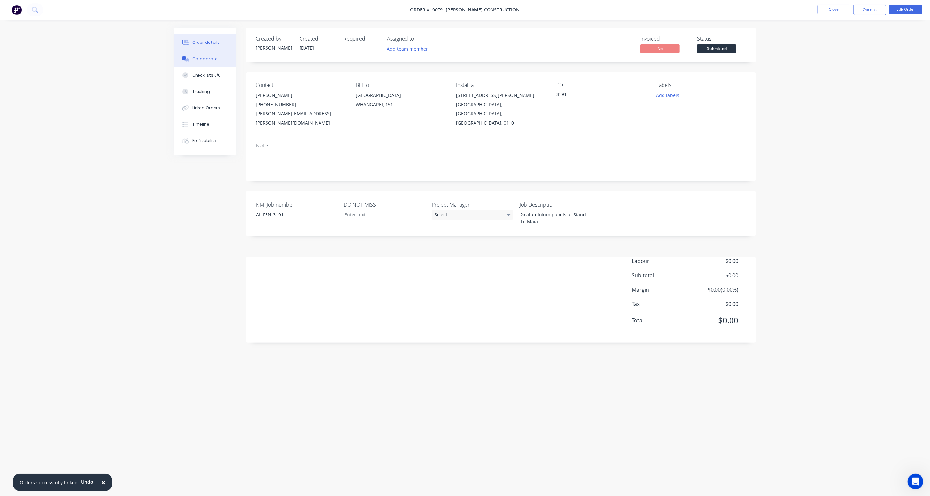
click at [209, 59] on div "Collaborate" at bounding box center [205, 59] width 26 height 6
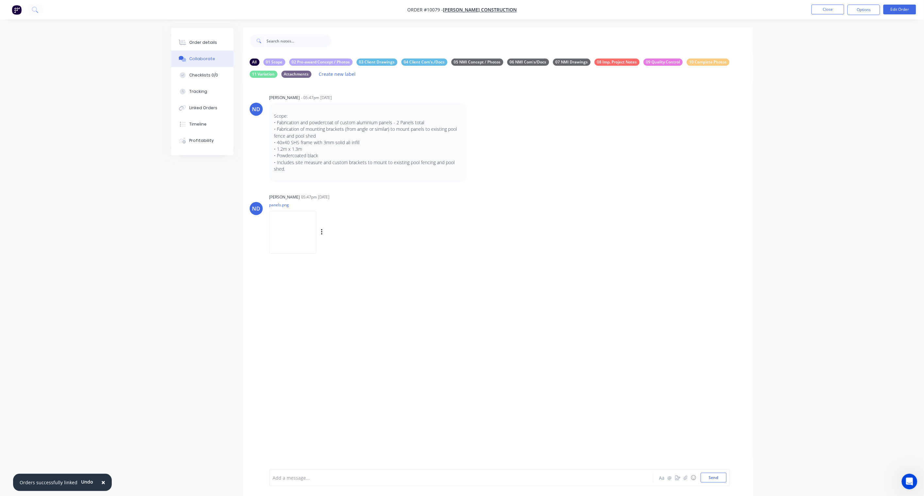
click at [292, 229] on img at bounding box center [292, 232] width 47 height 43
click at [203, 41] on div "Order details" at bounding box center [203, 43] width 28 height 6
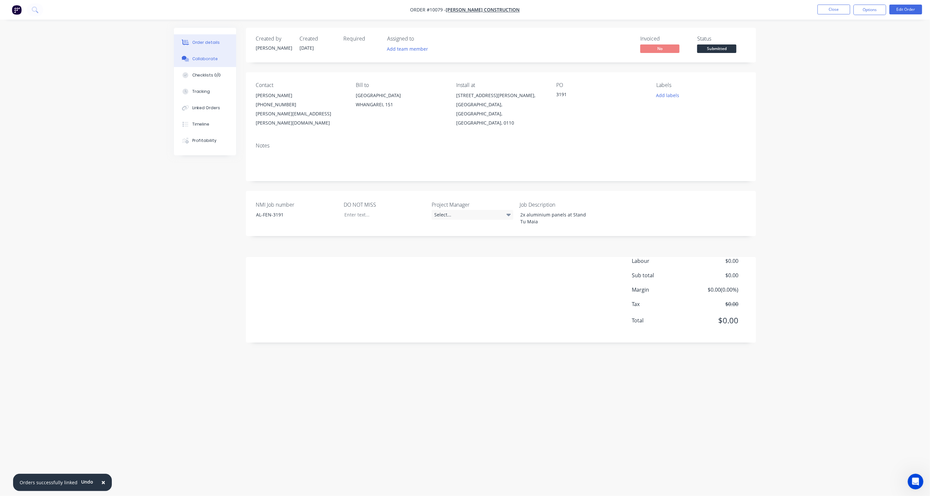
click at [214, 62] on button "Collaborate" at bounding box center [205, 59] width 62 height 16
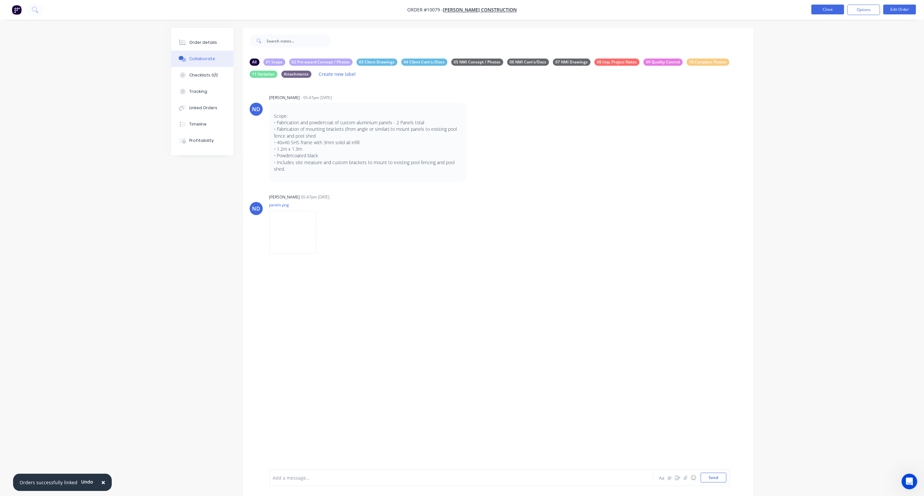
click at [834, 8] on button "Close" at bounding box center [828, 10] width 33 height 10
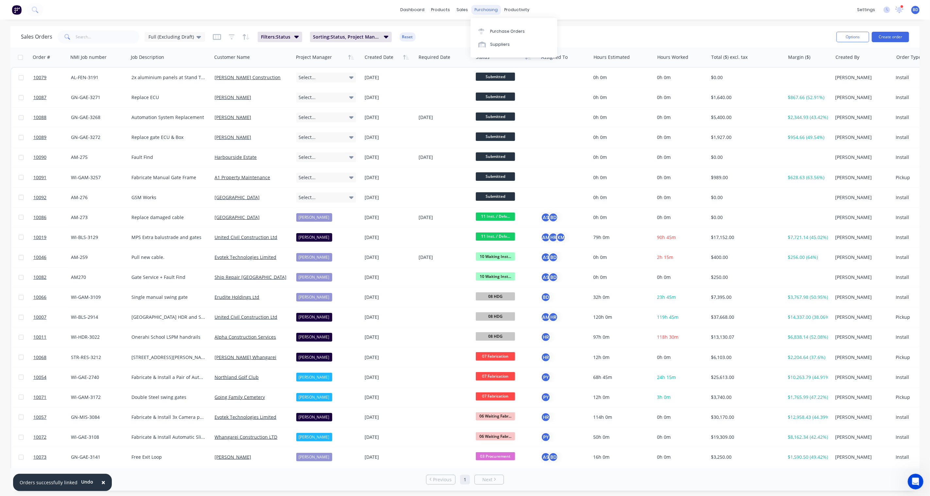
drag, startPoint x: 44, startPoint y: 79, endPoint x: 486, endPoint y: 10, distance: 447.6
click at [486, 10] on div "purchasing" at bounding box center [486, 10] width 30 height 10
click at [501, 30] on div "Purchase Orders" at bounding box center [507, 31] width 35 height 6
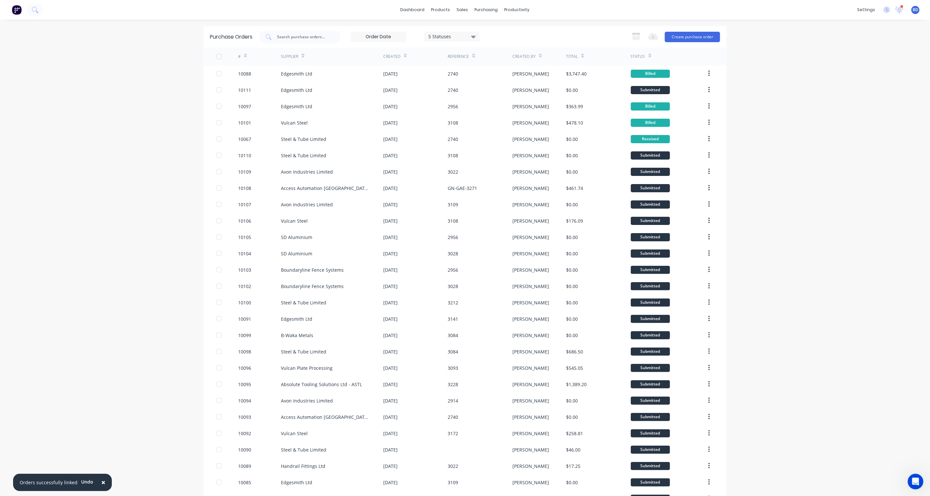
drag, startPoint x: 238, startPoint y: 73, endPoint x: 97, endPoint y: 96, distance: 142.4
click at [97, 96] on div "× Orders successfully linked Undo dashboard products sales purchasing productiv…" at bounding box center [465, 248] width 930 height 496
drag, startPoint x: 243, startPoint y: 73, endPoint x: 153, endPoint y: 92, distance: 92.3
click at [147, 92] on div "× Orders successfully linked Undo dashboard products sales purchasing productiv…" at bounding box center [465, 248] width 930 height 496
drag, startPoint x: 316, startPoint y: 74, endPoint x: 483, endPoint y: 72, distance: 166.4
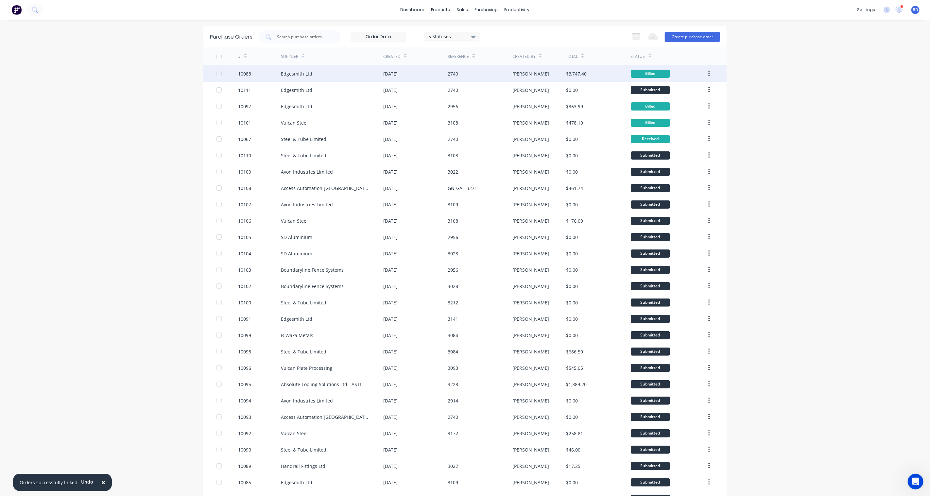
drag, startPoint x: 483, startPoint y: 72, endPoint x: 660, endPoint y: 75, distance: 176.9
drag, startPoint x: 660, startPoint y: 75, endPoint x: 707, endPoint y: 70, distance: 47.3
click at [708, 70] on icon "button" at bounding box center [709, 73] width 2 height 7
click at [771, 74] on div "× Orders successfully linked Undo dashboard products sales purchasing productiv…" at bounding box center [465, 248] width 930 height 496
drag, startPoint x: 238, startPoint y: 70, endPoint x: 179, endPoint y: 94, distance: 63.4
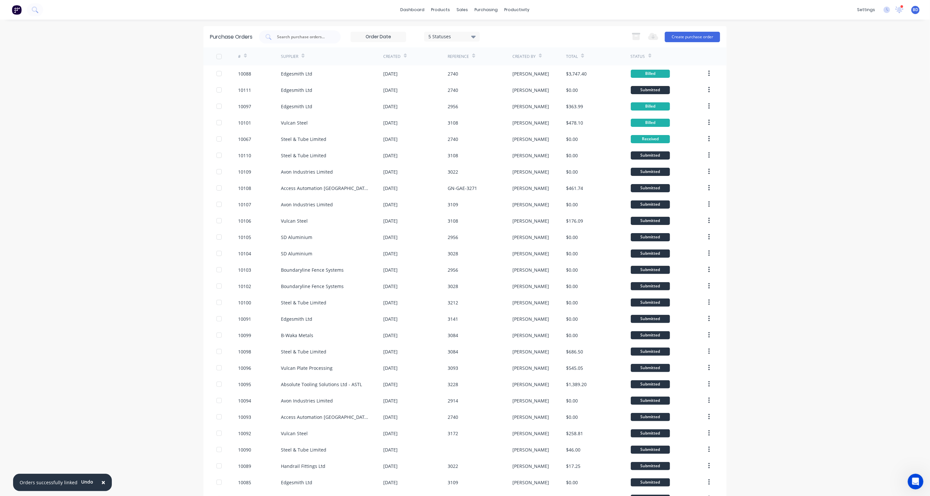
click at [173, 96] on div "× Orders successfully linked Undo dashboard products sales purchasing productiv…" at bounding box center [465, 248] width 930 height 496
click at [248, 73] on div "10088" at bounding box center [244, 73] width 13 height 7
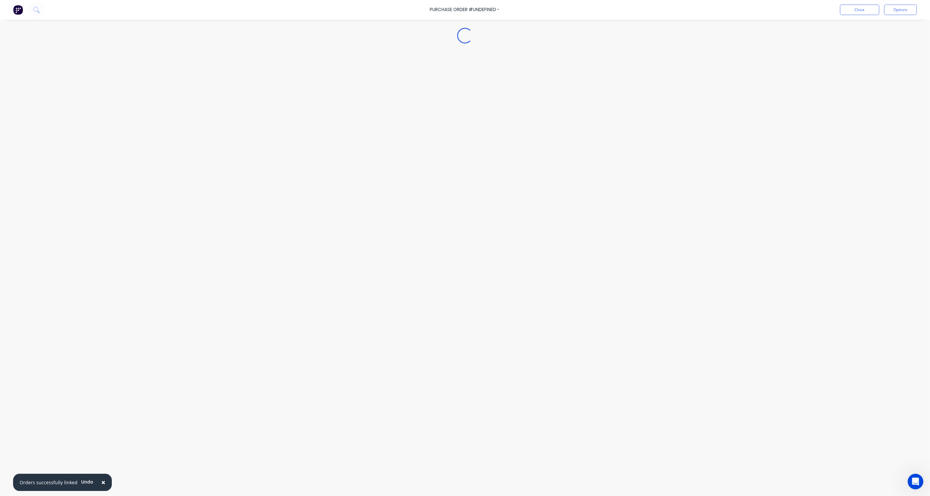
type textarea "x"
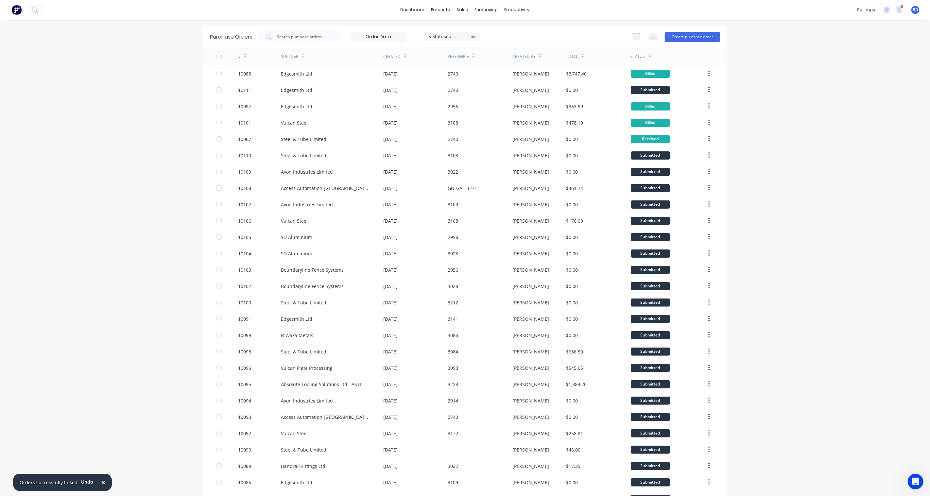
drag, startPoint x: 251, startPoint y: 74, endPoint x: 764, endPoint y: 93, distance: 513.6
click at [764, 93] on div "× Orders successfully linked Undo dashboard products sales purchasing productiv…" at bounding box center [465, 248] width 930 height 496
click at [472, 30] on div "Sales Orders" at bounding box center [483, 31] width 27 height 6
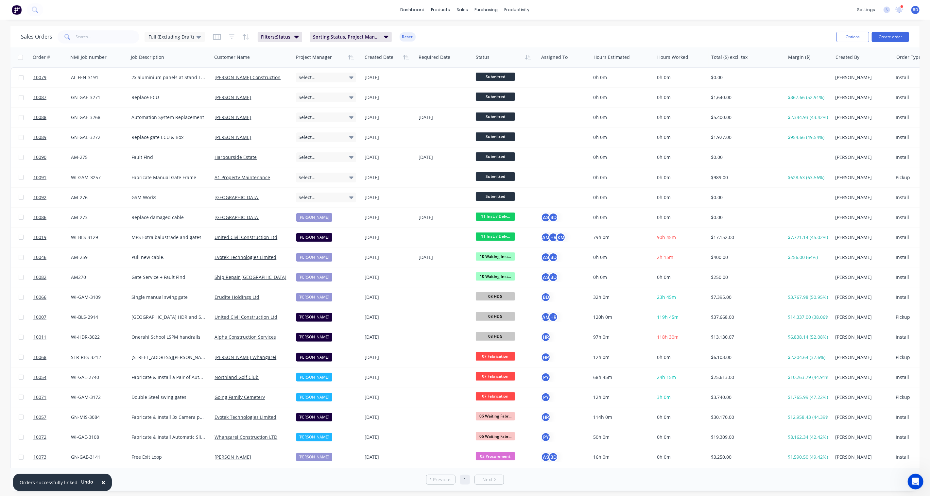
click at [630, 12] on div "dashboard products sales purchasing productivity dashboard products Product Cat…" at bounding box center [465, 10] width 930 height 20
click at [102, 482] on span "×" at bounding box center [103, 482] width 4 height 9
